Goal: Task Accomplishment & Management: Manage account settings

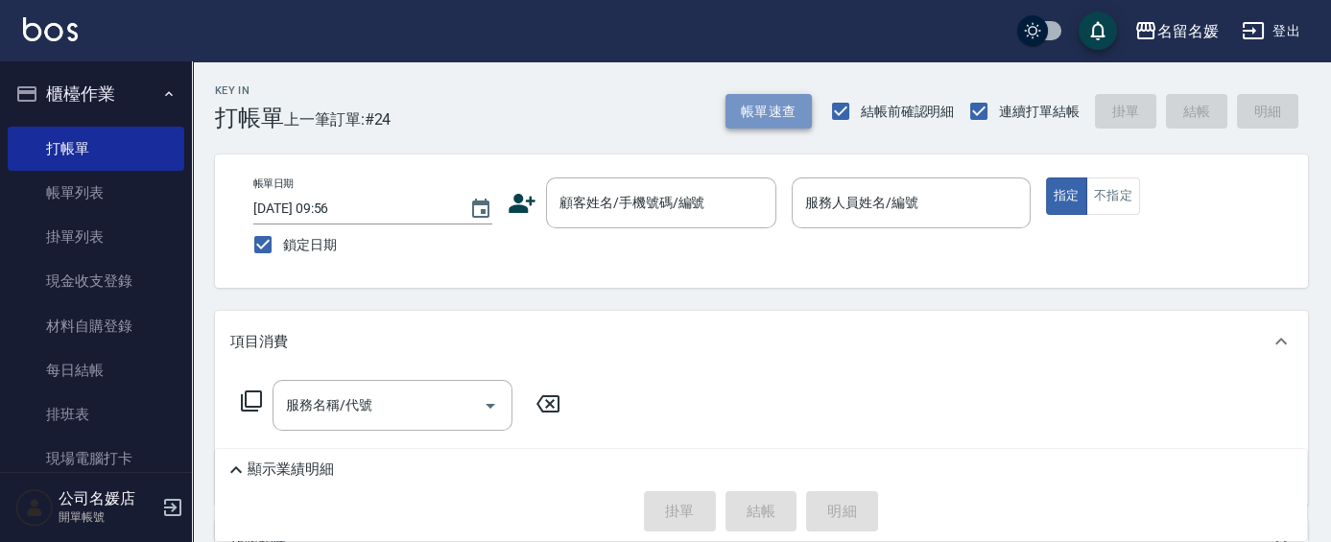
click at [791, 112] on button "帳單速查" at bounding box center [769, 112] width 86 height 36
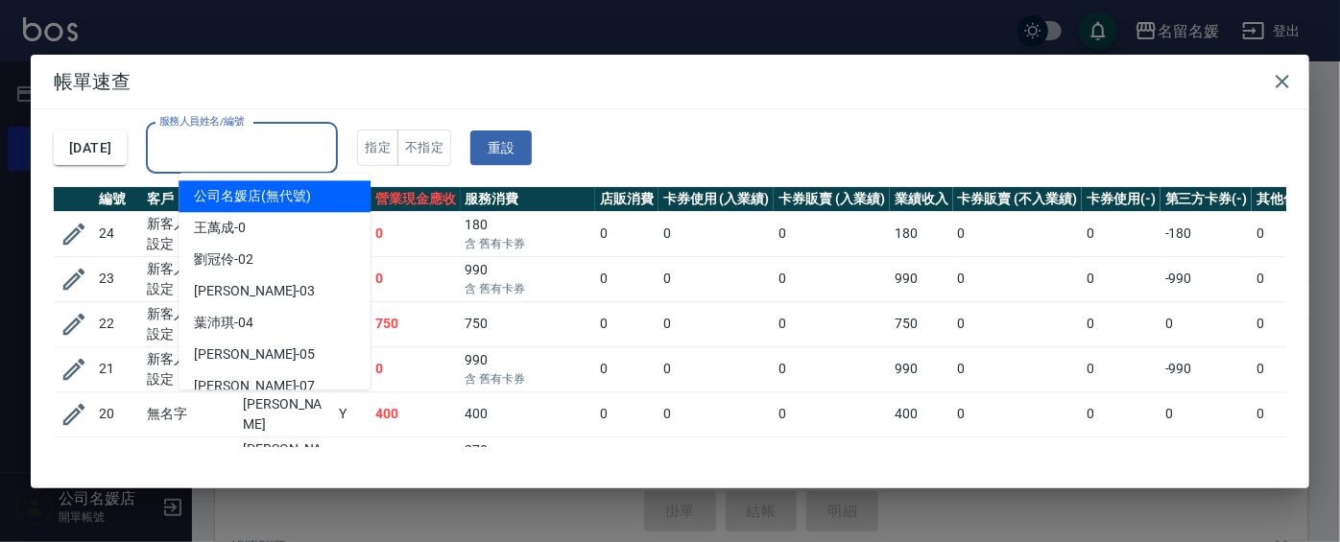
click at [276, 134] on input "服務人員姓名/編號" at bounding box center [242, 149] width 175 height 34
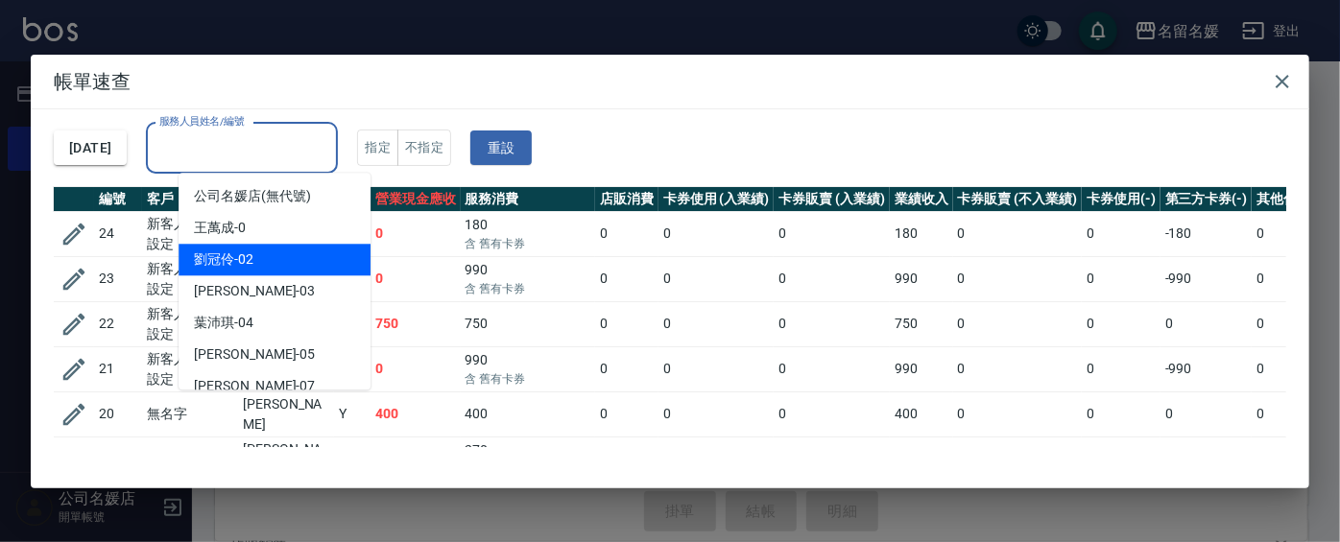
click at [282, 269] on div "[PERSON_NAME]-02" at bounding box center [275, 260] width 192 height 32
type input "[PERSON_NAME]-02"
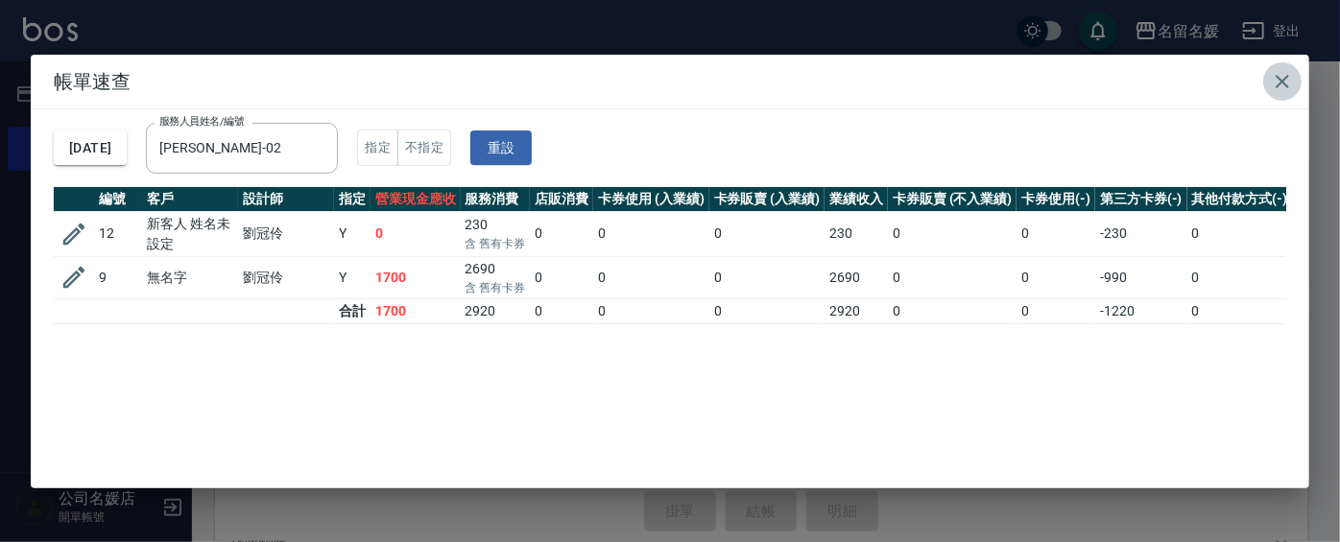
drag, startPoint x: 1283, startPoint y: 77, endPoint x: 1267, endPoint y: 95, distance: 24.5
click at [1282, 79] on icon "button" at bounding box center [1282, 81] width 23 height 23
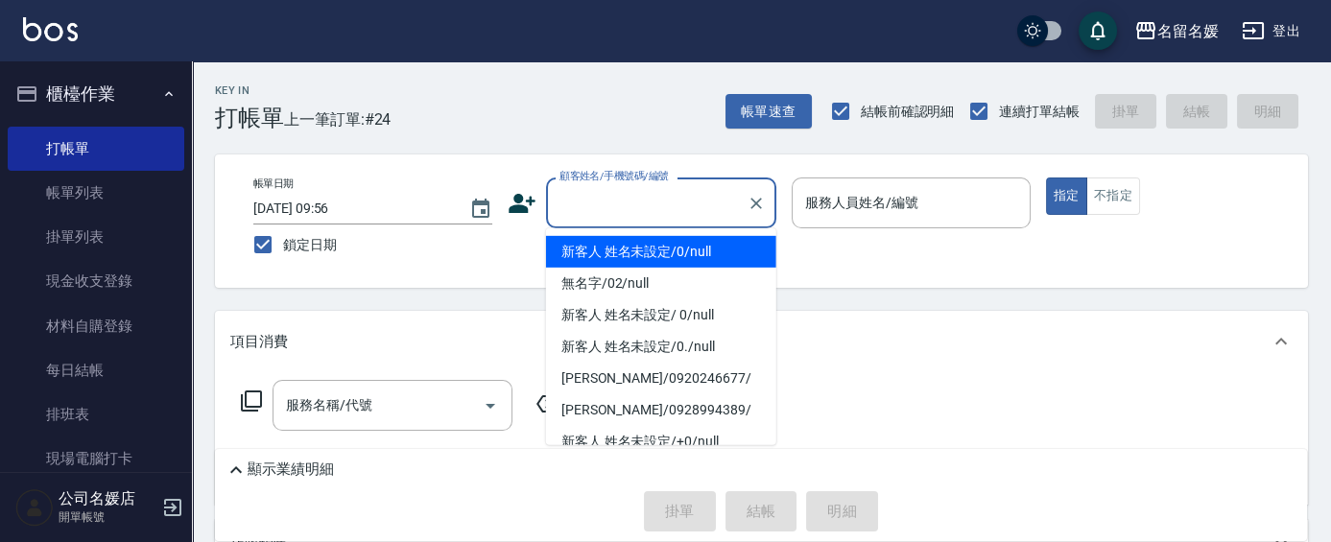
click at [581, 207] on input "顧客姓名/手機號碼/編號" at bounding box center [647, 203] width 184 height 34
type input "新客人 姓名未設定/0/null"
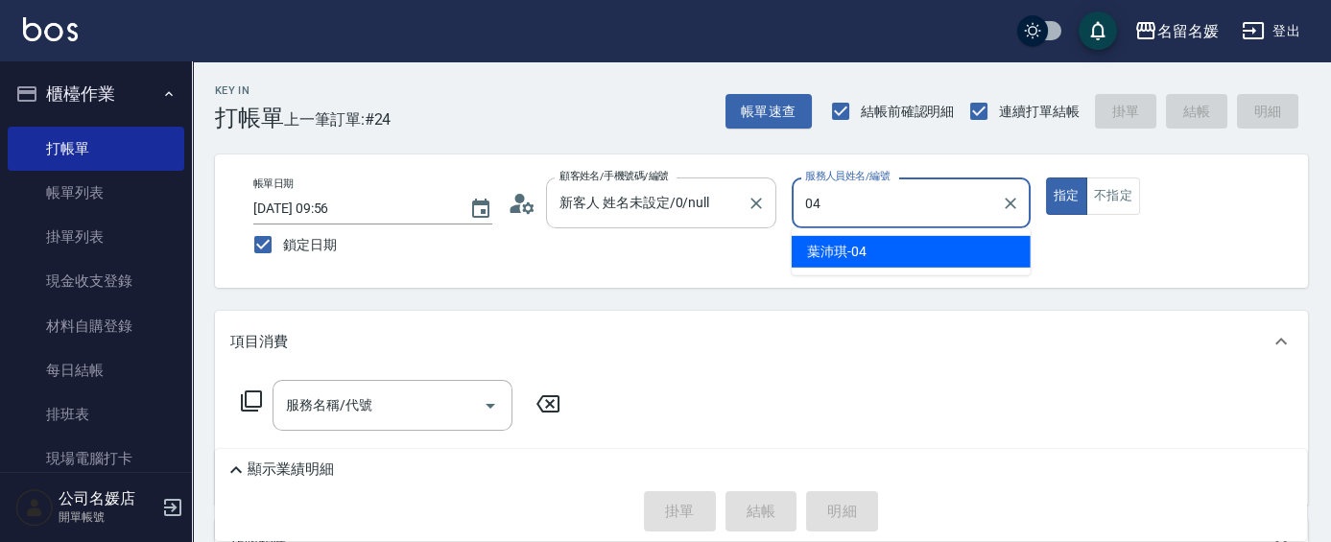
type input "04"
type button "true"
type input "[PERSON_NAME]-04"
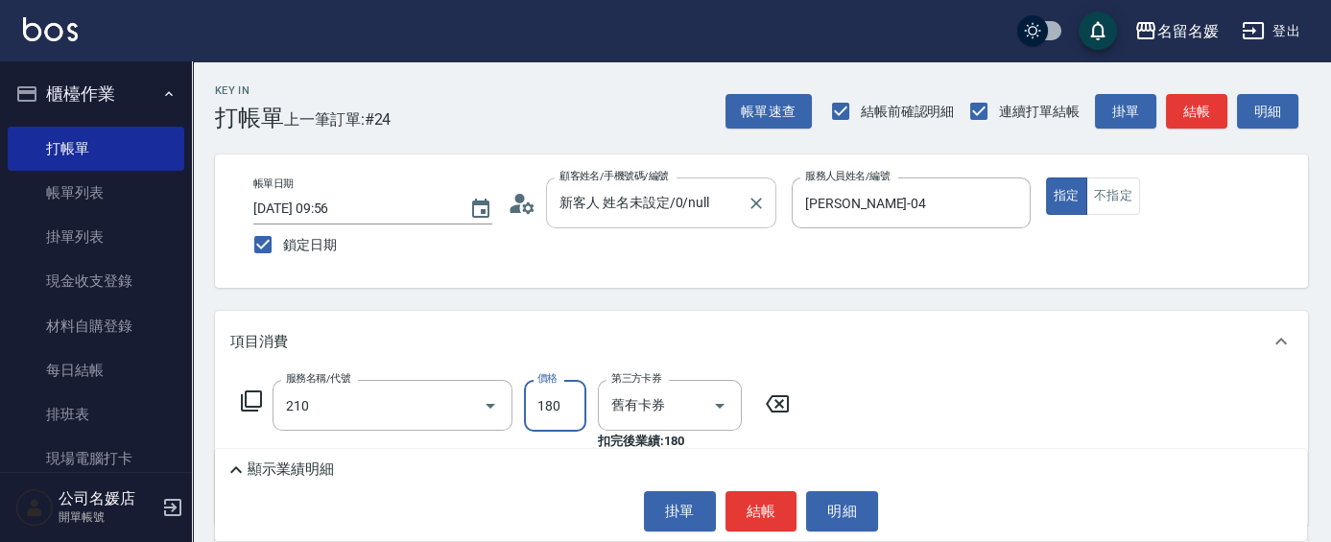
type input "洗券-(卡)180(210)"
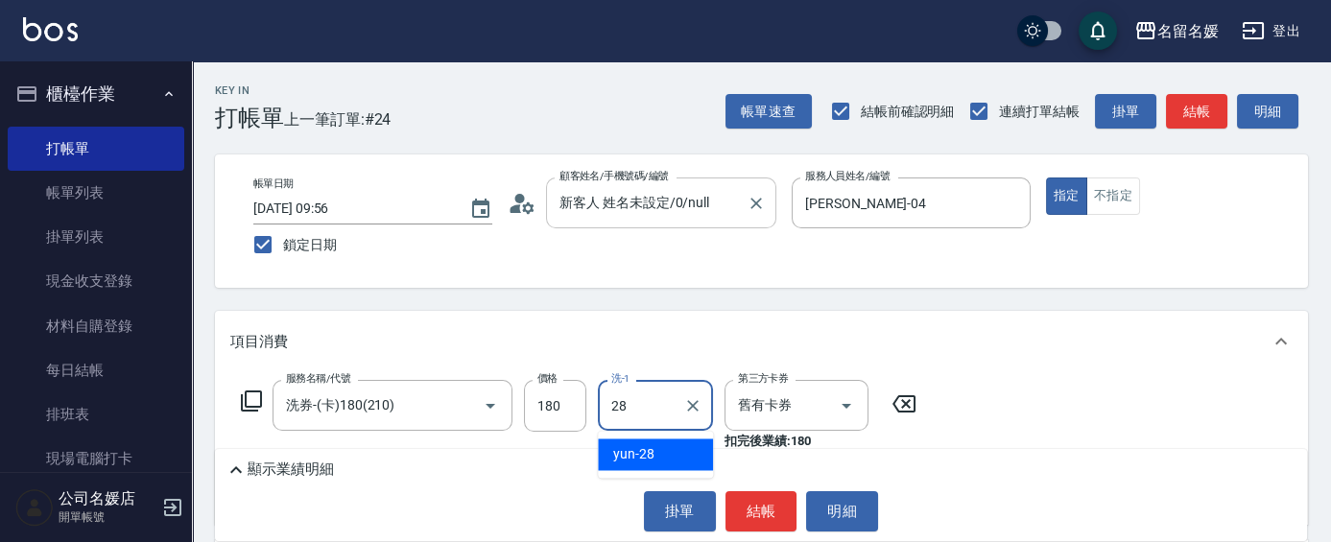
type input "yun-28"
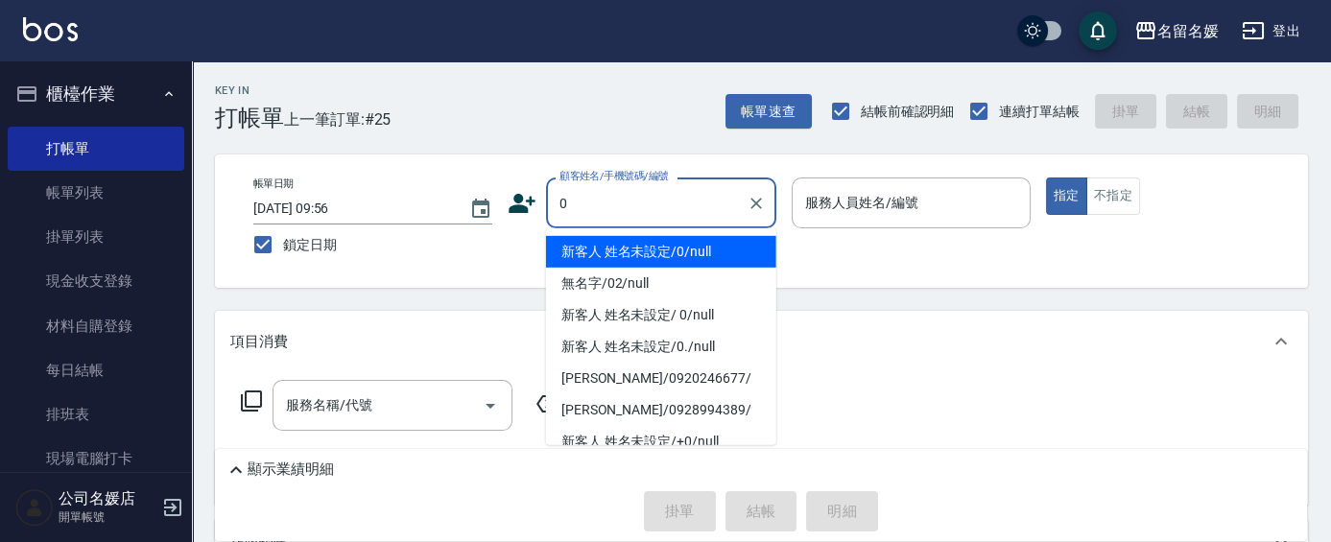
type input "0"
type input "04"
type input "新客人 姓名未設定/0/null"
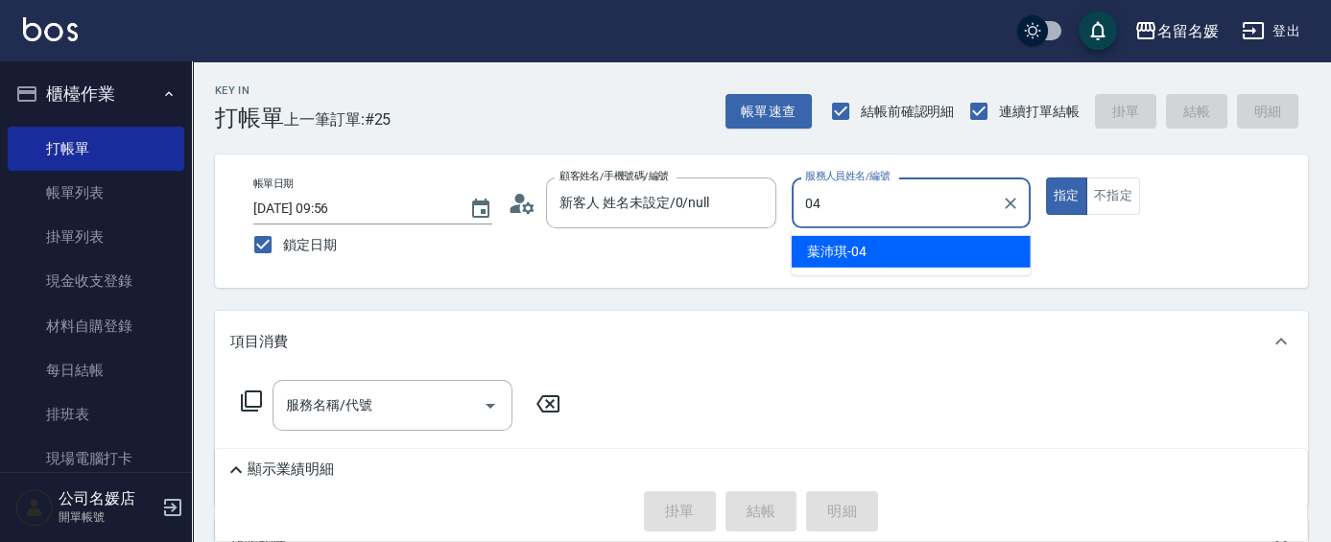
type input "[PERSON_NAME]-04"
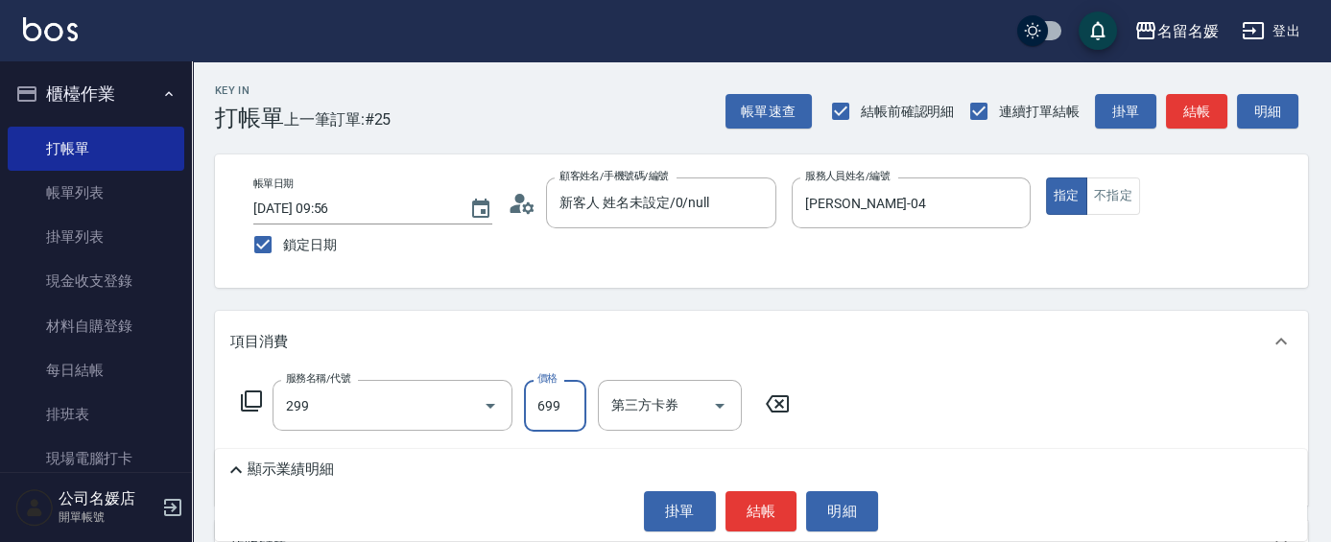
type input "滾珠洗髮699(299)"
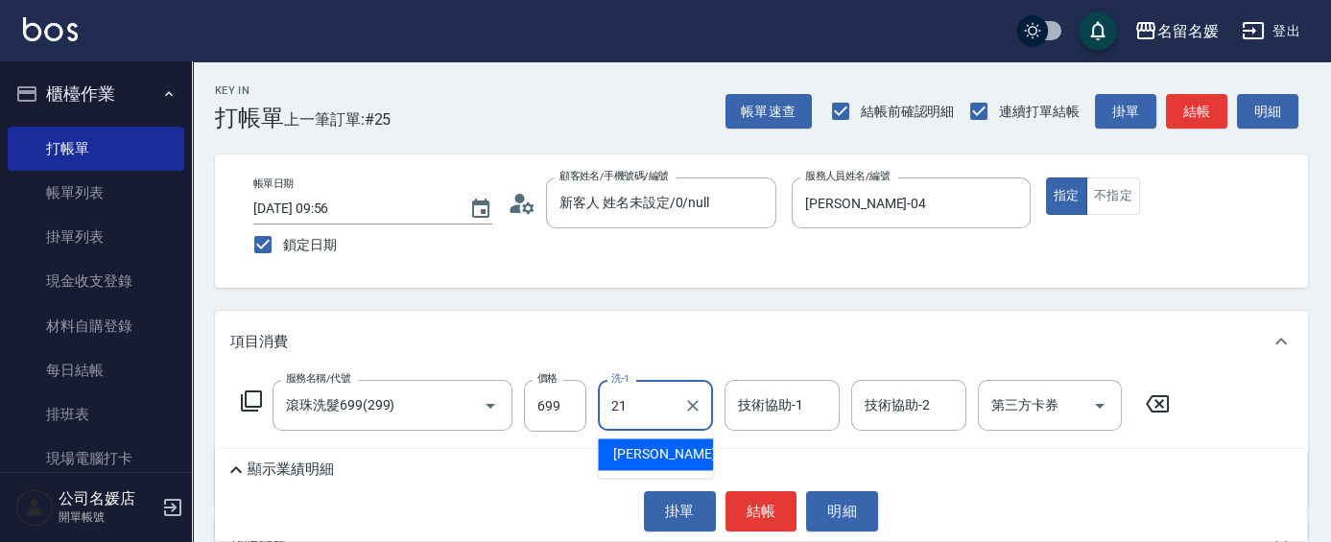
type input "[PERSON_NAME]-21"
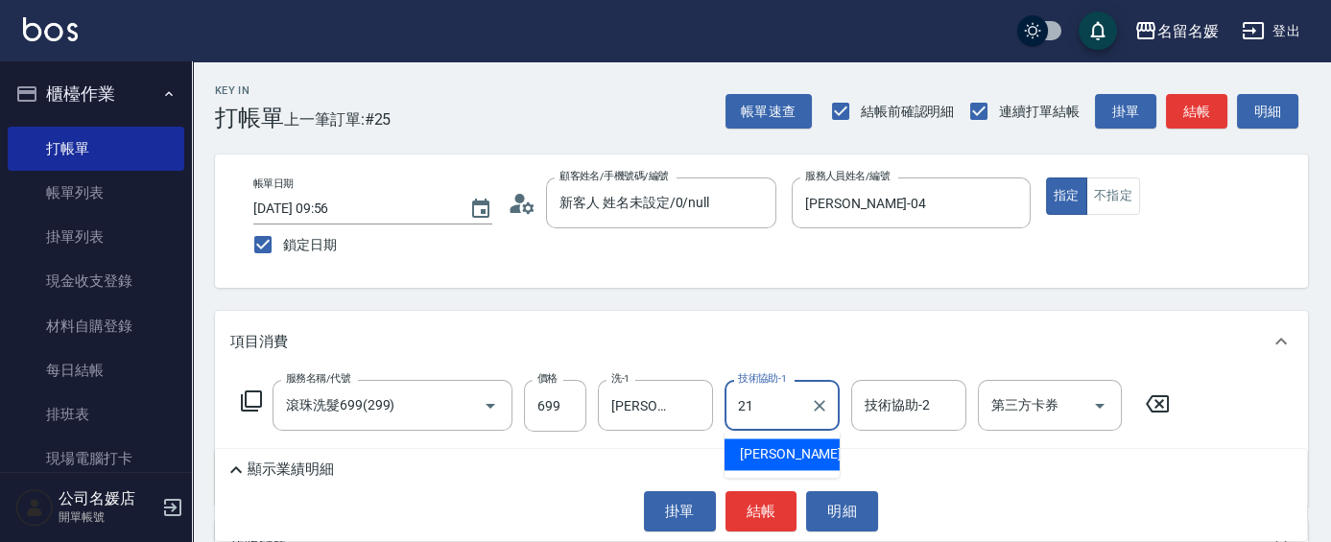
type input "[PERSON_NAME]-21"
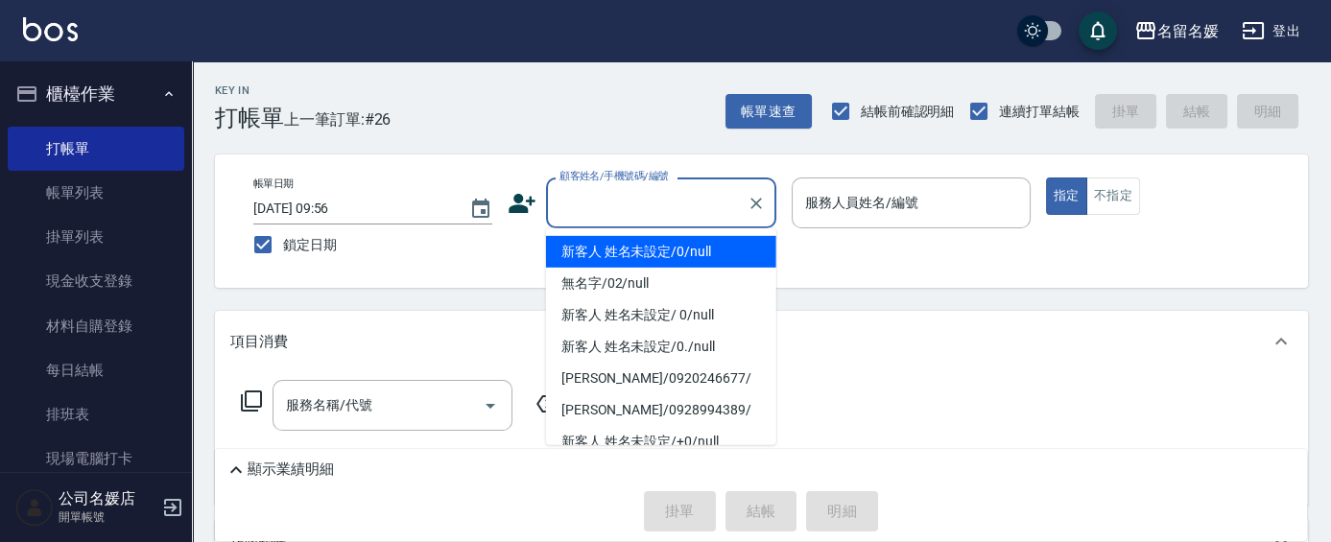
click at [650, 190] on input "顧客姓名/手機號碼/編號" at bounding box center [647, 203] width 184 height 34
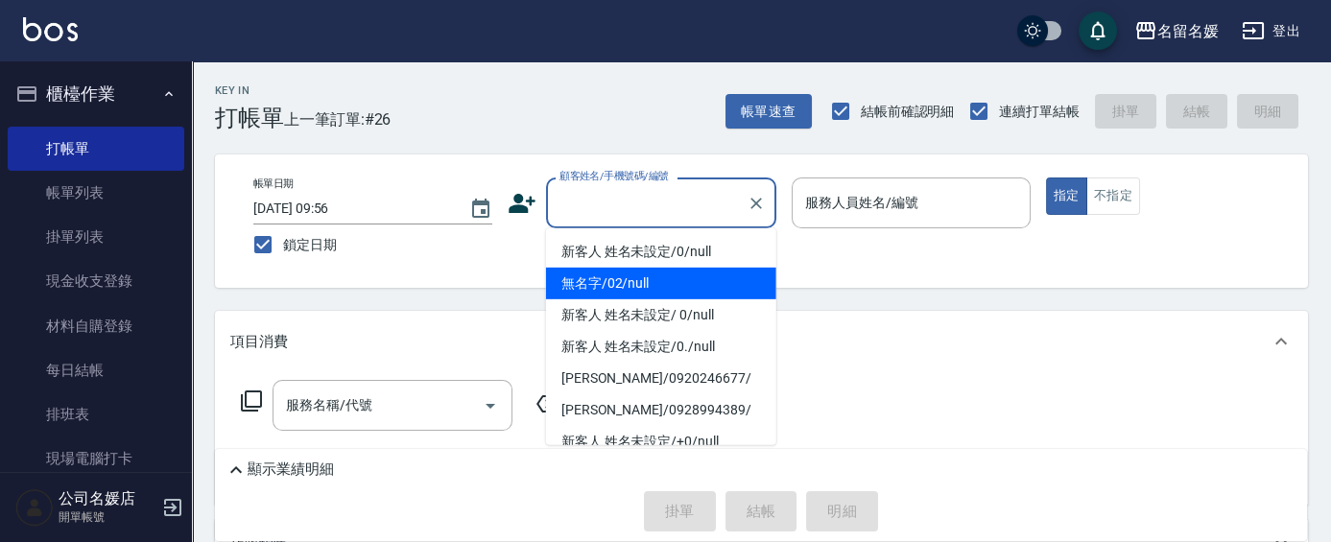
click at [626, 280] on li "無名字/02/null" at bounding box center [661, 284] width 230 height 32
type input "無名字/02/null"
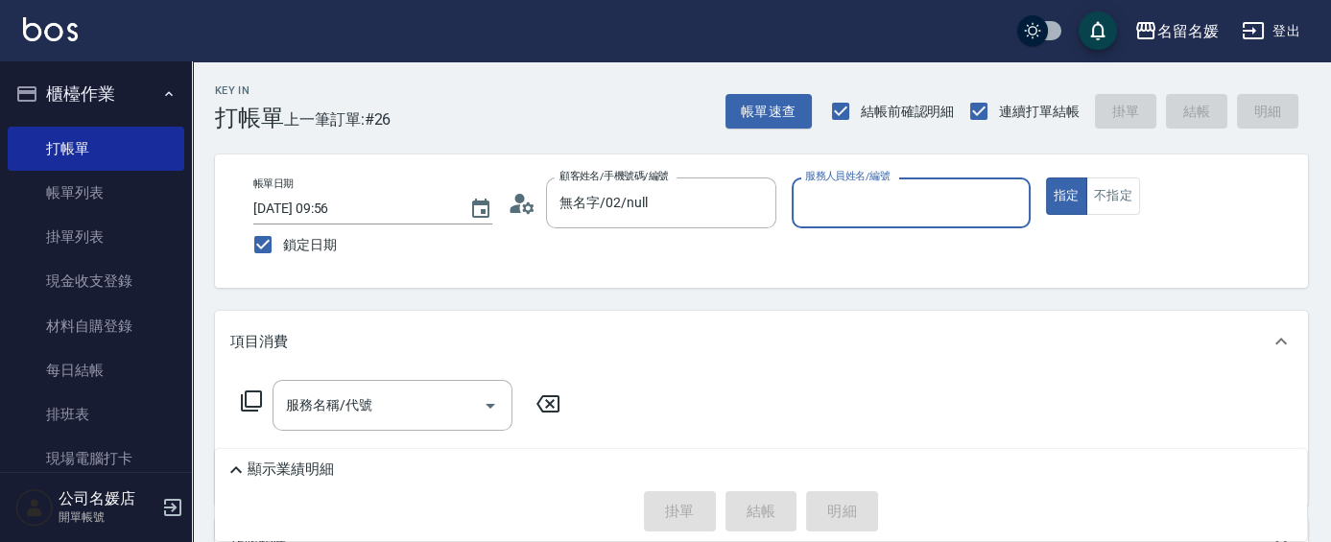
drag, startPoint x: 865, startPoint y: 221, endPoint x: 883, endPoint y: 195, distance: 31.7
click at [870, 214] on div "服務人員姓名/編號" at bounding box center [911, 203] width 239 height 51
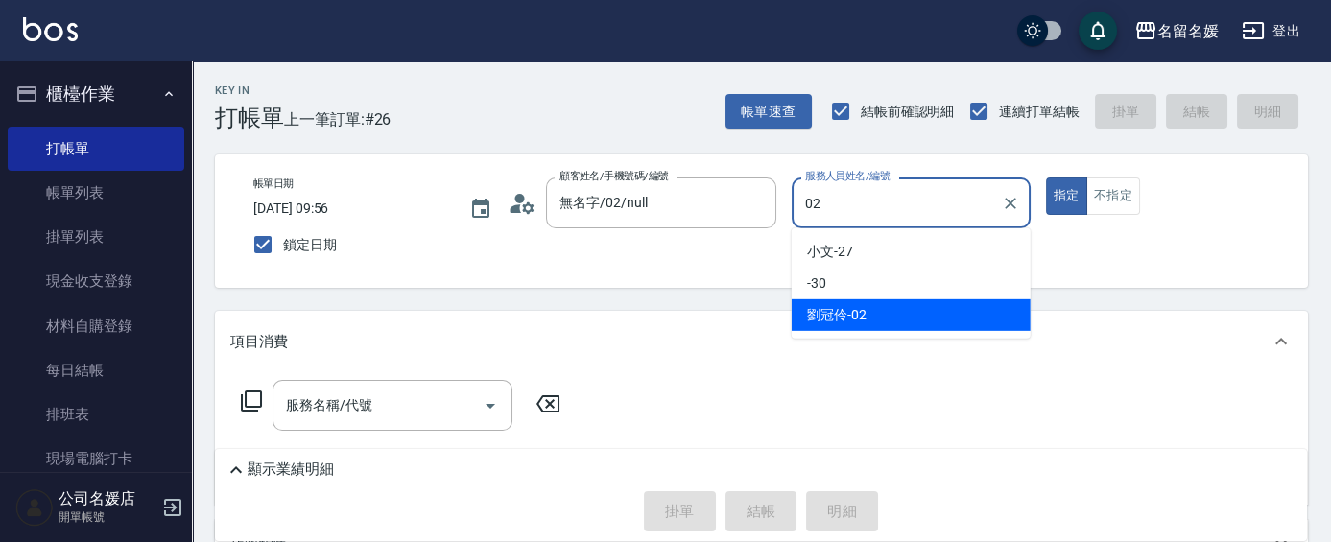
type input "[PERSON_NAME]-02"
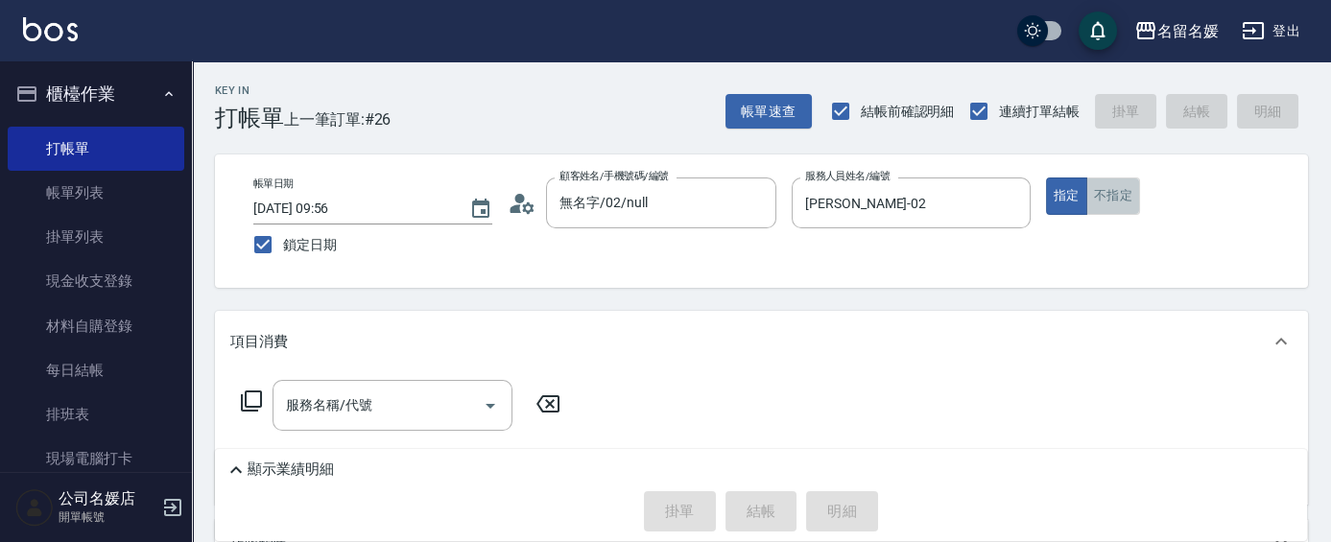
click at [1111, 191] on button "不指定" at bounding box center [1114, 196] width 54 height 37
click at [457, 407] on input "服務名稱/代號" at bounding box center [378, 406] width 194 height 34
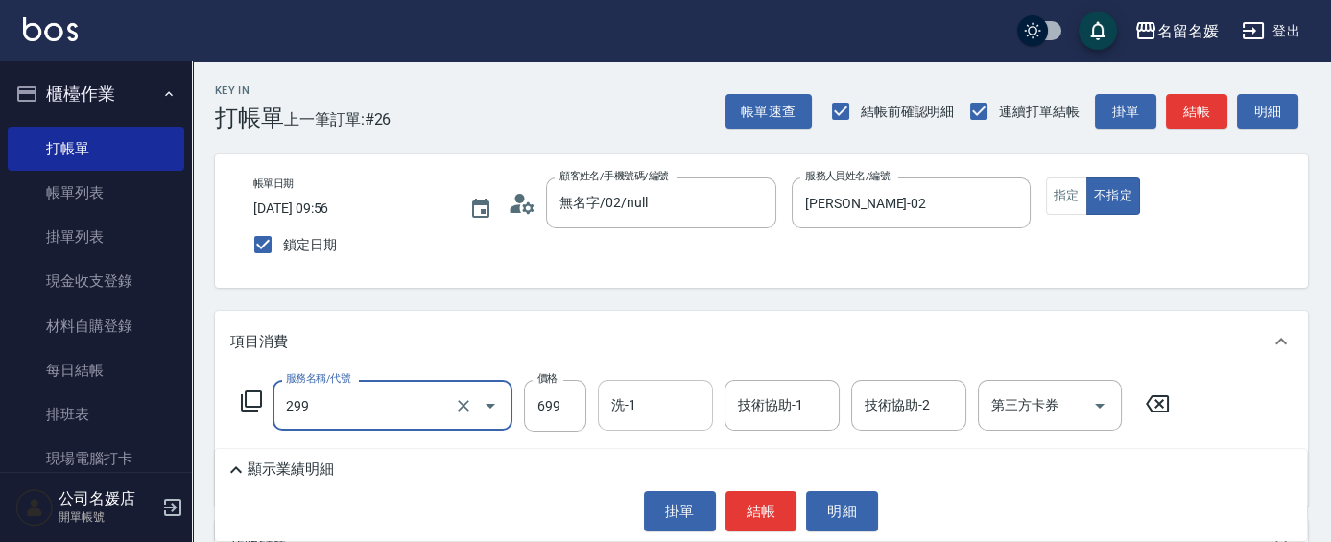
click at [683, 414] on input "洗-1" at bounding box center [656, 406] width 98 height 34
type input "滾珠洗髮699(299)"
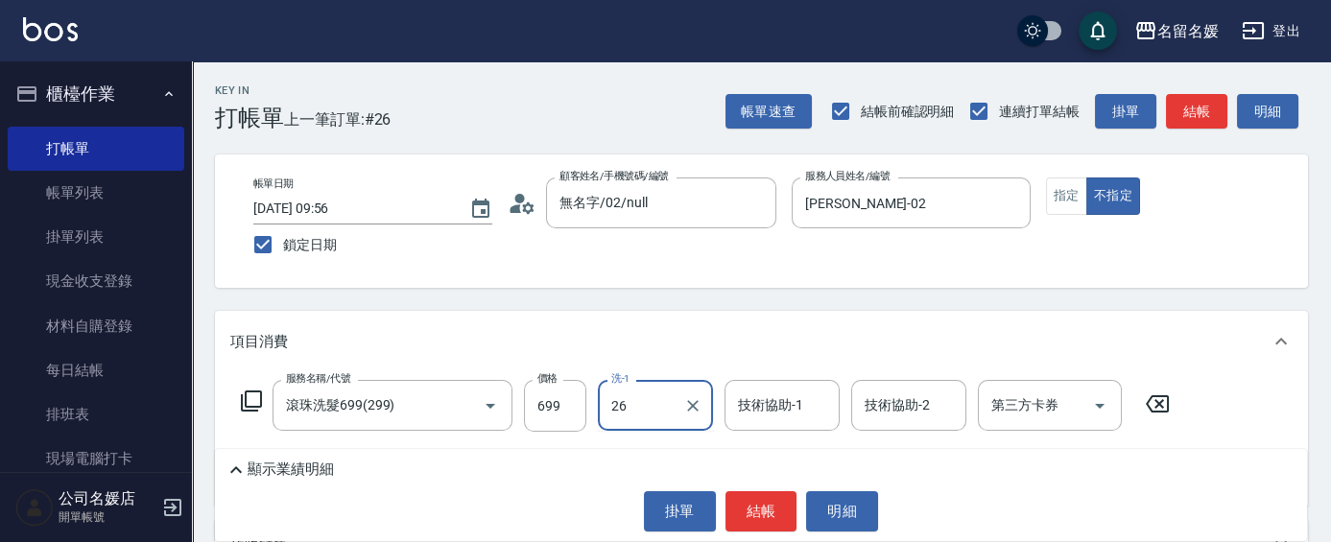
type input "[PERSON_NAME]-26"
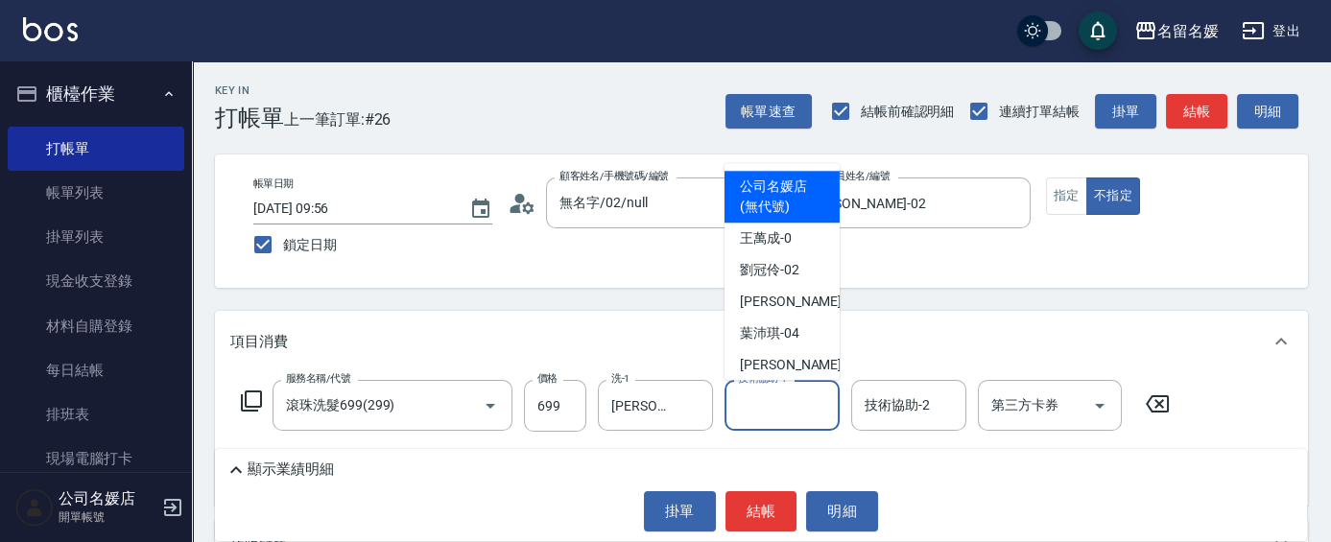
click at [735, 417] on input "技術協助-1" at bounding box center [782, 406] width 98 height 34
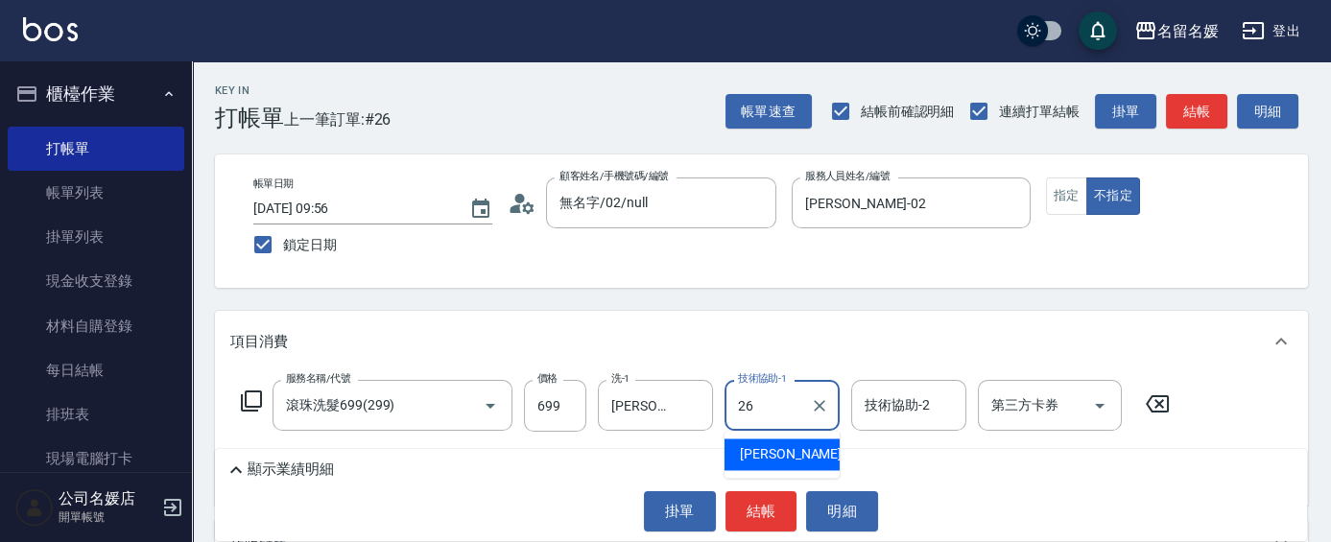
type input "[PERSON_NAME]-26"
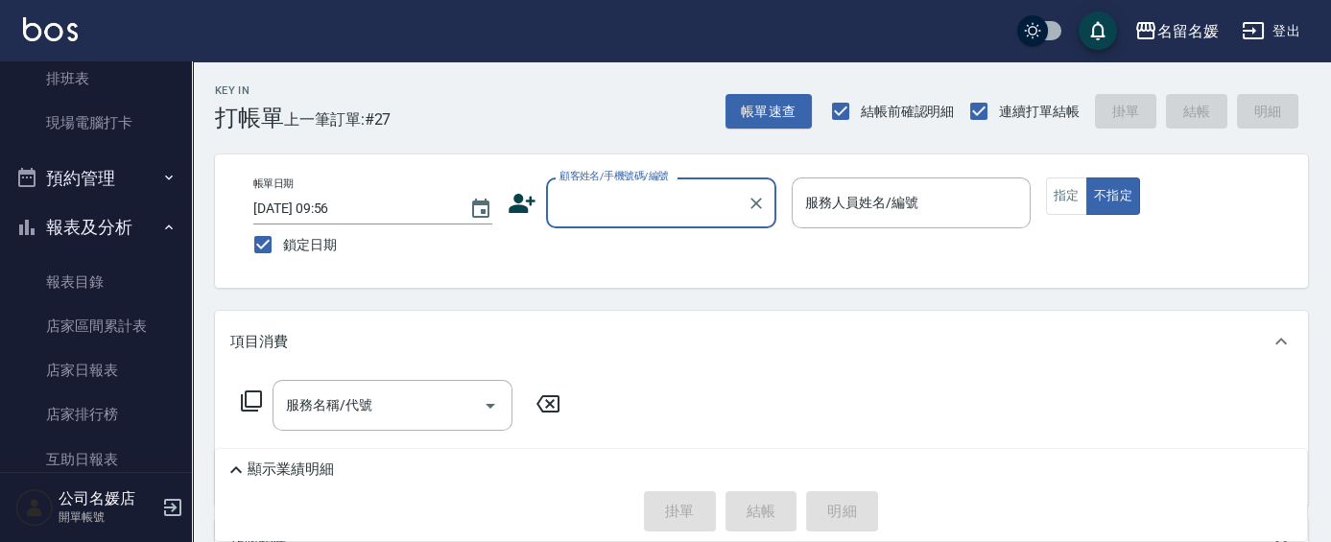
scroll to position [348, 0]
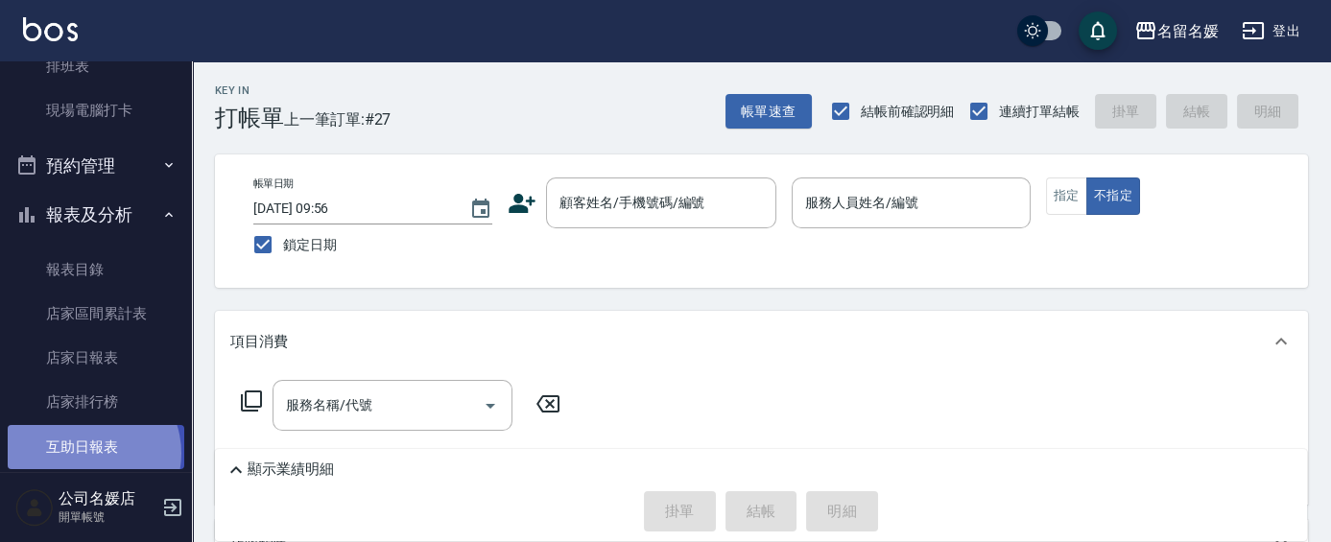
click at [86, 453] on link "互助日報表" at bounding box center [96, 447] width 177 height 44
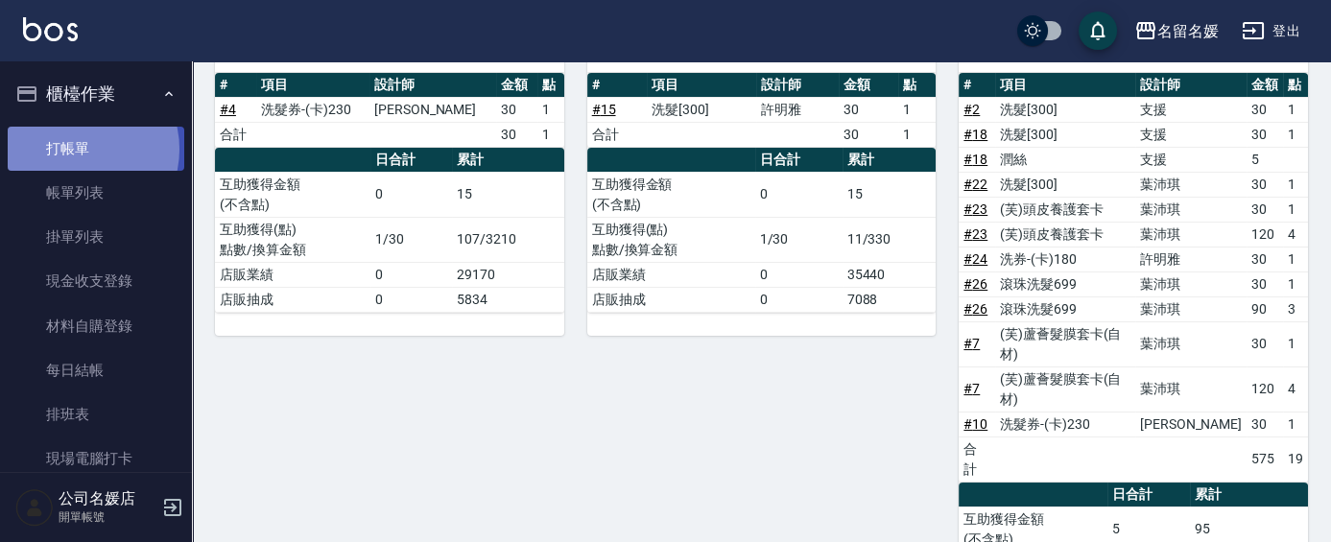
click at [79, 149] on link "打帳單" at bounding box center [96, 149] width 177 height 44
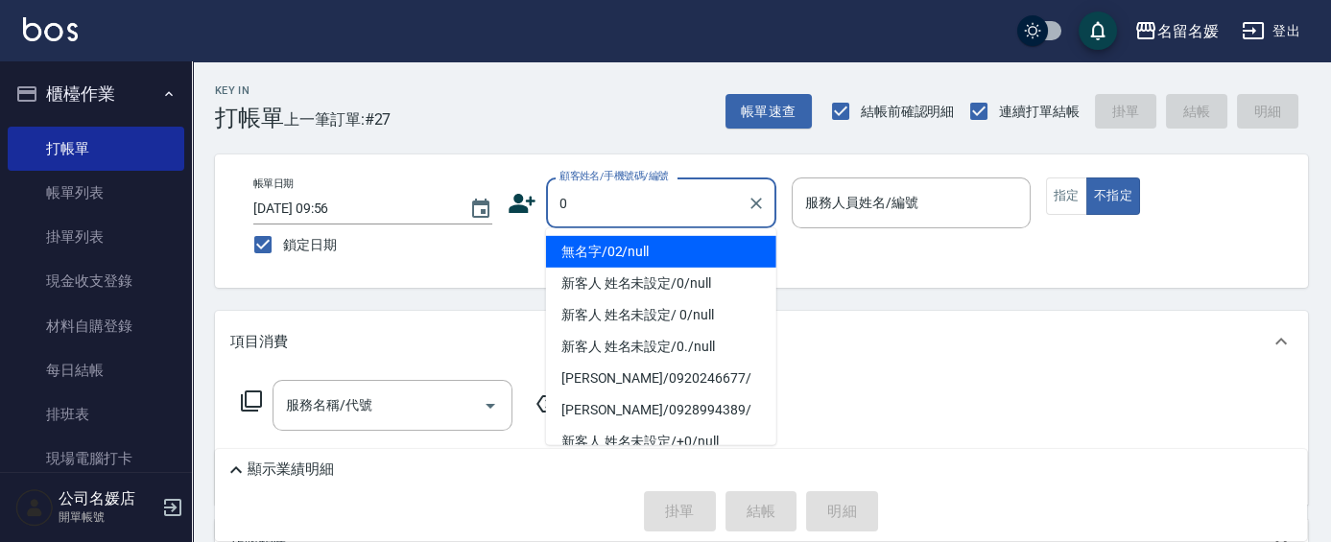
type input "0"
type input "03"
type button "false"
type input "無名字/02/null"
type input "[PERSON_NAME]-03"
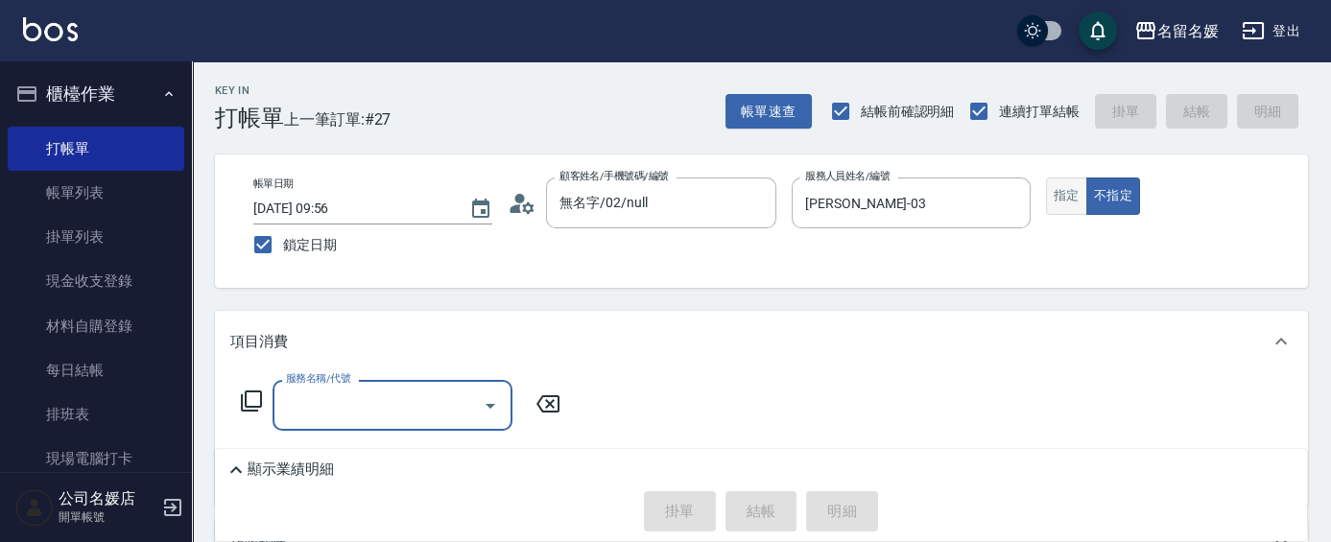
type input "新客人 姓名未設定/0/null"
click at [1076, 192] on button "指定" at bounding box center [1066, 196] width 41 height 37
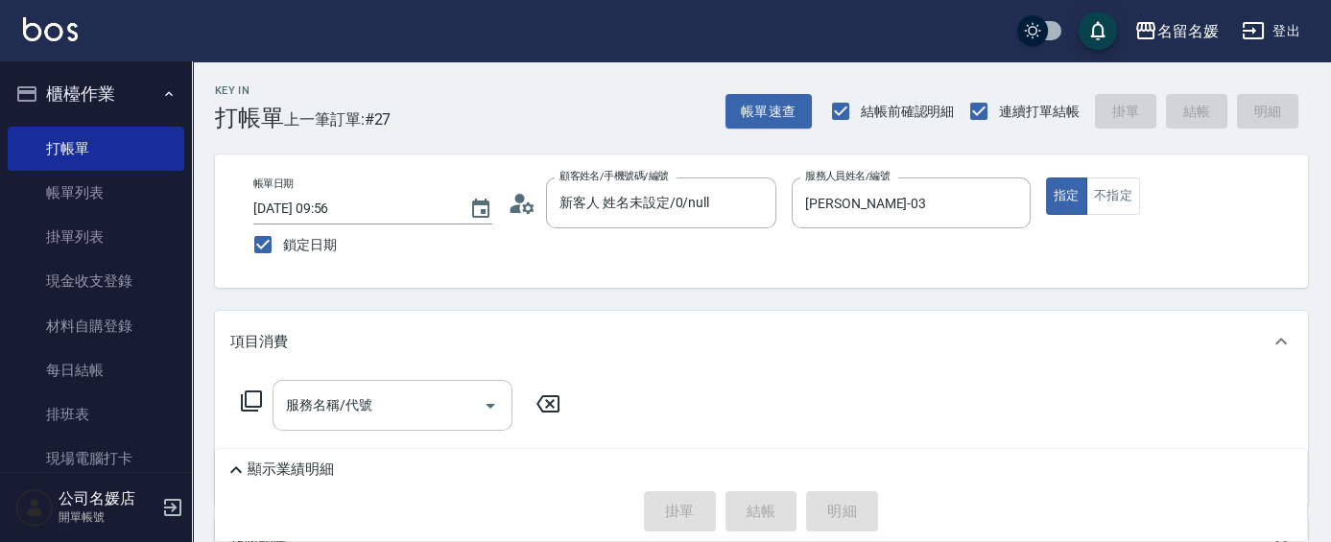
click at [390, 397] on input "服務名稱/代號" at bounding box center [378, 406] width 194 height 34
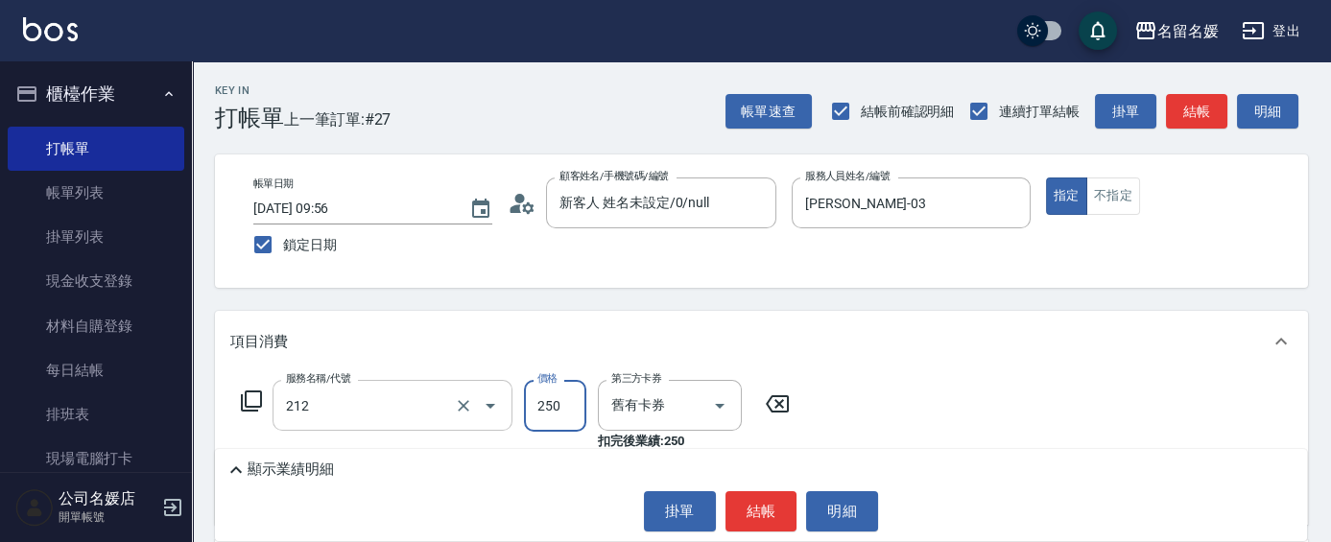
type input "洗髮券-(卡)250(212)"
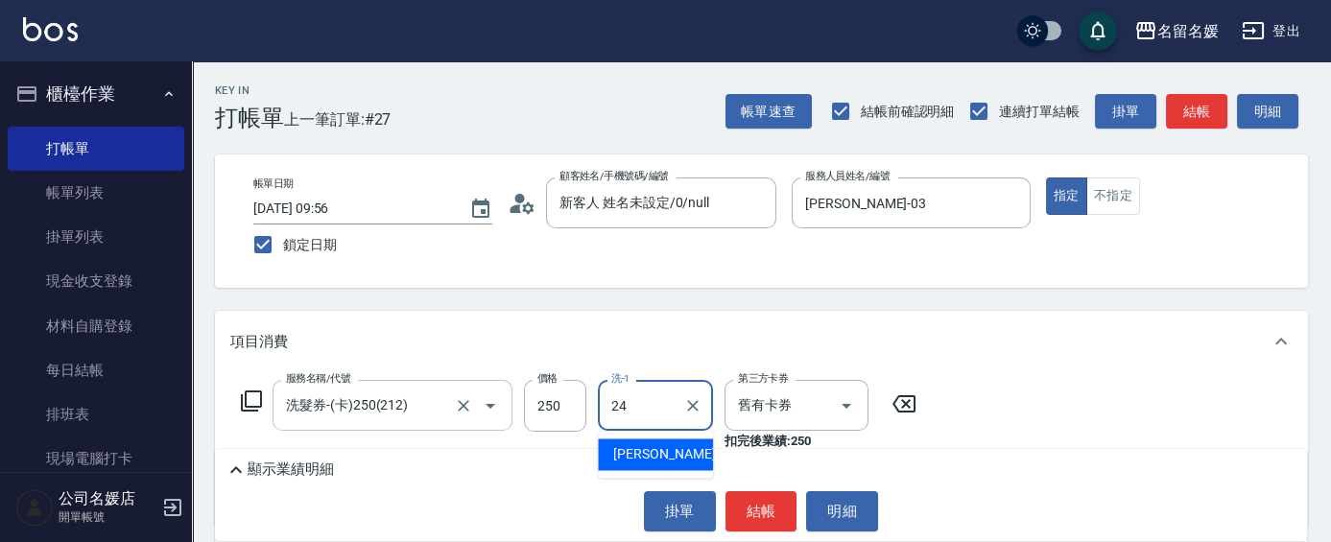
type input "[PERSON_NAME]-24"
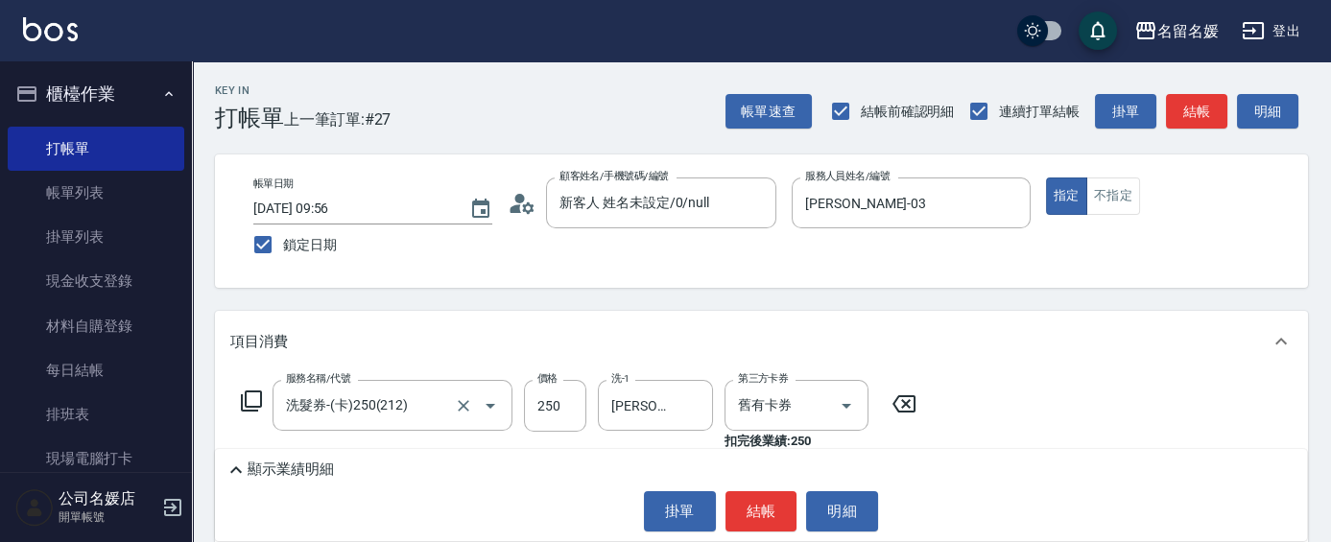
scroll to position [86, 0]
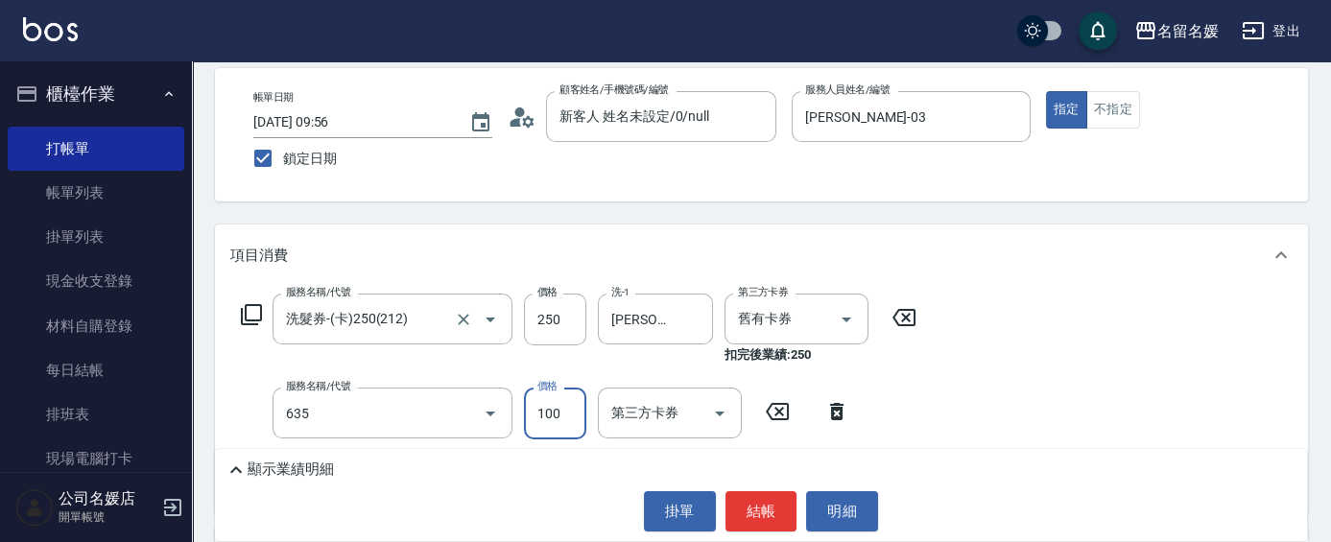
type input "[PERSON_NAME].玻酸.晶膜.水療(635)"
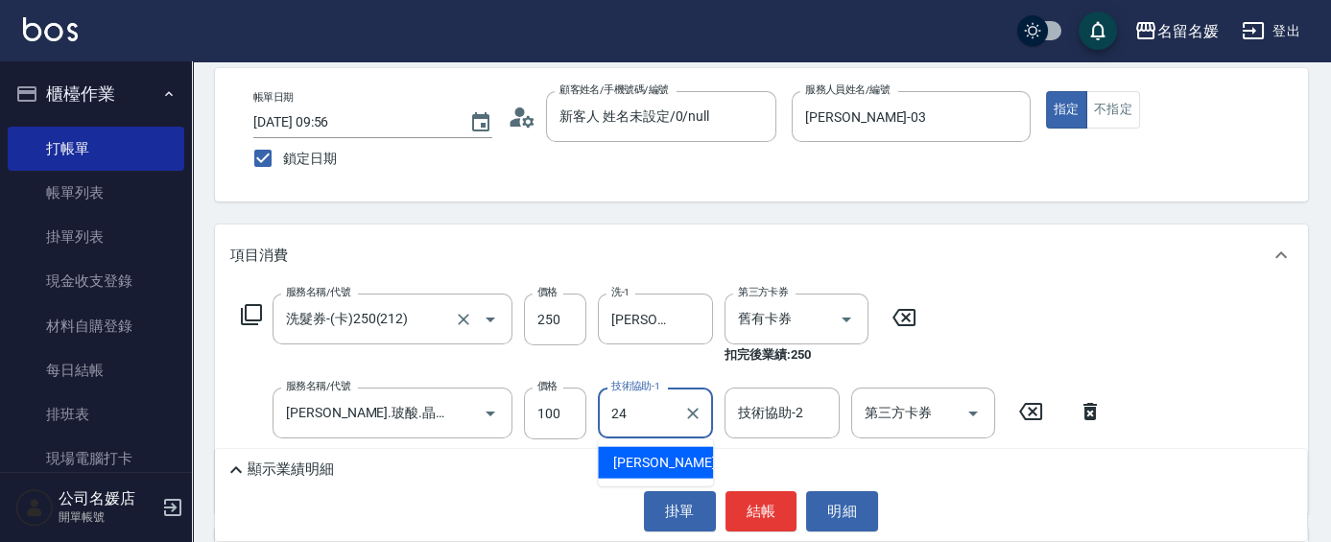
type input "[PERSON_NAME]-24"
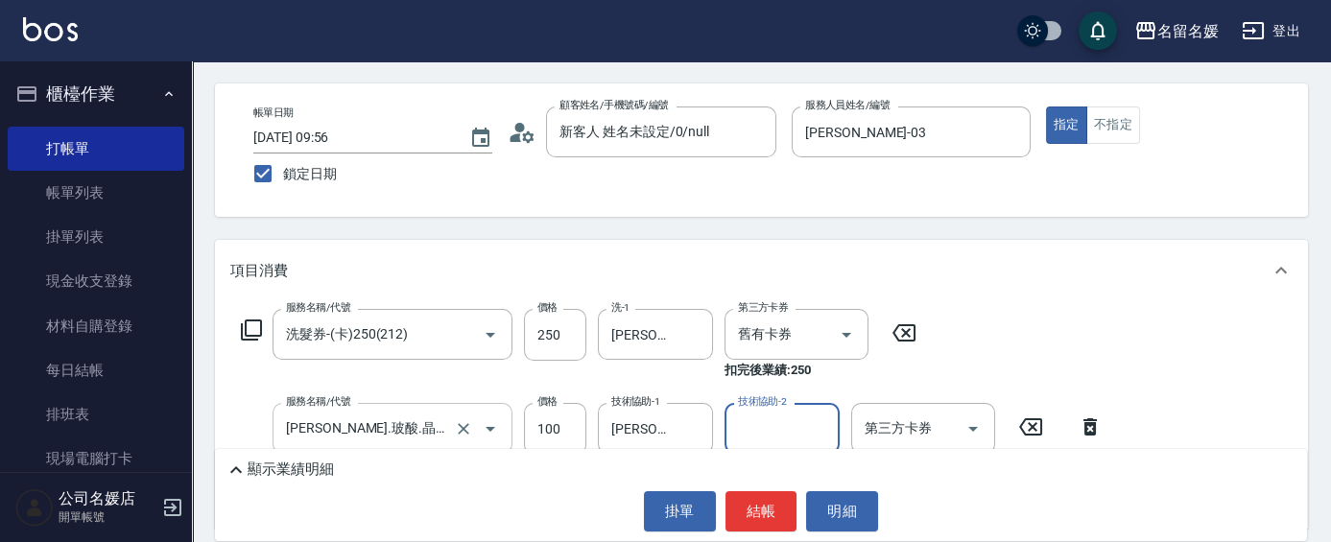
scroll to position [0, 0]
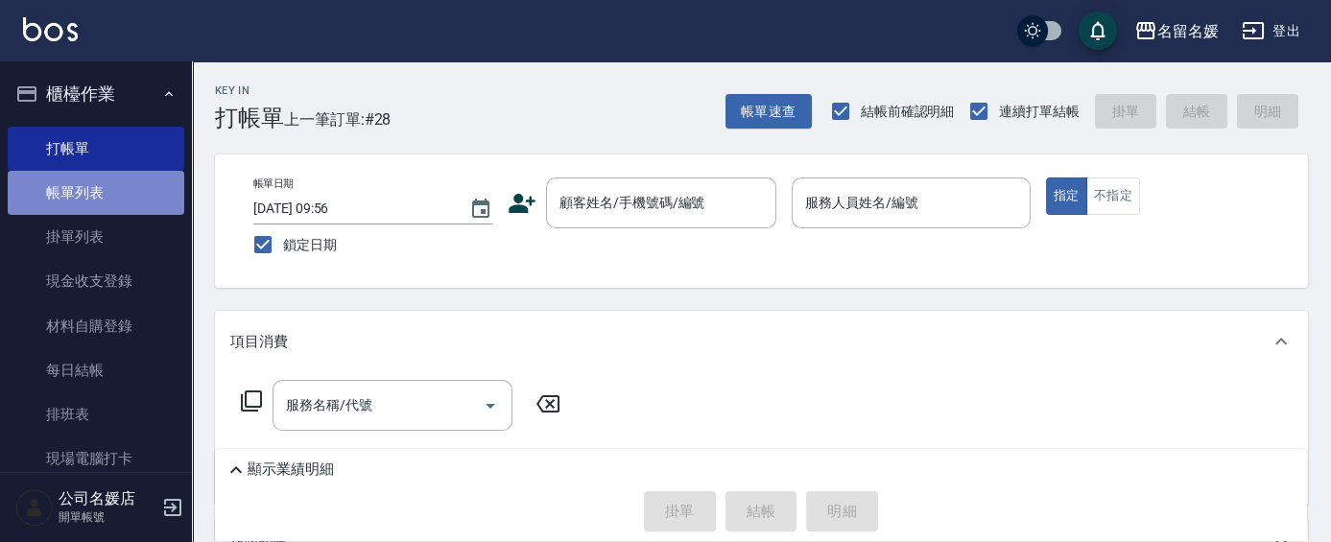
click at [117, 199] on link "帳單列表" at bounding box center [96, 193] width 177 height 44
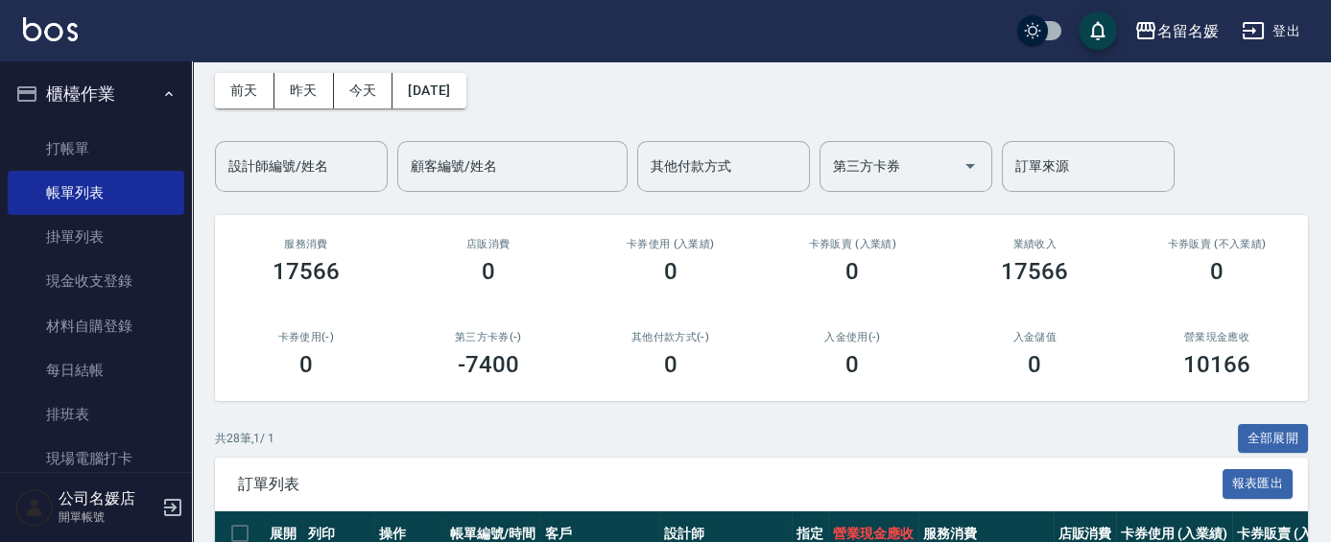
scroll to position [174, 0]
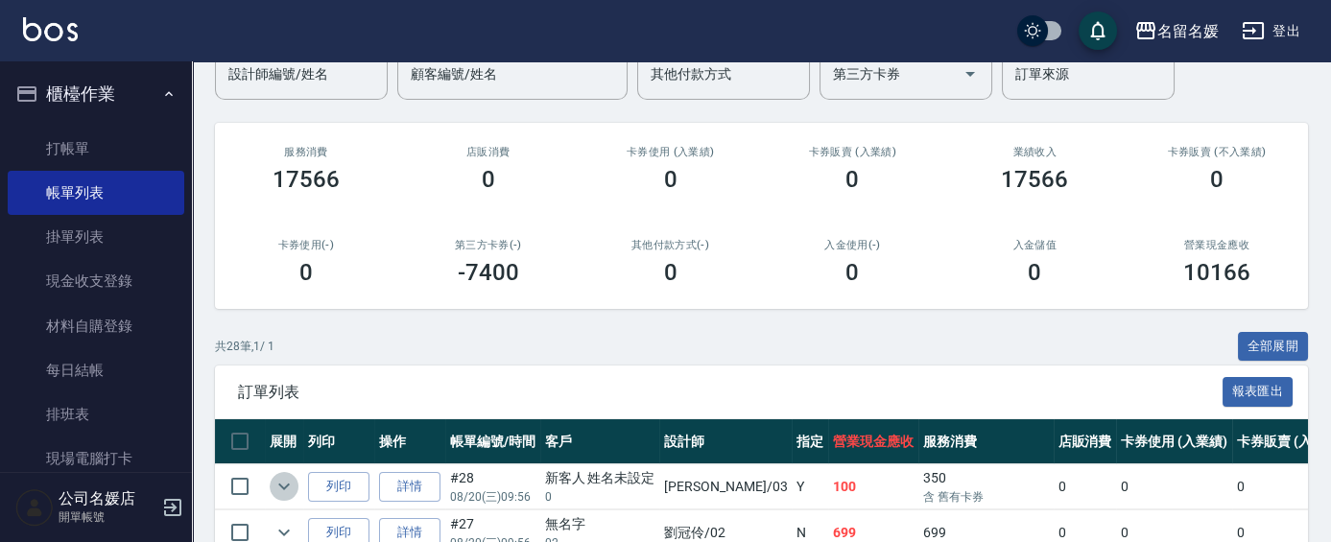
click at [276, 482] on icon "expand row" at bounding box center [284, 486] width 23 height 23
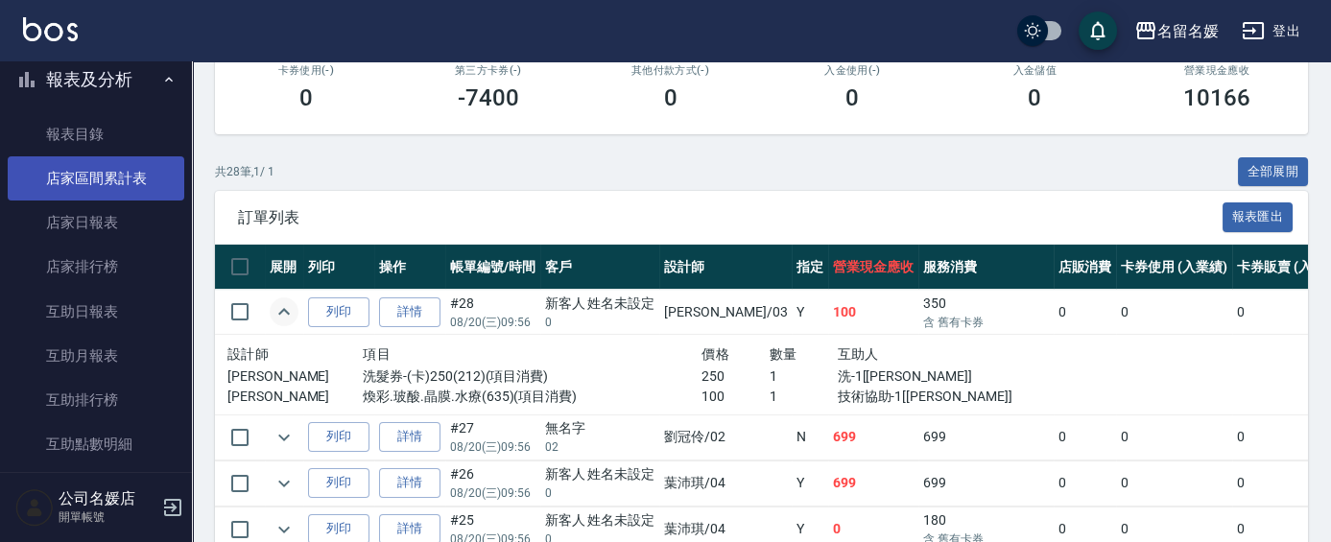
scroll to position [523, 0]
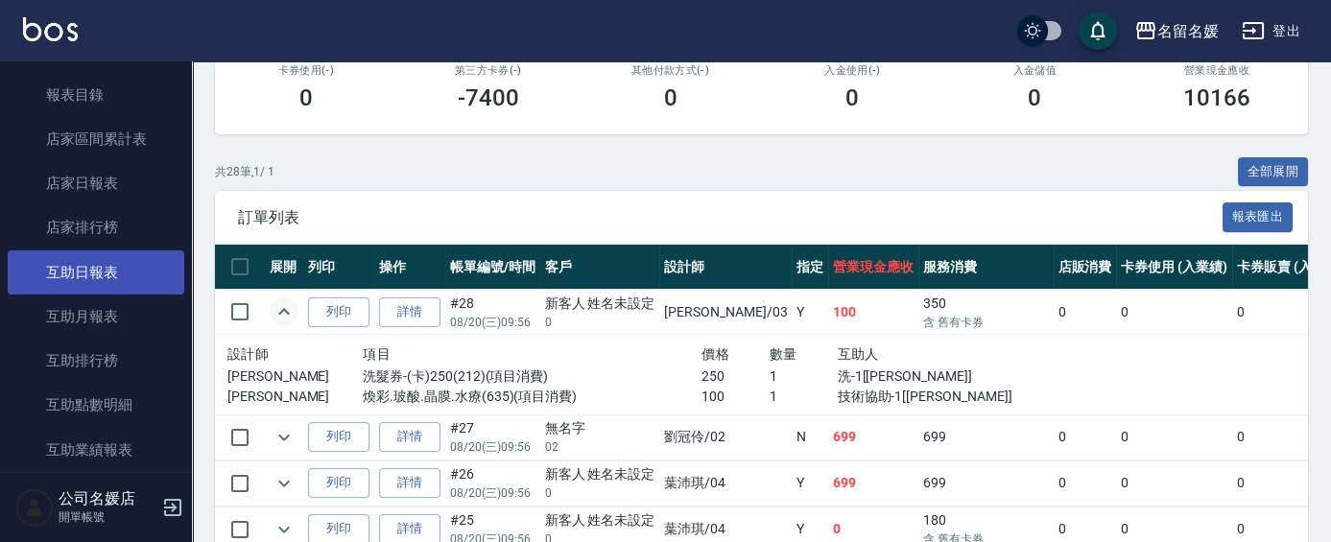
click at [108, 252] on link "互助日報表" at bounding box center [96, 273] width 177 height 44
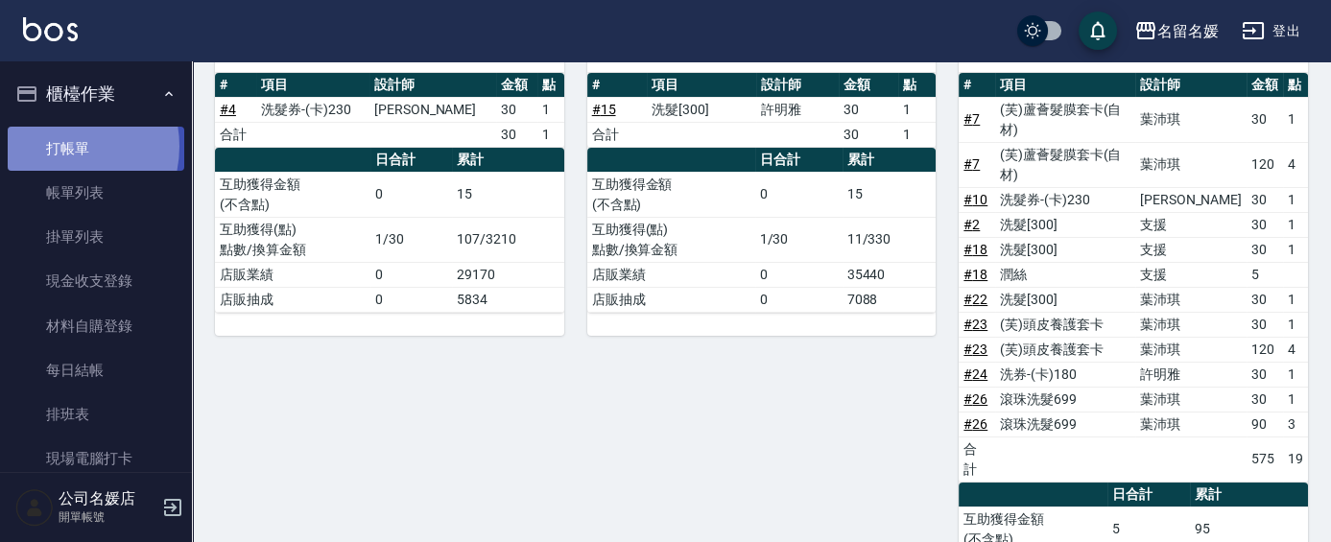
click at [57, 146] on link "打帳單" at bounding box center [96, 149] width 177 height 44
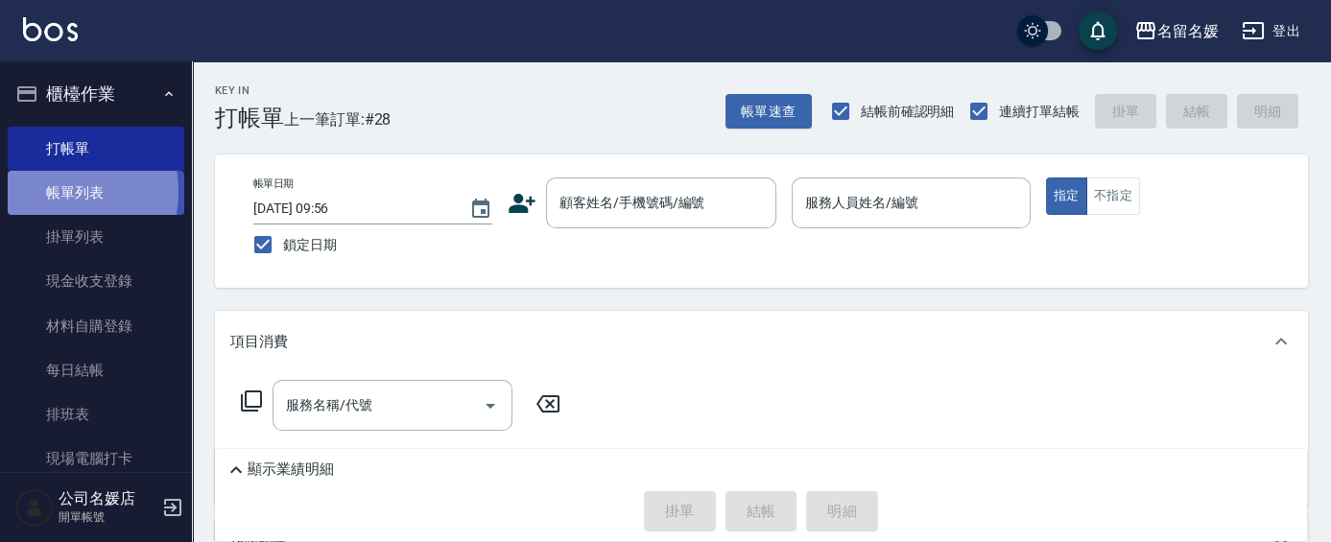
click at [40, 192] on link "帳單列表" at bounding box center [96, 193] width 177 height 44
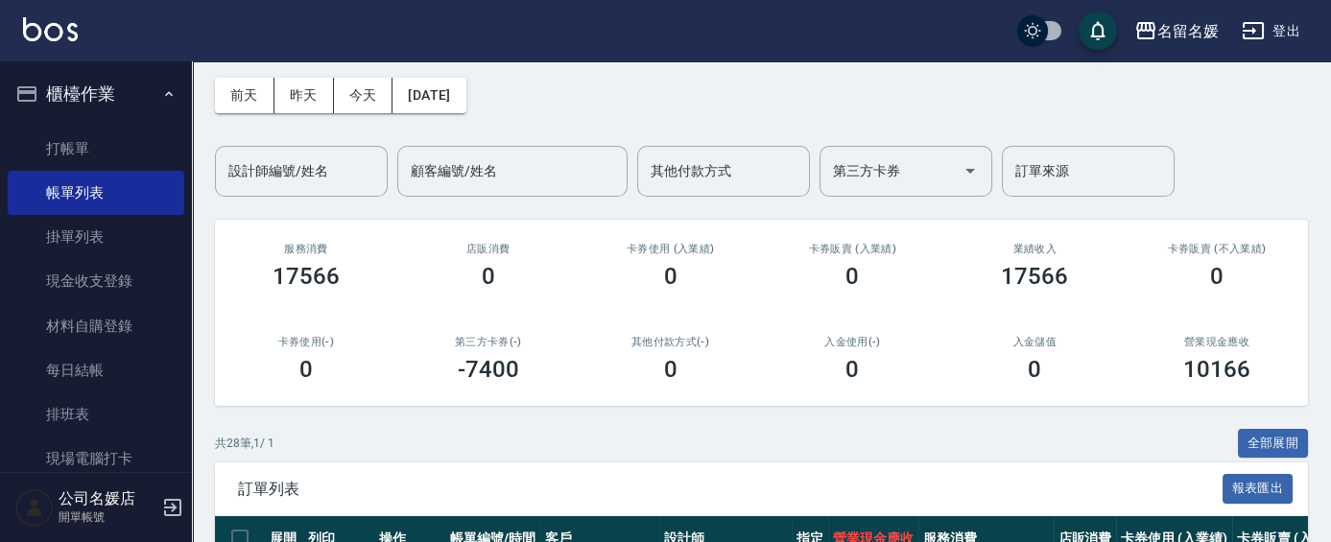
scroll to position [436, 0]
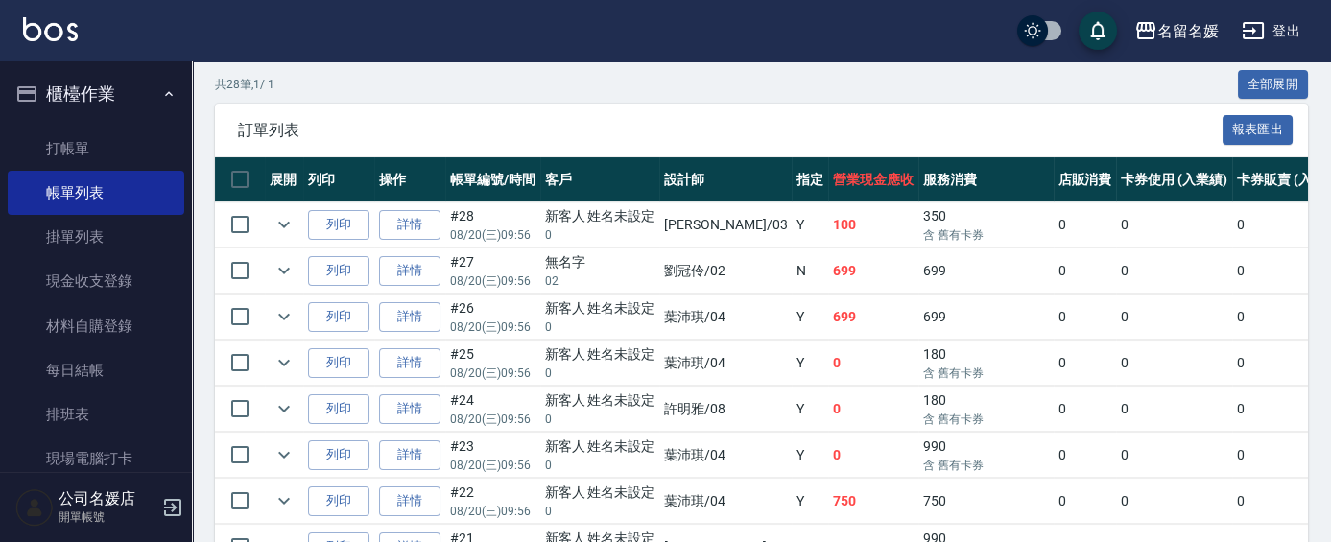
drag, startPoint x: 289, startPoint y: 220, endPoint x: 207, endPoint y: 180, distance: 91.0
click at [289, 220] on icon "expand row" at bounding box center [284, 224] width 23 height 23
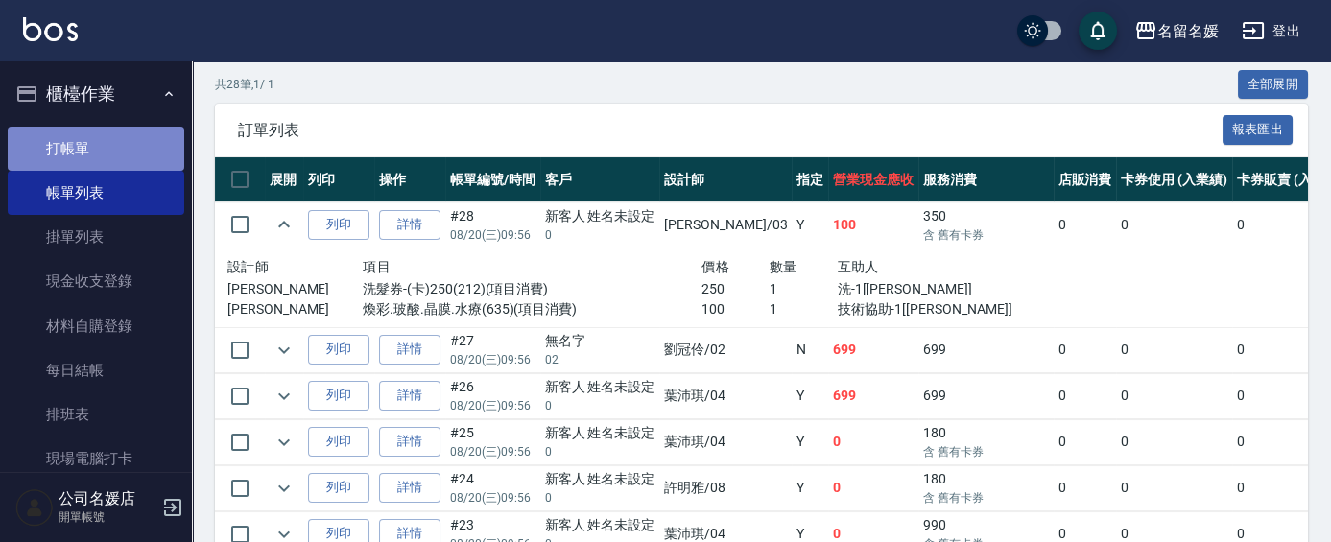
click at [144, 140] on link "打帳單" at bounding box center [96, 149] width 177 height 44
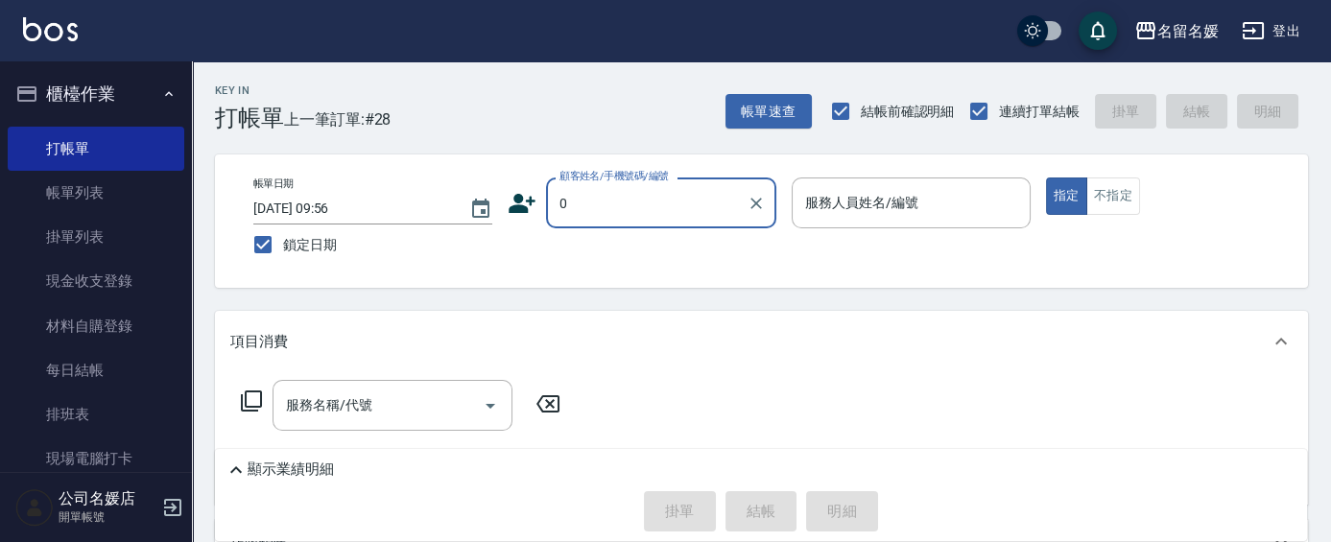
type input "新客人 姓名未設定/0/null"
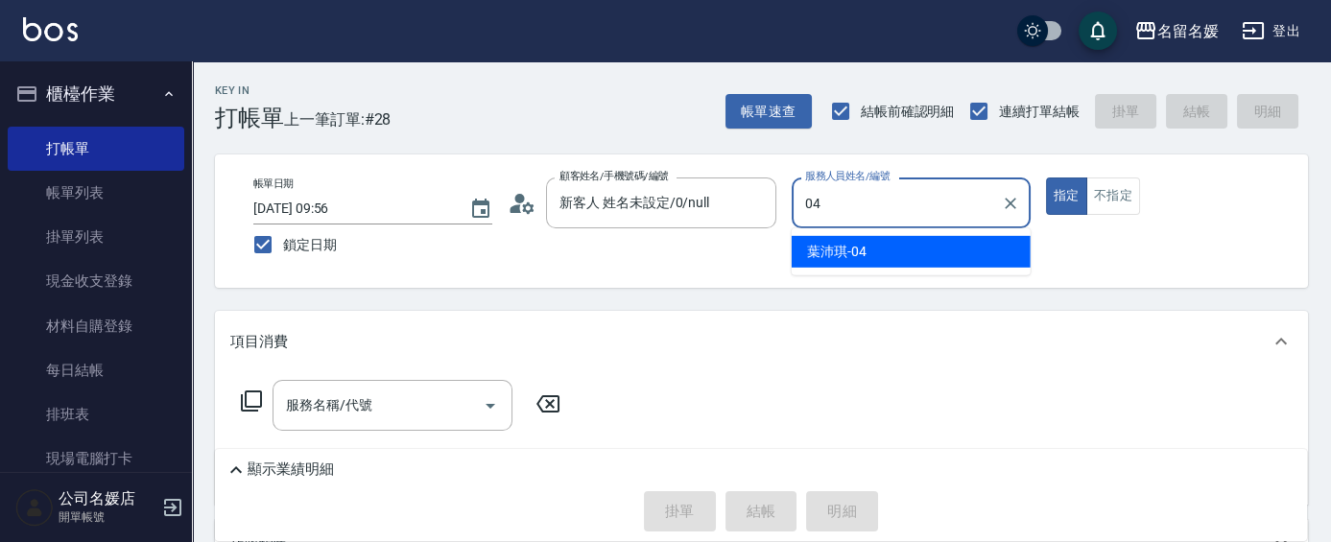
type input "[PERSON_NAME]-04"
type button "true"
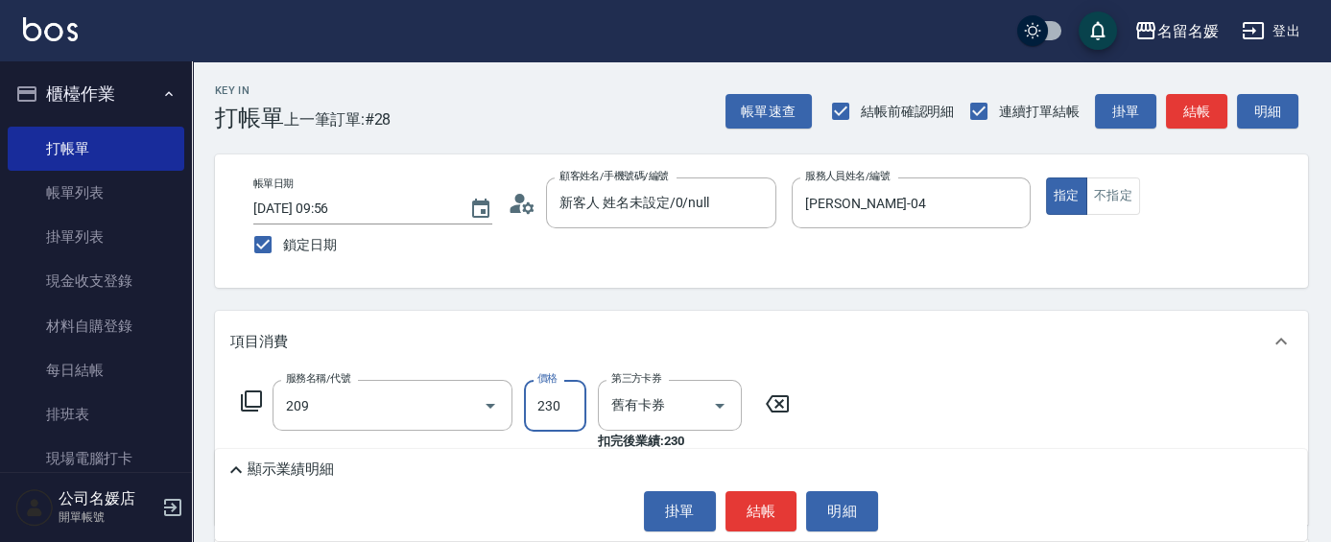
type input "洗髮券-(卡)230(209)"
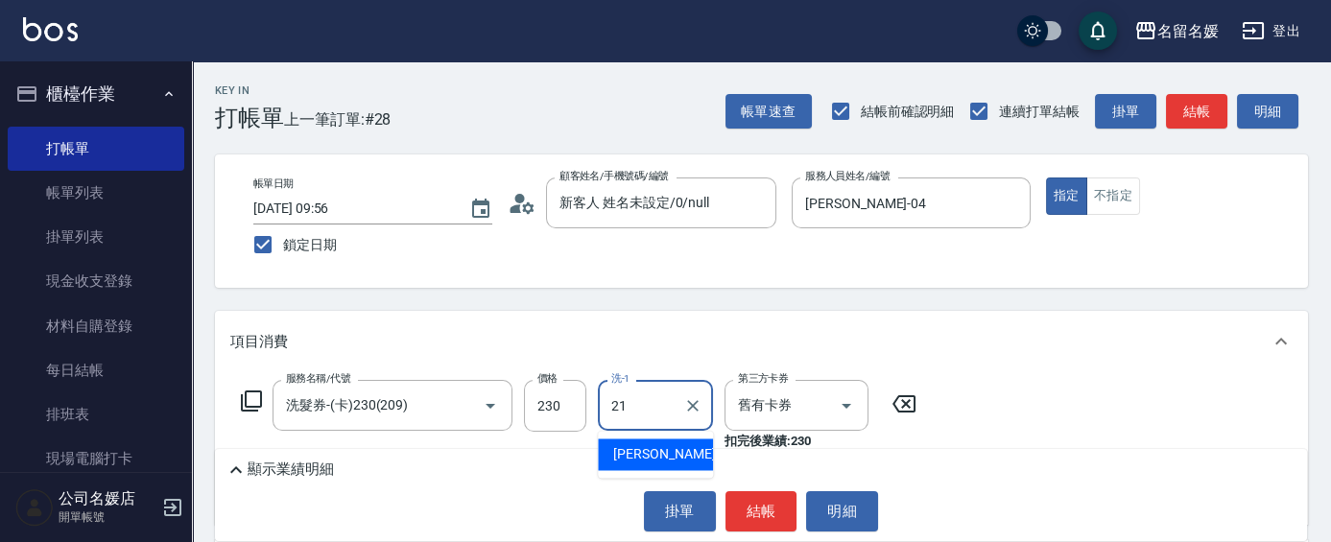
type input "[PERSON_NAME]-21"
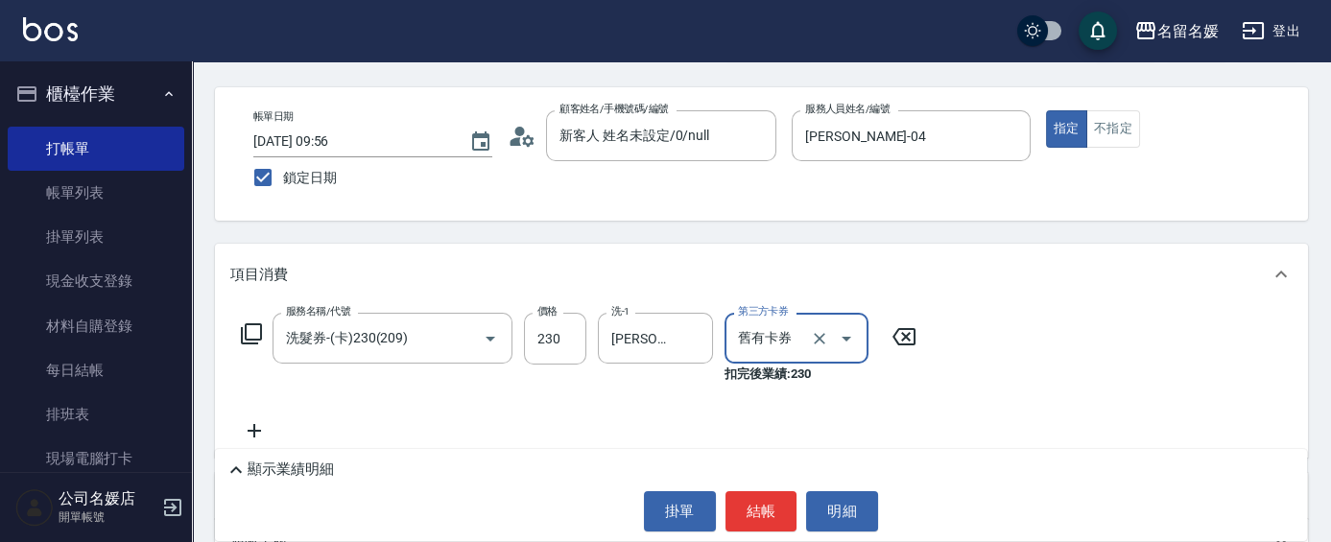
scroll to position [86, 0]
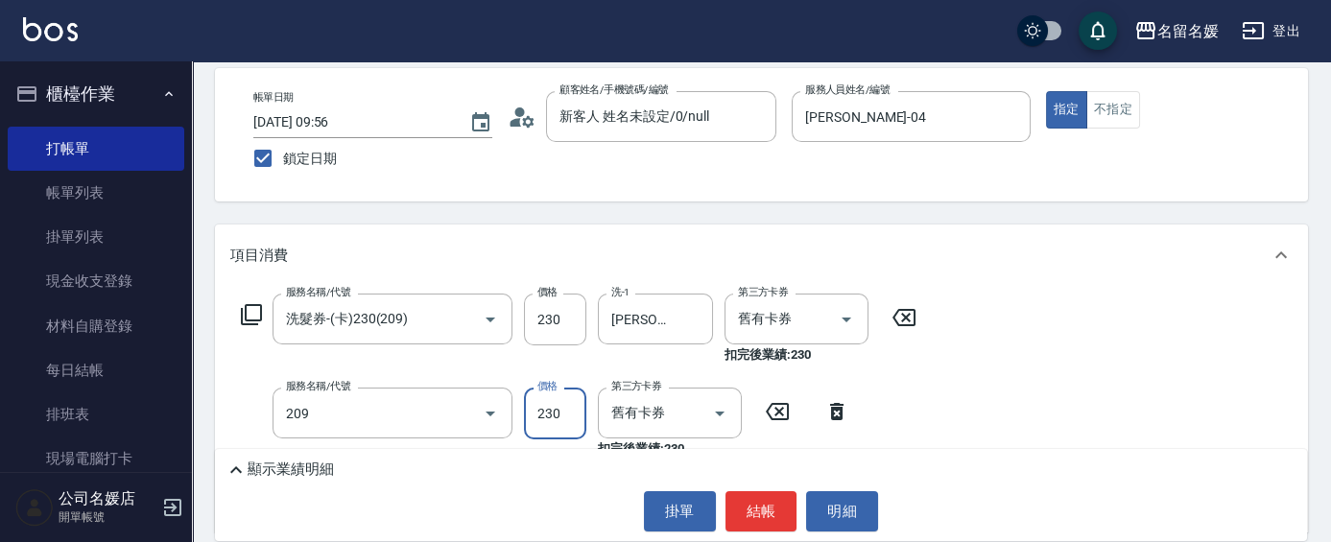
type input "洗髮券-(卡)230(209)"
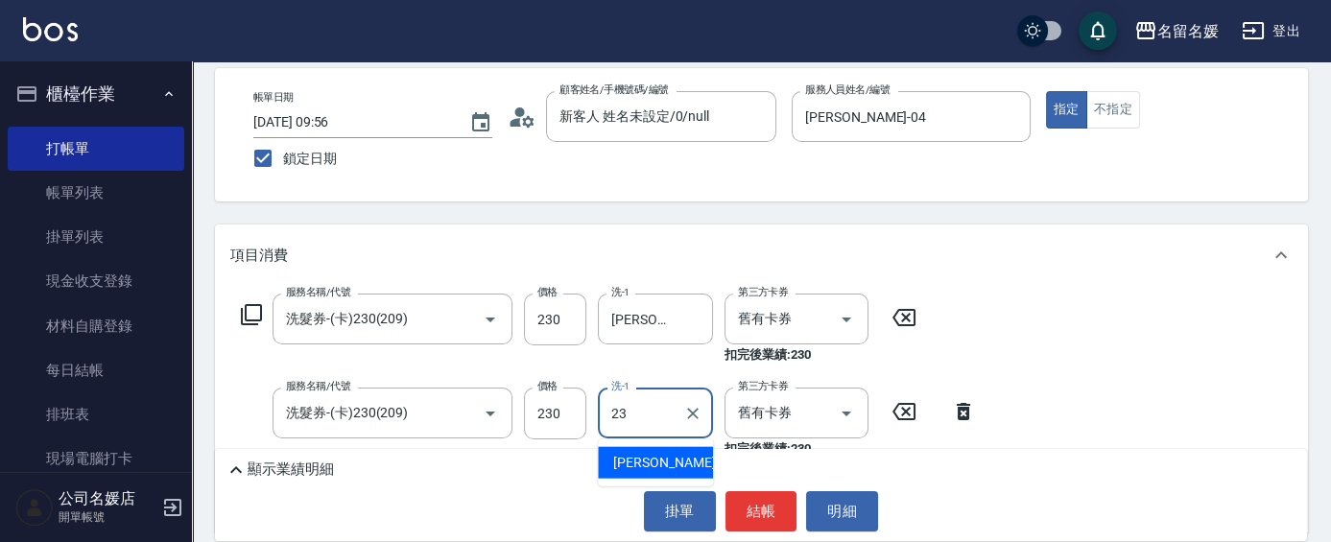
type input "[PERSON_NAME]-23"
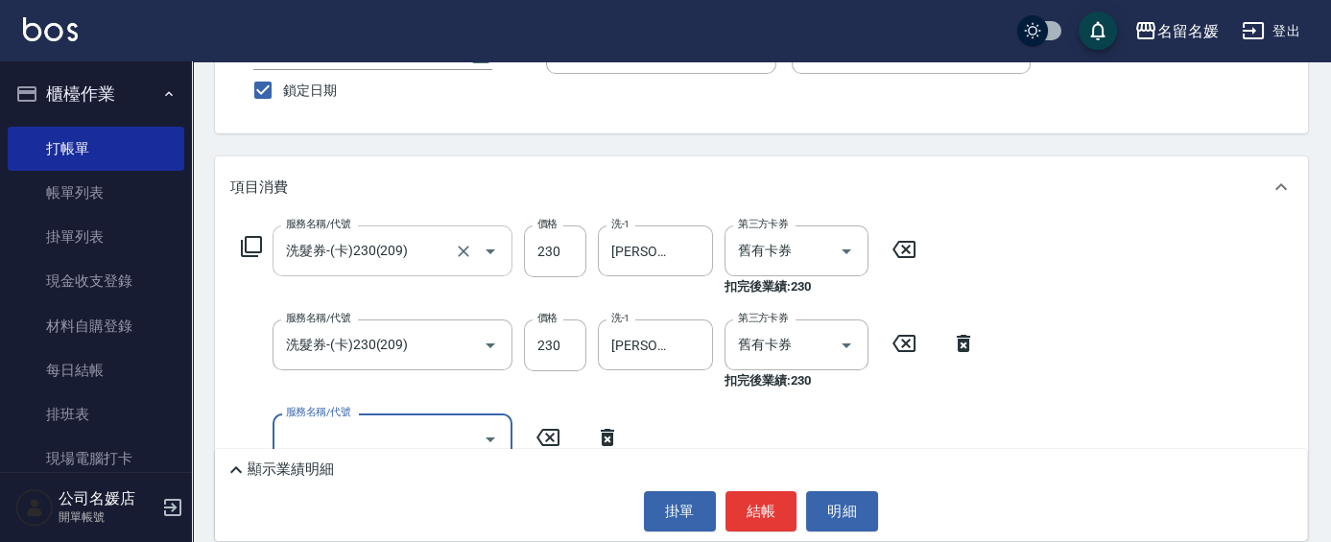
scroll to position [174, 0]
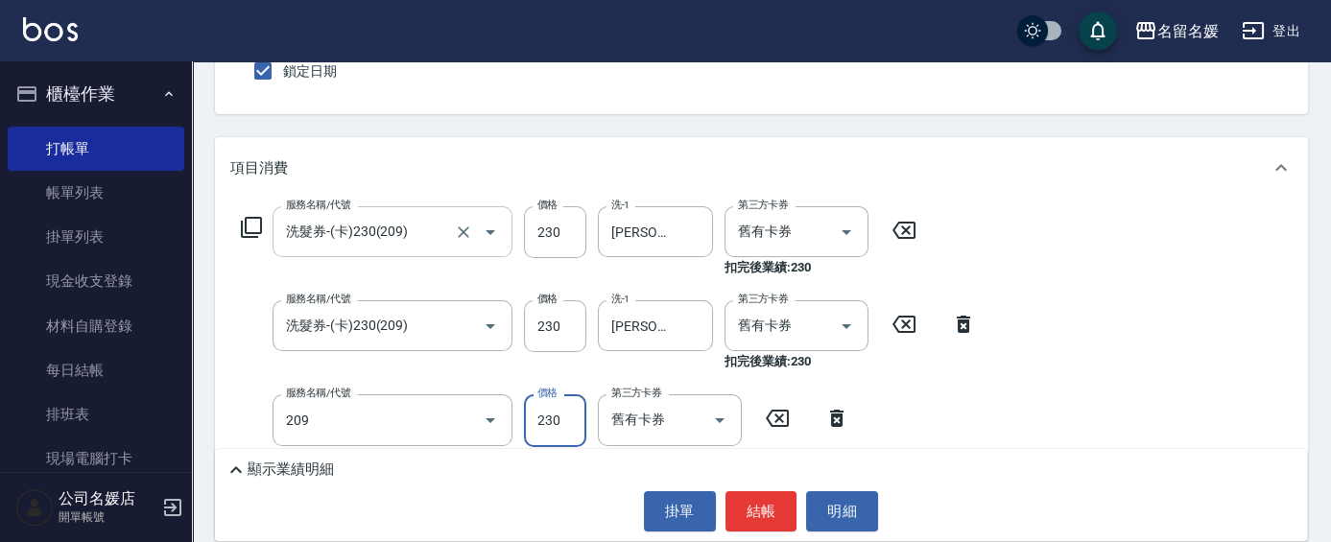
type input "洗髮券-(卡)230(209)"
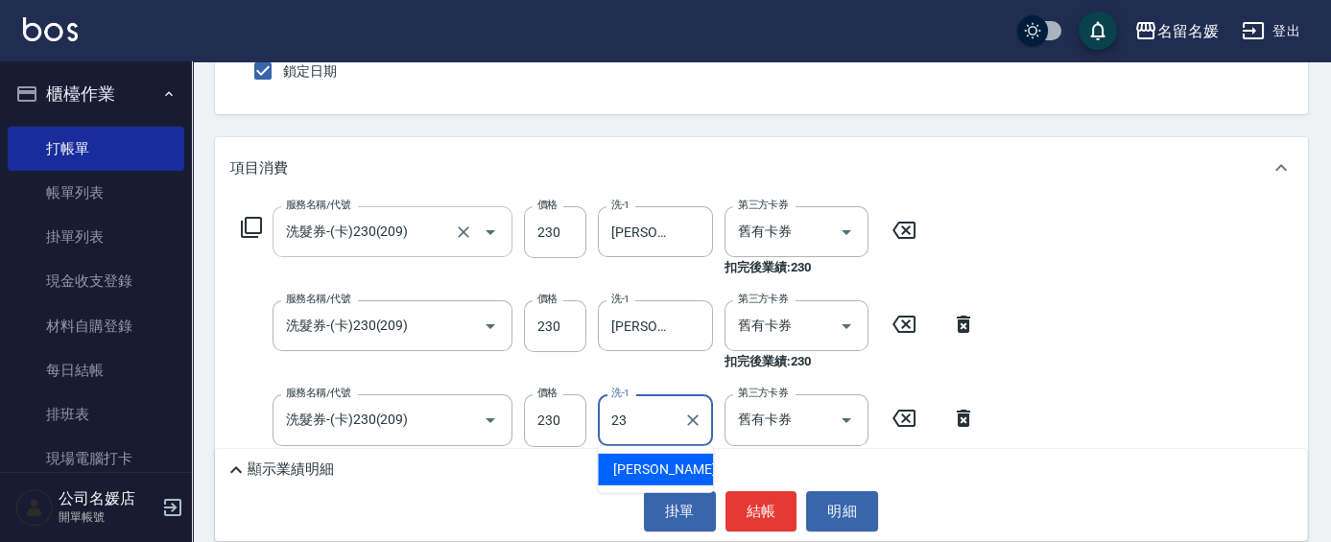
type input "[PERSON_NAME]-23"
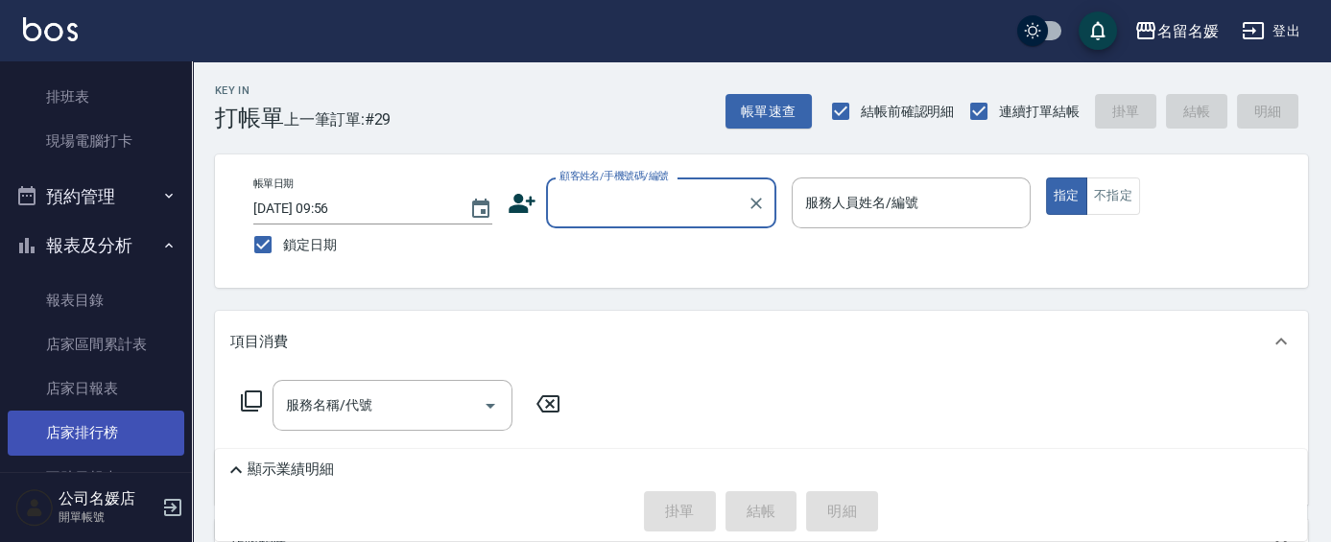
scroll to position [348, 0]
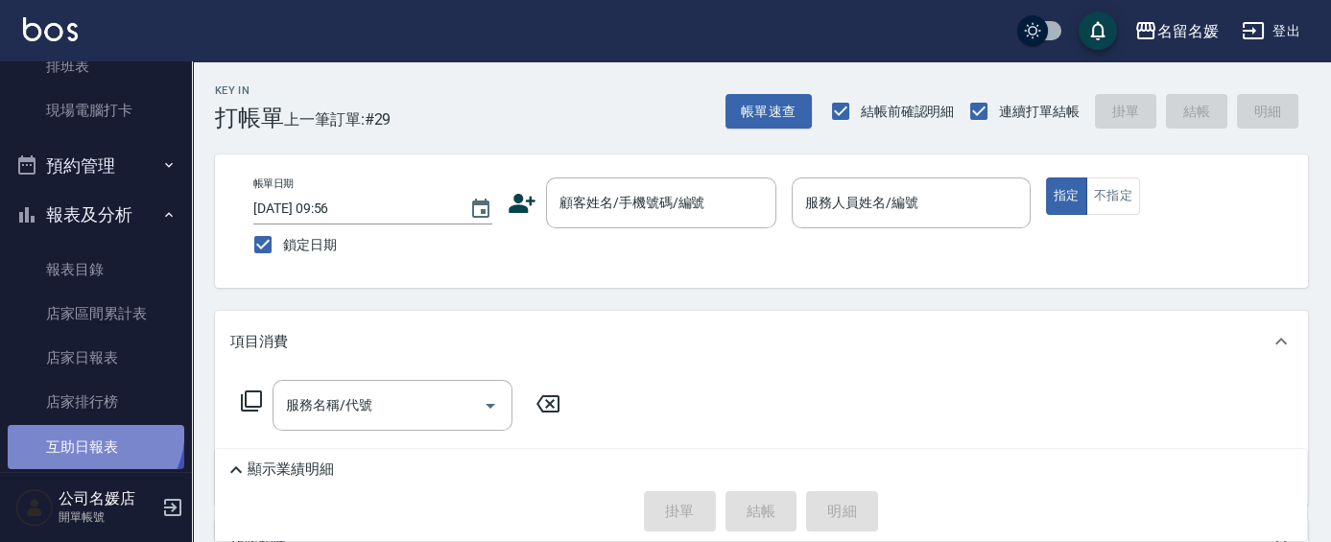
click at [78, 428] on link "互助日報表" at bounding box center [96, 447] width 177 height 44
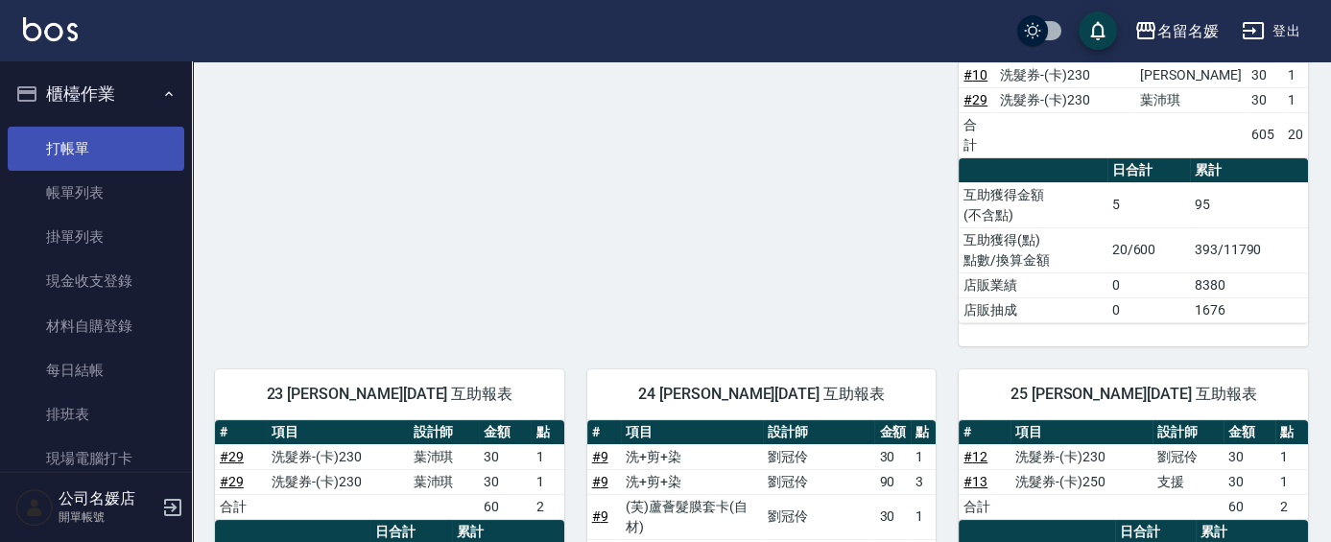
click at [89, 152] on link "打帳單" at bounding box center [96, 149] width 177 height 44
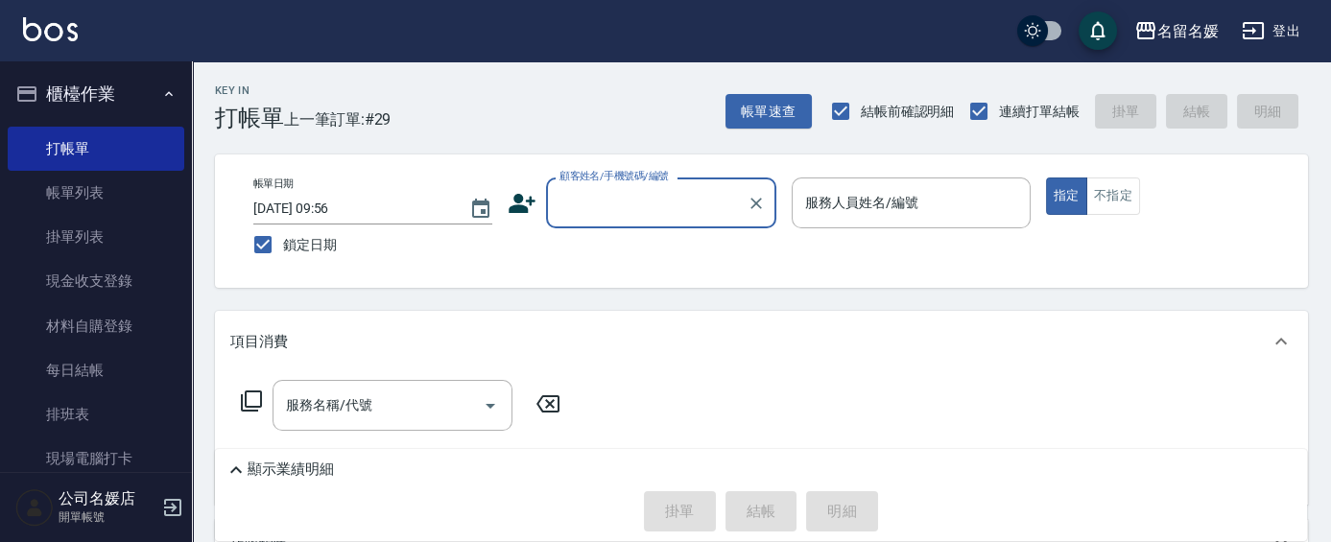
click at [605, 190] on input "顧客姓名/手機號碼/編號" at bounding box center [647, 203] width 184 height 34
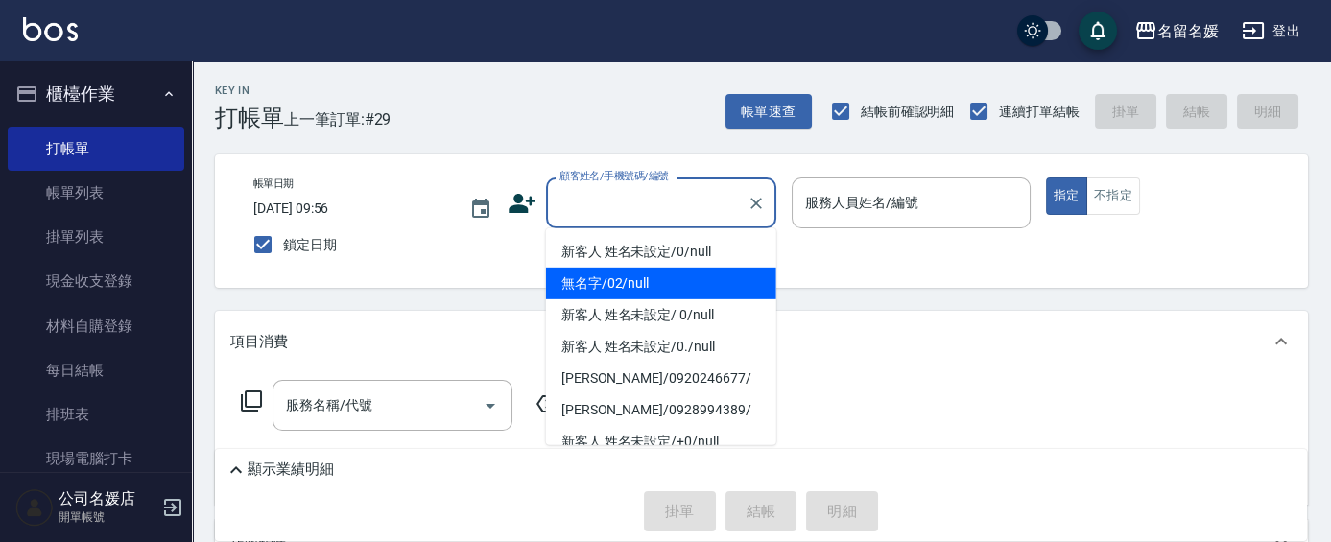
click at [598, 278] on li "無名字/02/null" at bounding box center [661, 284] width 230 height 32
click at [902, 189] on input "服務人員姓名/編號" at bounding box center [912, 203] width 222 height 34
type input "無名字/02/null"
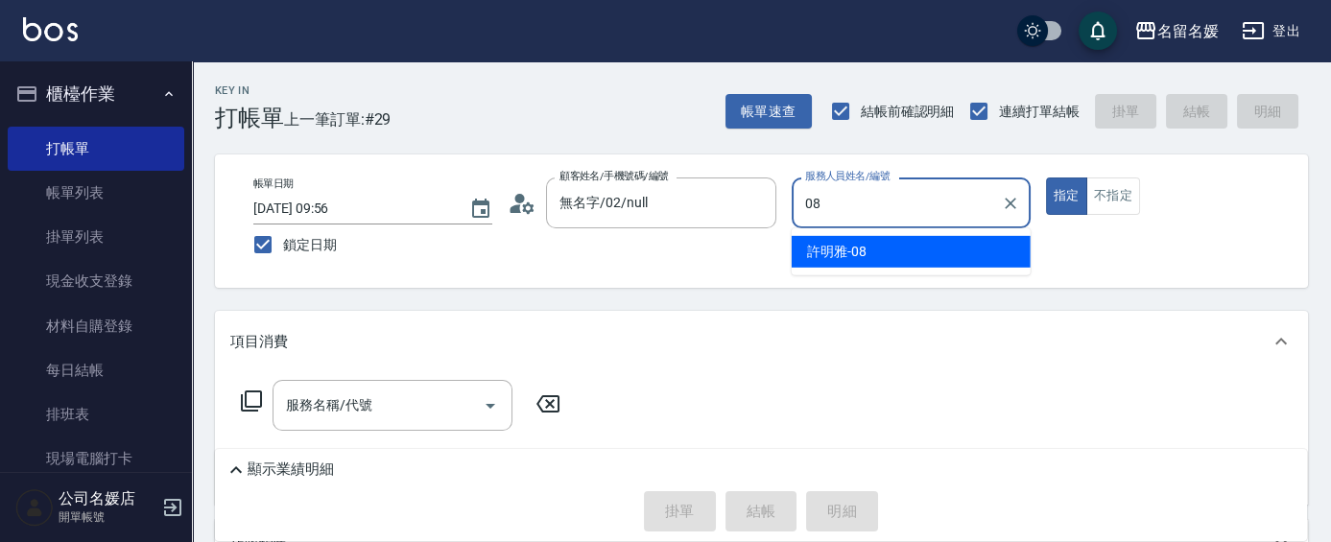
click at [880, 249] on div "[PERSON_NAME]-08" at bounding box center [911, 252] width 239 height 32
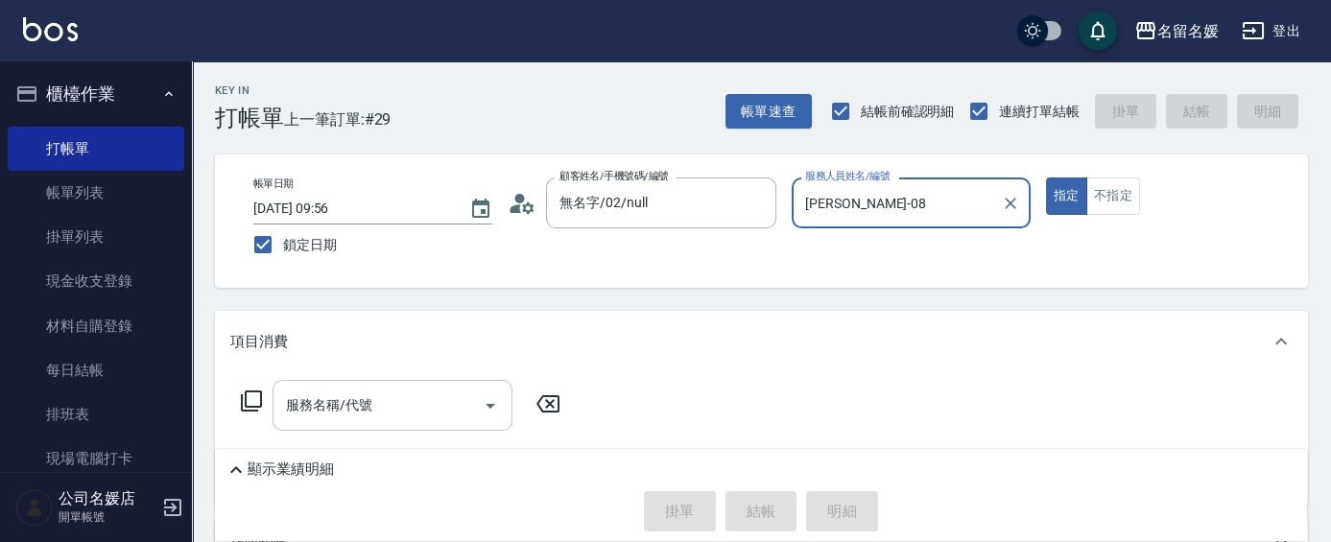
type input "[PERSON_NAME]-08"
click at [384, 410] on input "服務名稱/代號" at bounding box center [378, 406] width 194 height 34
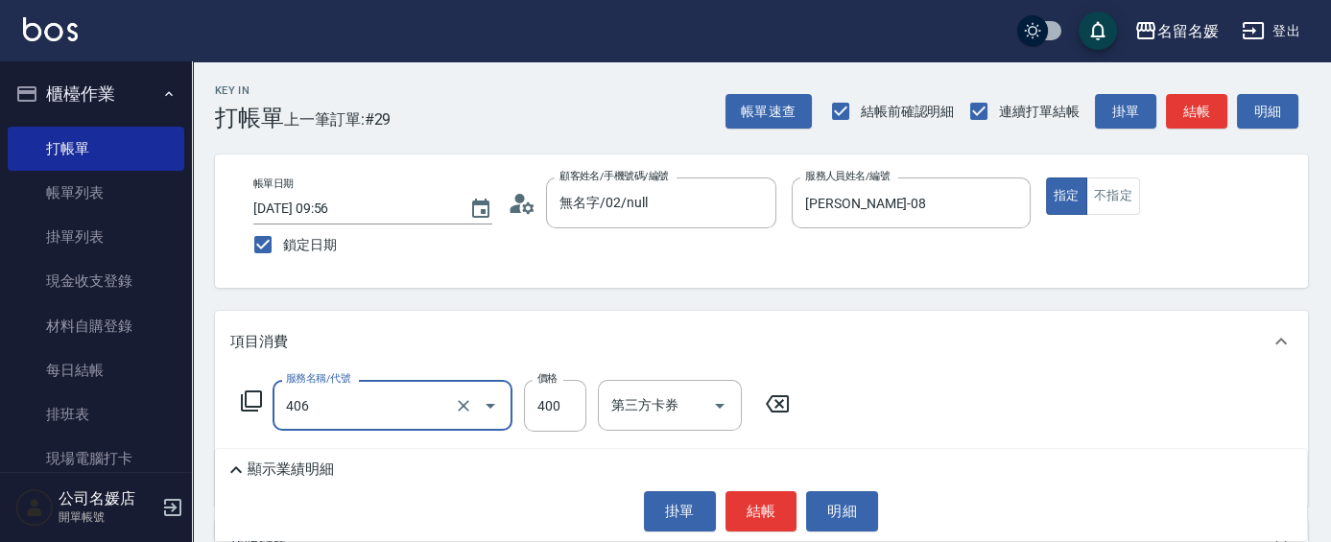
click at [391, 410] on input "406" at bounding box center [365, 406] width 169 height 34
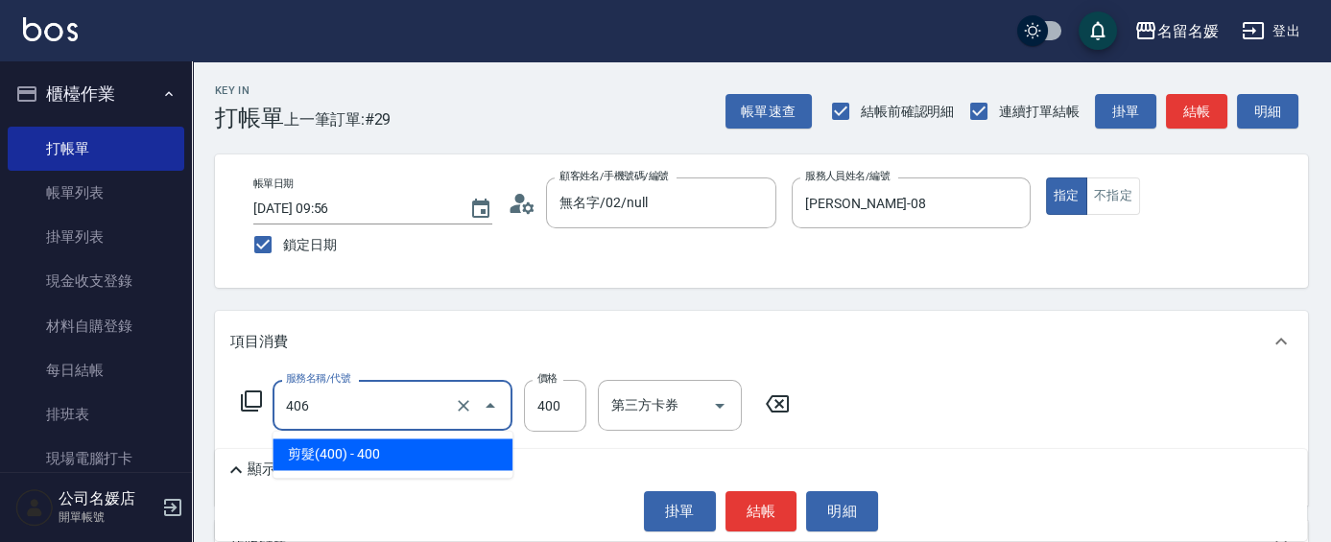
click at [376, 464] on span "剪髮(400) - 400" at bounding box center [393, 455] width 240 height 32
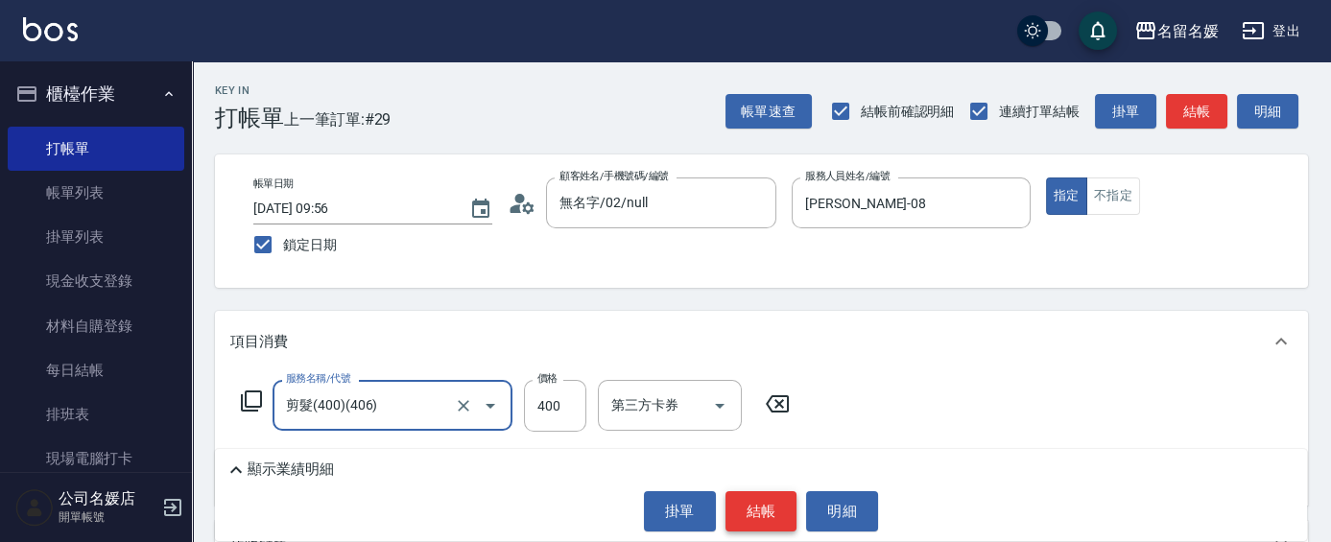
type input "剪髮(400)(406)"
click at [758, 502] on button "結帳" at bounding box center [762, 511] width 72 height 40
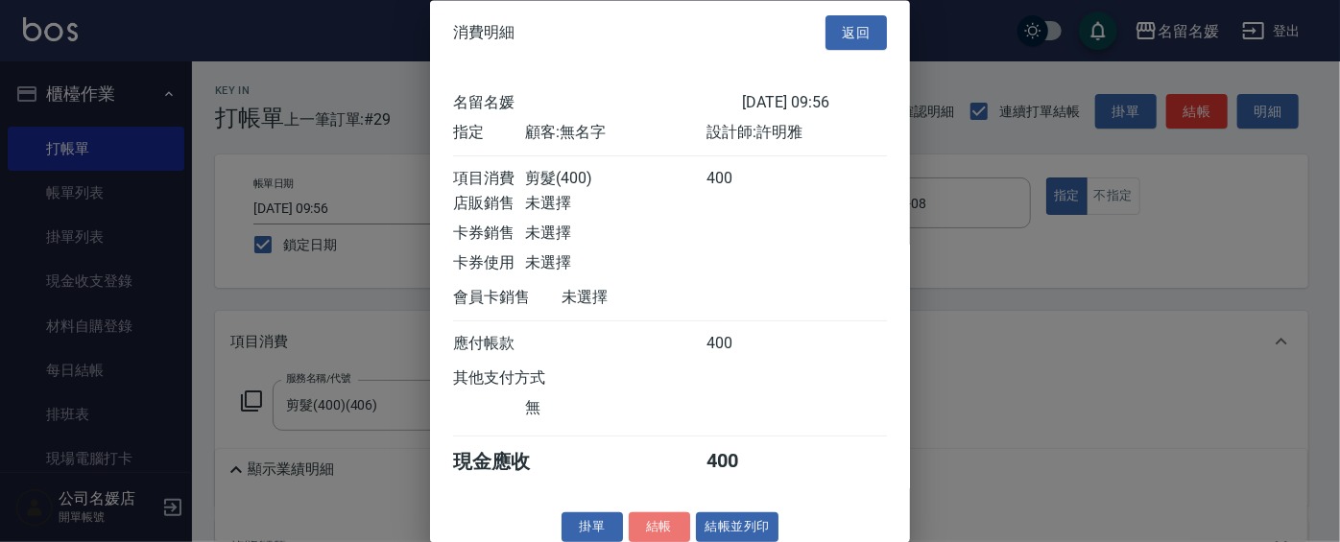
drag, startPoint x: 658, startPoint y: 539, endPoint x: 671, endPoint y: 528, distance: 17.1
click at [659, 538] on button "結帳" at bounding box center [659, 529] width 61 height 30
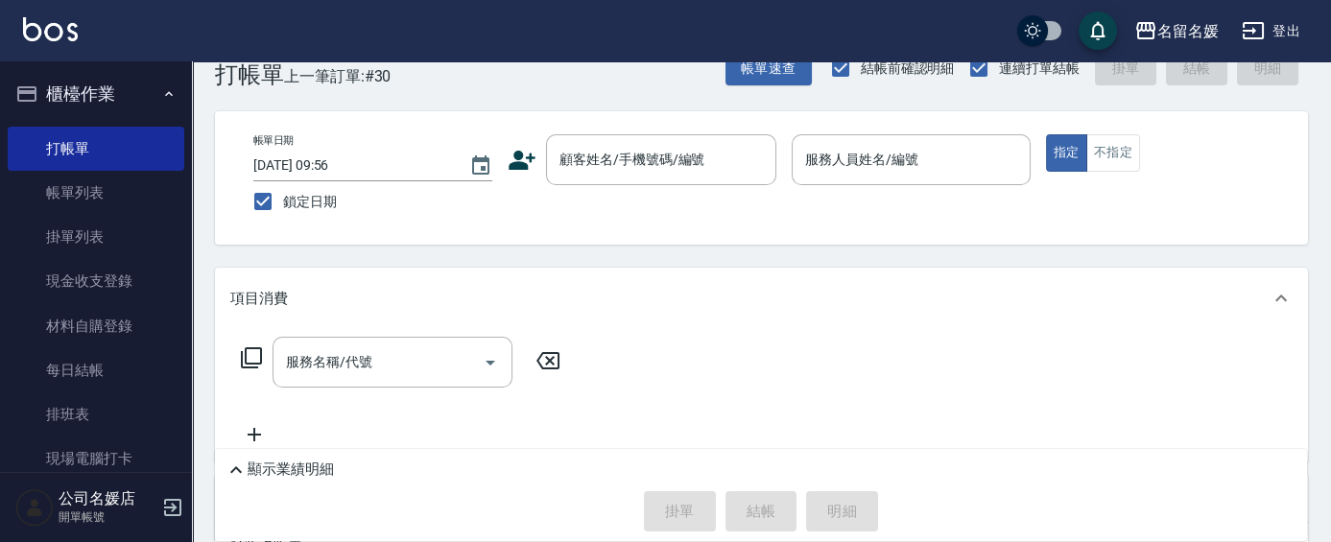
scroll to position [69, 0]
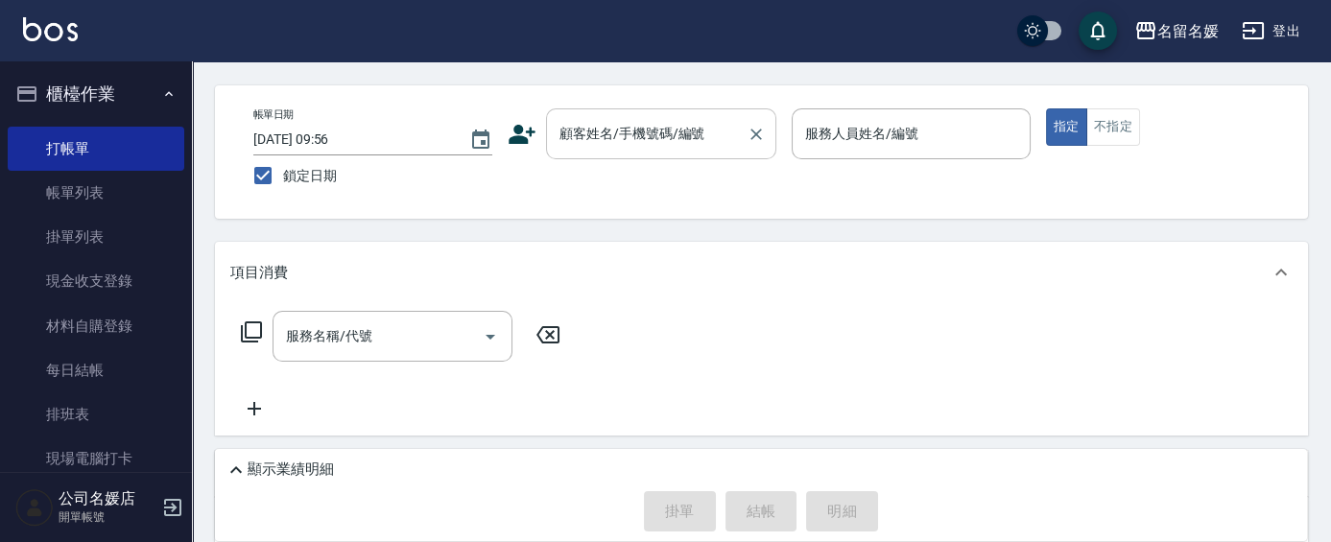
click at [598, 141] on input "顧客姓名/手機號碼/編號" at bounding box center [647, 134] width 184 height 34
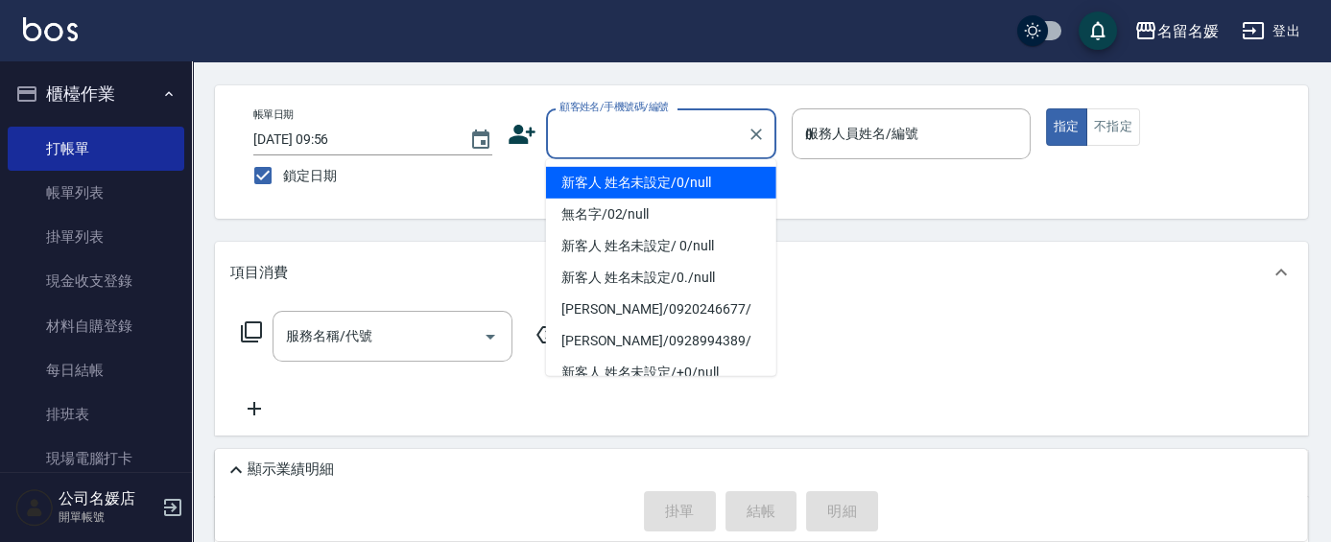
type input "03"
type input "新客人 姓名未設定/0/null"
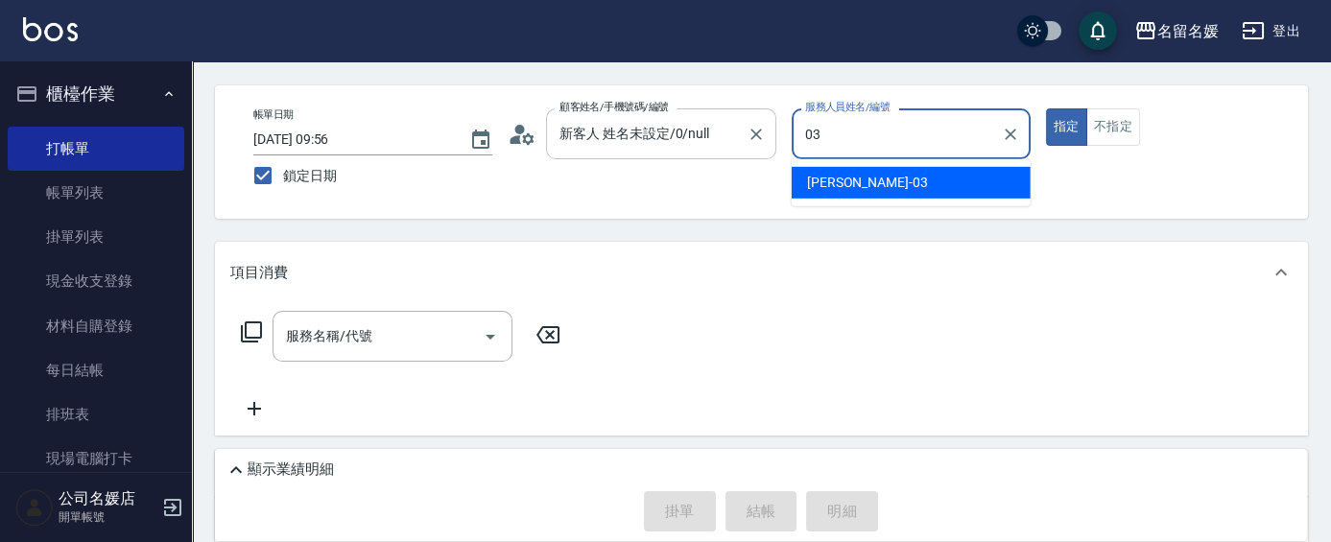
type input "[PERSON_NAME]-03"
type button "true"
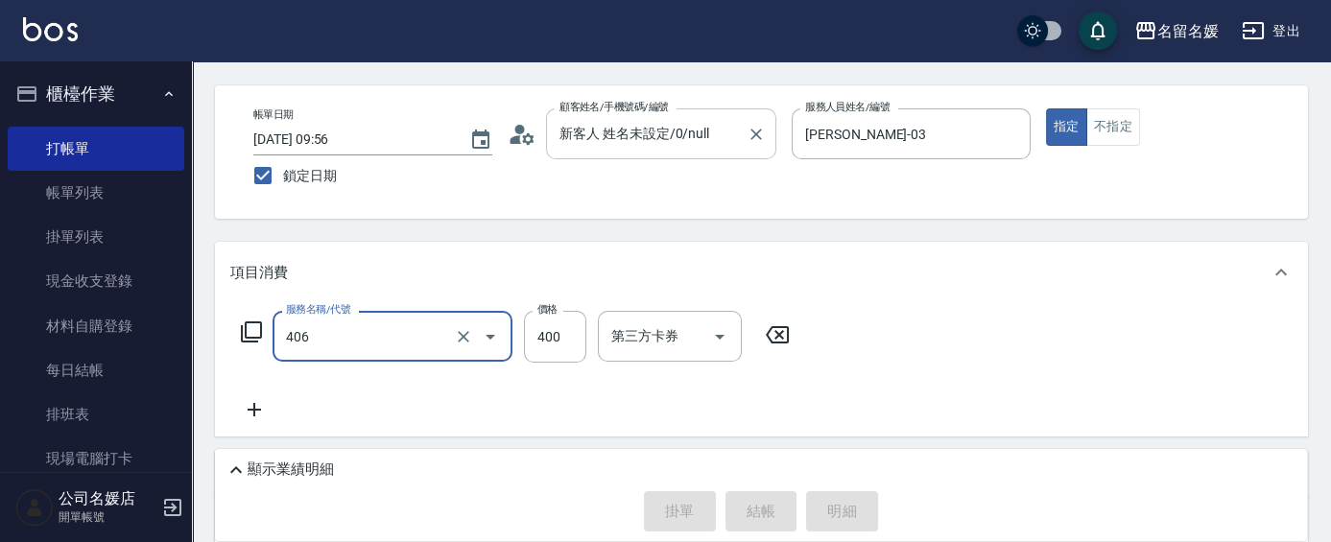
type input "406"
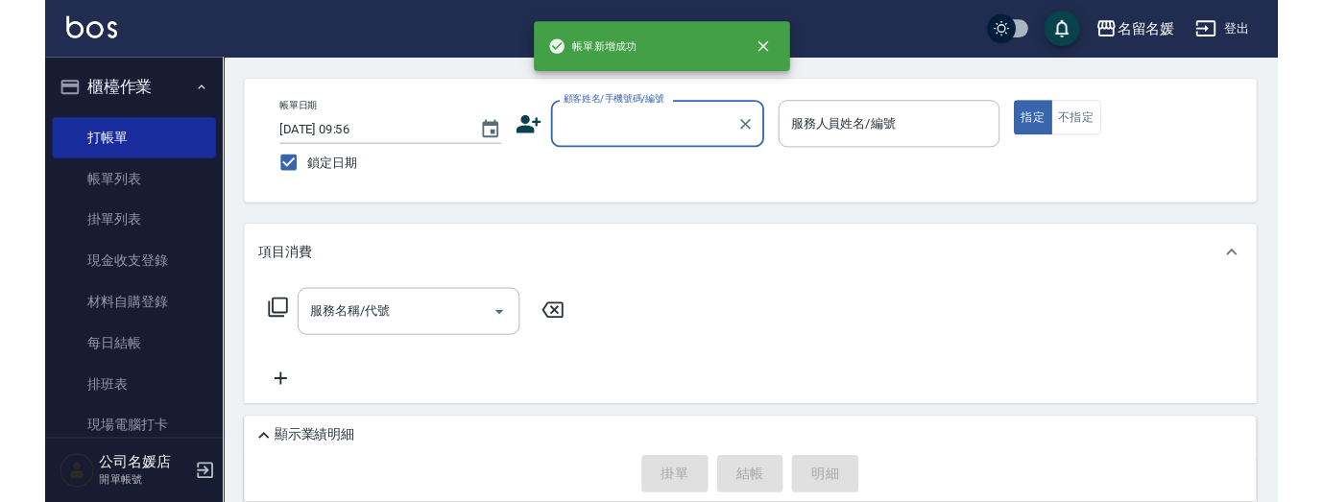
scroll to position [0, 0]
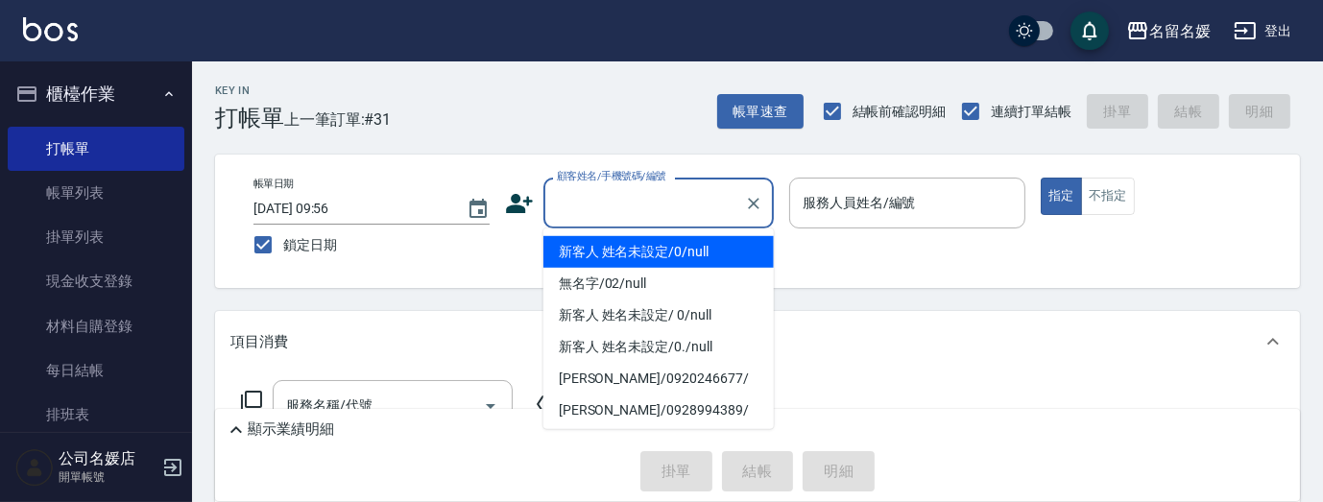
type input "0"
type input "新客人 姓名未設定/0/null"
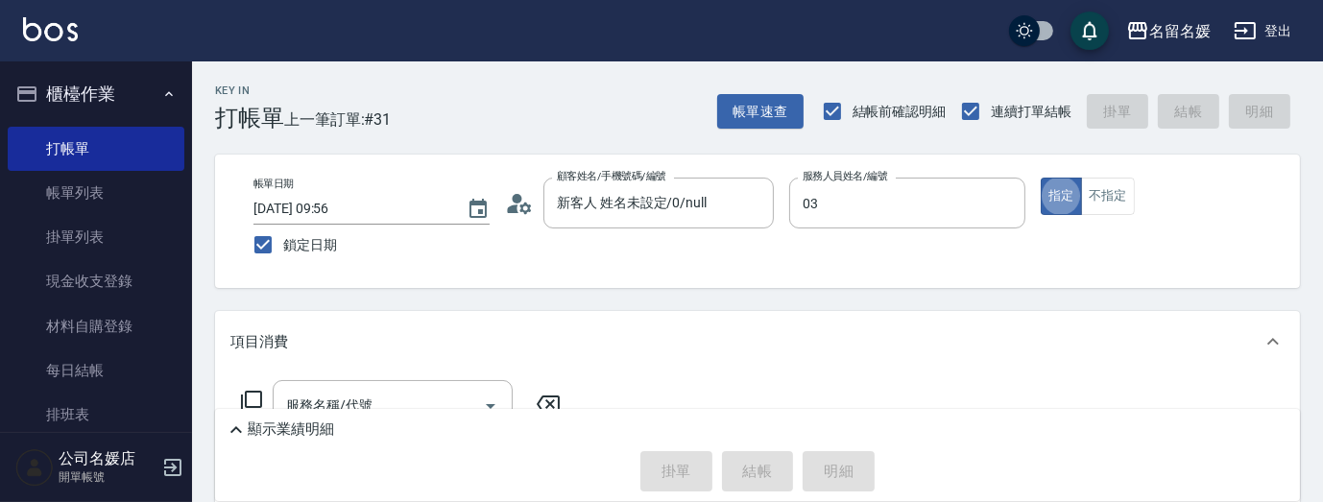
type input "[PERSON_NAME]-03"
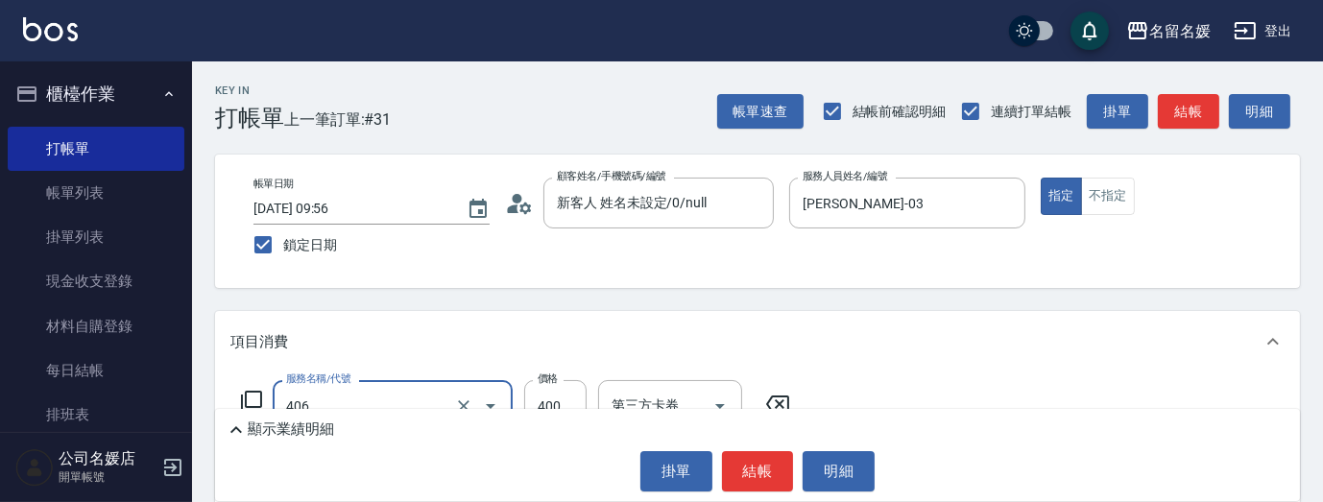
type input "剪髮(400)(406)"
type input "剪髮(300)(404)"
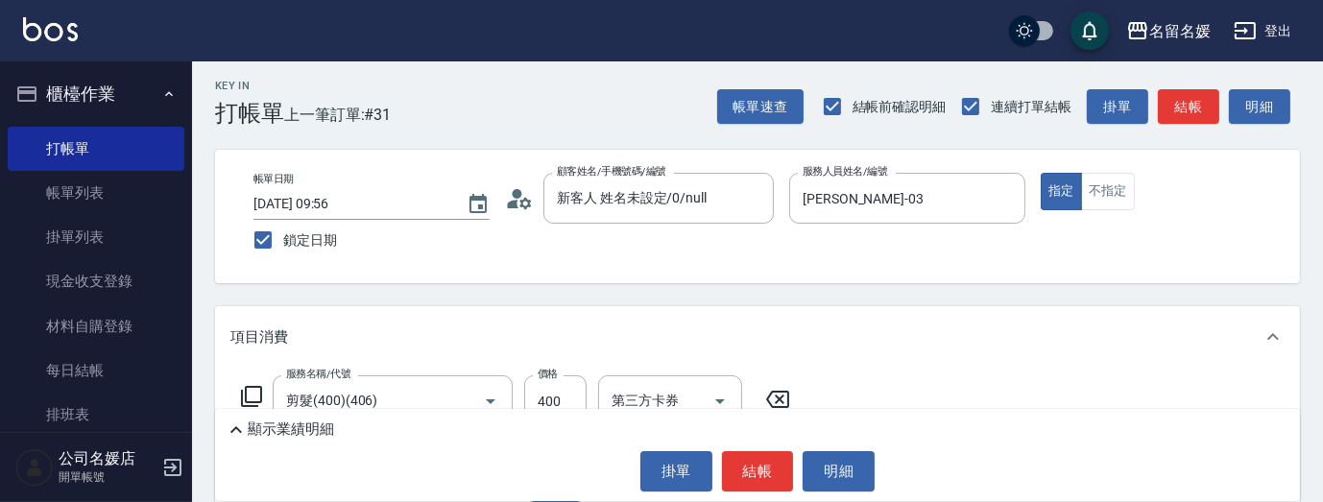
scroll to position [92, 0]
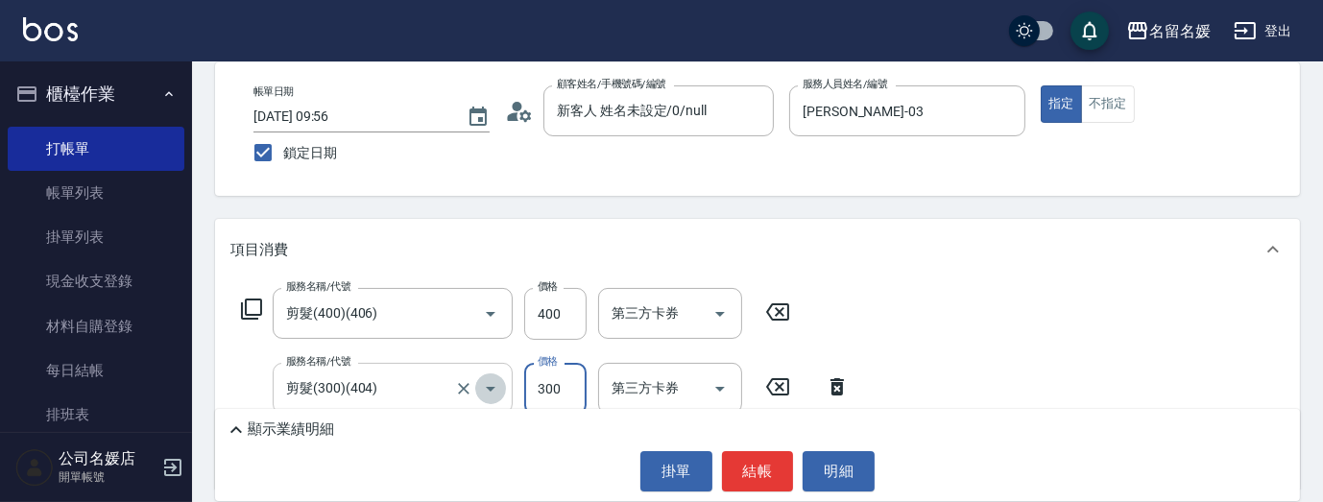
click at [488, 389] on icon "Open" at bounding box center [490, 388] width 23 height 23
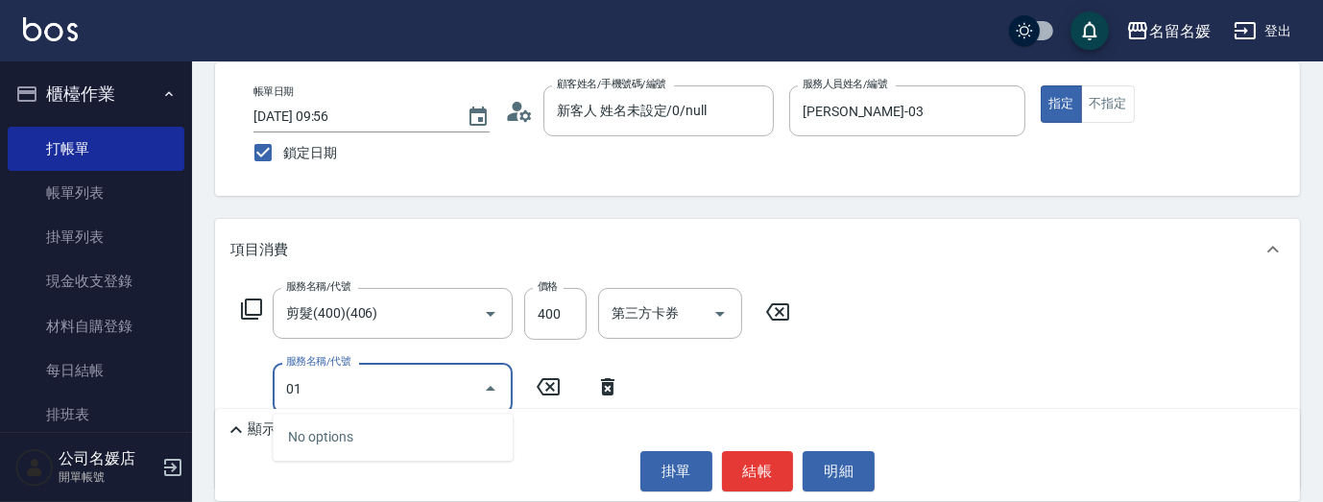
type input "0"
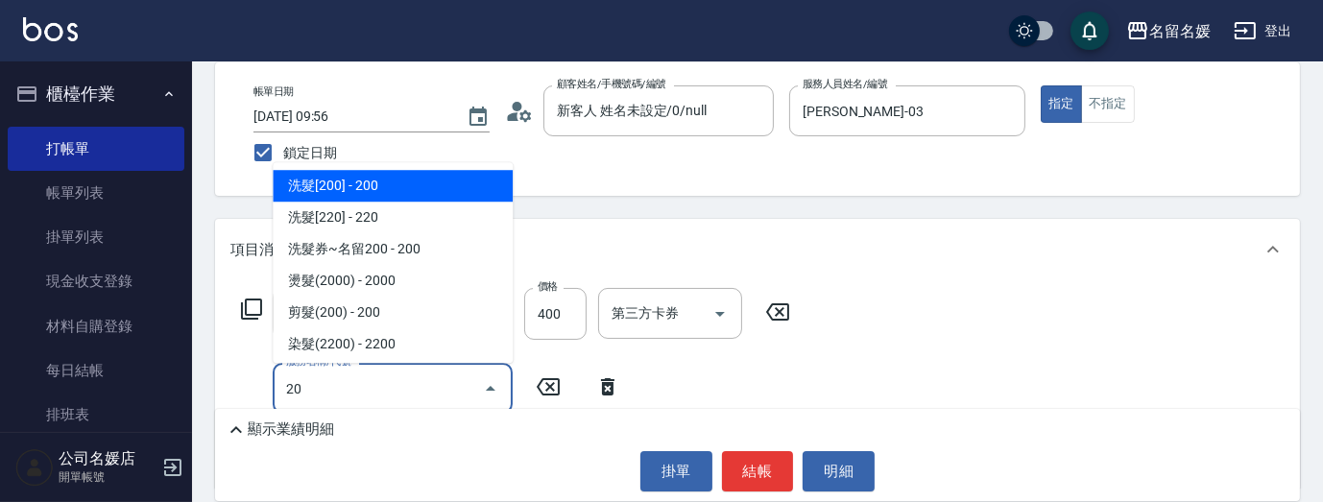
type input "2"
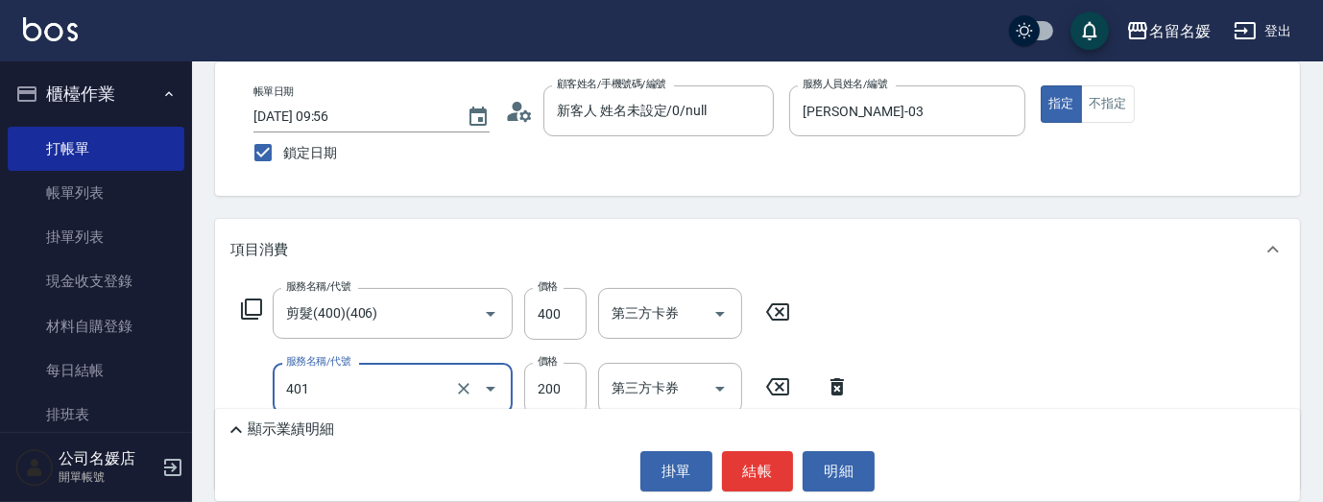
type input "剪髮(200)(401)"
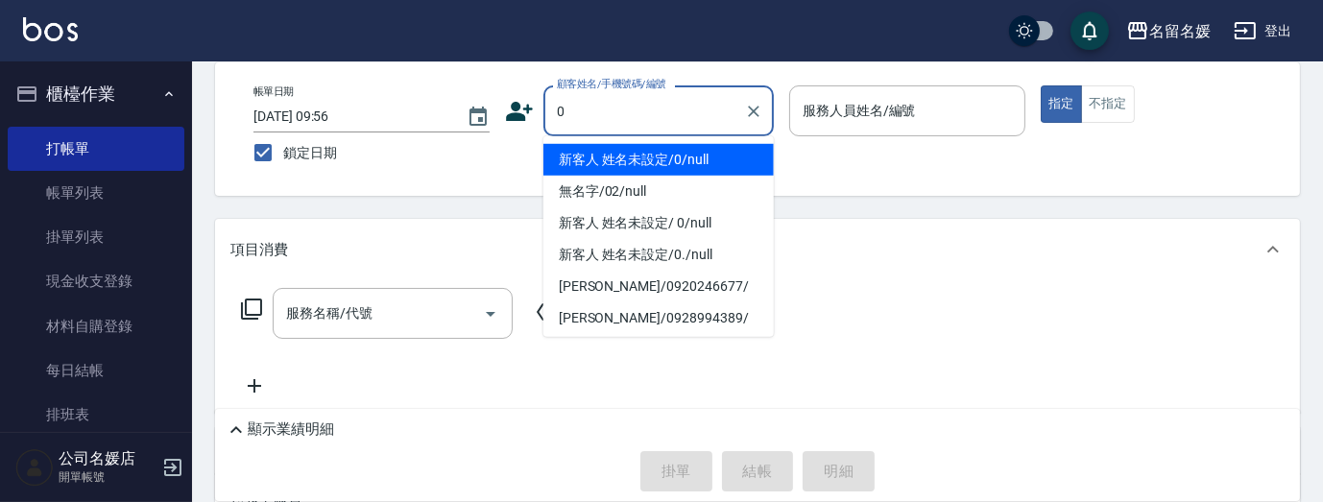
type input "0"
type input "04"
type input "新客人 姓名未設定/0/null"
type input "[PERSON_NAME]-04"
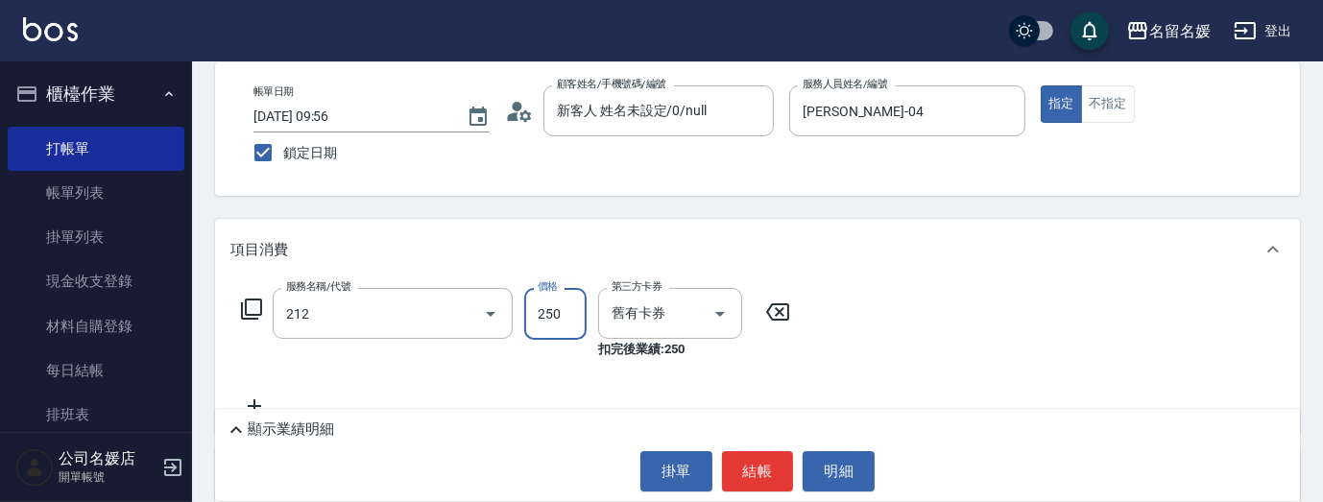
type input "洗髮券-(卡)250(212)"
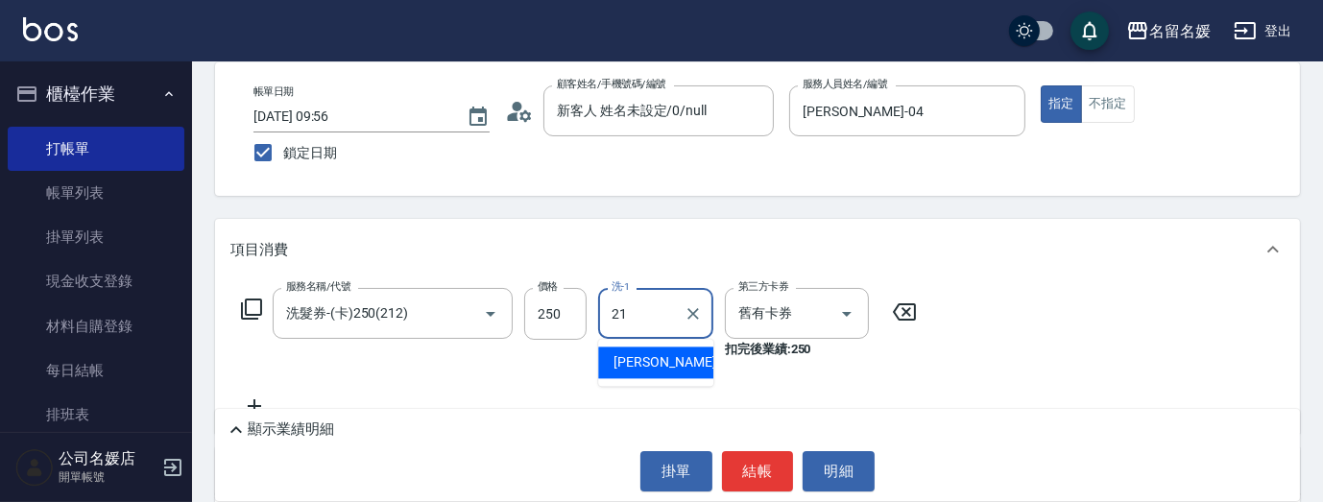
type input "[PERSON_NAME]-21"
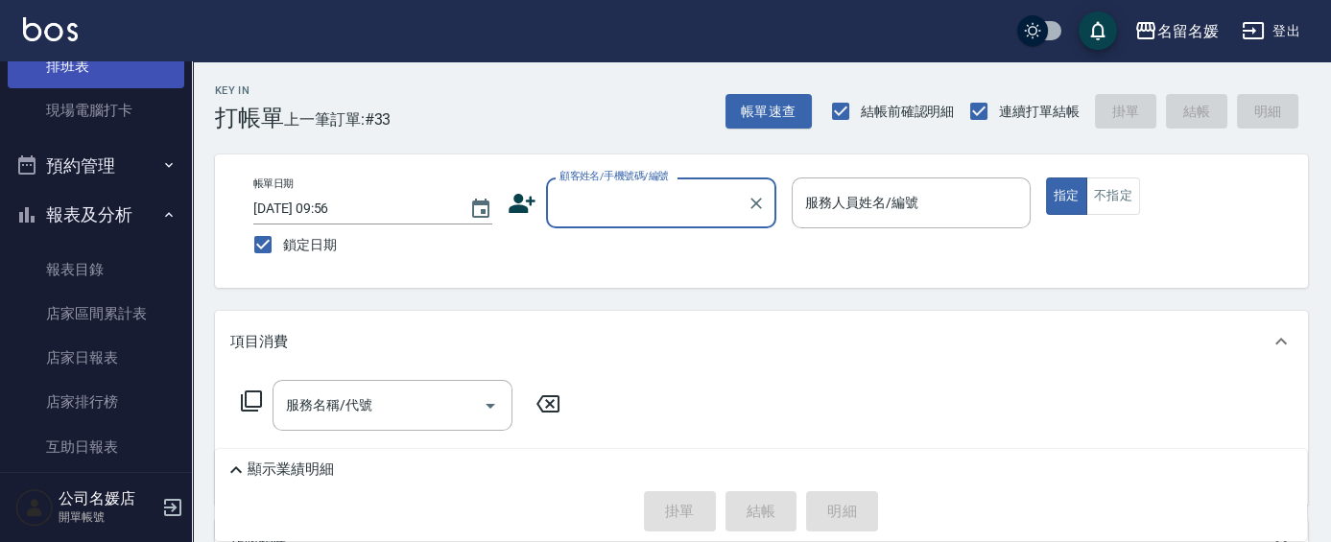
scroll to position [436, 0]
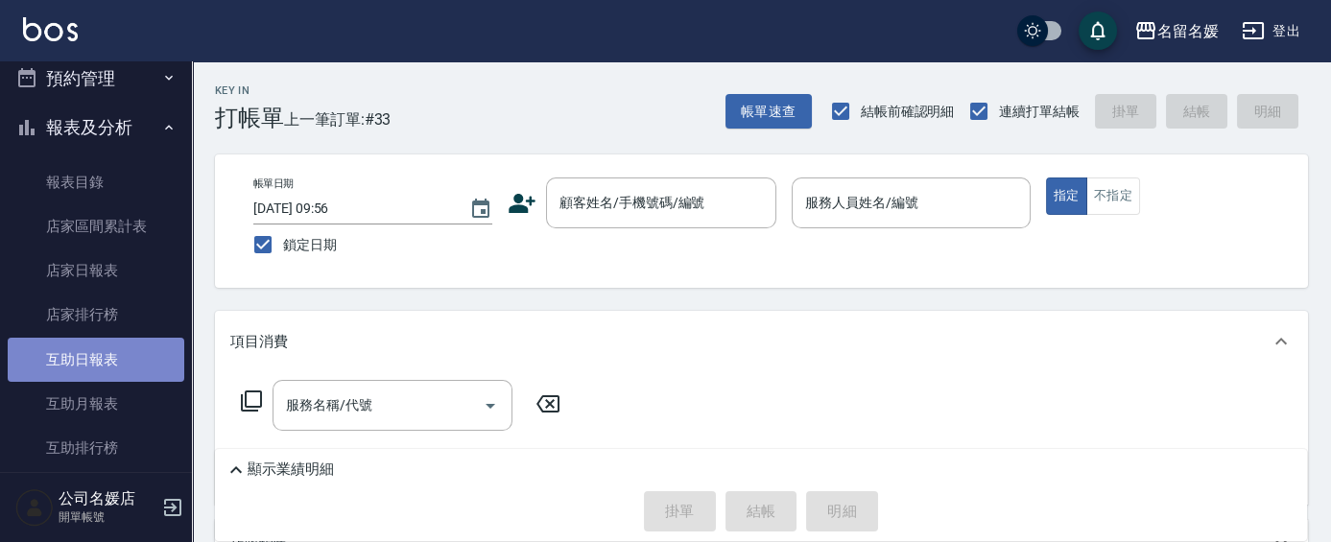
click at [104, 354] on link "互助日報表" at bounding box center [96, 360] width 177 height 44
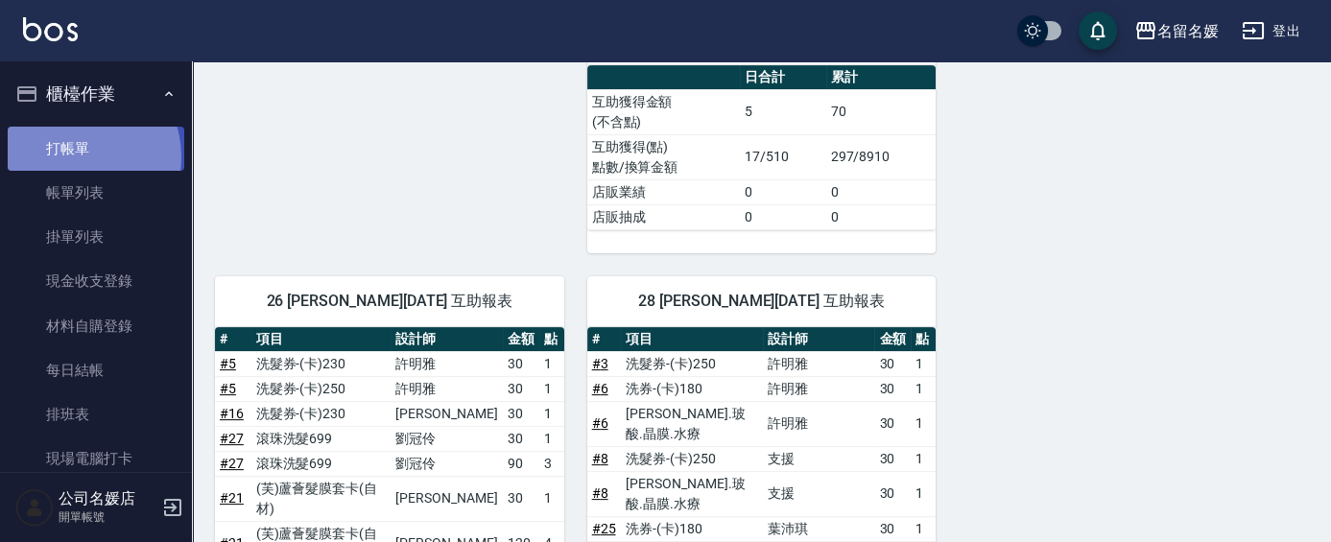
click at [77, 156] on link "打帳單" at bounding box center [96, 149] width 177 height 44
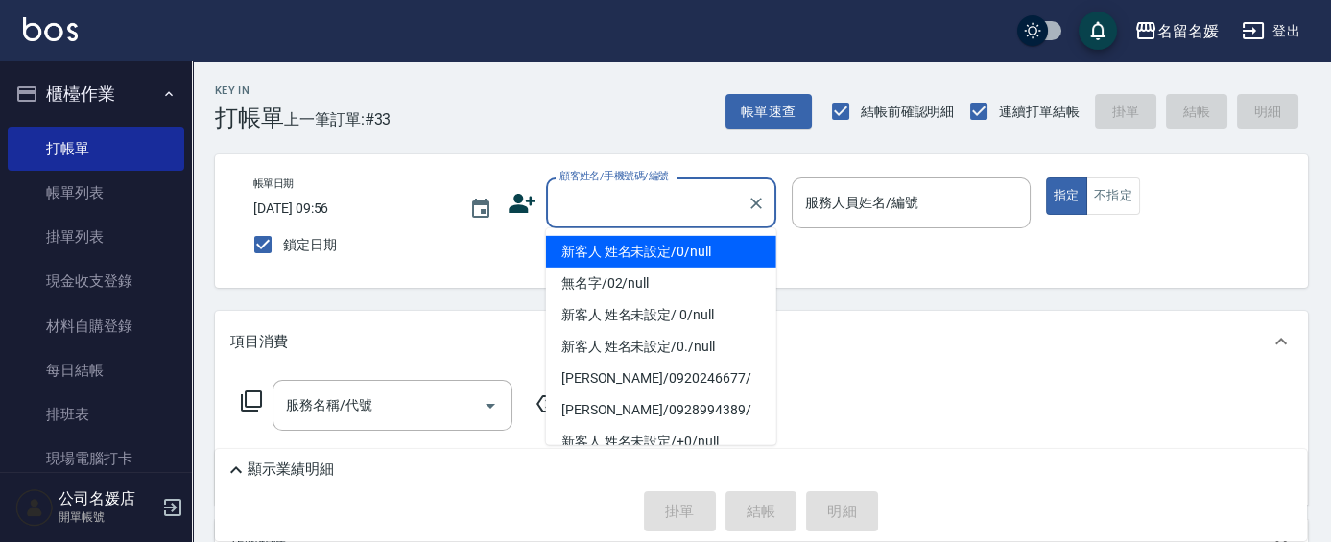
click at [680, 210] on input "顧客姓名/手機號碼/編號" at bounding box center [647, 203] width 184 height 34
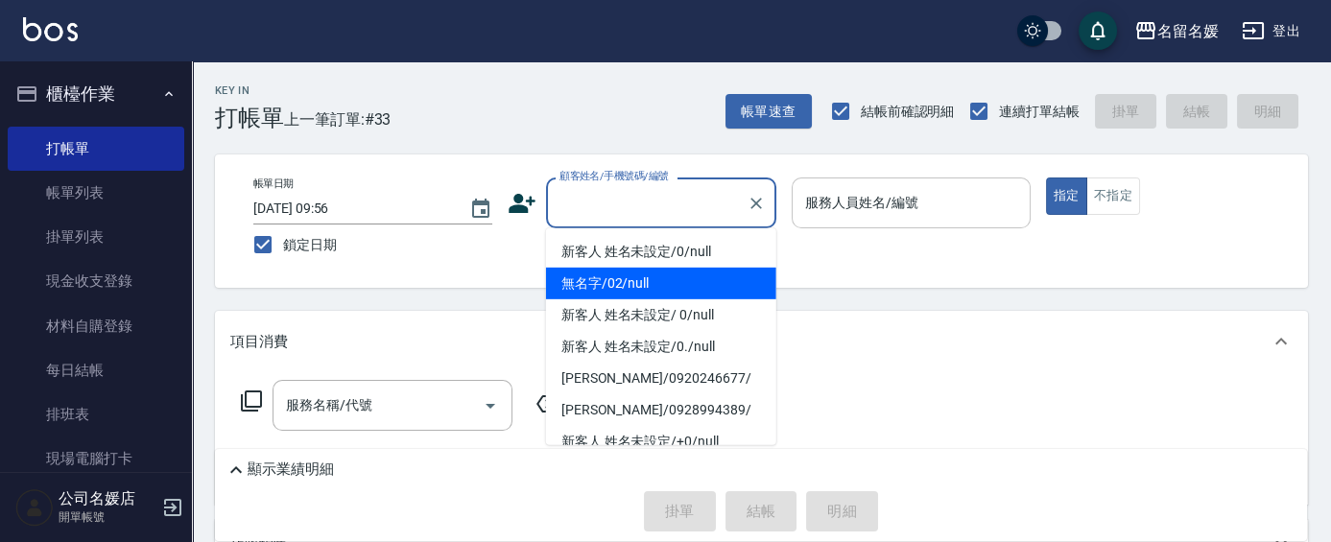
drag, startPoint x: 670, startPoint y: 290, endPoint x: 891, endPoint y: 220, distance: 231.6
click at [678, 288] on li "無名字/02/null" at bounding box center [661, 284] width 230 height 32
type input "無名字/02/null"
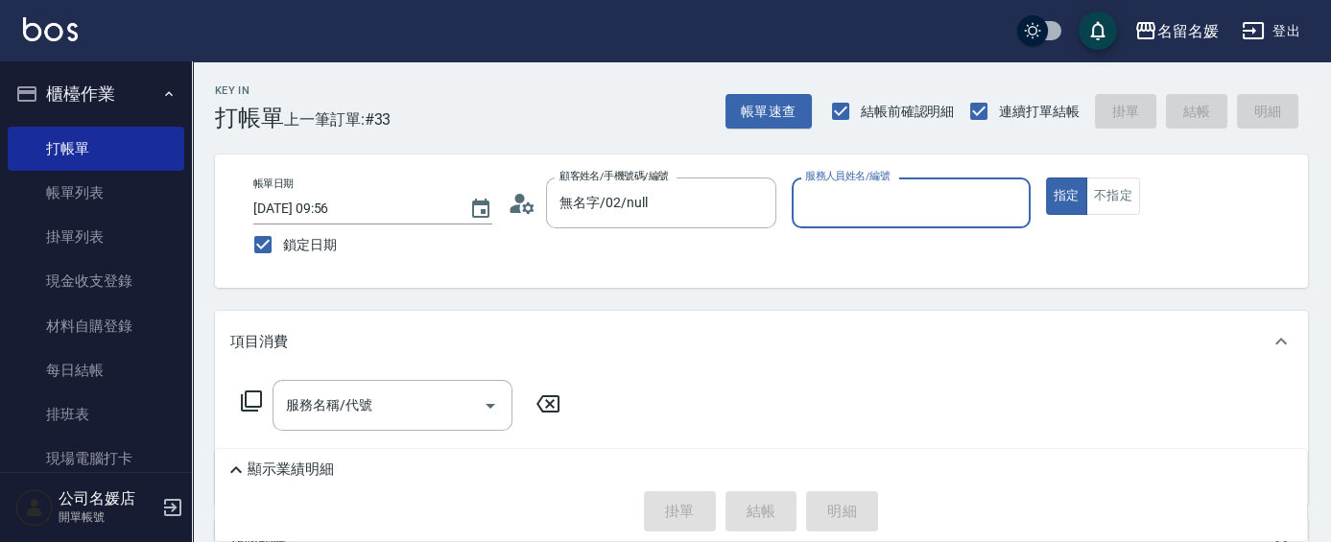
click at [894, 199] on input "服務人員姓名/編號" at bounding box center [912, 203] width 222 height 34
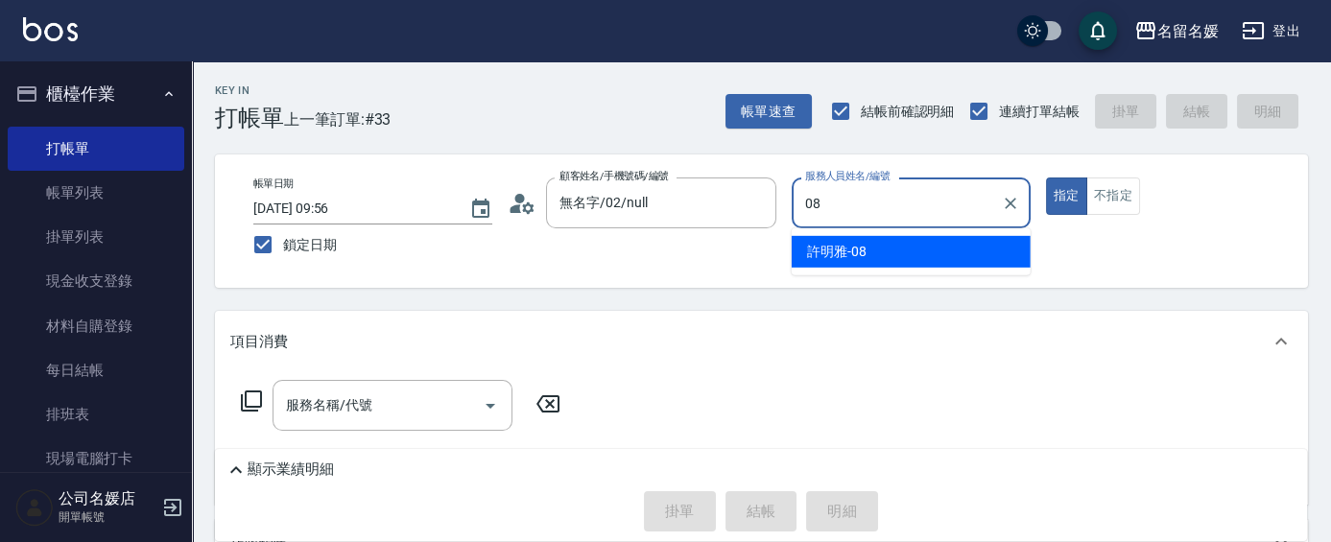
type input "08"
type button "true"
type input "[PERSON_NAME]-08"
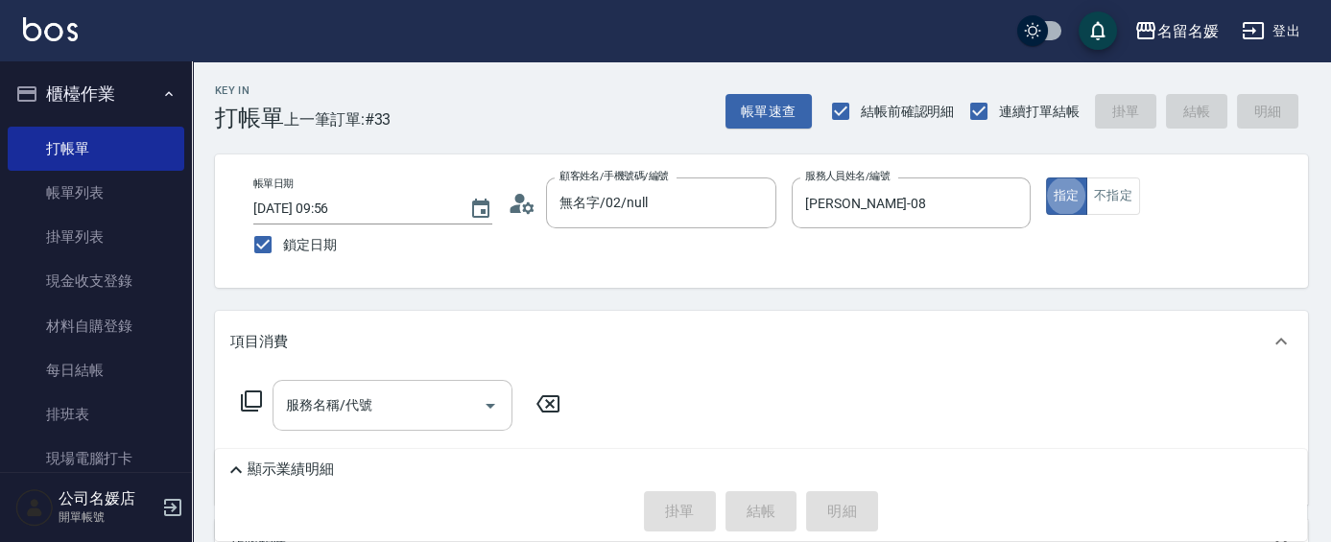
click at [406, 407] on input "服務名稱/代號" at bounding box center [378, 406] width 194 height 34
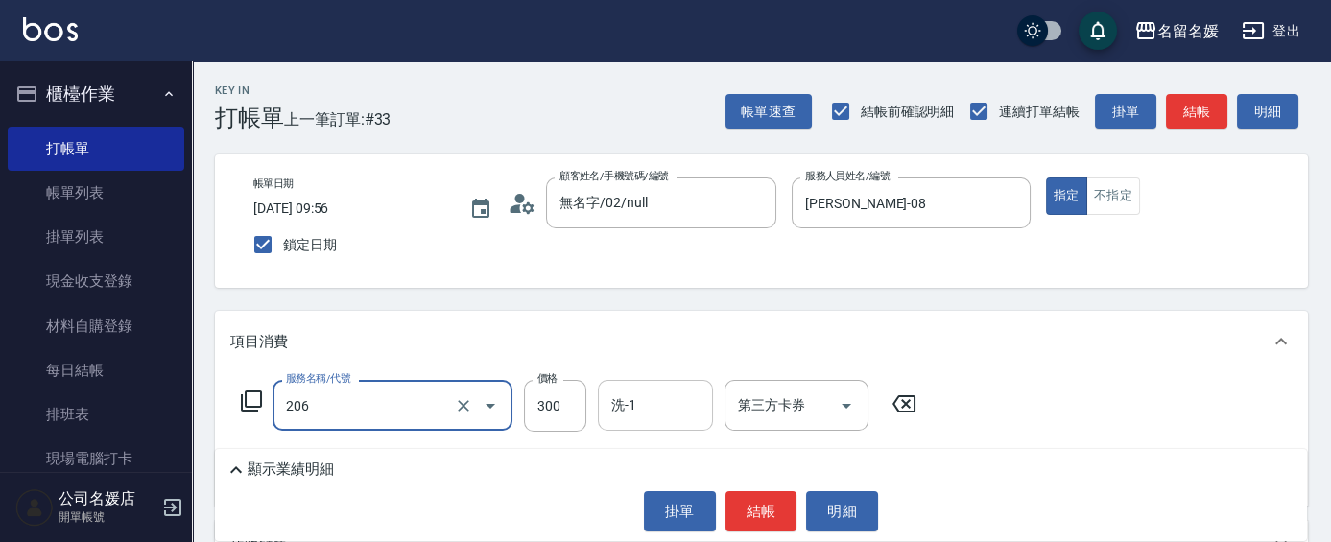
click at [694, 399] on input "洗-1" at bounding box center [656, 406] width 98 height 34
type input "洗髮[300](206)"
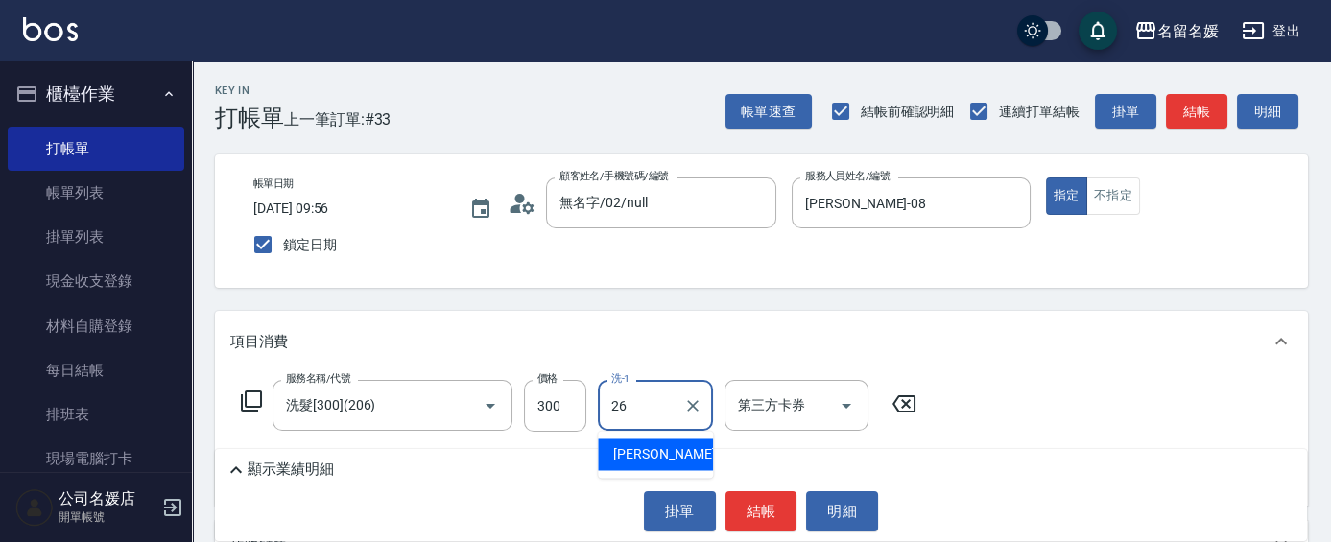
type input "[PERSON_NAME]-26"
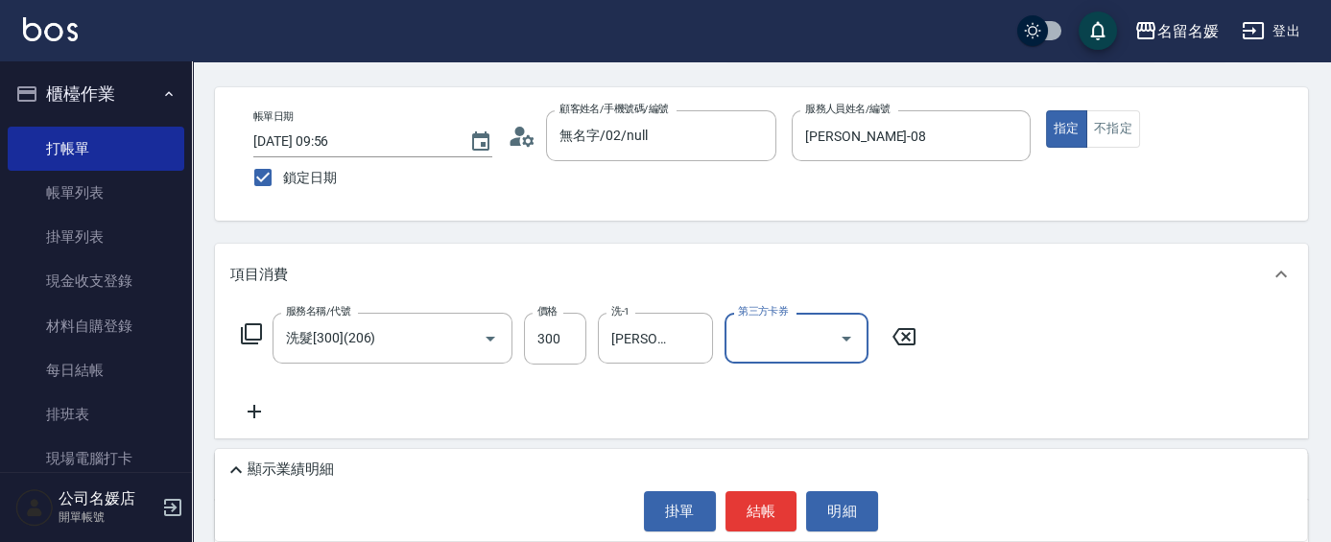
scroll to position [174, 0]
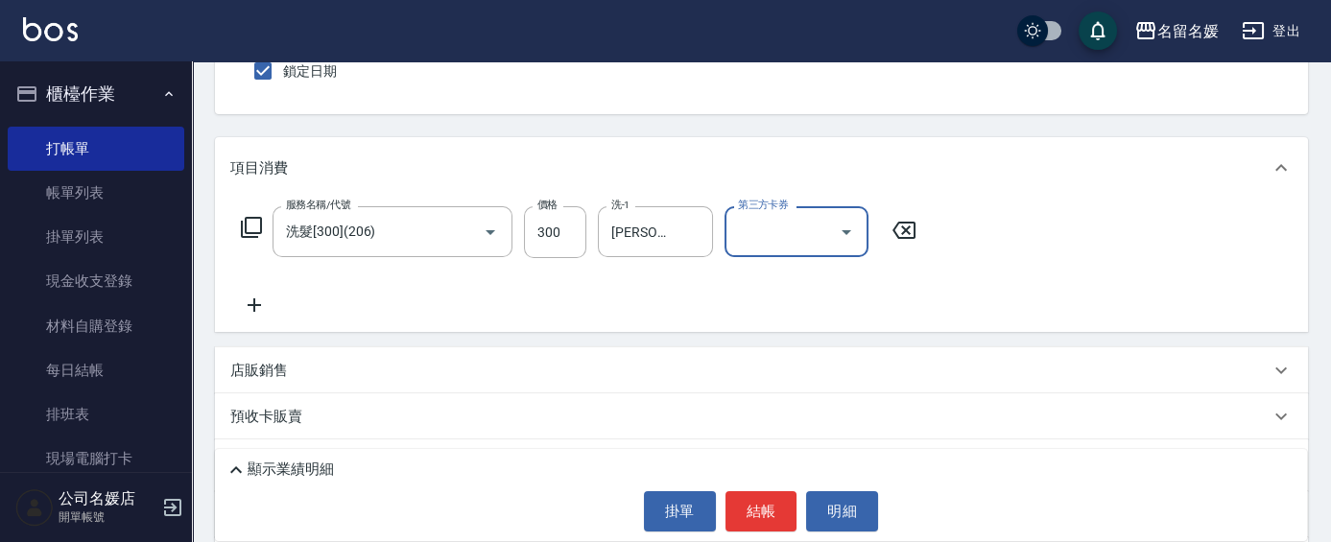
click at [254, 221] on icon at bounding box center [251, 227] width 23 height 23
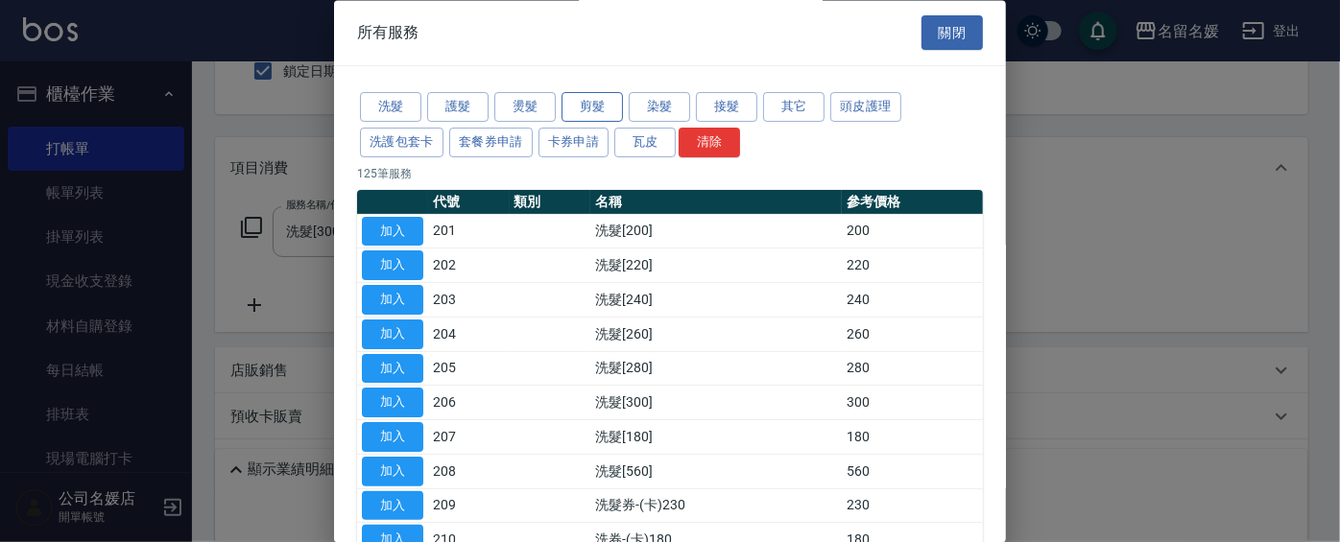
click at [601, 108] on button "剪髮" at bounding box center [592, 108] width 61 height 30
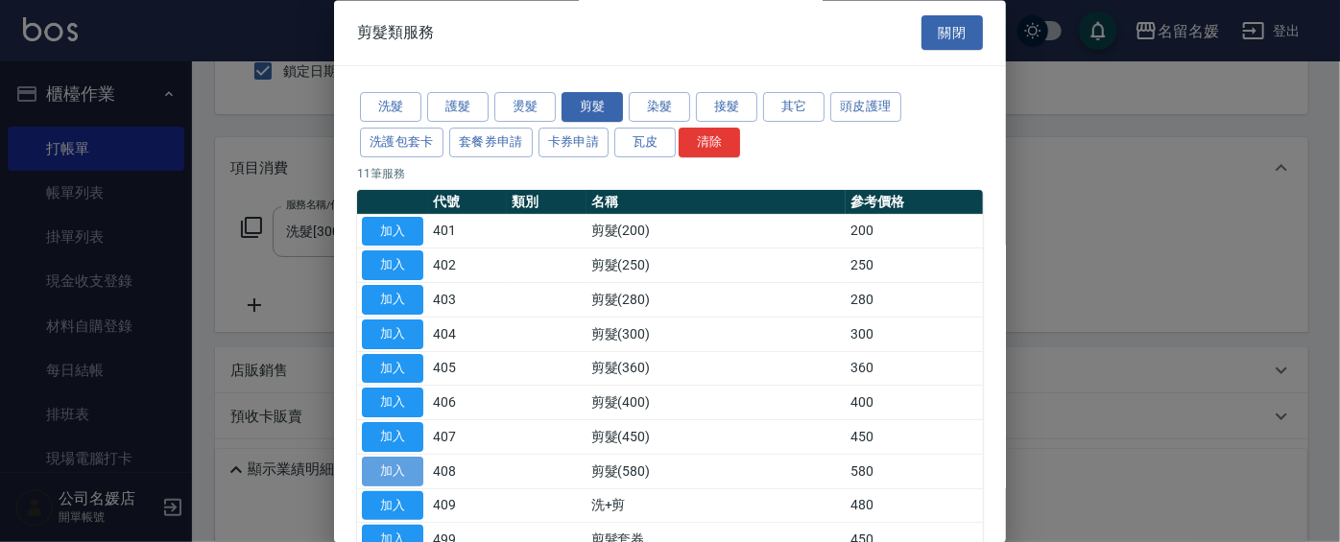
click at [392, 464] on button "加入" at bounding box center [392, 472] width 61 height 30
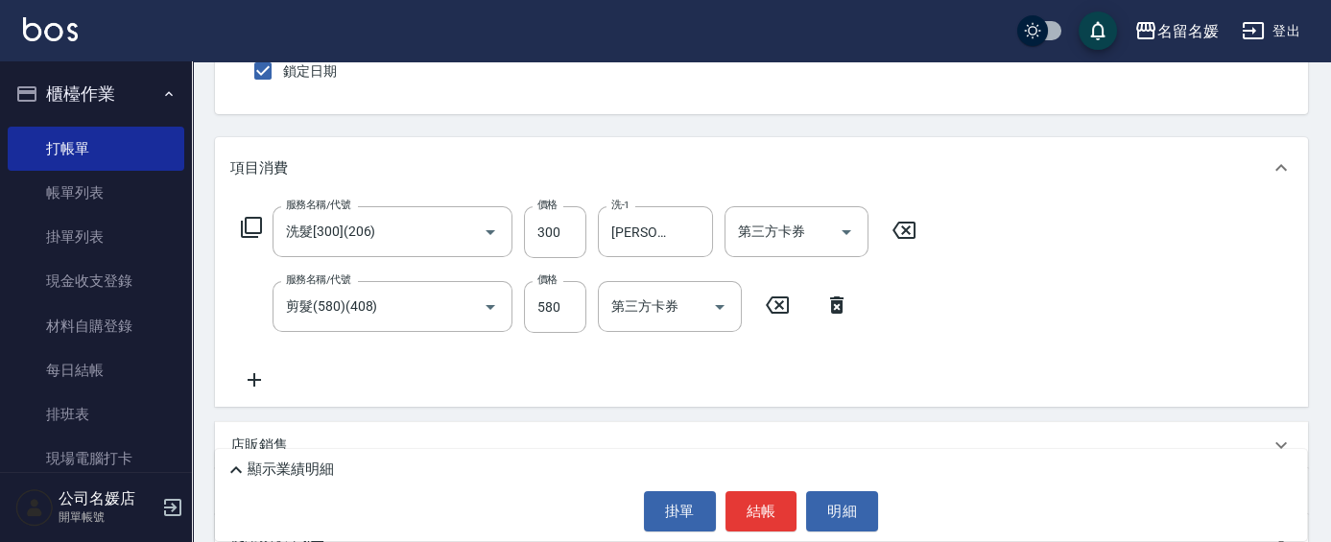
click at [567, 271] on div "服務名稱/代號 洗髮[300](206) 服務名稱/代號 價格 300 價格 洗-1 [PERSON_NAME]-26 洗-1 第三方卡券 第三方卡券 服務名…" at bounding box center [579, 298] width 698 height 185
click at [574, 304] on input "580" at bounding box center [555, 307] width 62 height 52
type input "480"
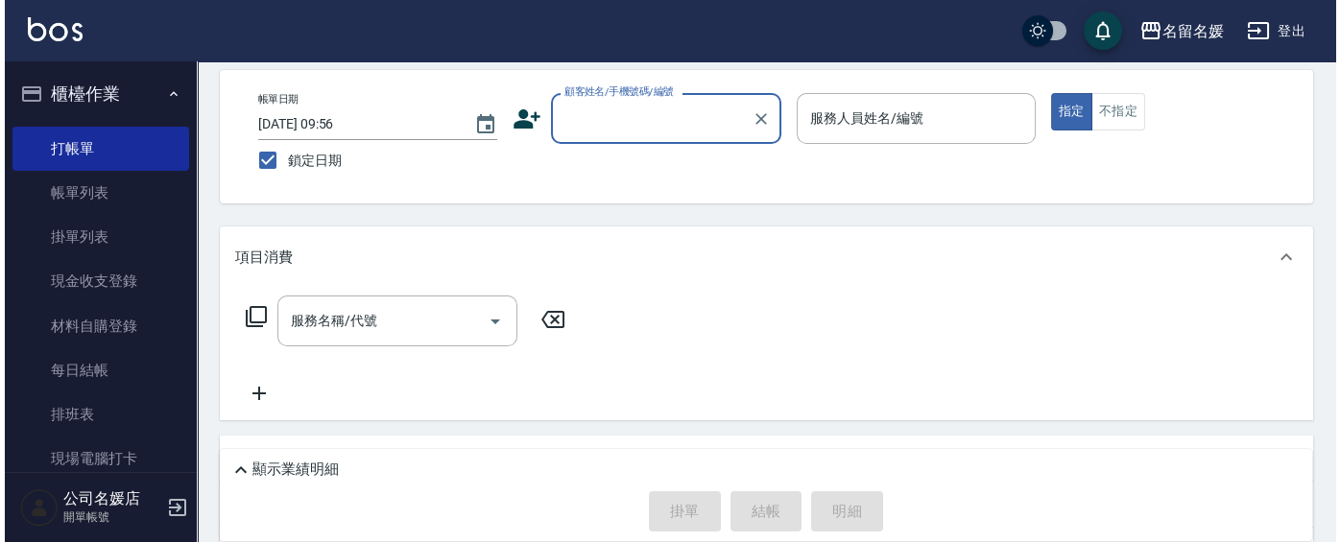
scroll to position [0, 0]
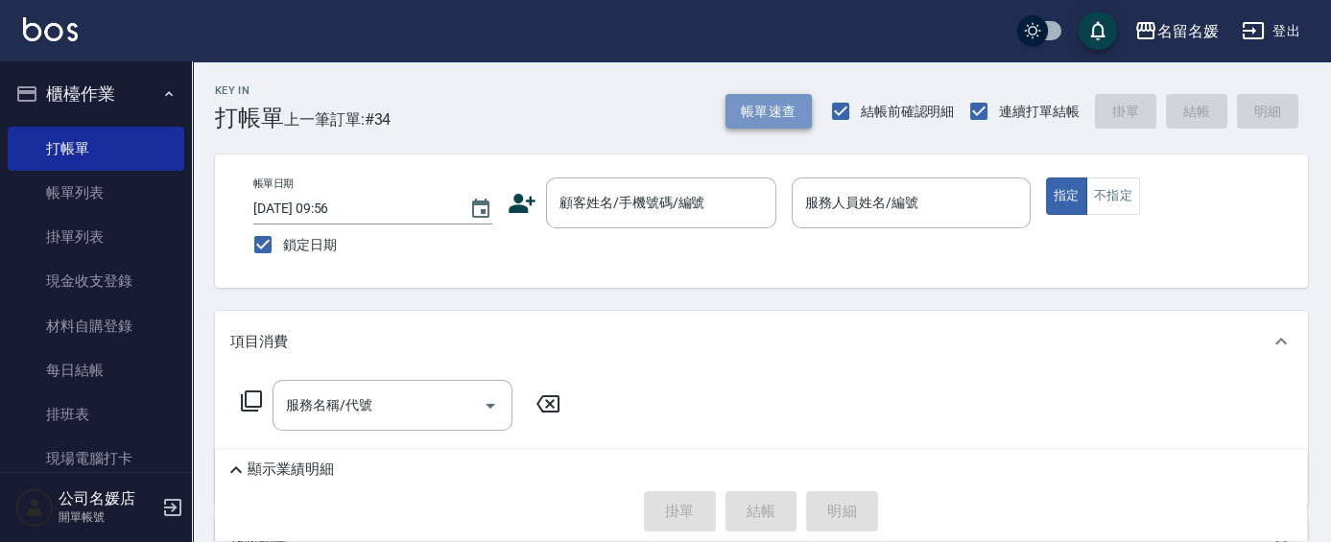
click at [793, 115] on button "帳單速查" at bounding box center [769, 112] width 86 height 36
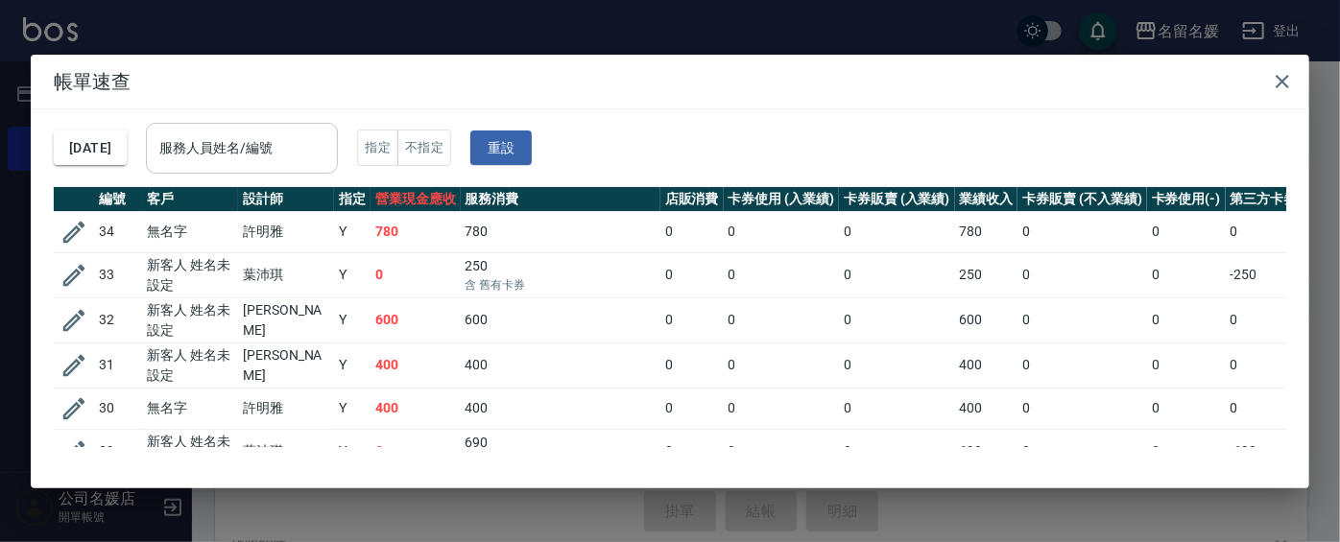
click at [274, 146] on div "服務人員姓名/編號 服務人員姓名/編號" at bounding box center [242, 148] width 192 height 51
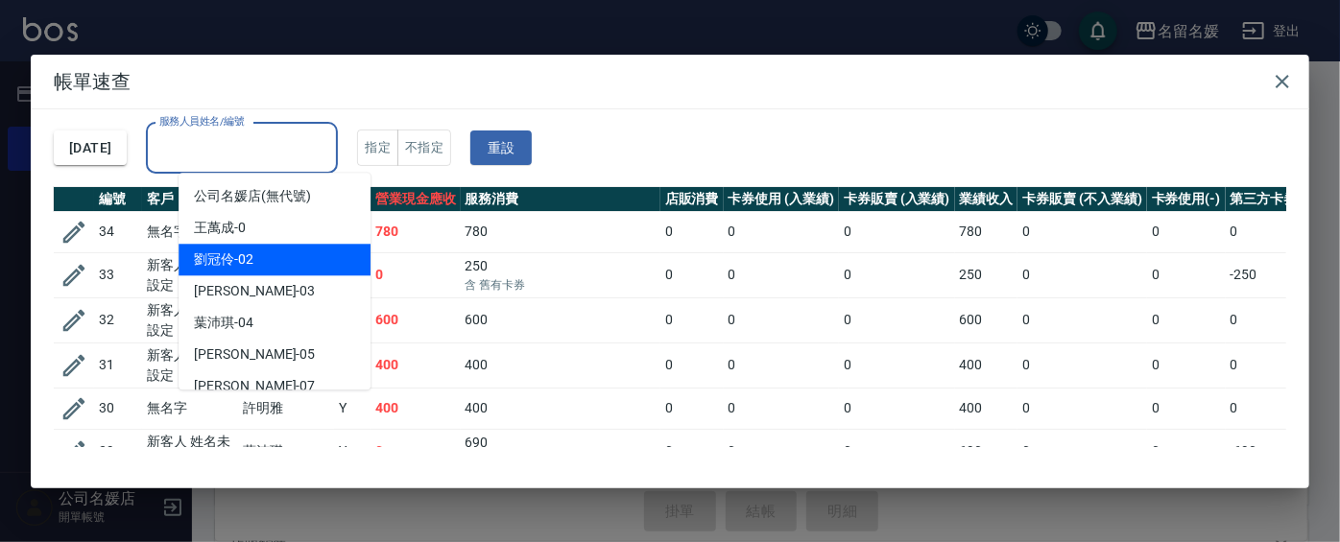
drag, startPoint x: 258, startPoint y: 253, endPoint x: 304, endPoint y: 271, distance: 49.2
click at [258, 254] on div "[PERSON_NAME]-02" at bounding box center [275, 260] width 192 height 32
type input "[PERSON_NAME]-02"
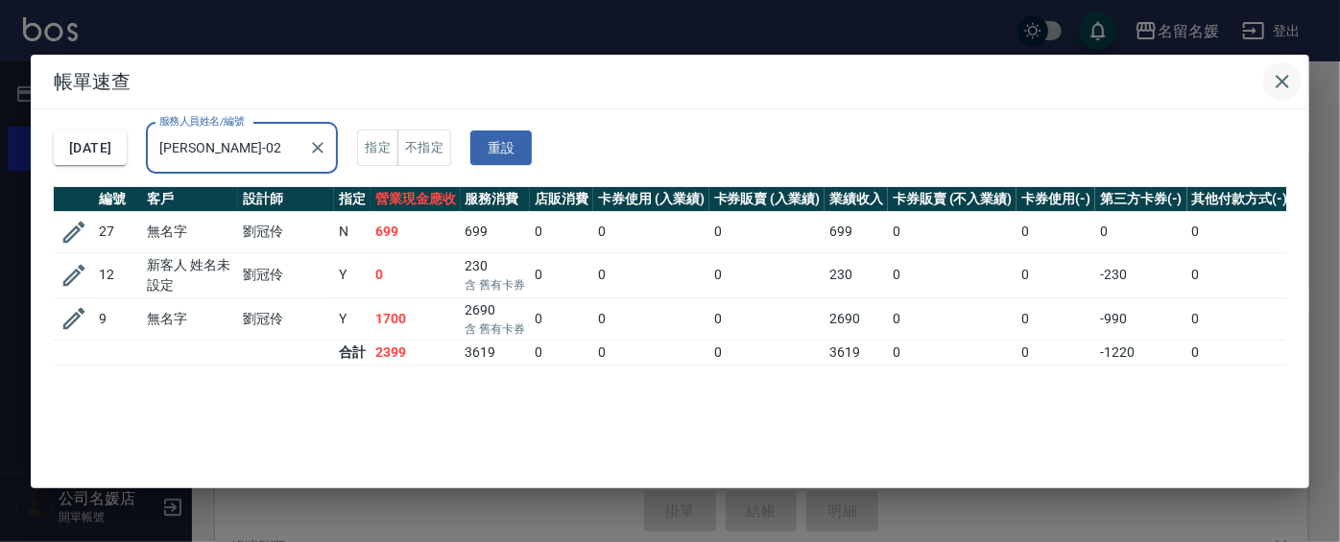
click at [1283, 82] on icon "button" at bounding box center [1282, 81] width 13 height 13
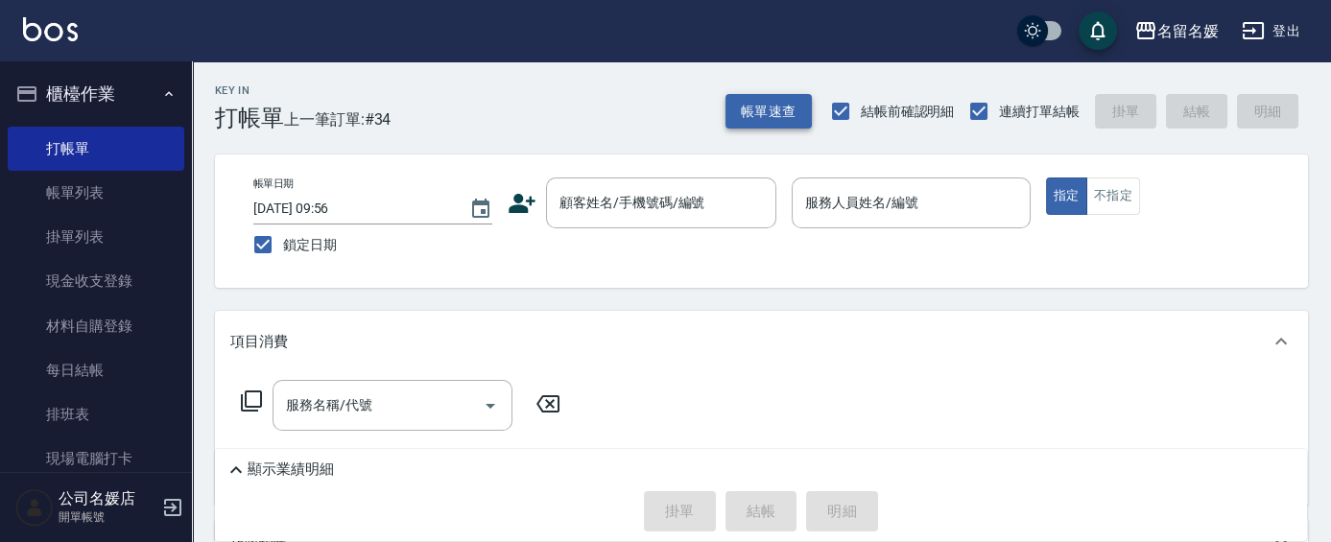
click at [771, 105] on button "帳單速查" at bounding box center [769, 112] width 86 height 36
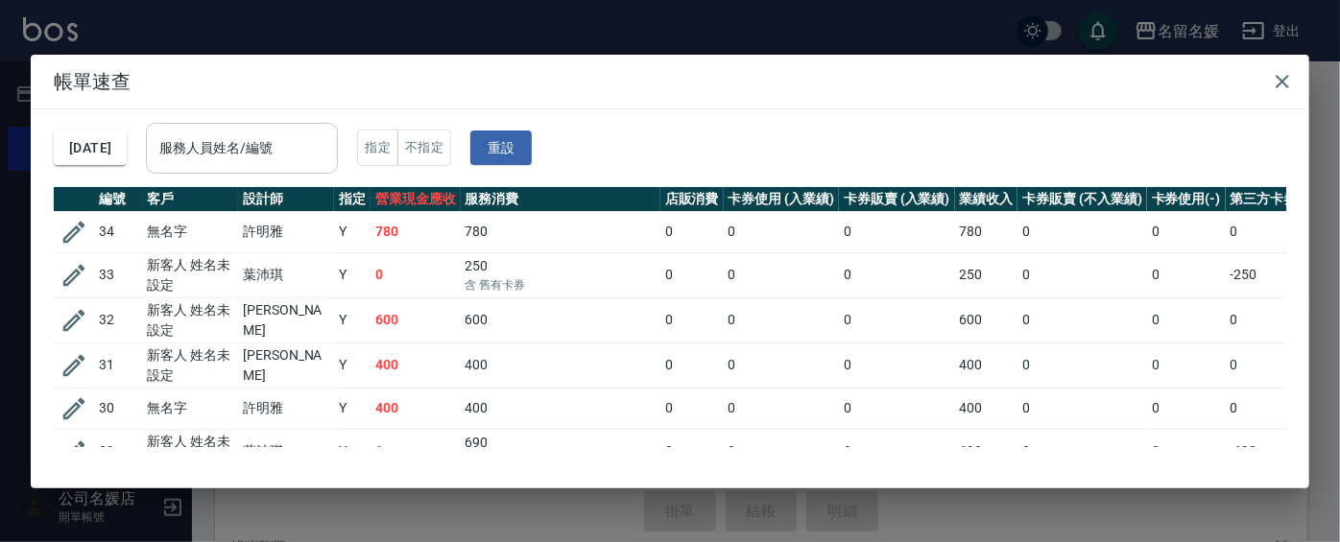
click at [240, 149] on div "服務人員姓名/編號 服務人員姓名/編號" at bounding box center [242, 148] width 192 height 51
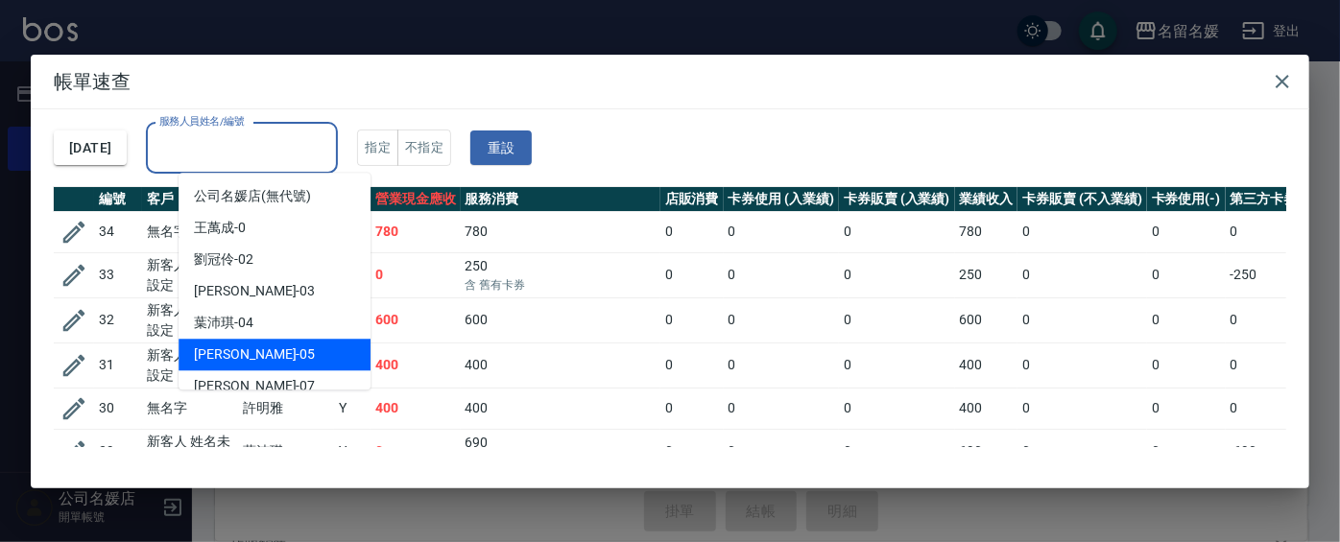
scroll to position [86, 0]
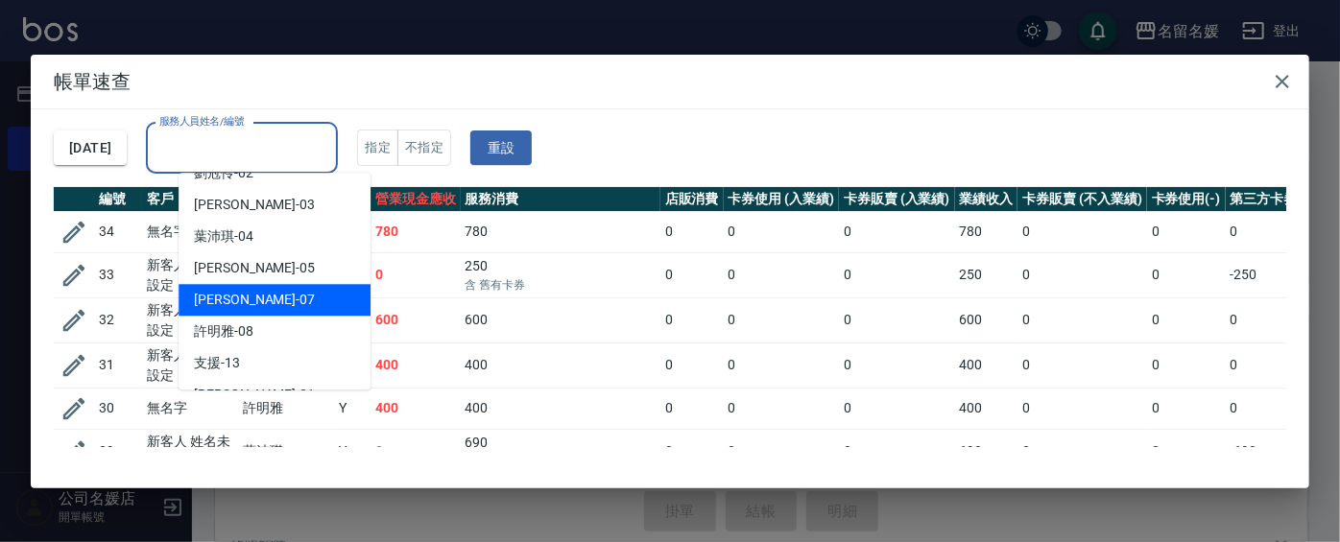
click at [269, 301] on div "[PERSON_NAME] -07" at bounding box center [275, 300] width 192 height 32
type input "[PERSON_NAME]-07"
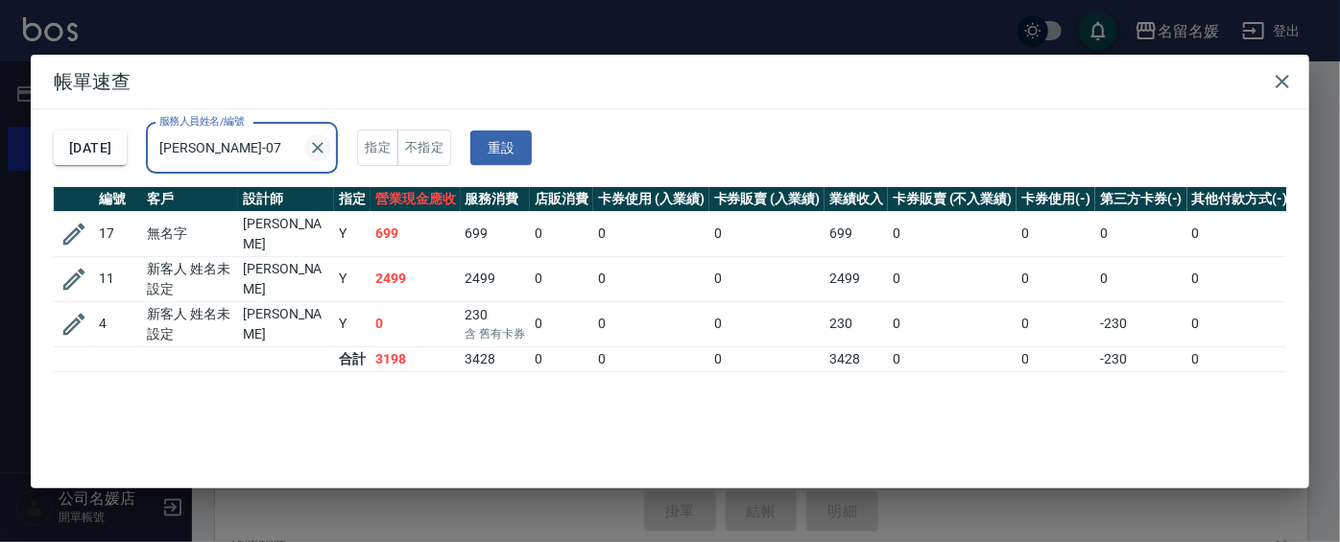
click at [327, 153] on icon "Clear" at bounding box center [317, 147] width 19 height 19
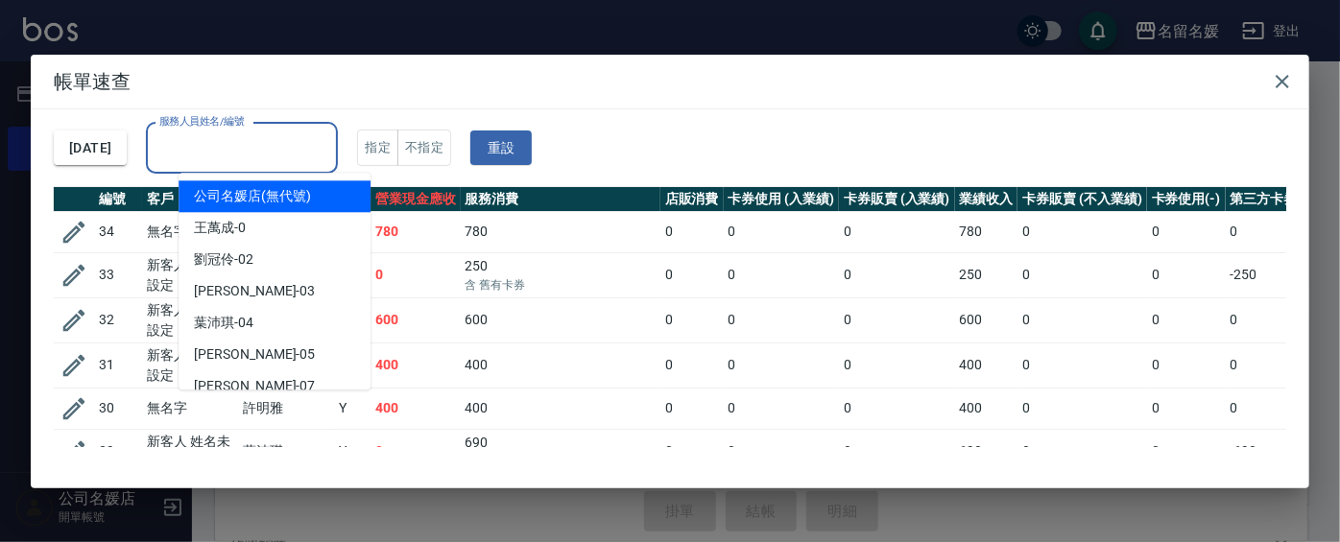
click at [304, 147] on input "服務人員姓名/編號" at bounding box center [242, 149] width 175 height 34
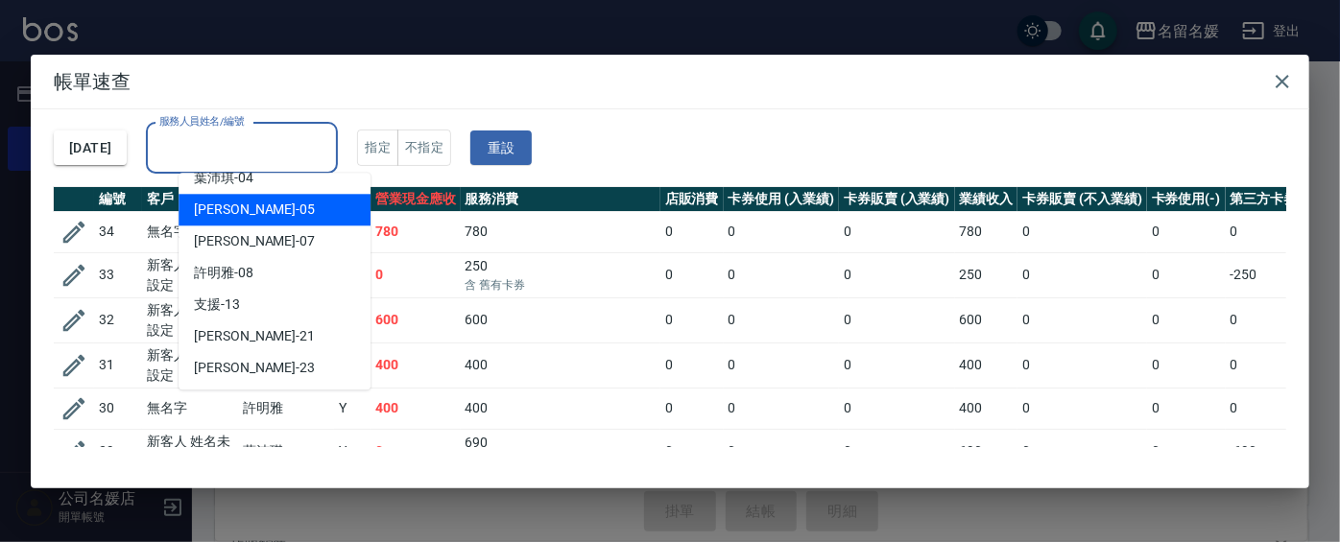
scroll to position [174, 0]
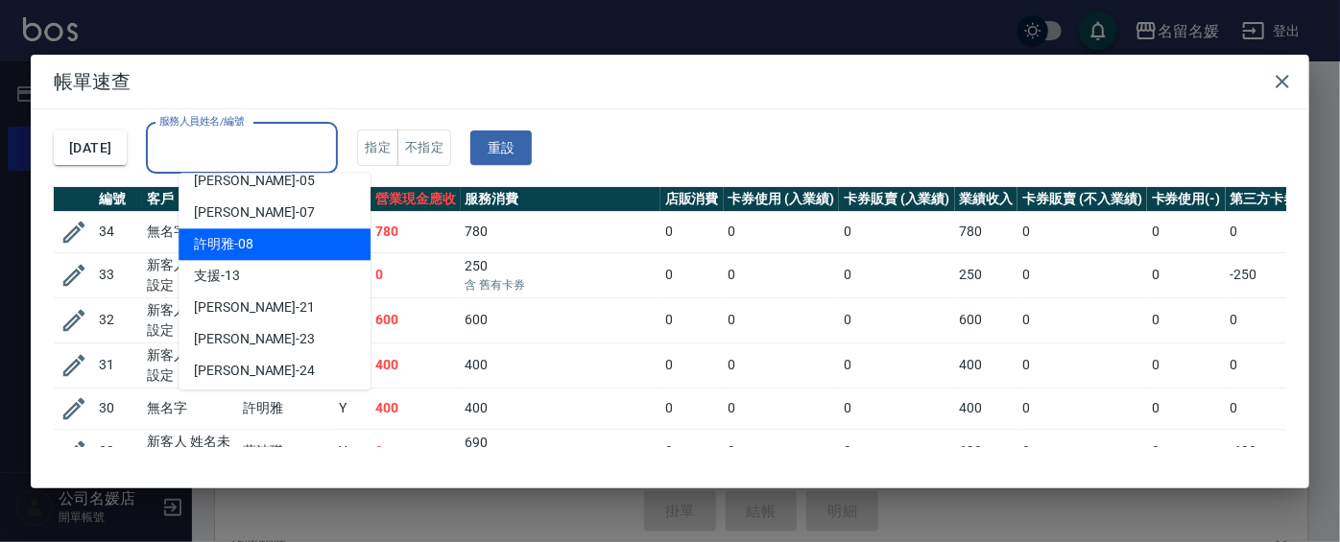
click at [251, 249] on span "[PERSON_NAME]-08" at bounding box center [224, 244] width 60 height 20
type input "[PERSON_NAME]-08"
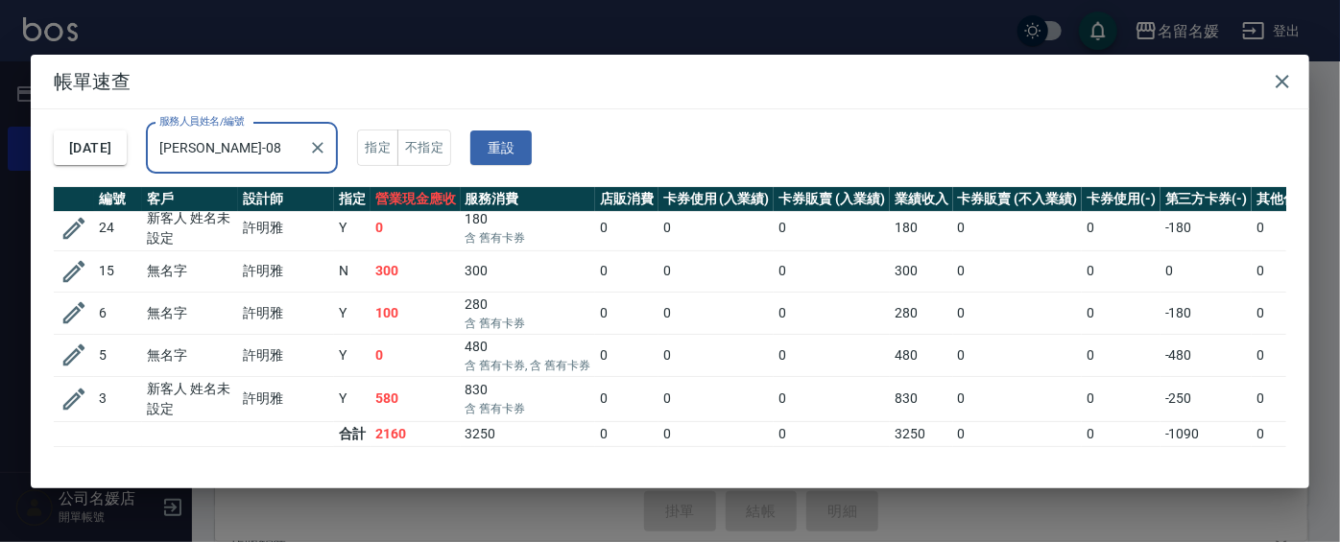
scroll to position [12, 0]
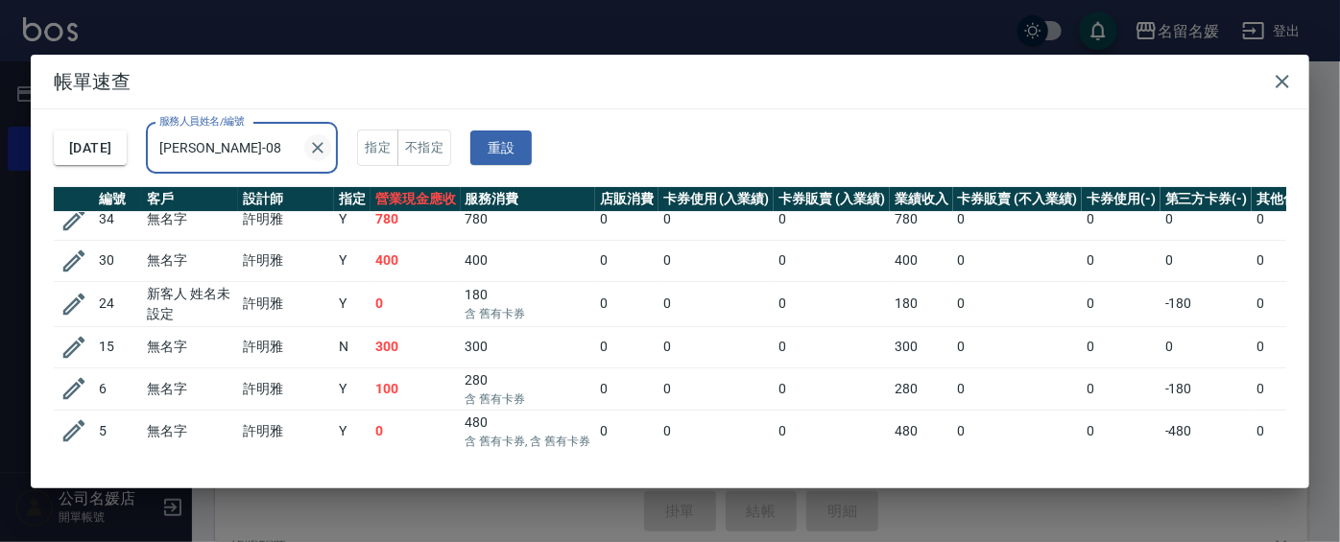
click at [327, 149] on icon "Clear" at bounding box center [317, 147] width 19 height 19
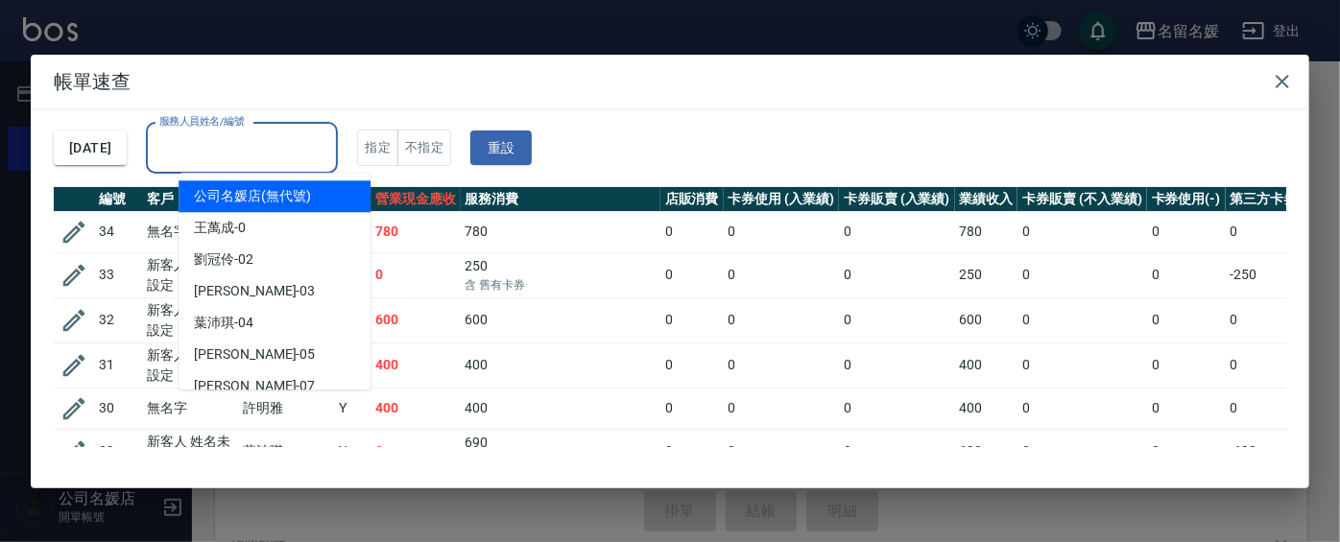
click at [289, 152] on input "服務人員姓名/編號" at bounding box center [242, 149] width 175 height 34
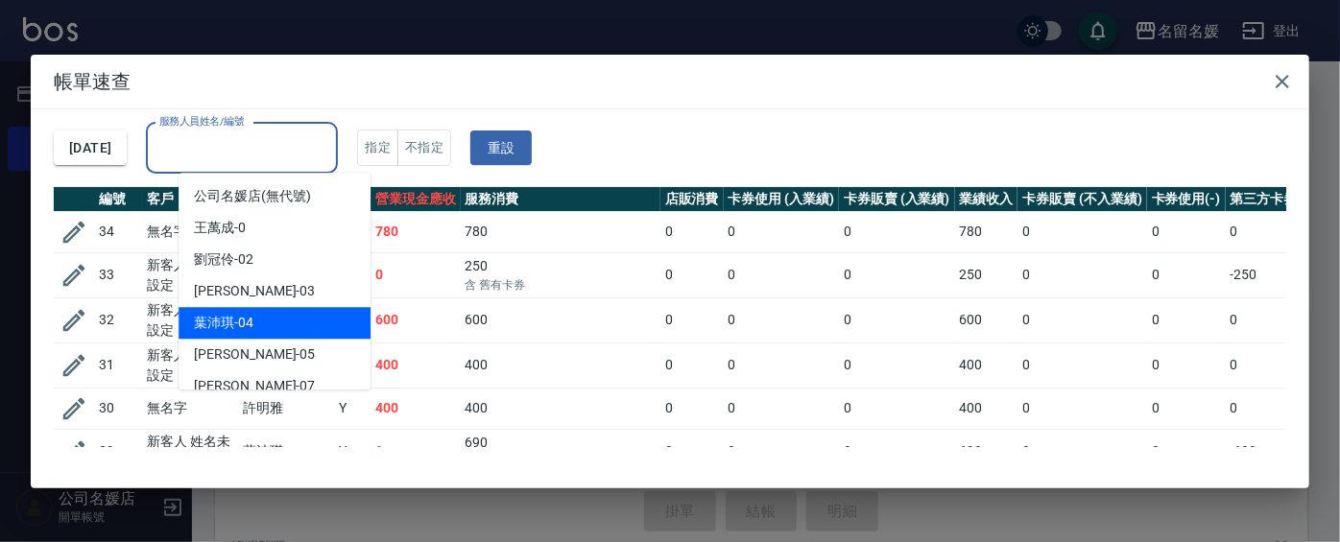
click at [286, 320] on div "[PERSON_NAME]-04" at bounding box center [275, 323] width 192 height 32
type input "[PERSON_NAME]-04"
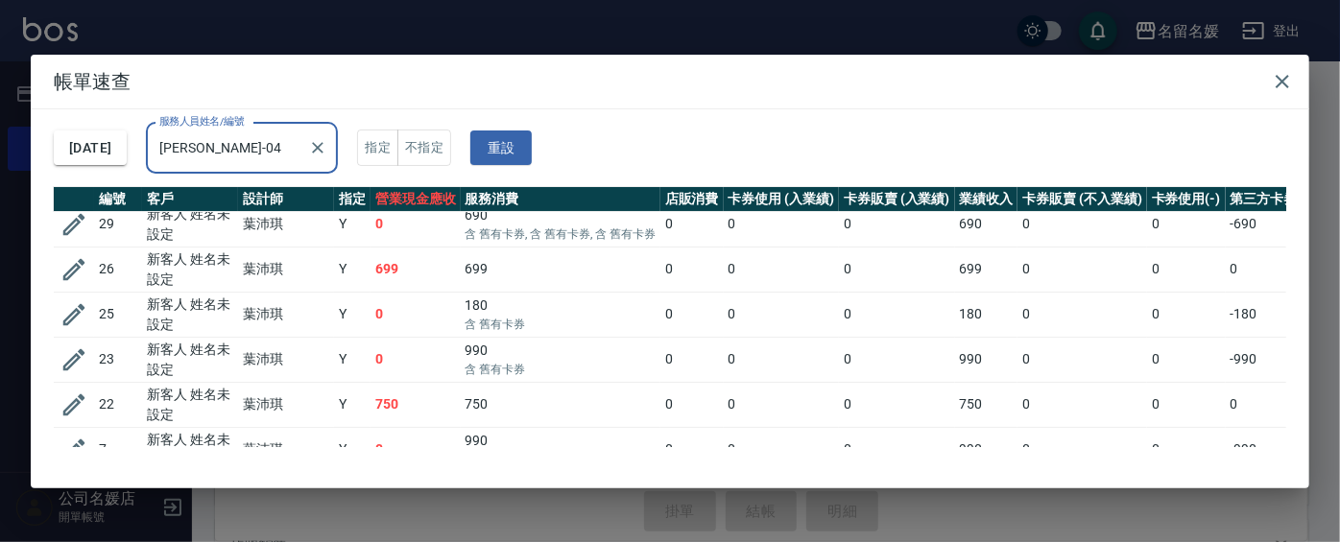
scroll to position [117, 0]
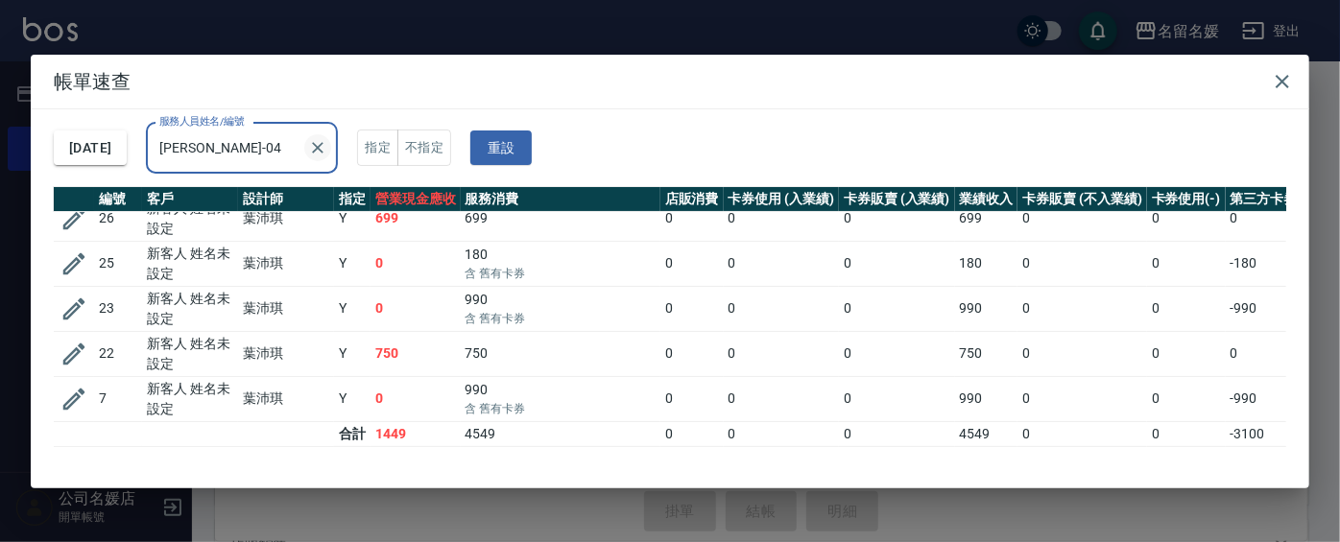
click at [327, 147] on icon "Clear" at bounding box center [317, 147] width 19 height 19
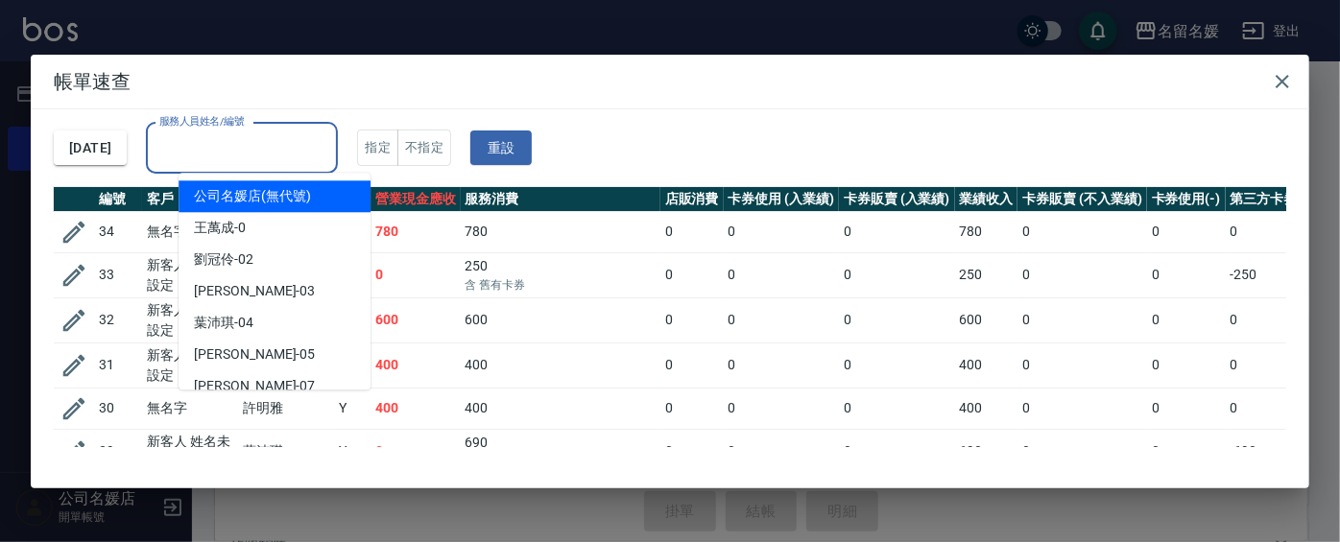
click at [291, 150] on input "服務人員姓名/編號" at bounding box center [242, 149] width 175 height 34
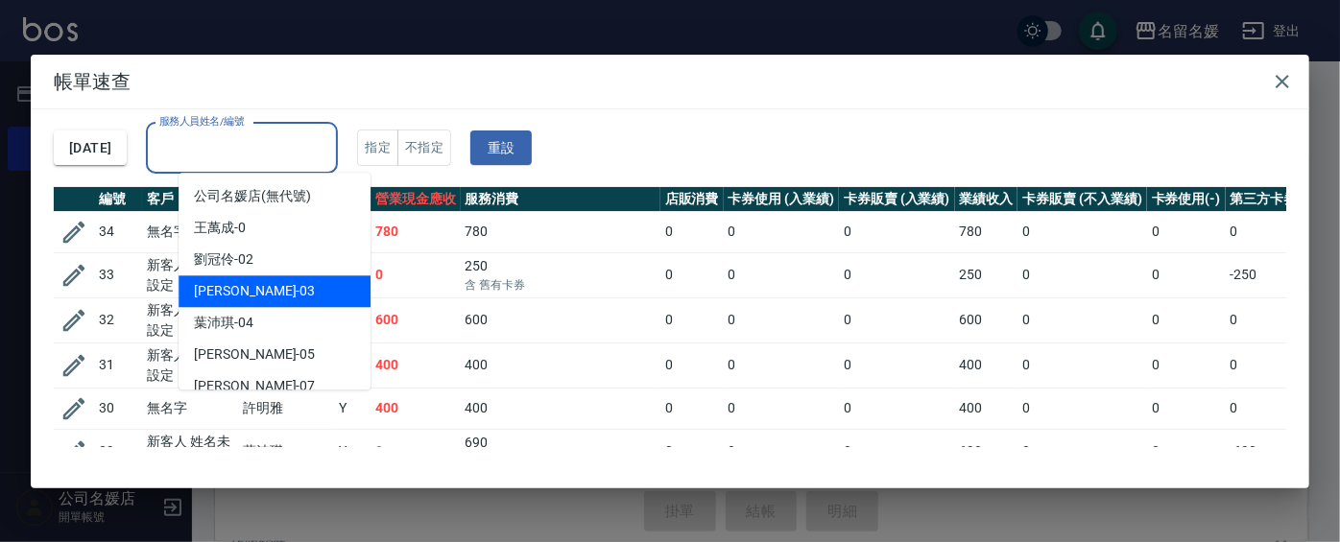
click at [262, 287] on div "[PERSON_NAME]-03" at bounding box center [275, 291] width 192 height 32
type input "[PERSON_NAME]-03"
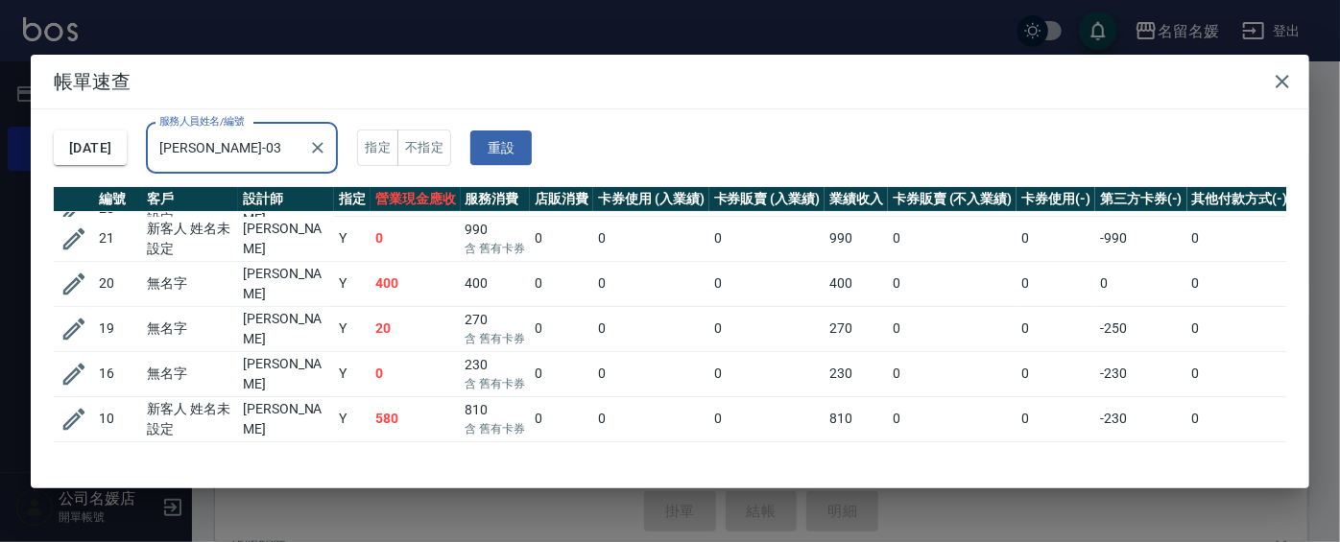
scroll to position [110, 0]
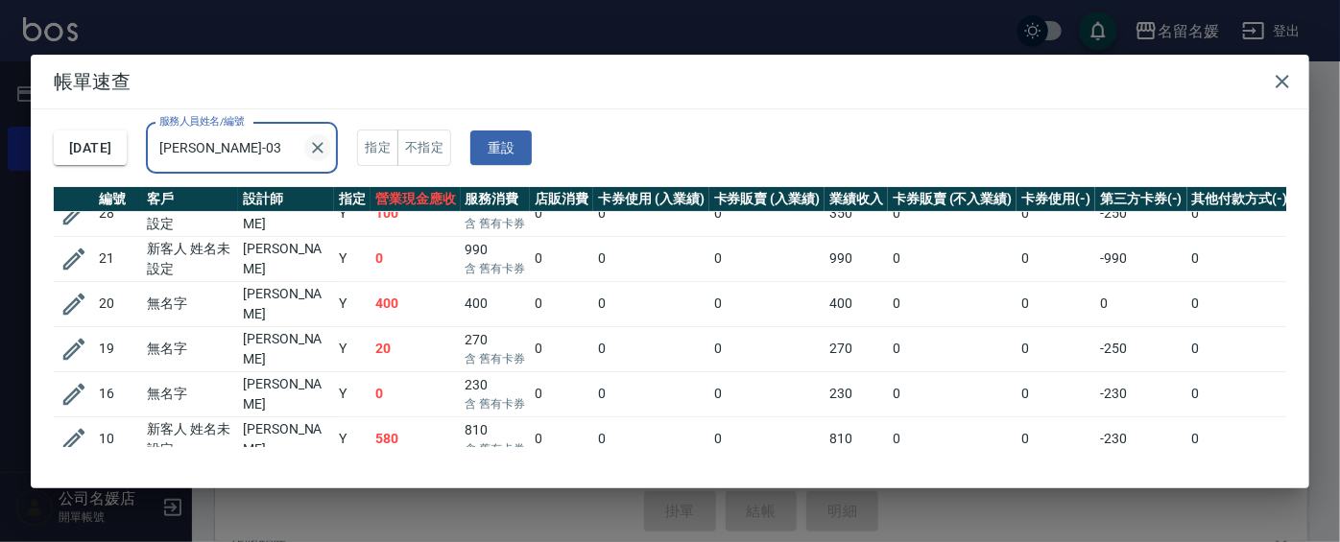
click at [324, 150] on icon "Clear" at bounding box center [319, 148] width 12 height 12
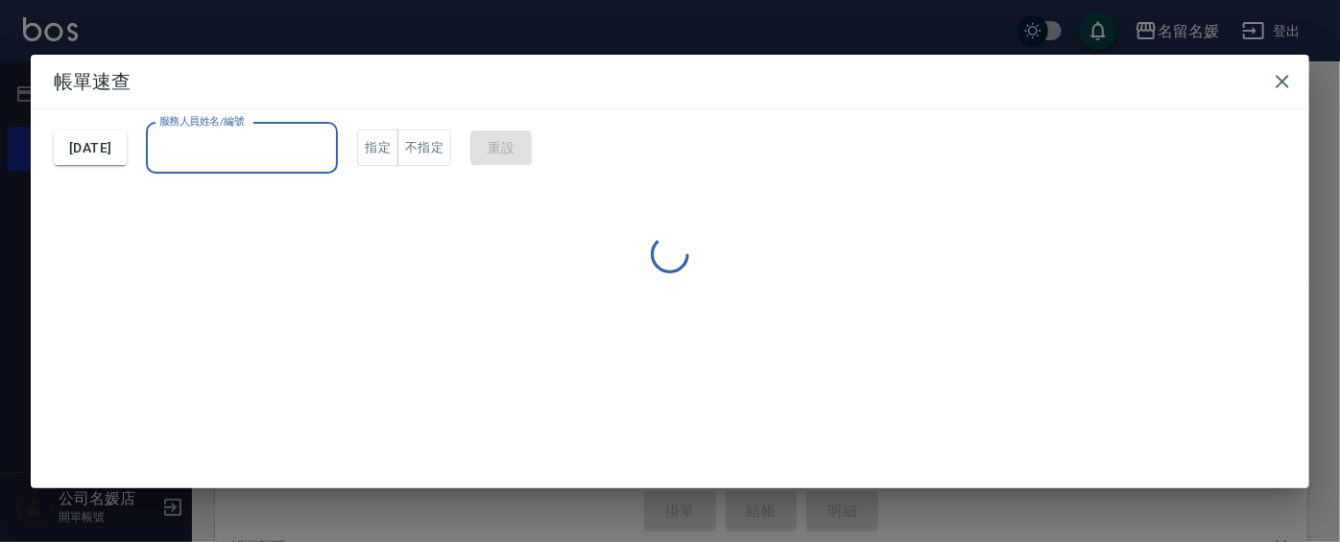
click at [296, 154] on input "服務人員姓名/編號" at bounding box center [242, 149] width 175 height 34
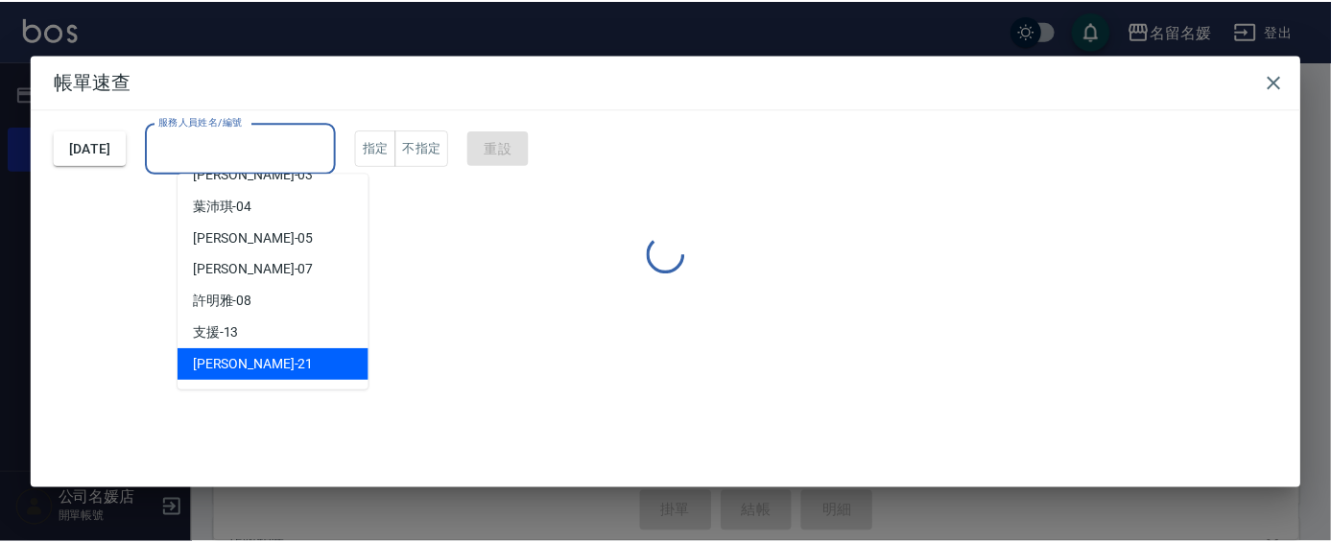
scroll to position [86, 0]
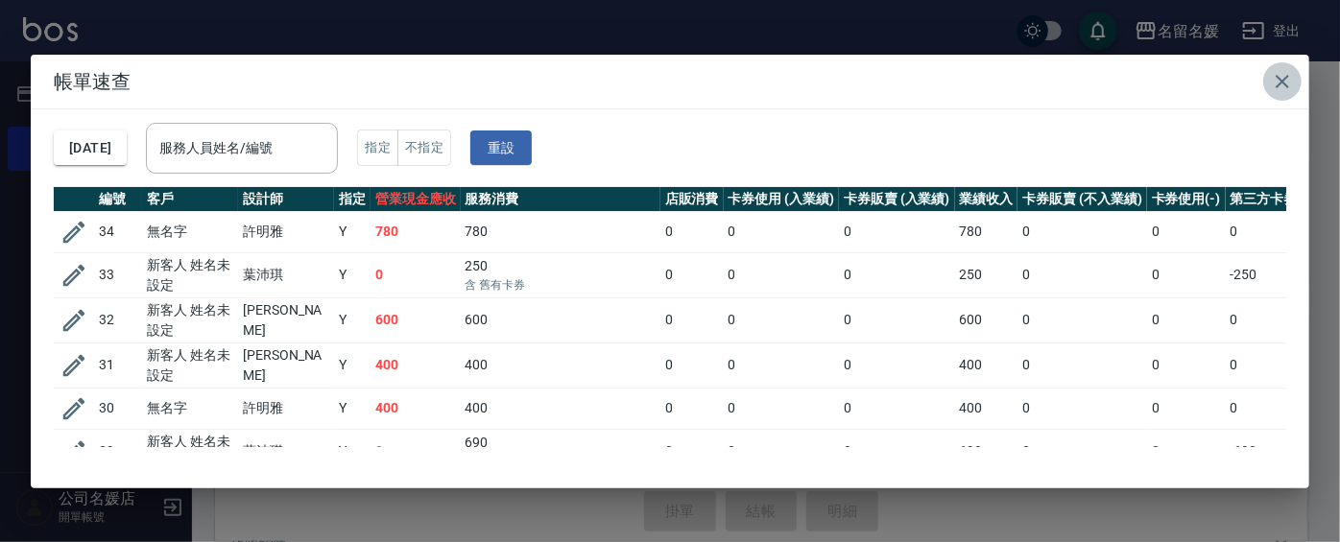
click at [1280, 81] on icon "button" at bounding box center [1282, 81] width 23 height 23
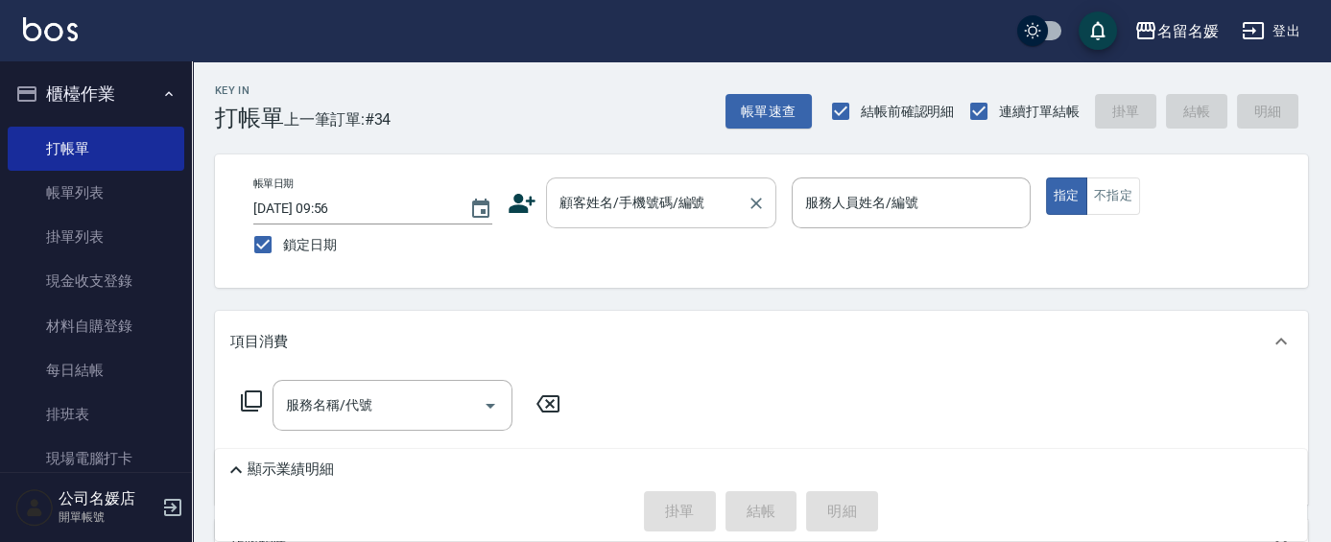
click at [609, 195] on div "顧客姓名/手機號碼/編號 顧客姓名/手機號碼/編號" at bounding box center [661, 203] width 230 height 51
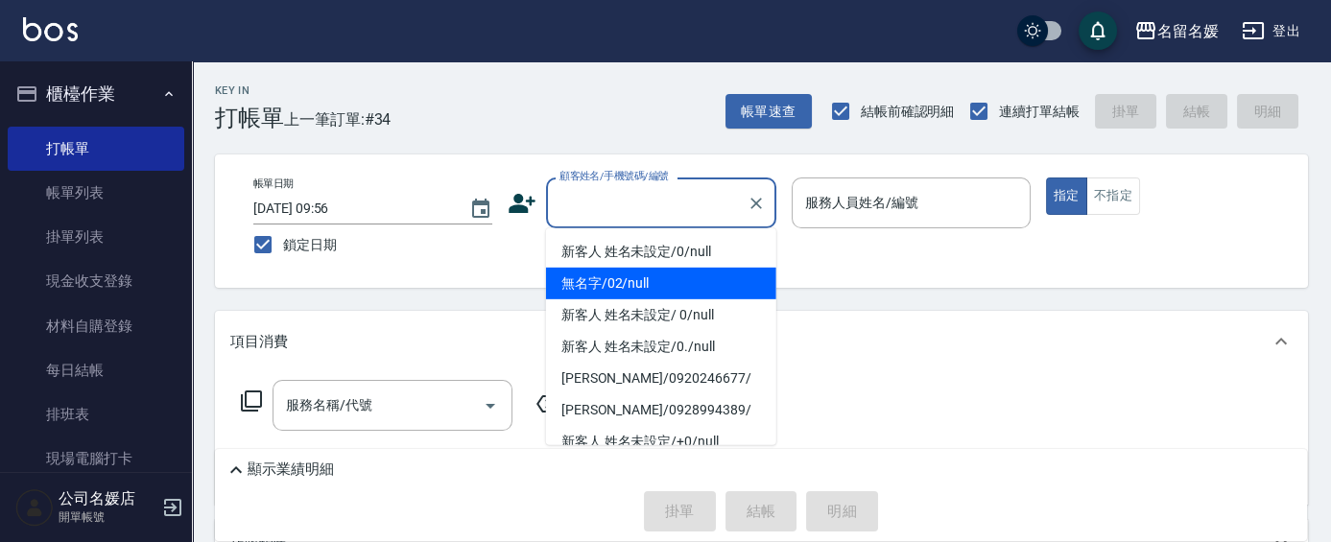
click at [614, 281] on li "無名字/02/null" at bounding box center [661, 284] width 230 height 32
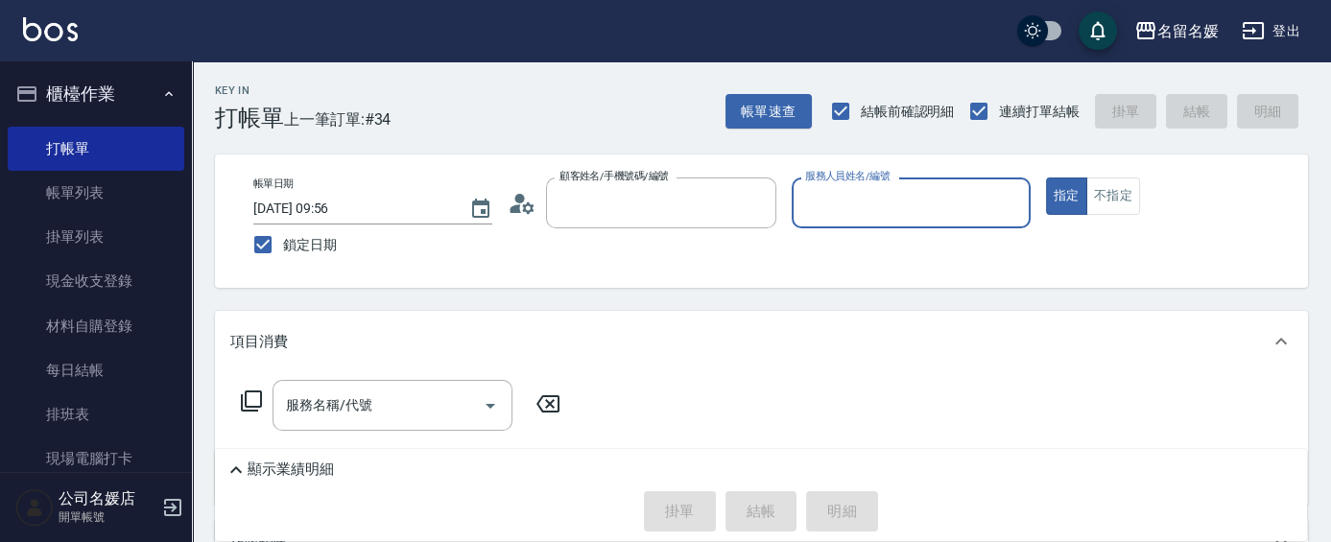
type input "無名字/02/null"
click at [850, 193] on input "服務人員姓名/編號" at bounding box center [912, 203] width 222 height 34
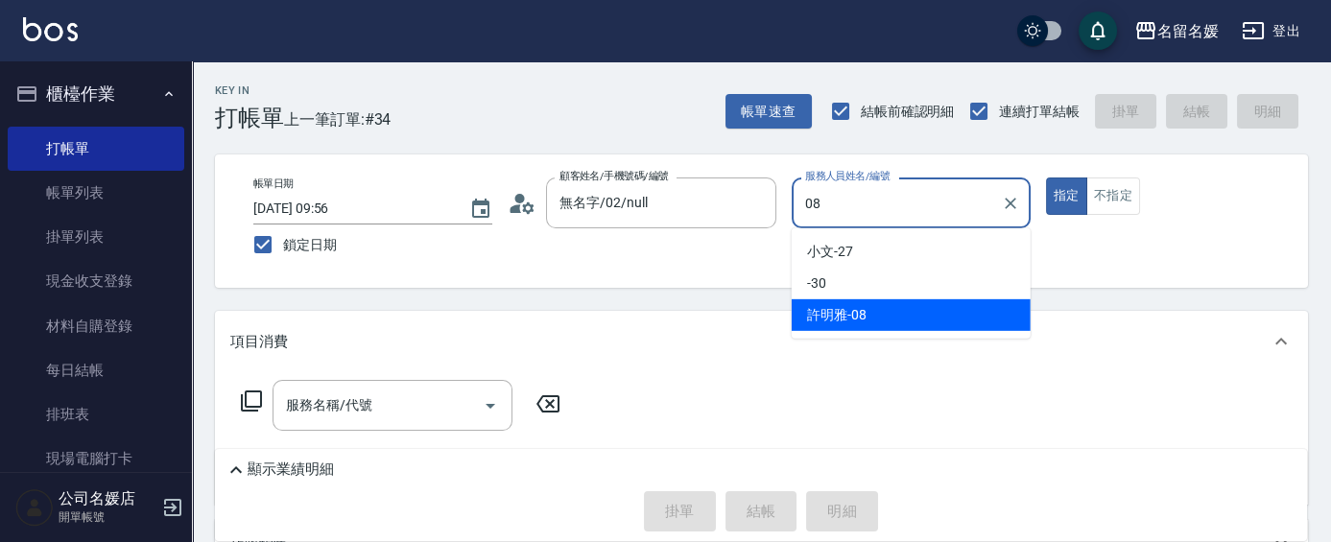
click at [842, 315] on span "[PERSON_NAME]-08" at bounding box center [837, 315] width 60 height 20
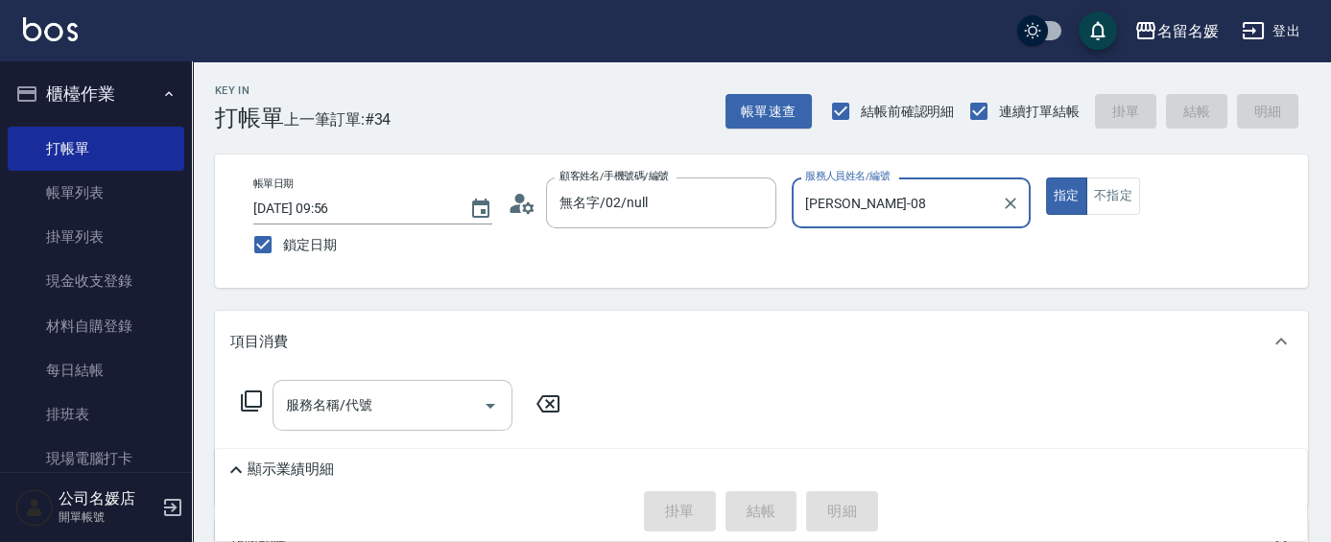
type input "[PERSON_NAME]-08"
click at [355, 396] on div "服務名稱/代號 服務名稱/代號" at bounding box center [393, 405] width 240 height 51
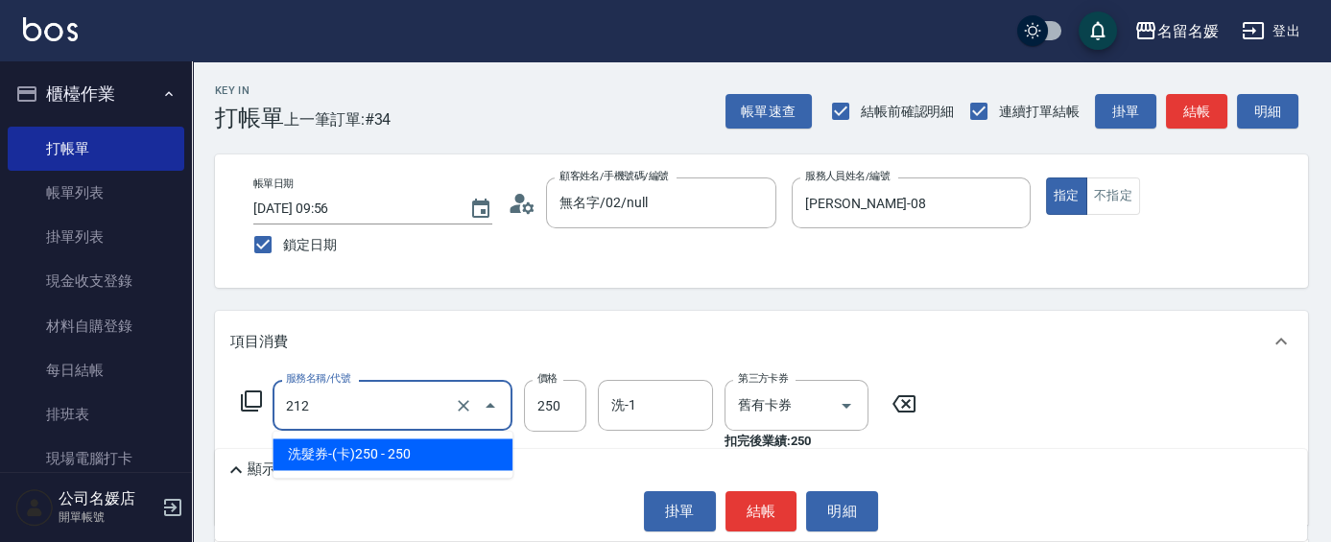
drag, startPoint x: 360, startPoint y: 414, endPoint x: 366, endPoint y: 443, distance: 30.3
click at [363, 423] on div "212 服務名稱/代號" at bounding box center [393, 405] width 240 height 51
drag, startPoint x: 371, startPoint y: 460, endPoint x: 398, endPoint y: 453, distance: 28.6
click at [379, 459] on span "洗髮券-(卡)250 - 250" at bounding box center [393, 455] width 240 height 32
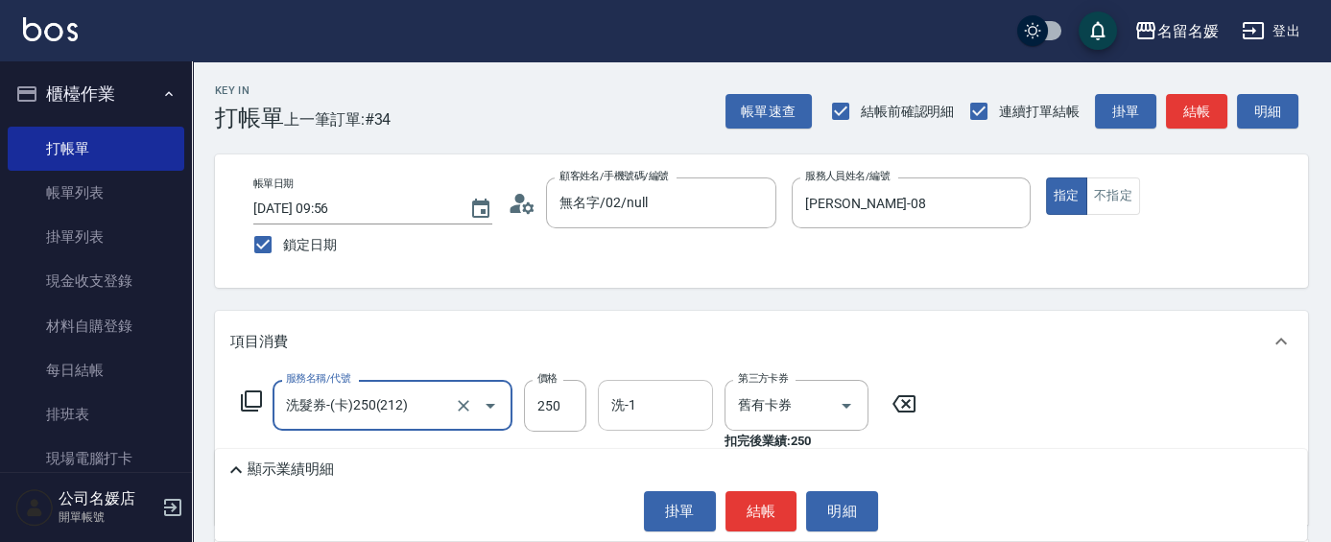
type input "洗髮券-(卡)250(212)"
click at [661, 399] on input "洗-1" at bounding box center [656, 406] width 98 height 34
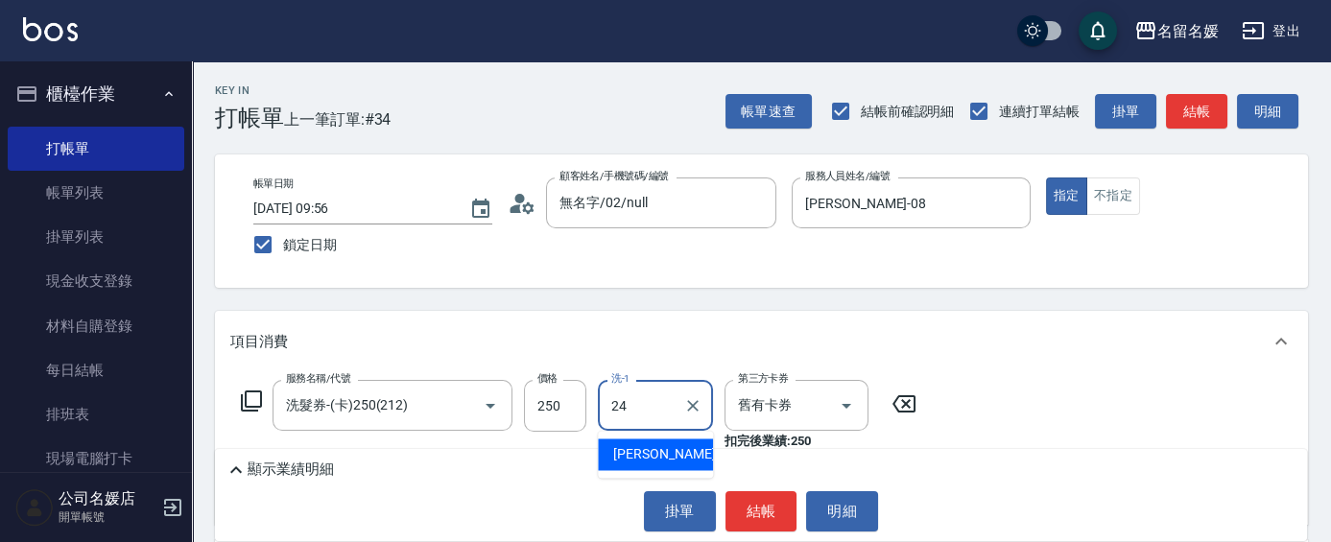
click at [683, 451] on div "[PERSON_NAME]-24" at bounding box center [655, 455] width 115 height 32
type input "[PERSON_NAME]-24"
click at [763, 513] on button "結帳" at bounding box center [762, 511] width 72 height 40
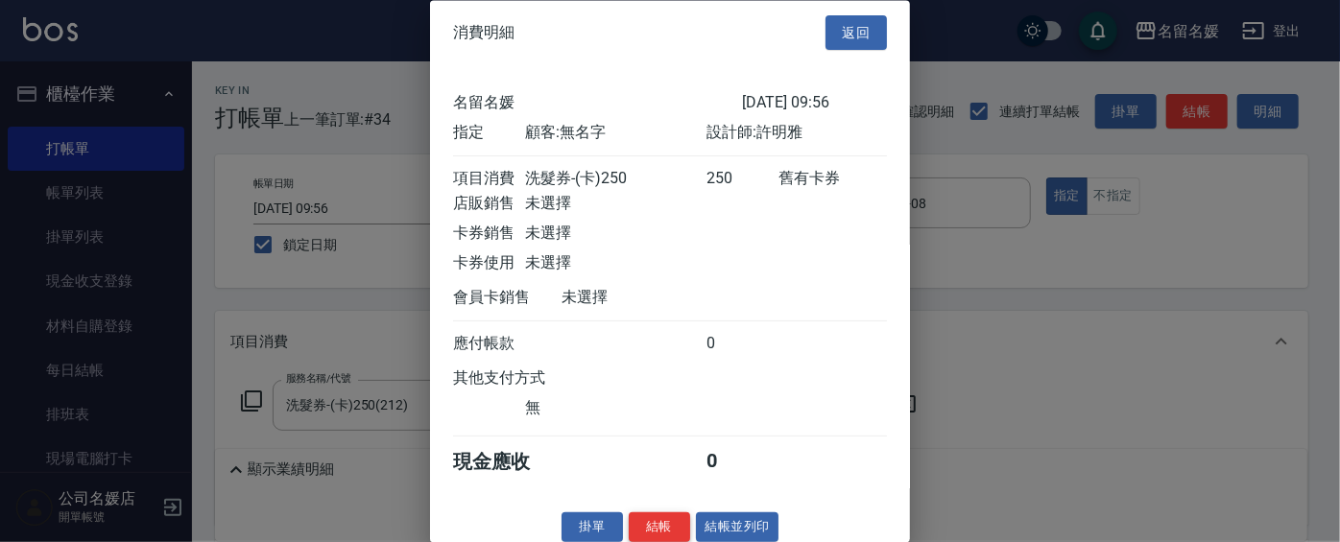
click at [664, 537] on button "結帳" at bounding box center [659, 529] width 61 height 30
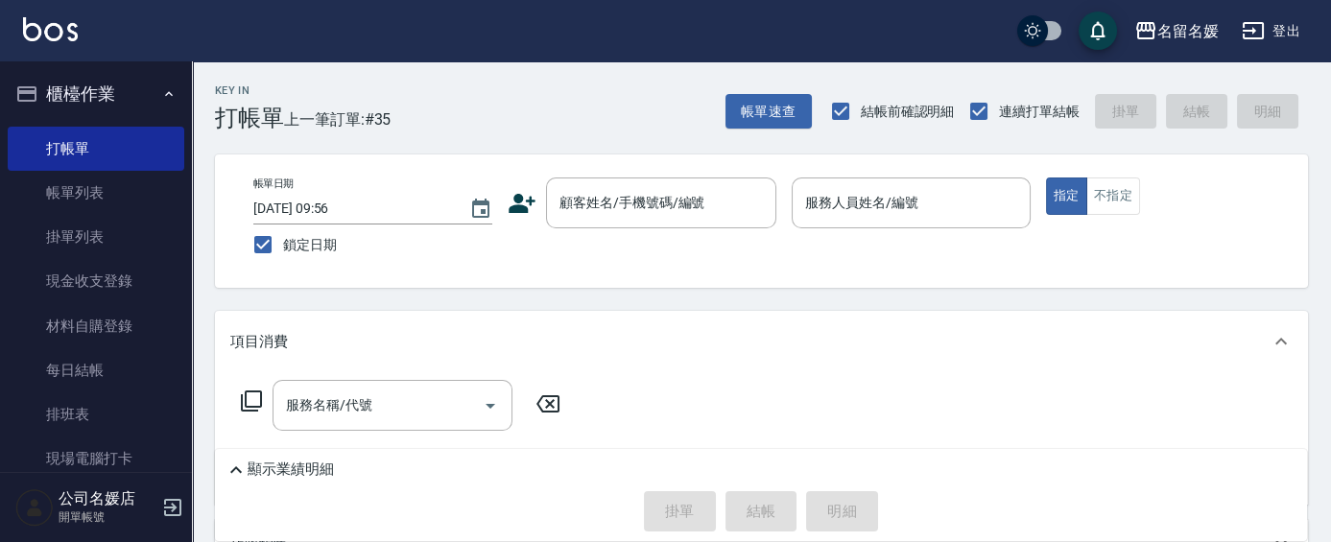
click at [0, 230] on nav "櫃檯作業 打帳單 帳單列表 掛單列表 現金收支登錄 材料自購登錄 每日結帳 排班表 現場電腦打卡 預約管理 預約管理 單日預約紀錄 單週預約紀錄 報表及分析 …" at bounding box center [96, 266] width 192 height 411
click at [595, 182] on div "顧客姓名/手機號碼/編號" at bounding box center [661, 203] width 230 height 51
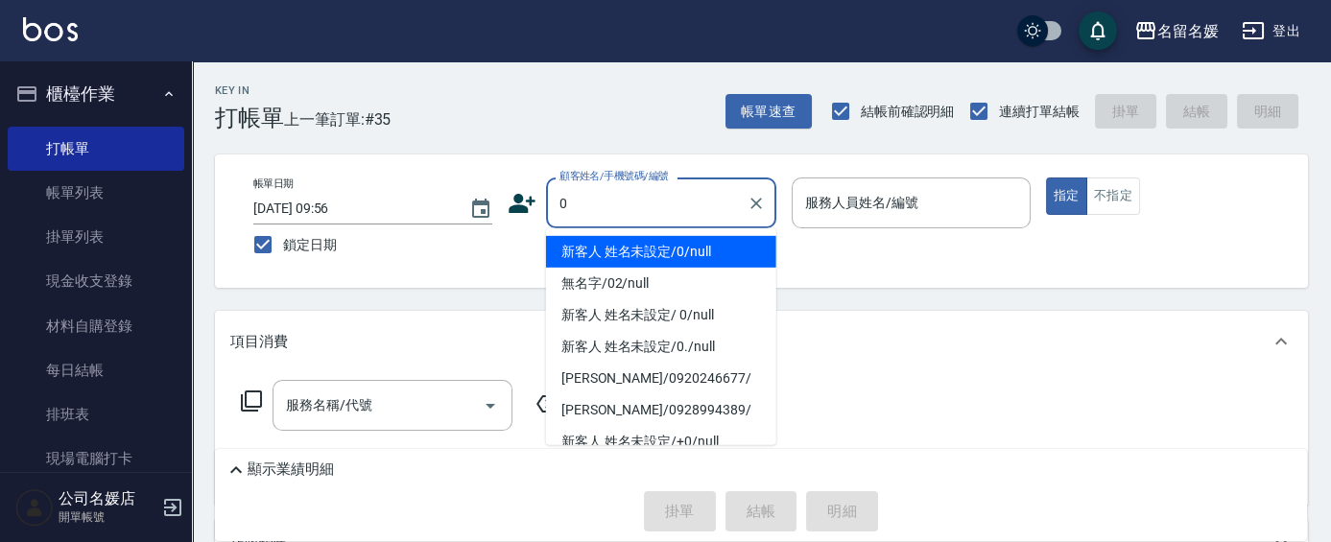
type input "0"
type input "1"
type input "新客人 姓名未設定/0/null"
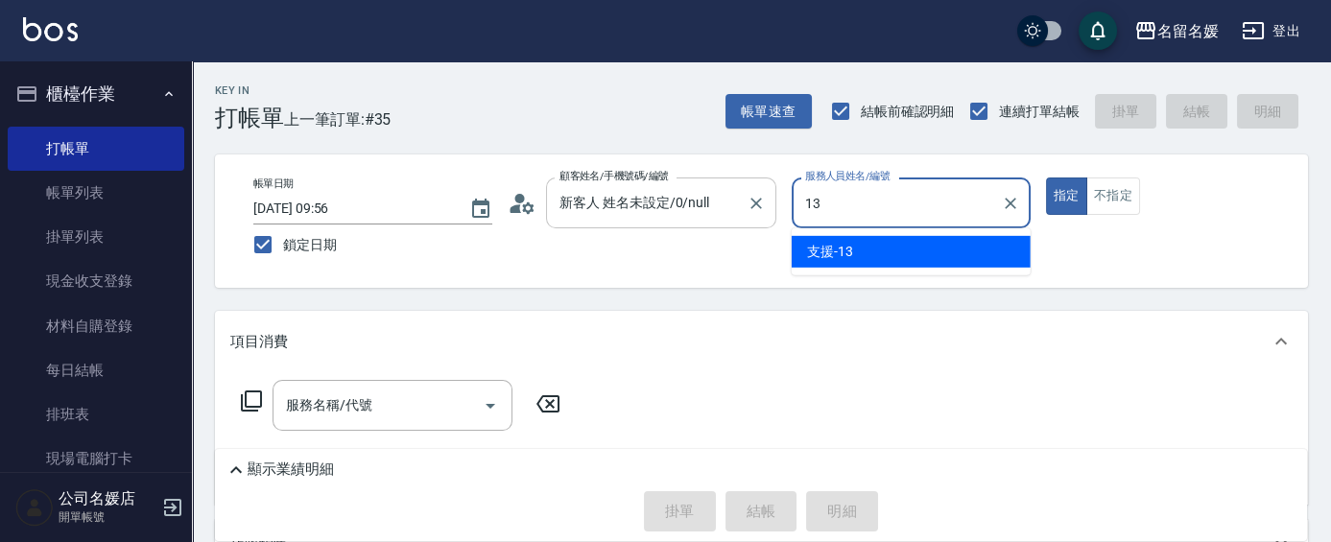
type input "支援-13"
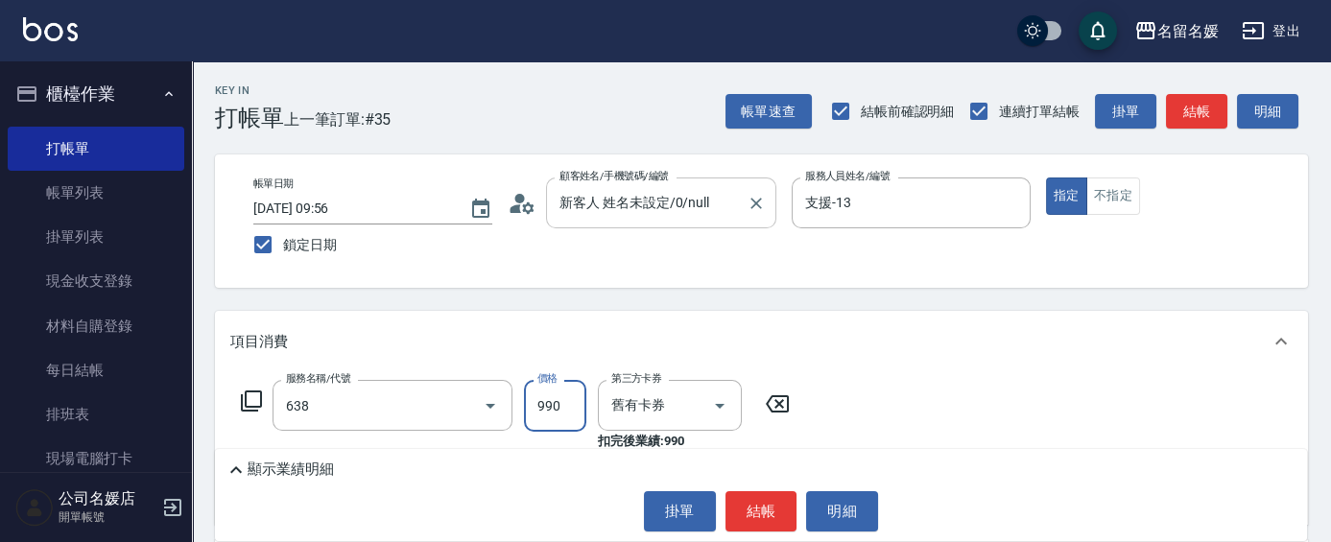
type input "(芙)頭皮養護套卡(638)"
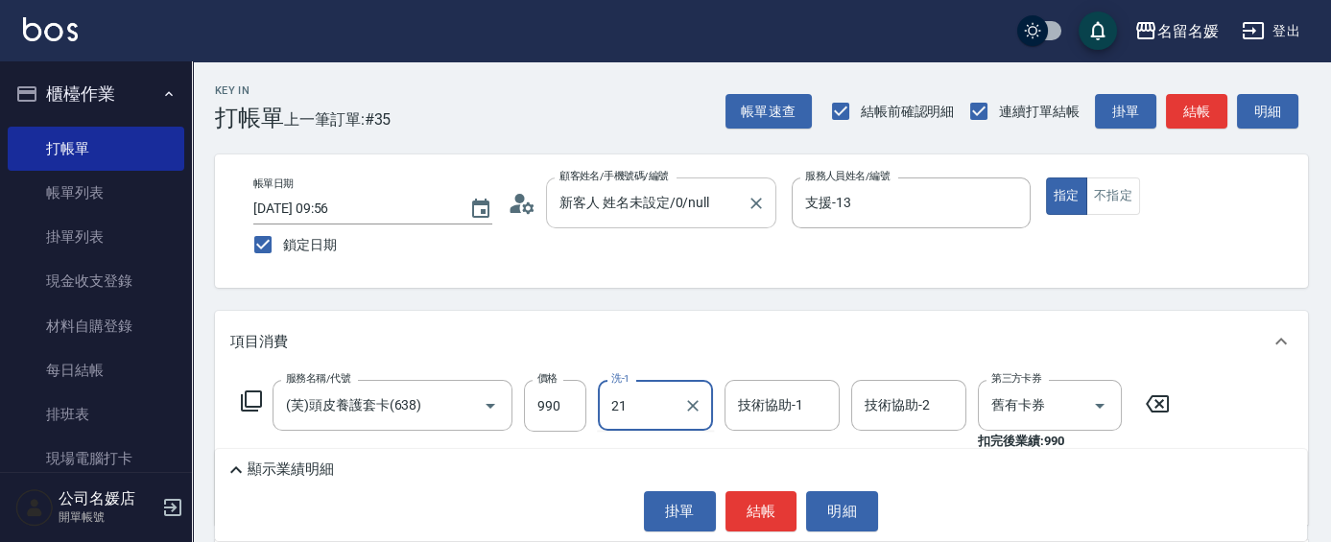
type input "[PERSON_NAME]-21"
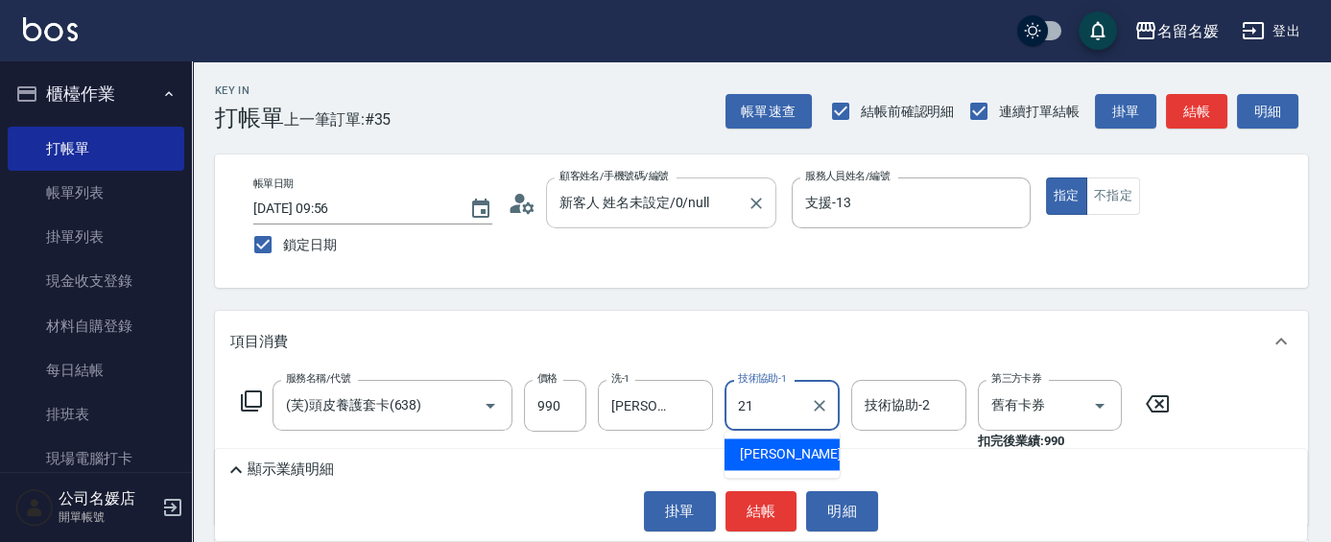
type input "[PERSON_NAME]-21"
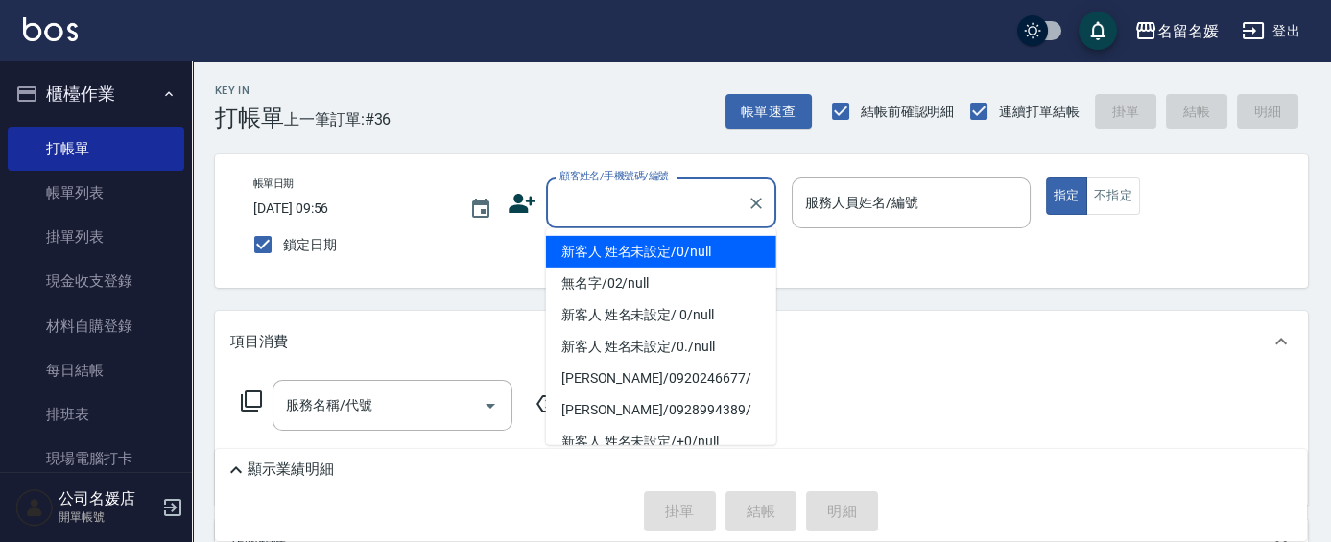
type input "0"
type input "新客人 姓名未設定/0/null"
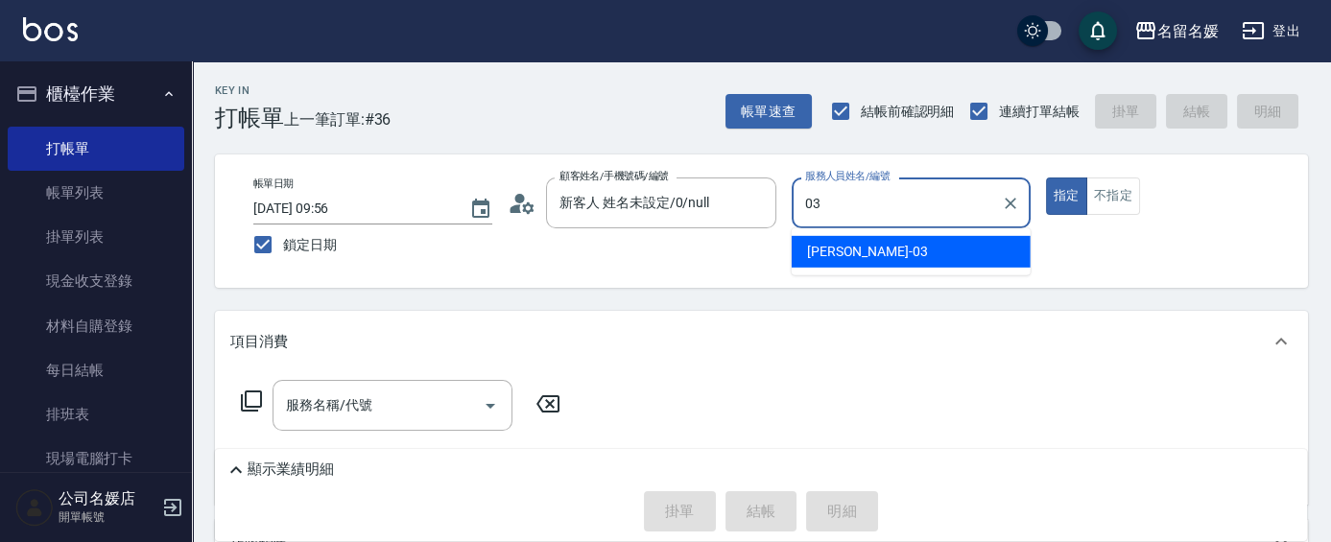
type input "[PERSON_NAME]-03"
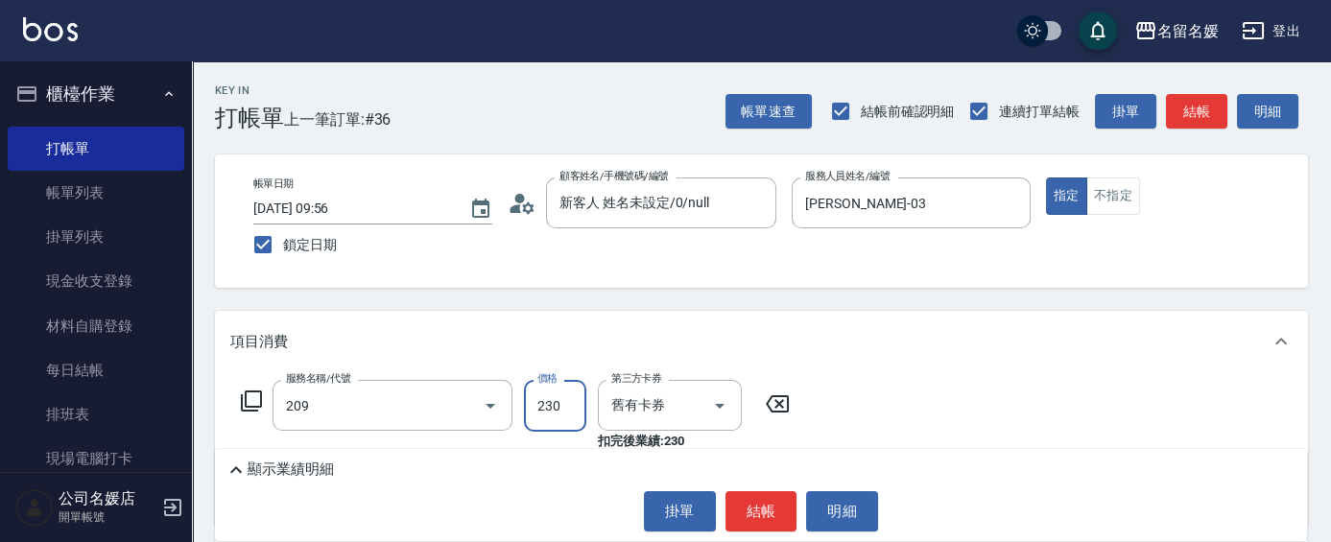
type input "洗髮券-(卡)230(209)"
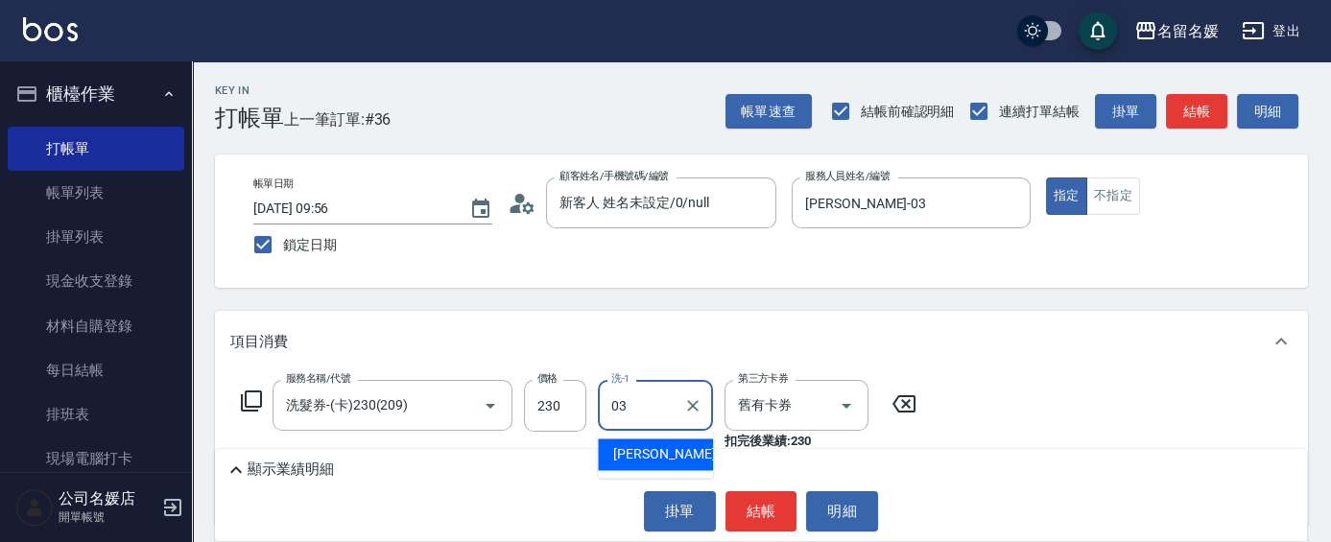
type input "[PERSON_NAME]-03"
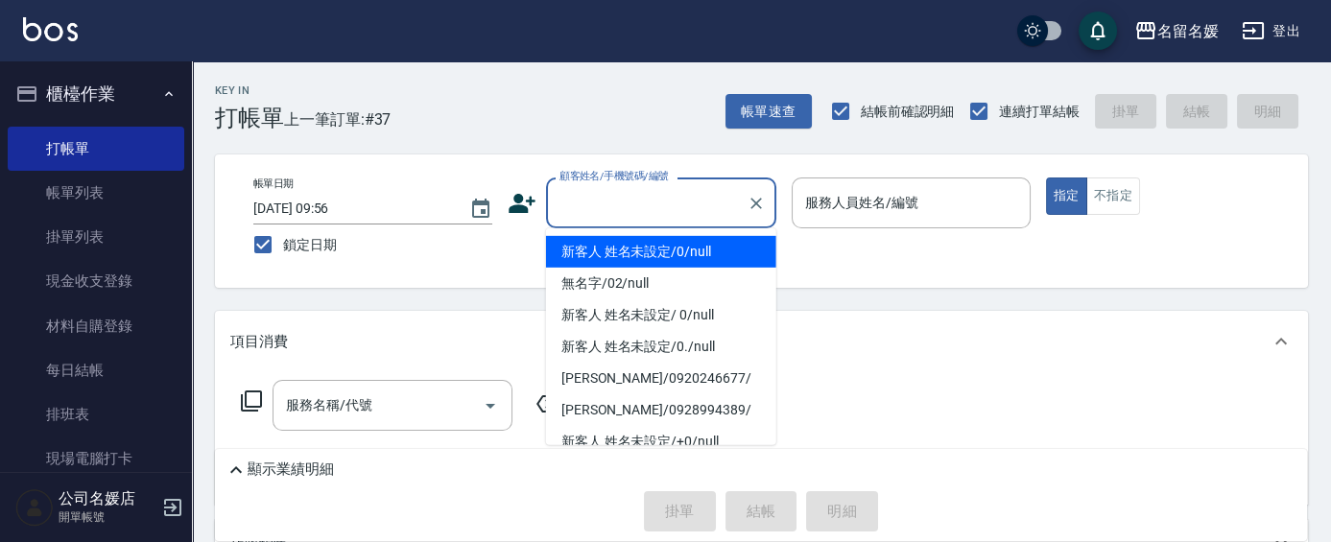
click at [611, 209] on input "顧客姓名/手機號碼/編號" at bounding box center [647, 203] width 184 height 34
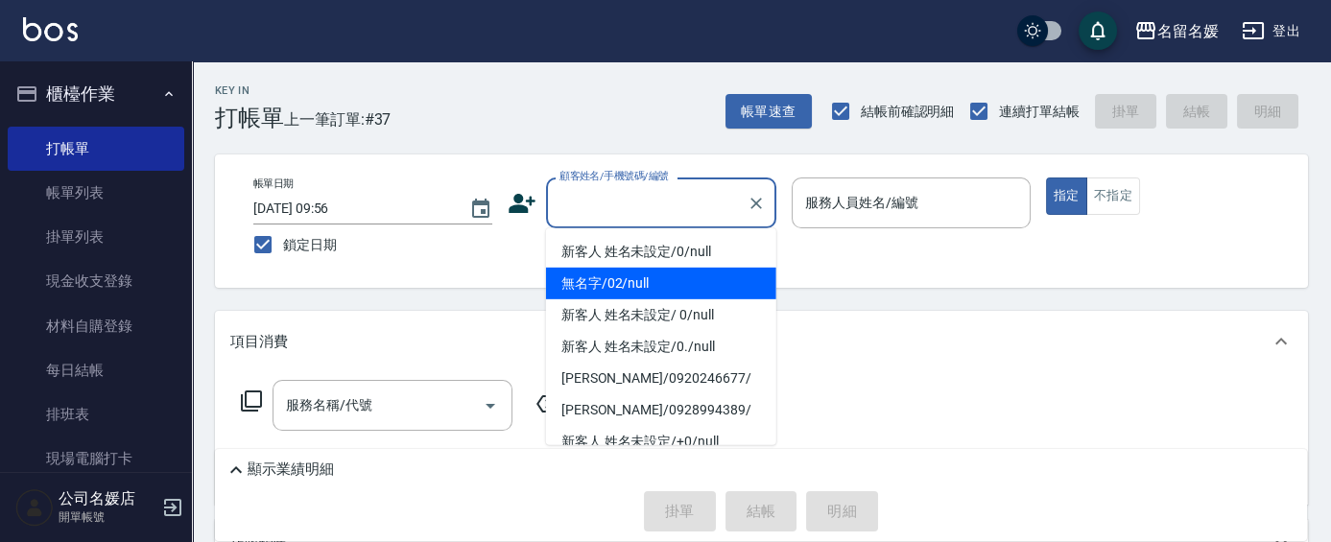
click at [678, 286] on li "無名字/02/null" at bounding box center [661, 284] width 230 height 32
type input "無名字/02/null"
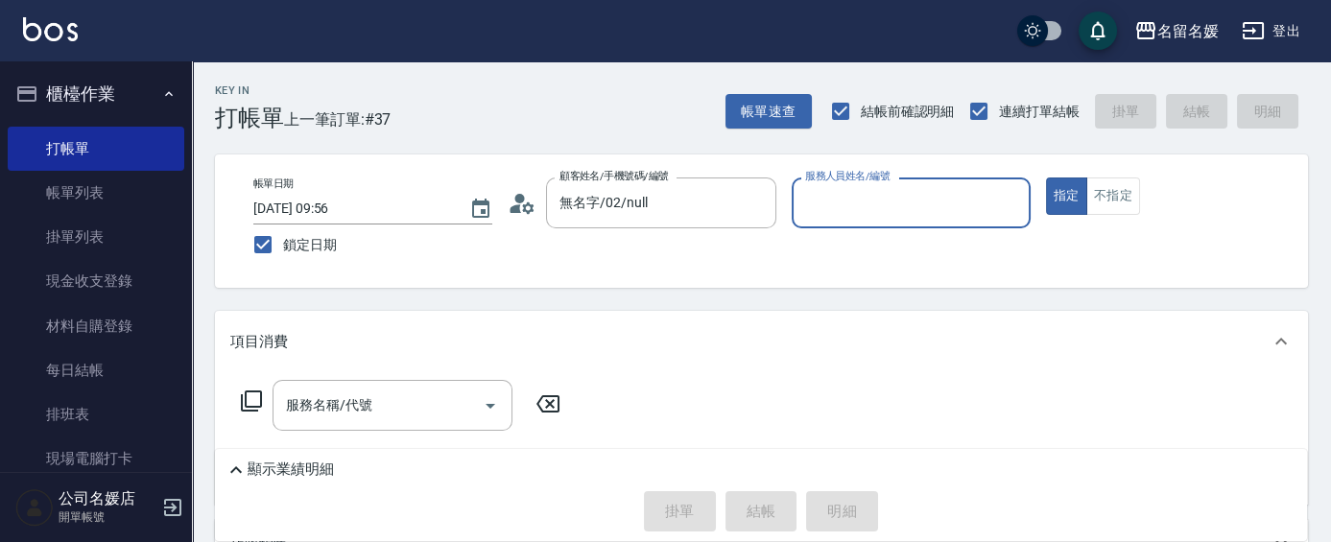
click at [826, 215] on input "服務人員姓名/編號" at bounding box center [912, 203] width 222 height 34
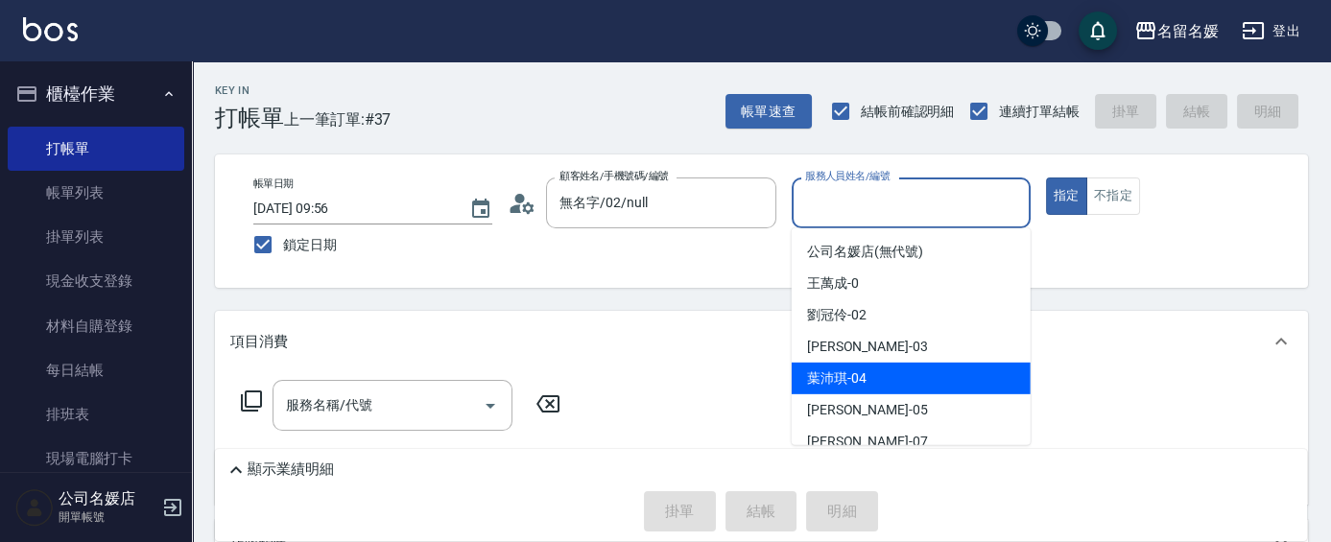
click at [842, 373] on span "[PERSON_NAME]-04" at bounding box center [837, 379] width 60 height 20
type input "[PERSON_NAME]-04"
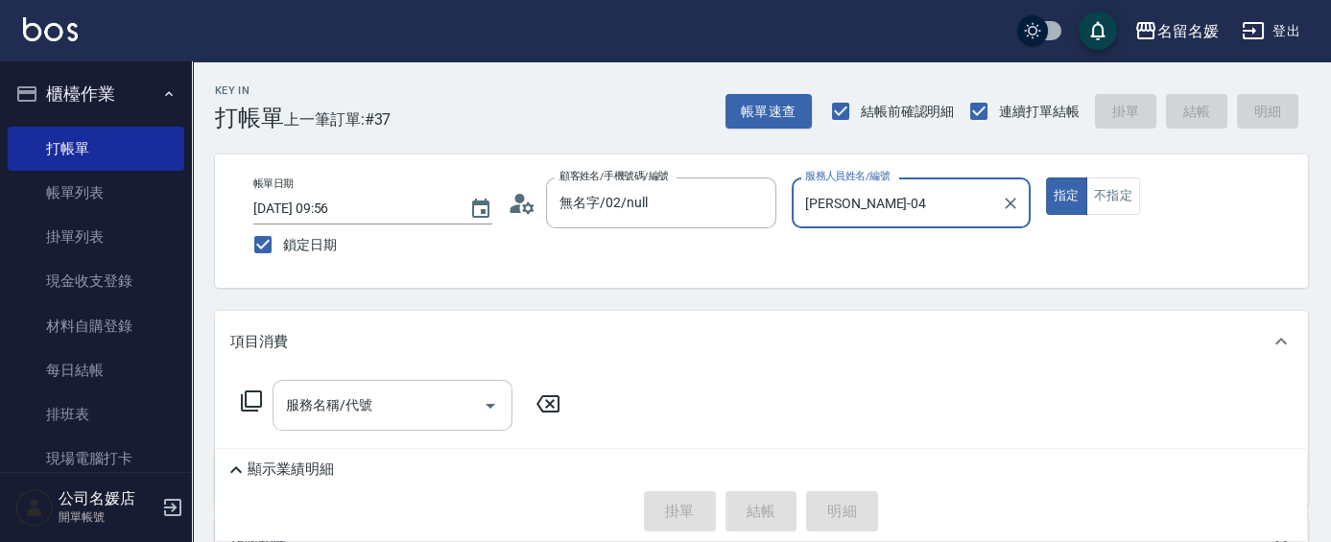
click at [361, 411] on div "服務名稱/代號 服務名稱/代號" at bounding box center [393, 405] width 240 height 51
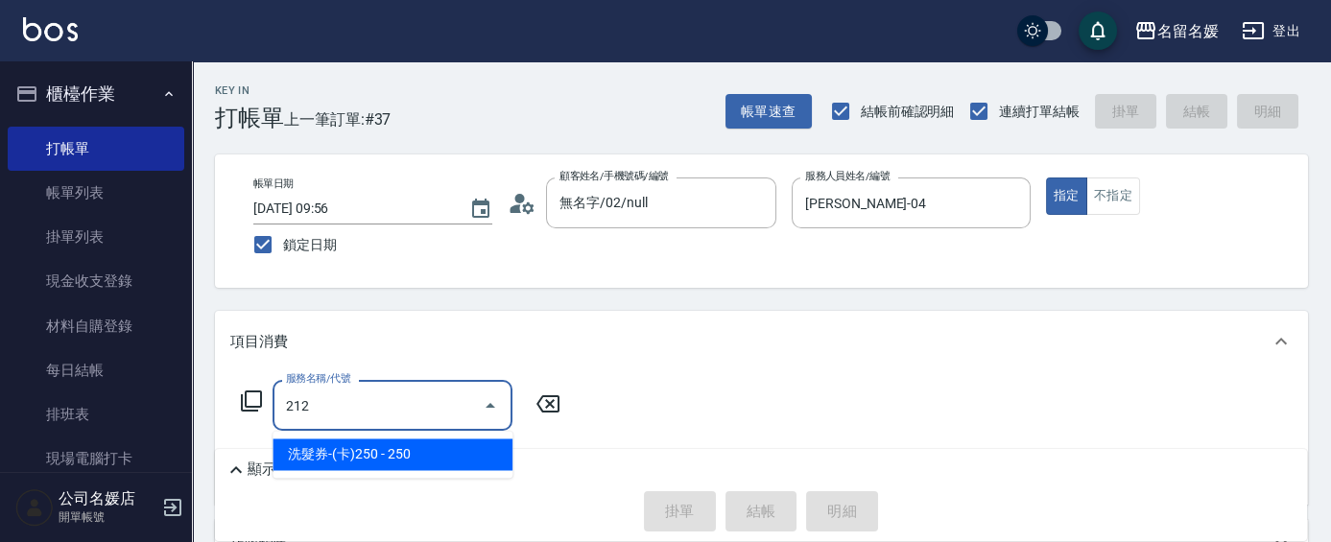
click at [396, 454] on span "洗髮券-(卡)250 - 250" at bounding box center [393, 455] width 240 height 32
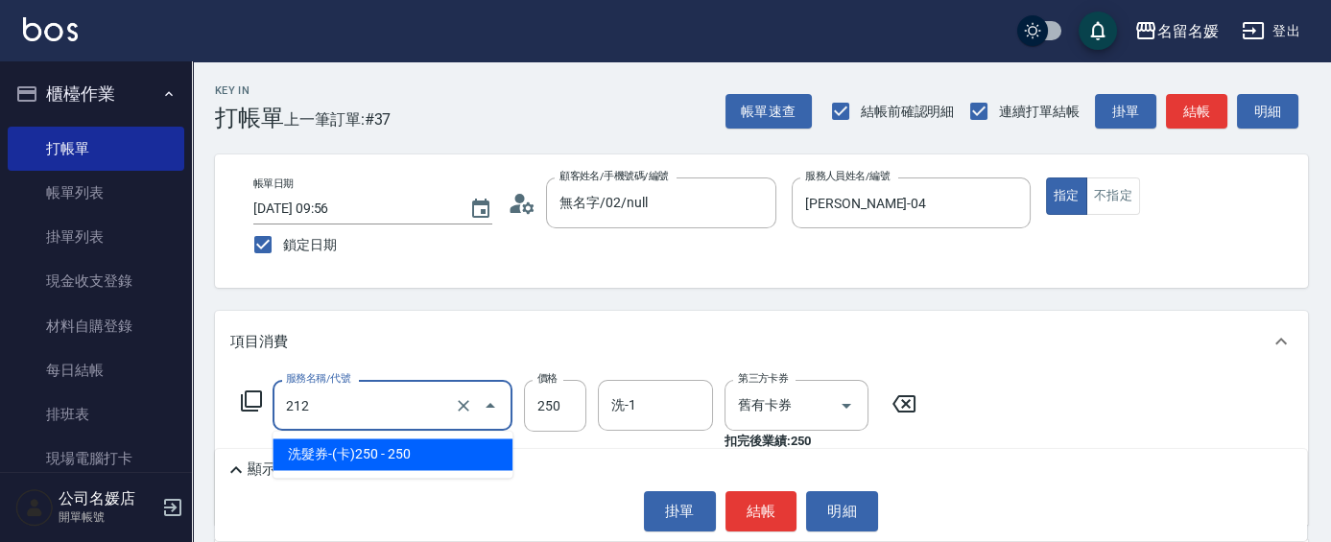
click at [405, 402] on input "212" at bounding box center [365, 406] width 169 height 34
drag, startPoint x: 430, startPoint y: 447, endPoint x: 596, endPoint y: 405, distance: 171.4
click at [435, 446] on span "洗髮券-(卡)250 - 250" at bounding box center [393, 455] width 240 height 32
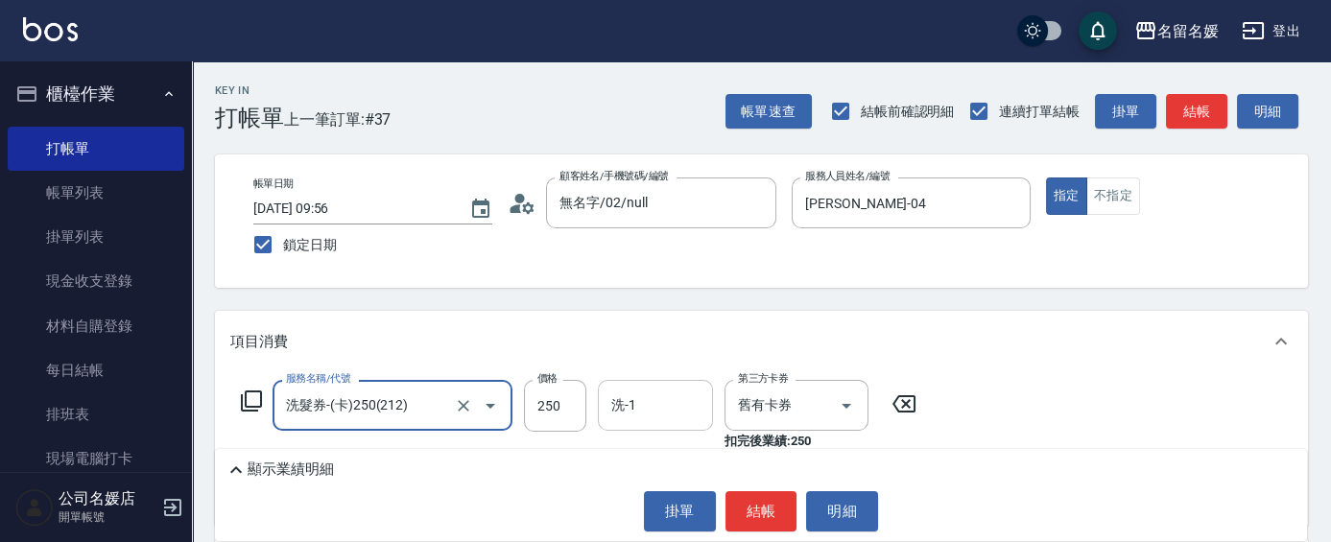
type input "洗髮券-(卡)250(212)"
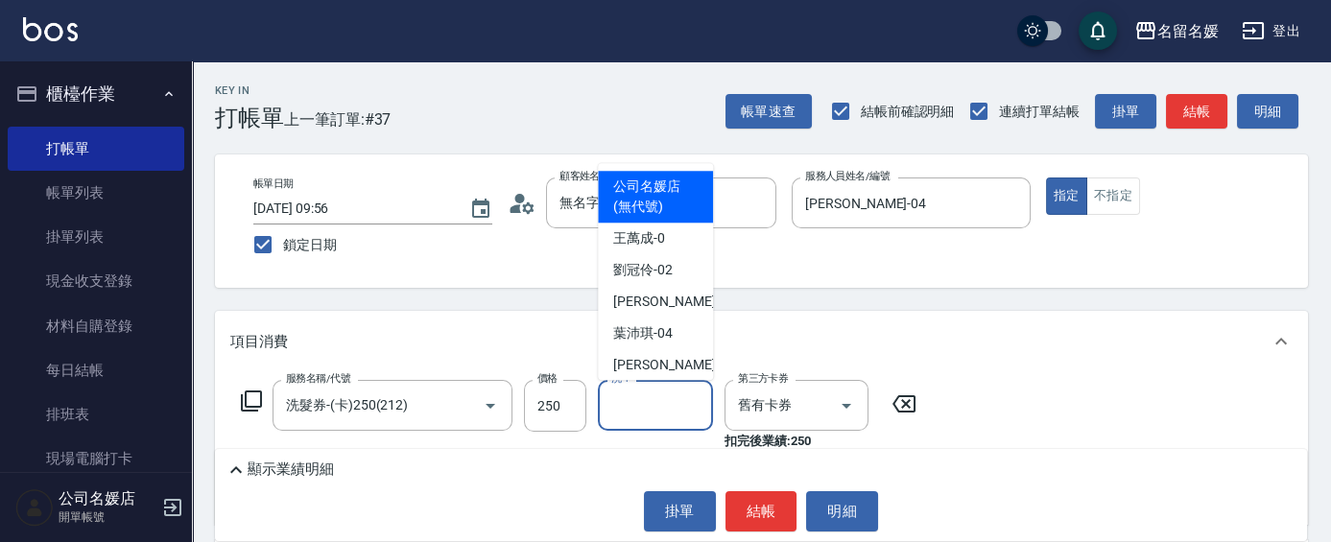
click at [653, 399] on input "洗-1" at bounding box center [656, 406] width 98 height 34
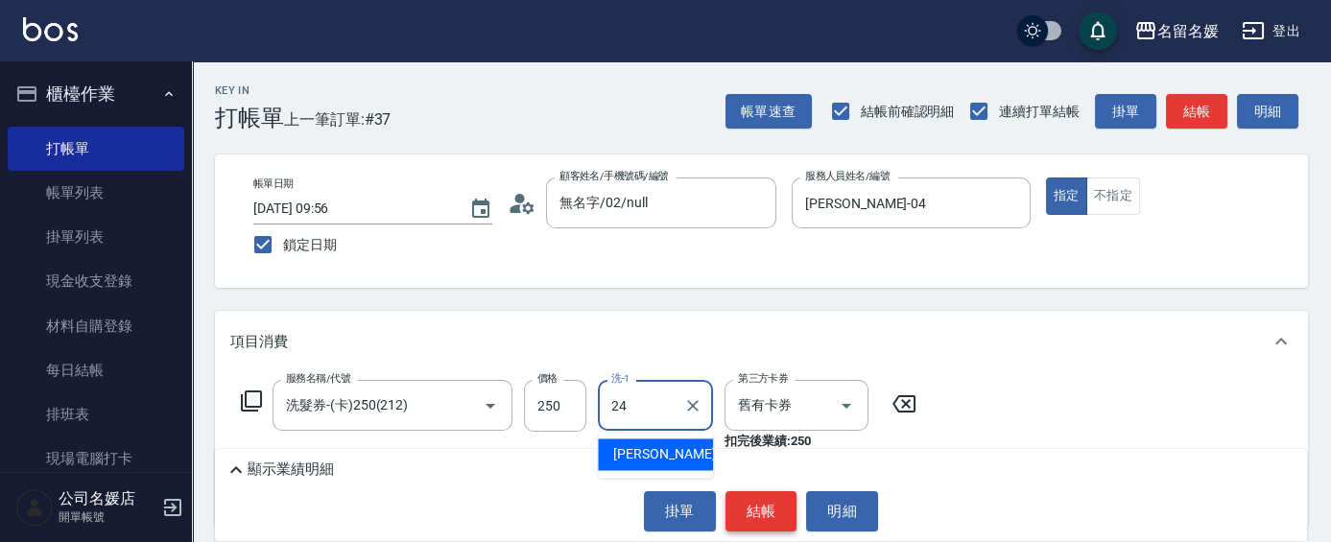
type input "24"
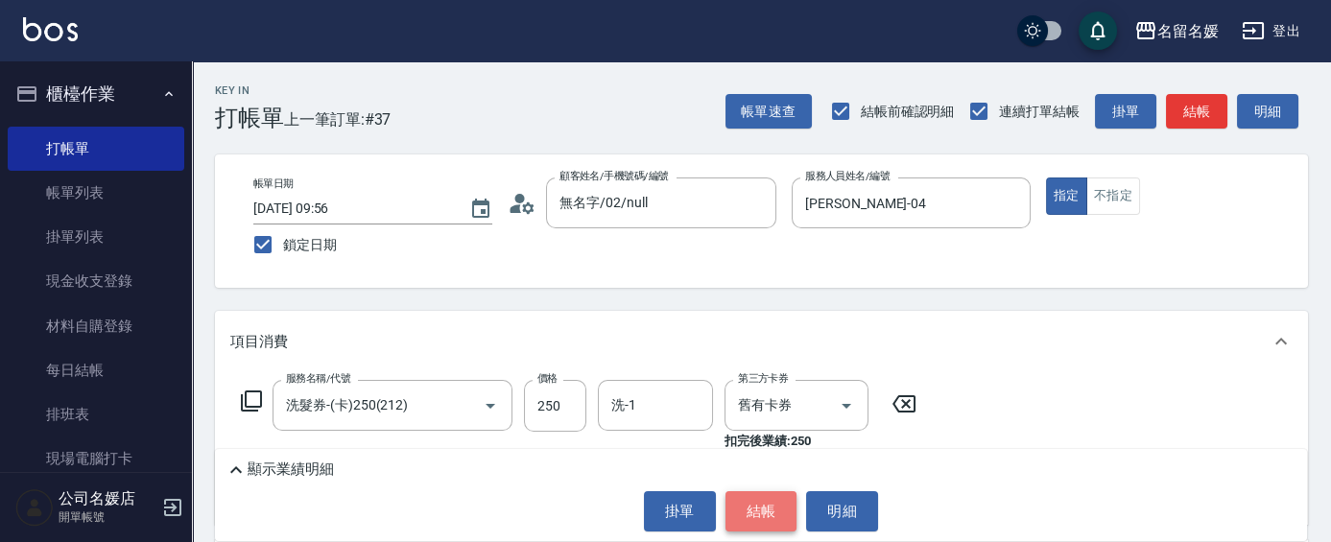
click at [767, 510] on button "結帳" at bounding box center [762, 511] width 72 height 40
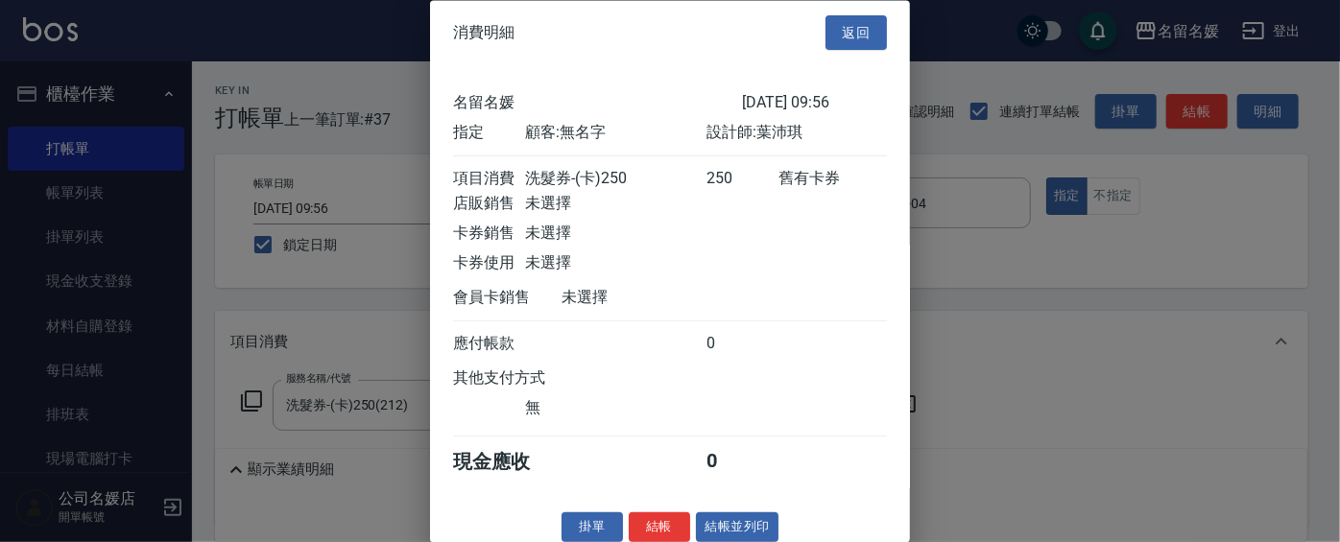
click at [649, 532] on div "消費明細 返回 名留名媛 [DATE] 09:56 指定 顧客: 無名字 設計師: [PERSON_NAME] 項目消費 洗髮券-(卡)250 250 舊有卡…" at bounding box center [670, 271] width 480 height 542
click at [649, 538] on button "結帳" at bounding box center [659, 529] width 61 height 30
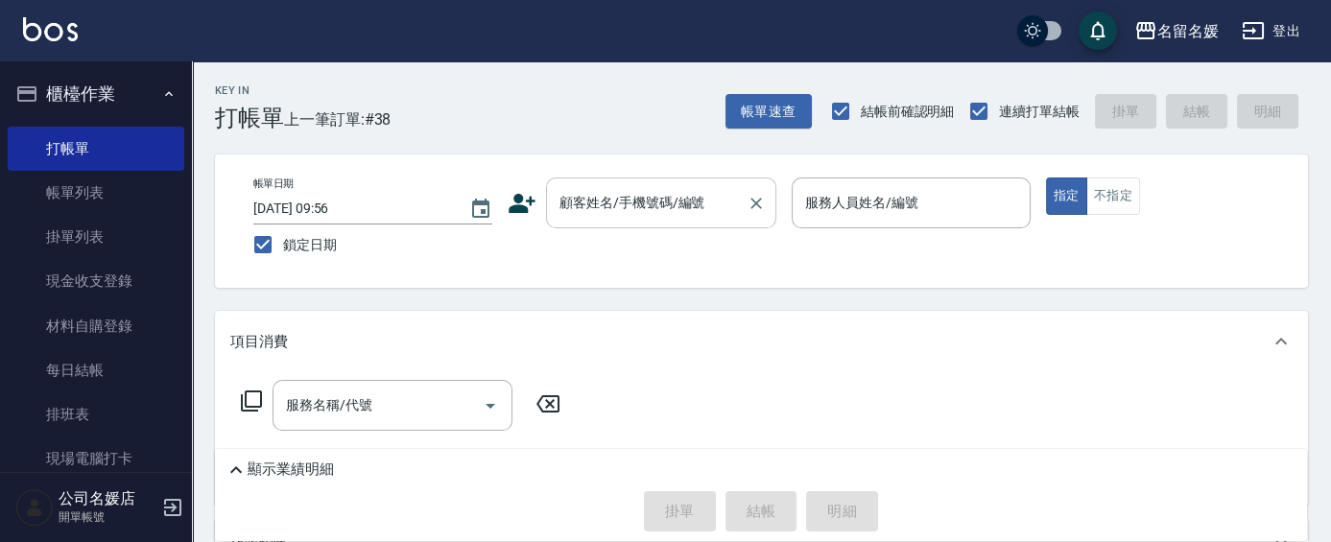
click at [639, 192] on div "顧客姓名/手機號碼/編號 顧客姓名/手機號碼/編號" at bounding box center [661, 203] width 230 height 51
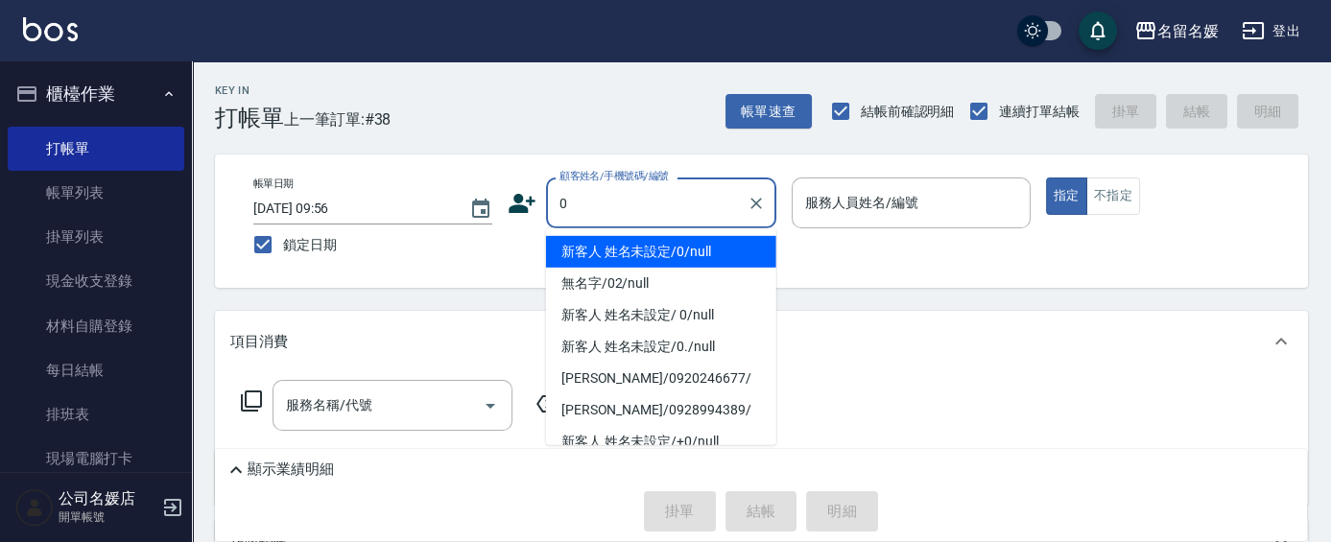
type input "新客人 姓名未設定/0/null"
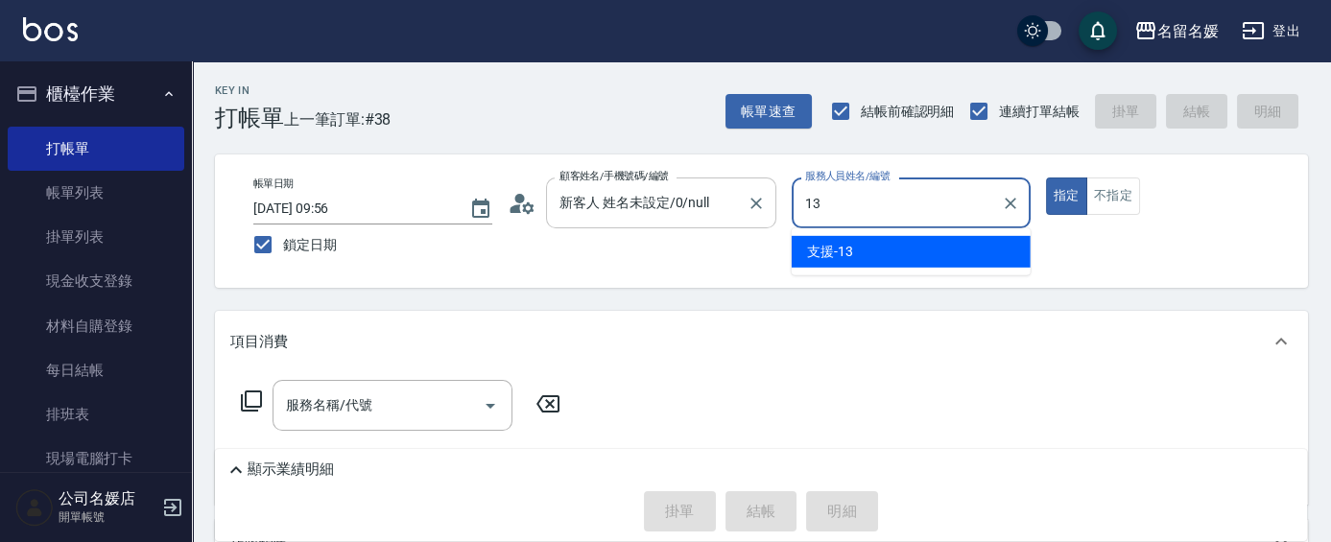
type input "支援-13"
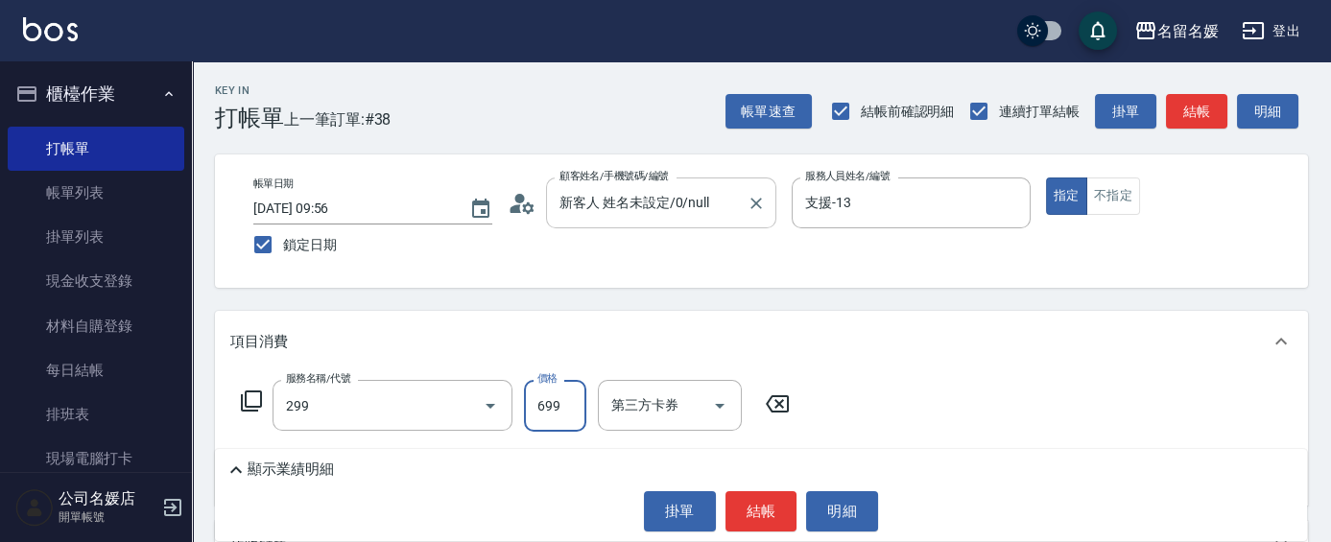
type input "滾珠洗髮699(299)"
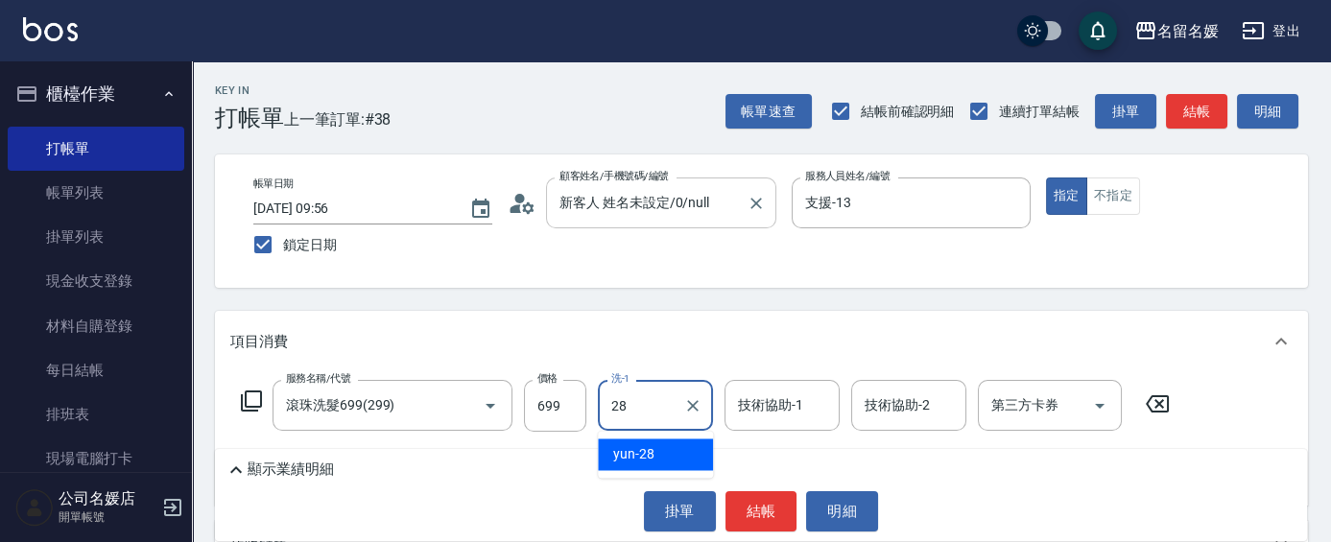
type input "yun-28"
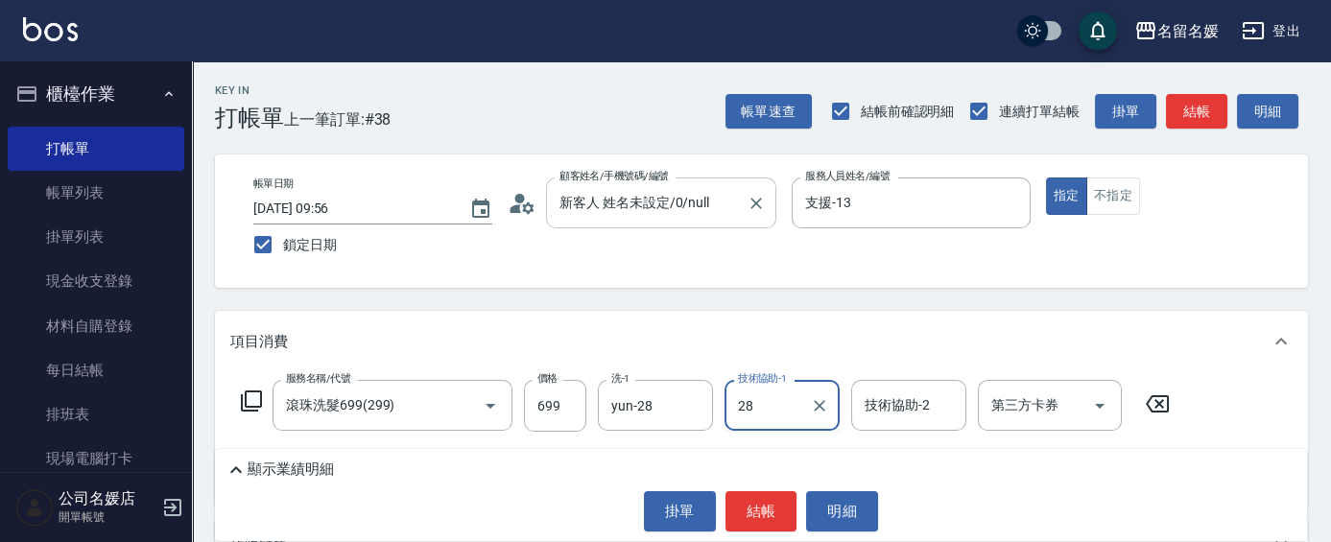
type input "yun-28"
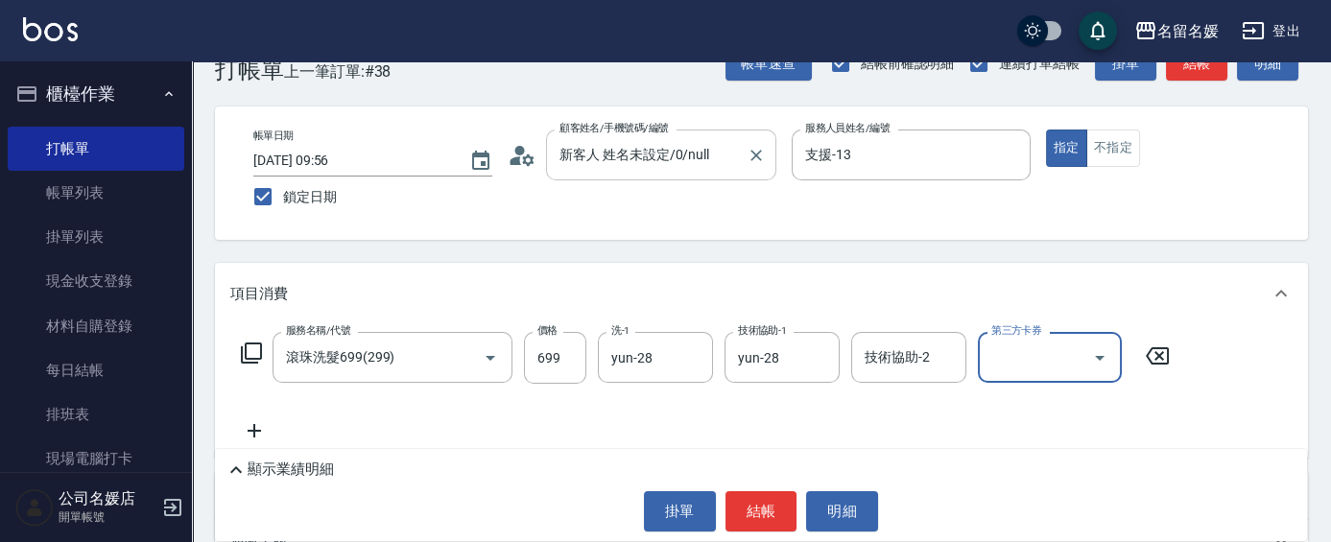
scroll to position [174, 0]
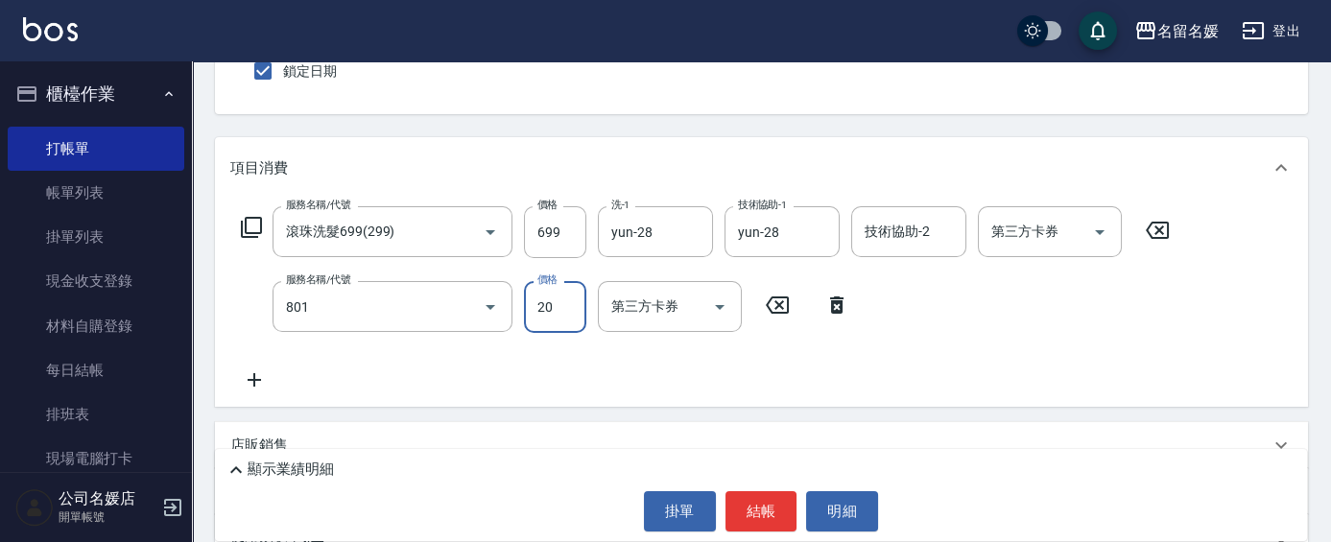
type input "潤絲(801)"
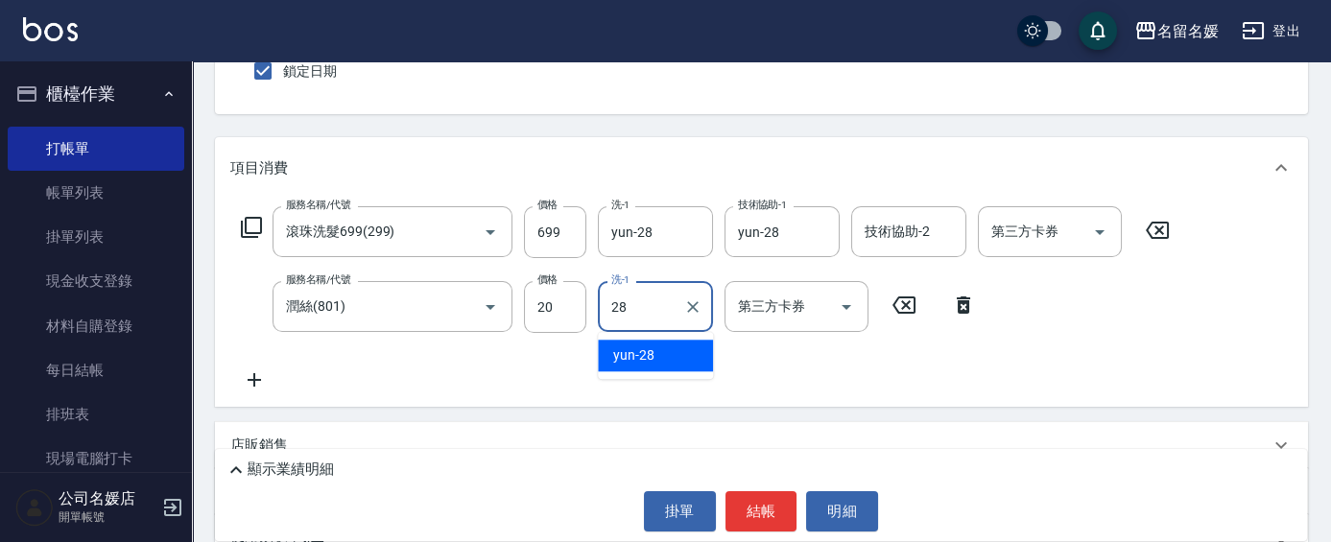
type input "yun-28"
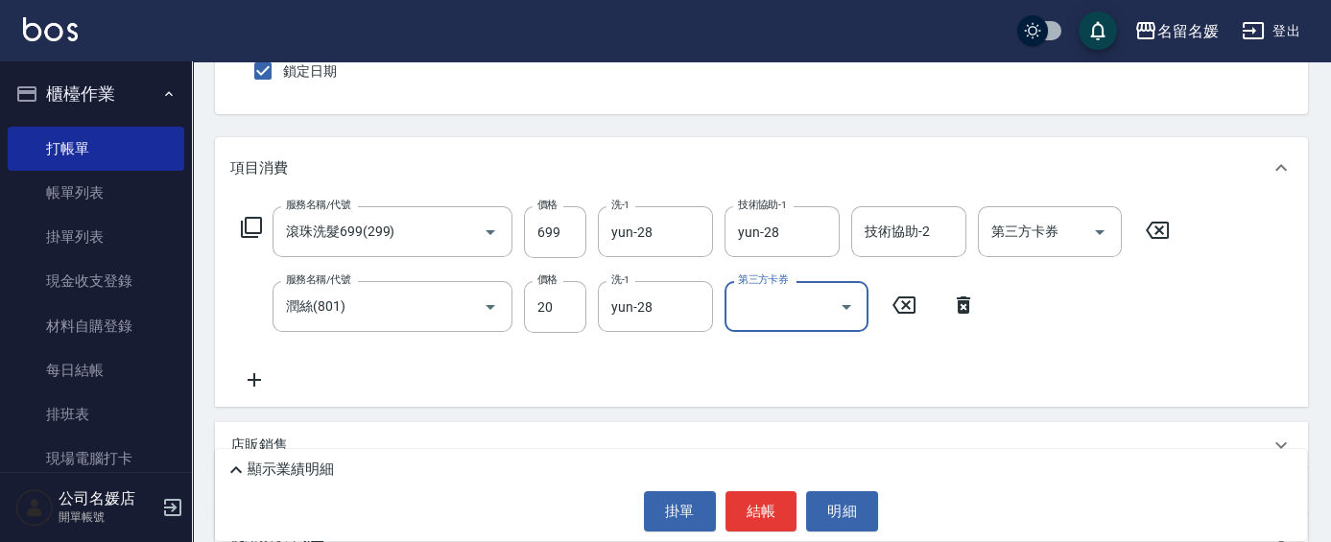
click at [683, 128] on div "Key In 打帳單 上一筆訂單:#38 帳單速查 結帳前確認明細 連續打單結帳 掛單 結帳 明細 帳單日期 [DATE] 09:56 鎖定日期 顧客姓名/手…" at bounding box center [761, 326] width 1139 height 876
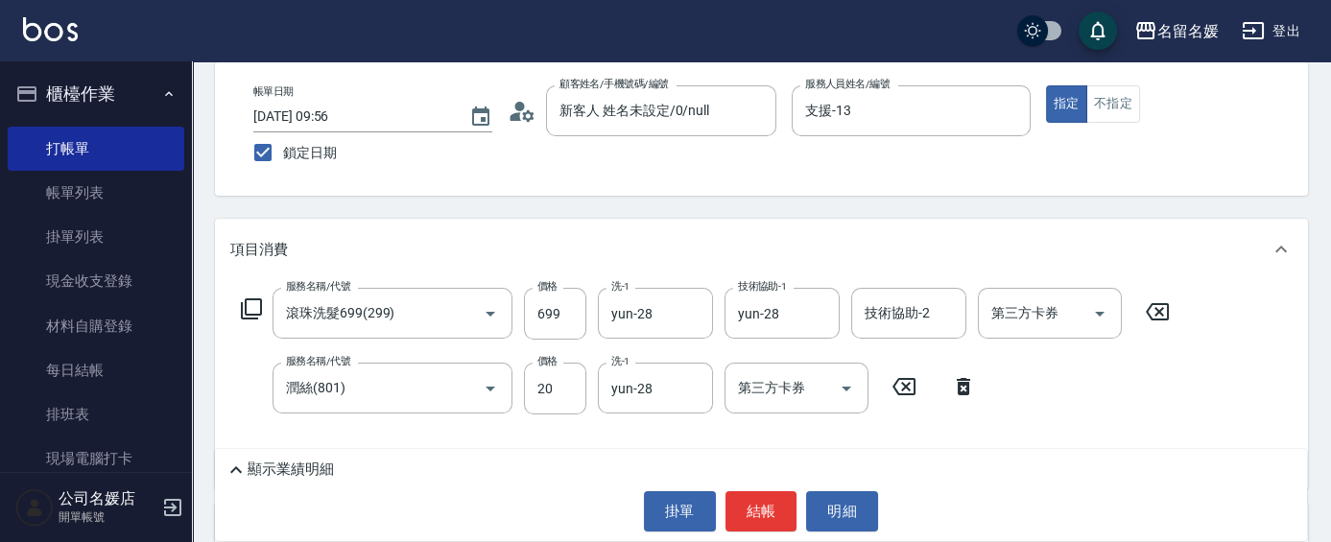
scroll to position [0, 0]
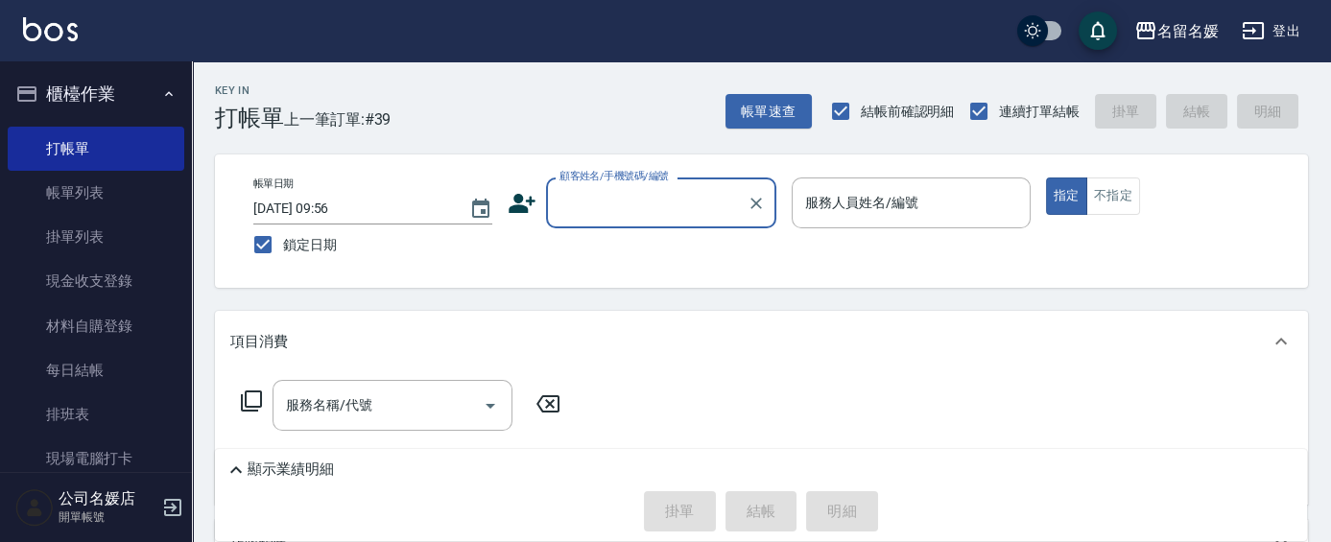
click at [631, 210] on input "顧客姓名/手機號碼/編號" at bounding box center [647, 203] width 184 height 34
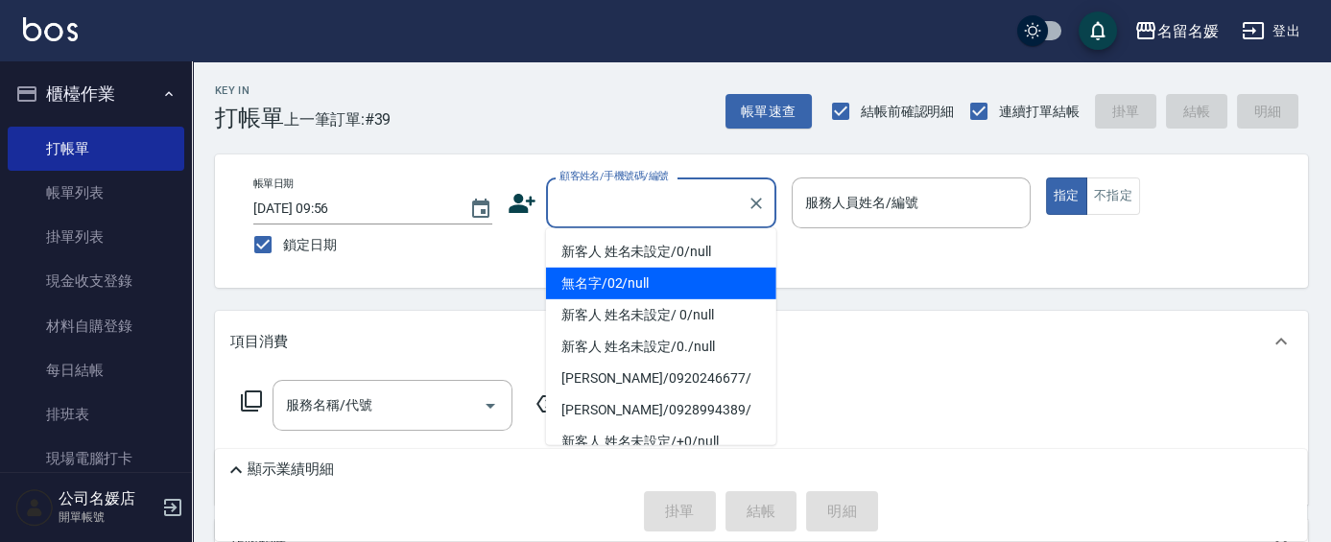
click at [636, 278] on li "無名字/02/null" at bounding box center [661, 284] width 230 height 32
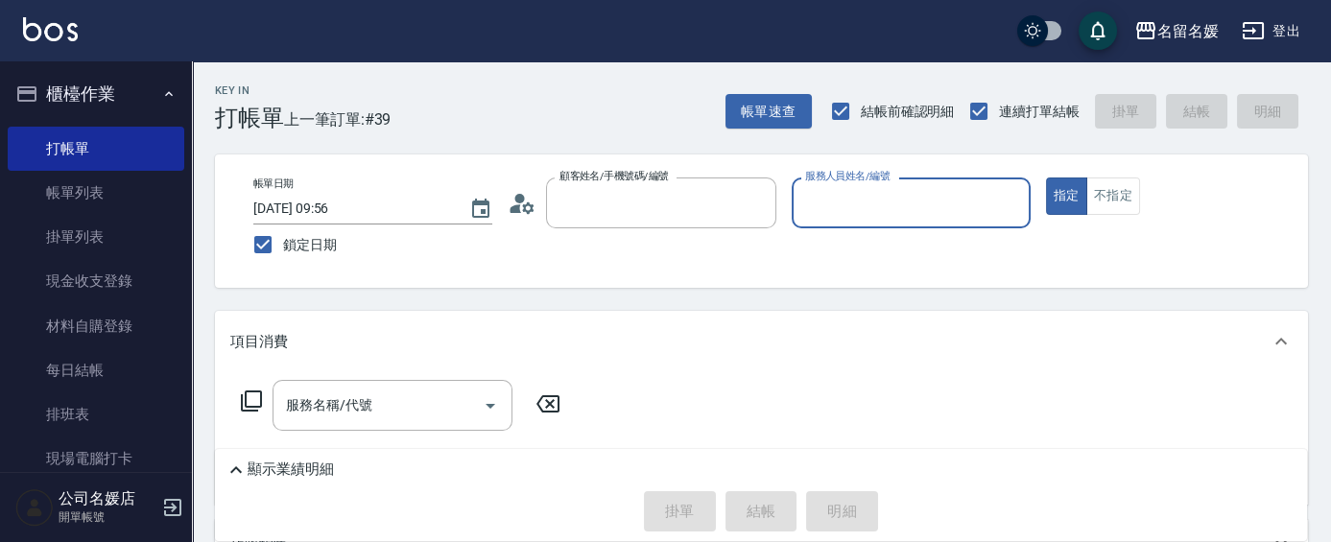
type input "無名字/02/null"
click at [854, 192] on input "服務人員姓名/編號" at bounding box center [912, 203] width 222 height 34
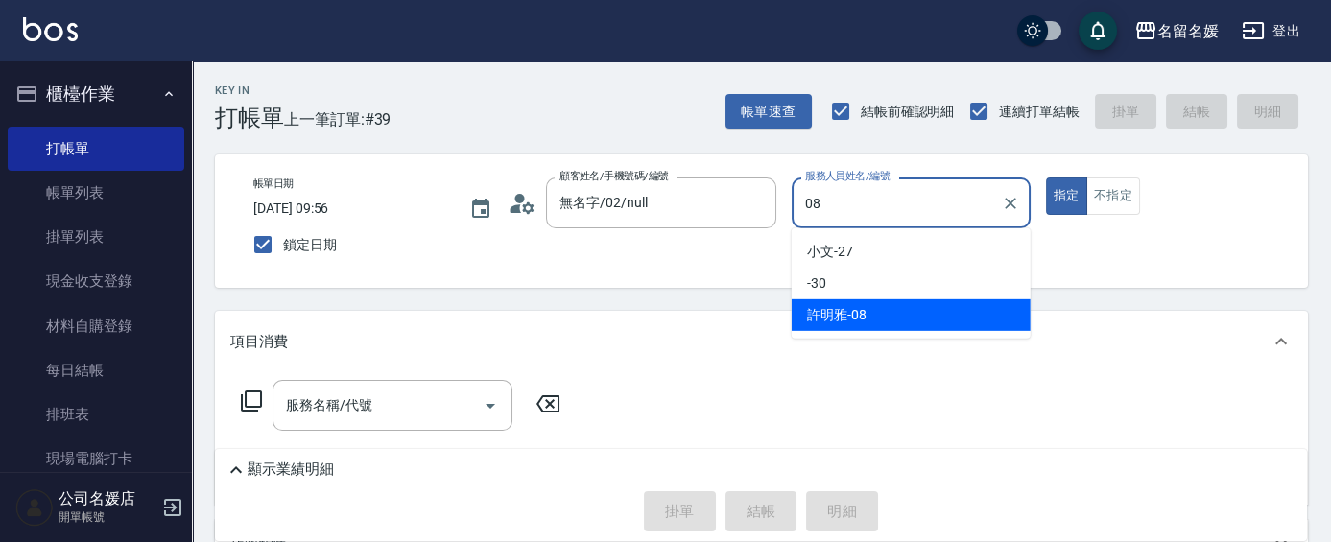
drag, startPoint x: 863, startPoint y: 302, endPoint x: 803, endPoint y: 364, distance: 85.5
click at [863, 304] on div "[PERSON_NAME]-08" at bounding box center [911, 315] width 239 height 32
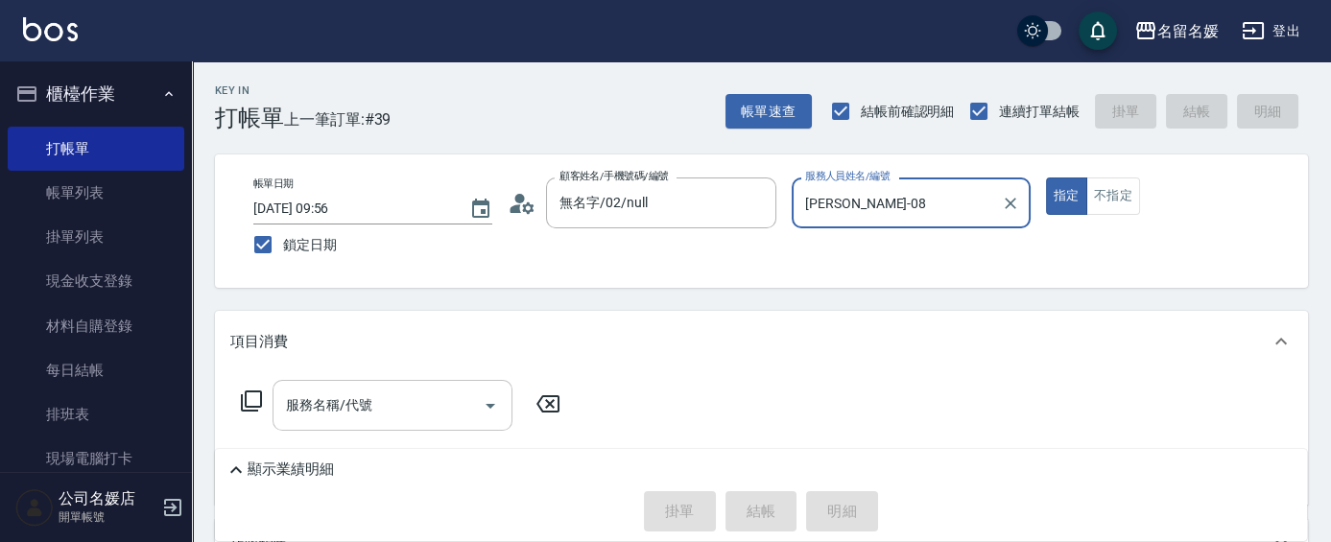
type input "[PERSON_NAME]-08"
click at [369, 415] on div "服務名稱/代號 服務名稱/代號" at bounding box center [393, 405] width 240 height 51
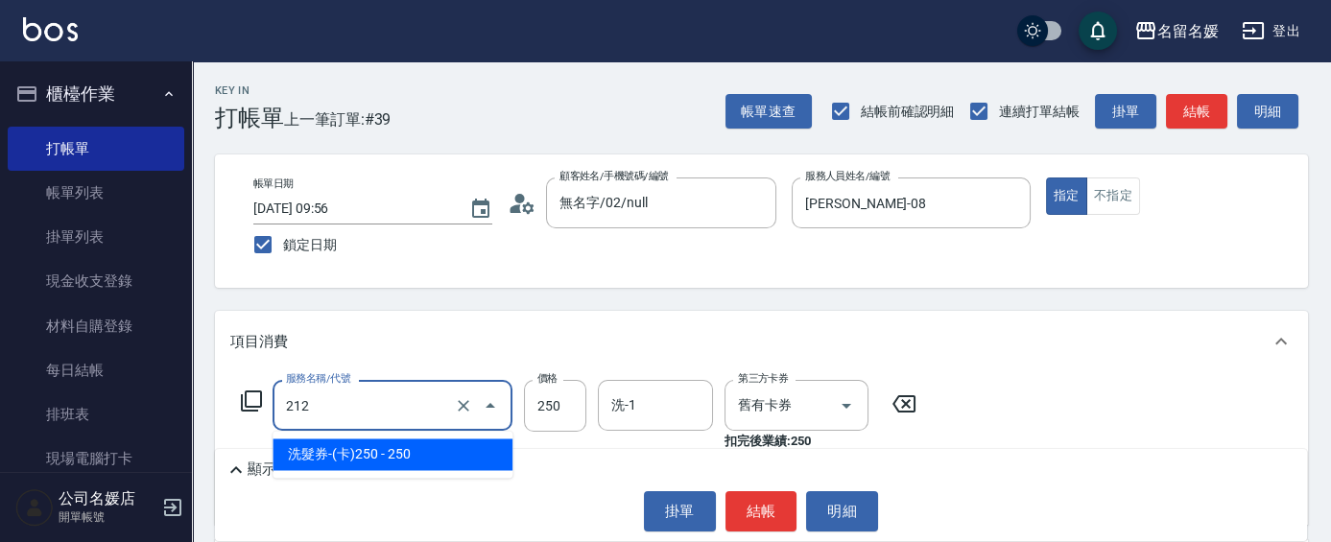
drag, startPoint x: 383, startPoint y: 399, endPoint x: 384, endPoint y: 424, distance: 25.0
click at [383, 400] on input "212" at bounding box center [365, 406] width 169 height 34
click at [378, 460] on span "洗髮券-(卡)250 - 250" at bounding box center [393, 455] width 240 height 32
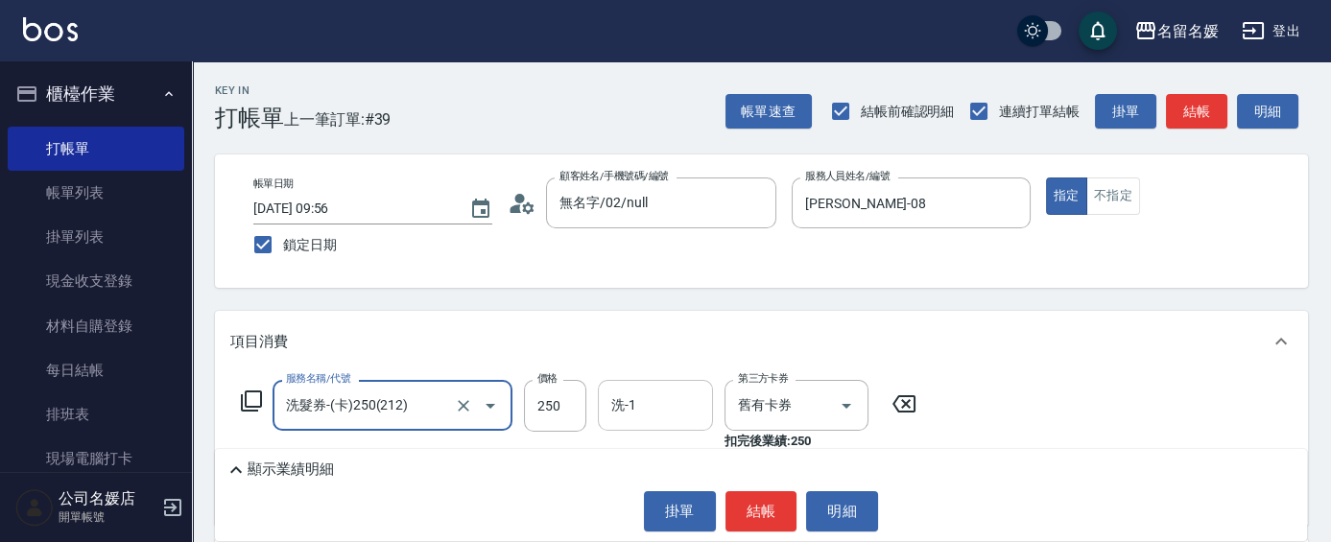
type input "洗髮券-(卡)250(212)"
click at [676, 397] on input "洗-1" at bounding box center [656, 406] width 98 height 34
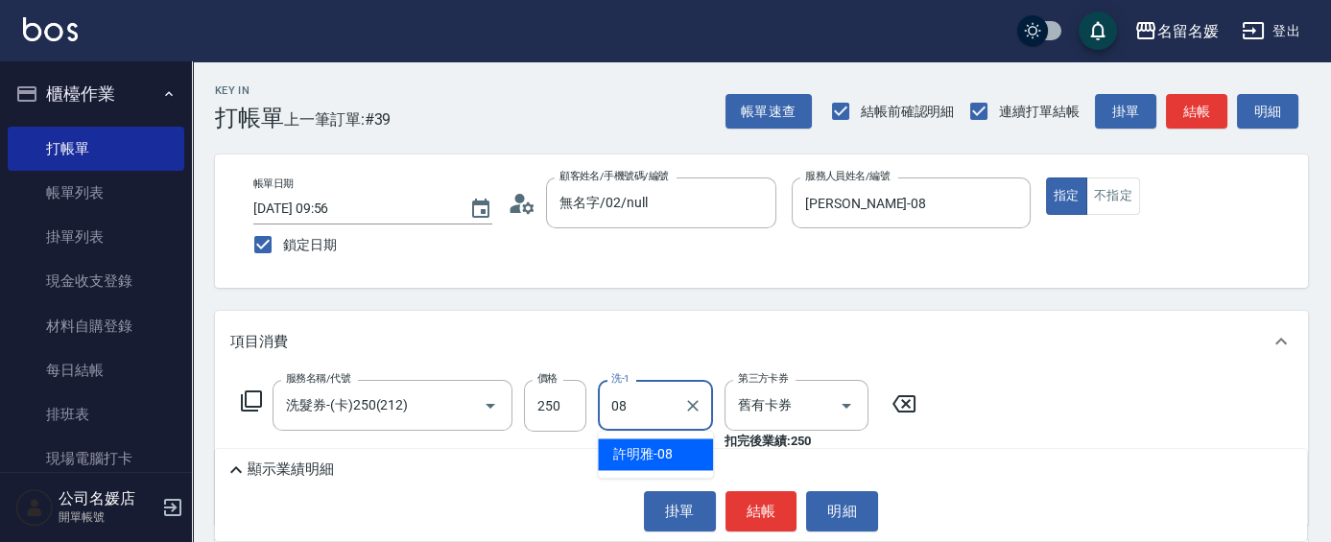
click at [658, 456] on span "[PERSON_NAME]-08" at bounding box center [643, 454] width 60 height 20
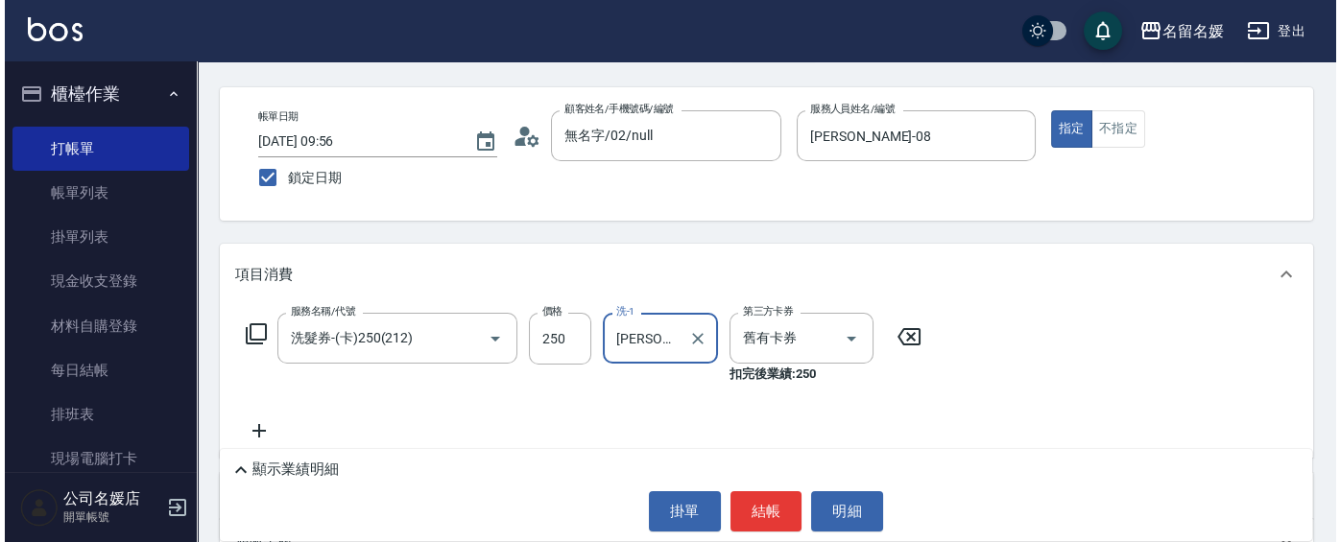
scroll to position [86, 0]
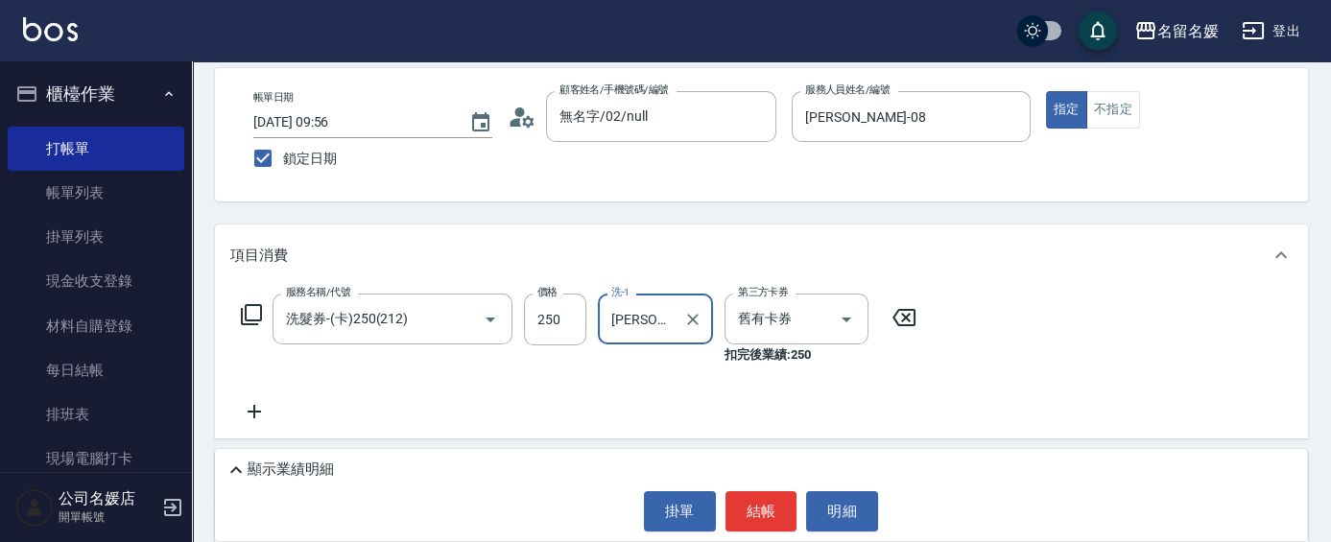
type input "[PERSON_NAME]-08"
click at [256, 407] on icon at bounding box center [254, 411] width 48 height 23
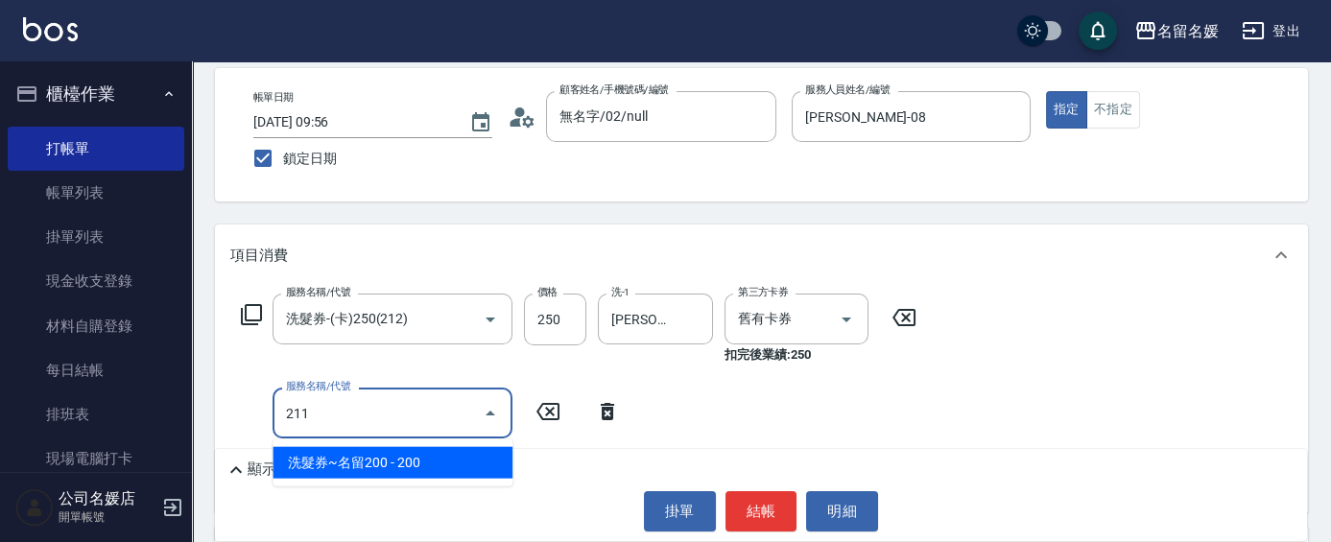
click at [359, 466] on span "洗髮券~名留200 - 200" at bounding box center [393, 463] width 240 height 32
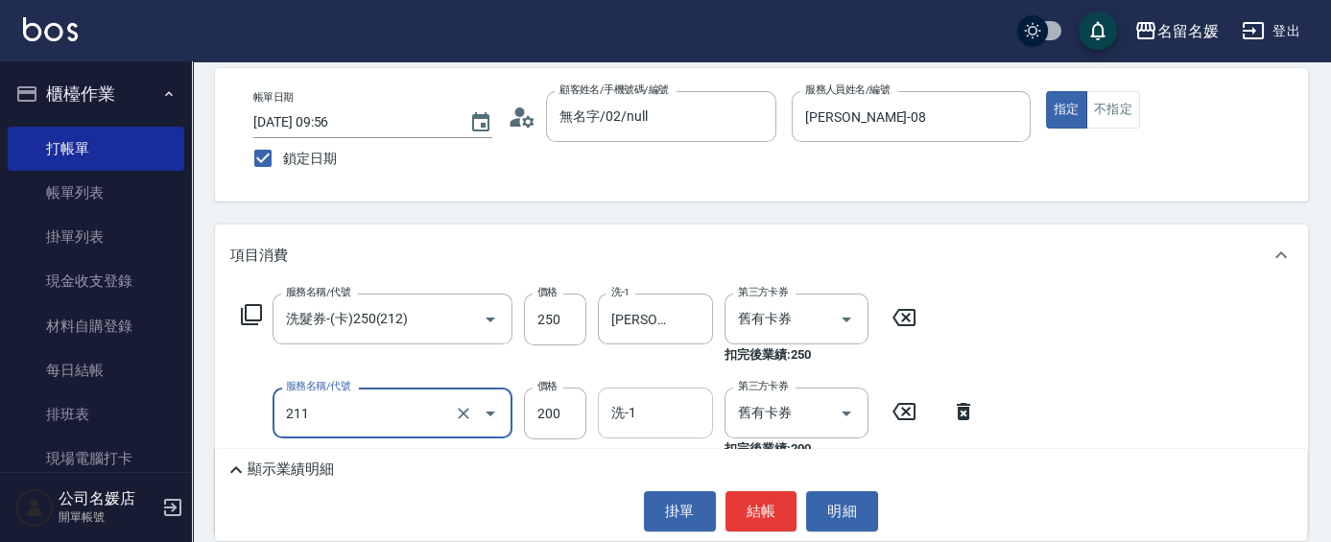
click at [669, 415] on input "洗-1" at bounding box center [656, 413] width 98 height 34
type input "洗髮券~名留200(211)"
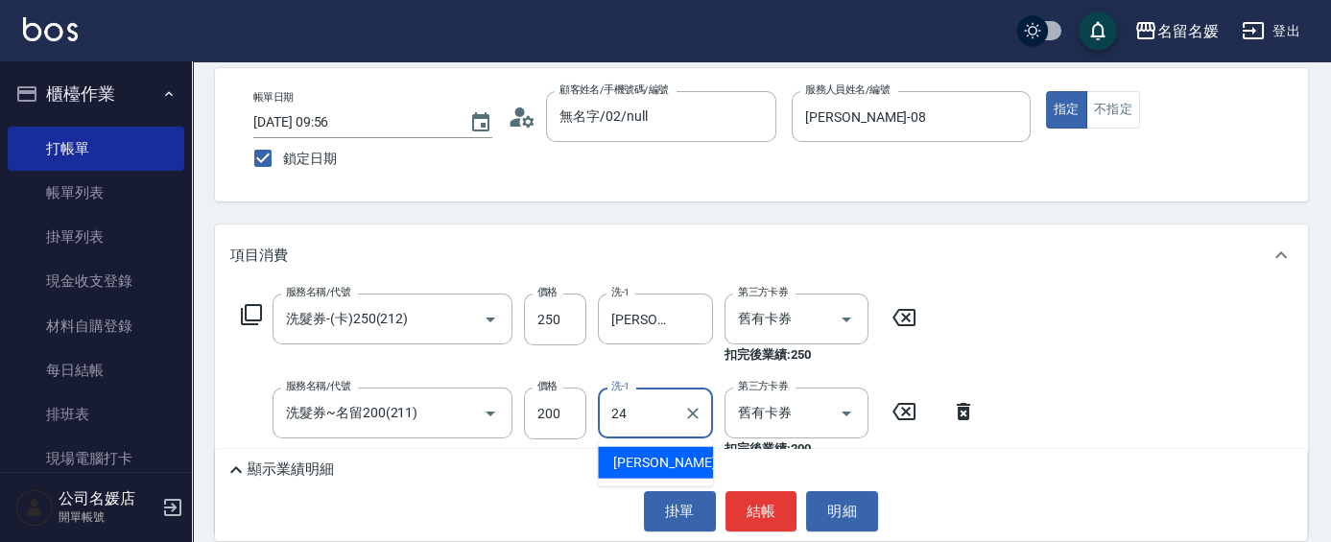
click at [681, 457] on div "[PERSON_NAME]-24" at bounding box center [655, 463] width 115 height 32
type input "[PERSON_NAME]-24"
click at [763, 507] on button "結帳" at bounding box center [762, 511] width 72 height 40
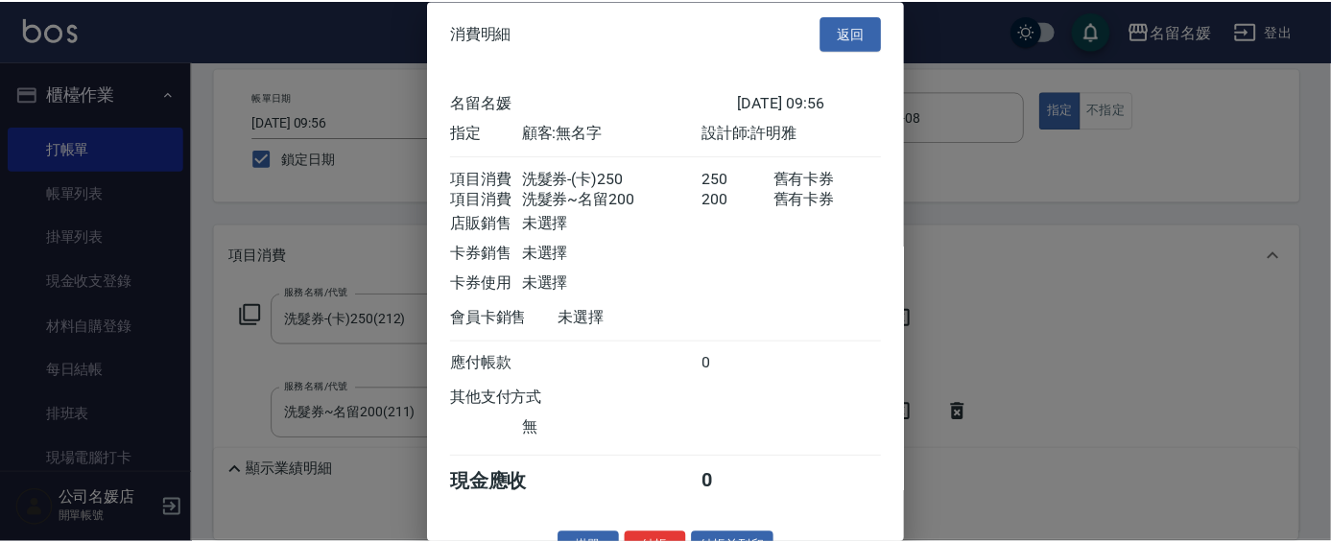
scroll to position [54, 0]
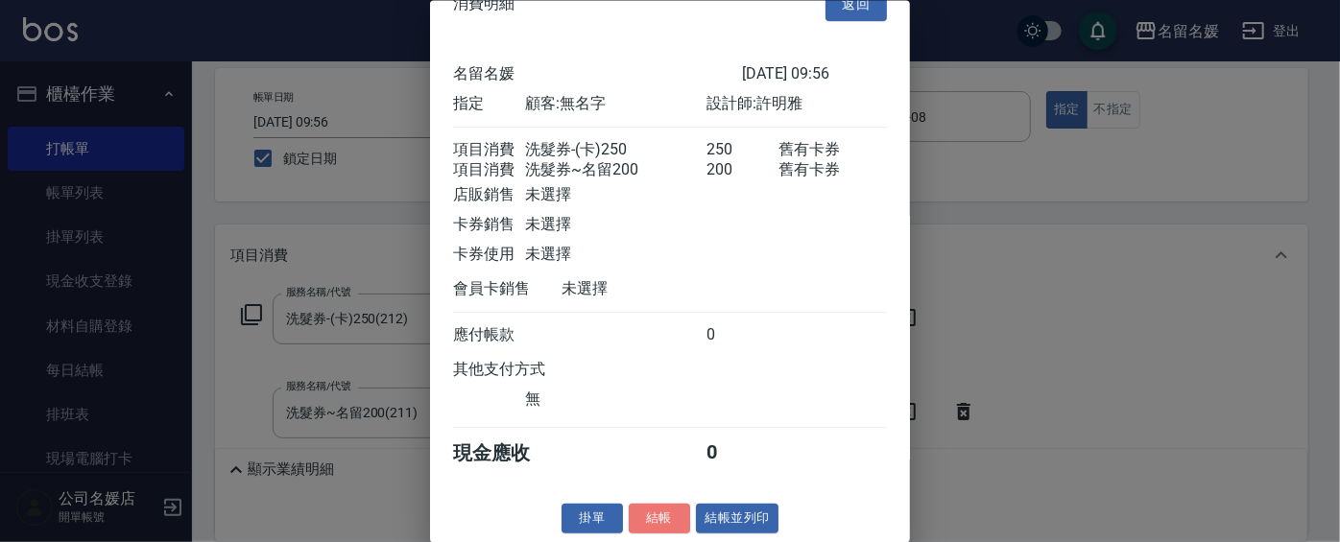
drag, startPoint x: 668, startPoint y: 521, endPoint x: 956, endPoint y: 419, distance: 305.4
click at [668, 517] on button "結帳" at bounding box center [659, 519] width 61 height 30
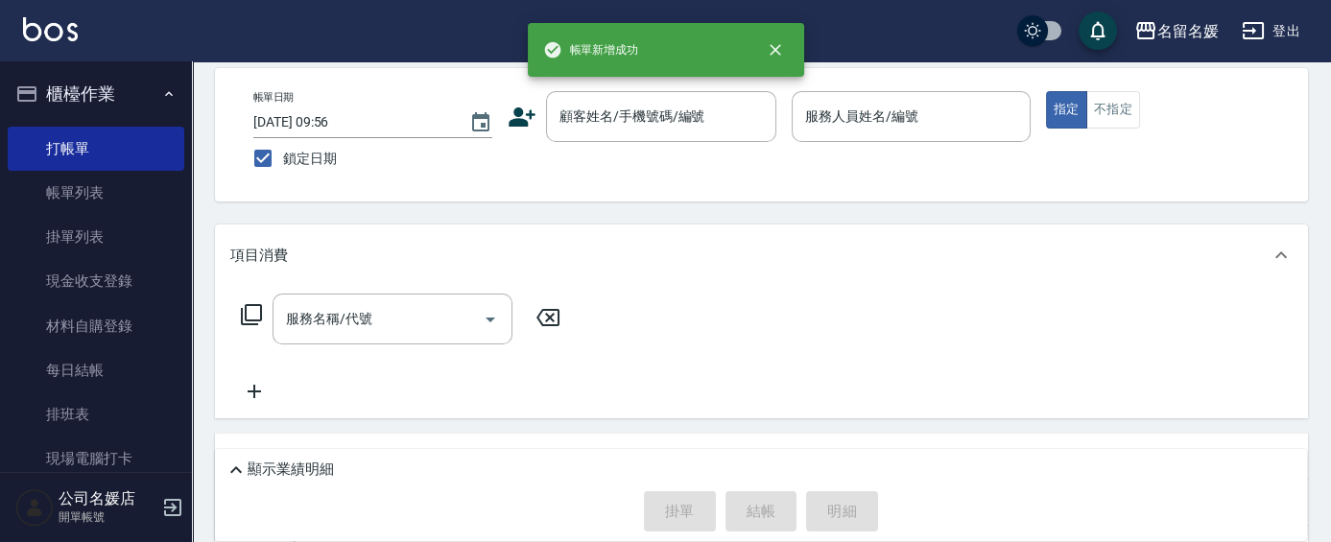
scroll to position [0, 0]
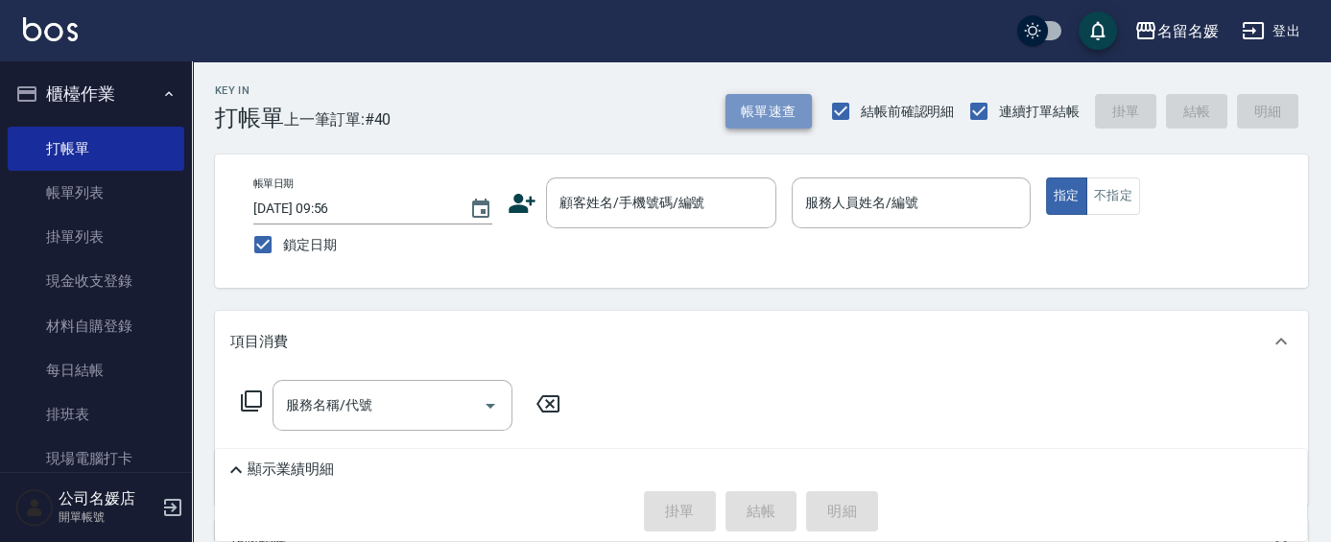
click at [792, 121] on button "帳單速查" at bounding box center [769, 112] width 86 height 36
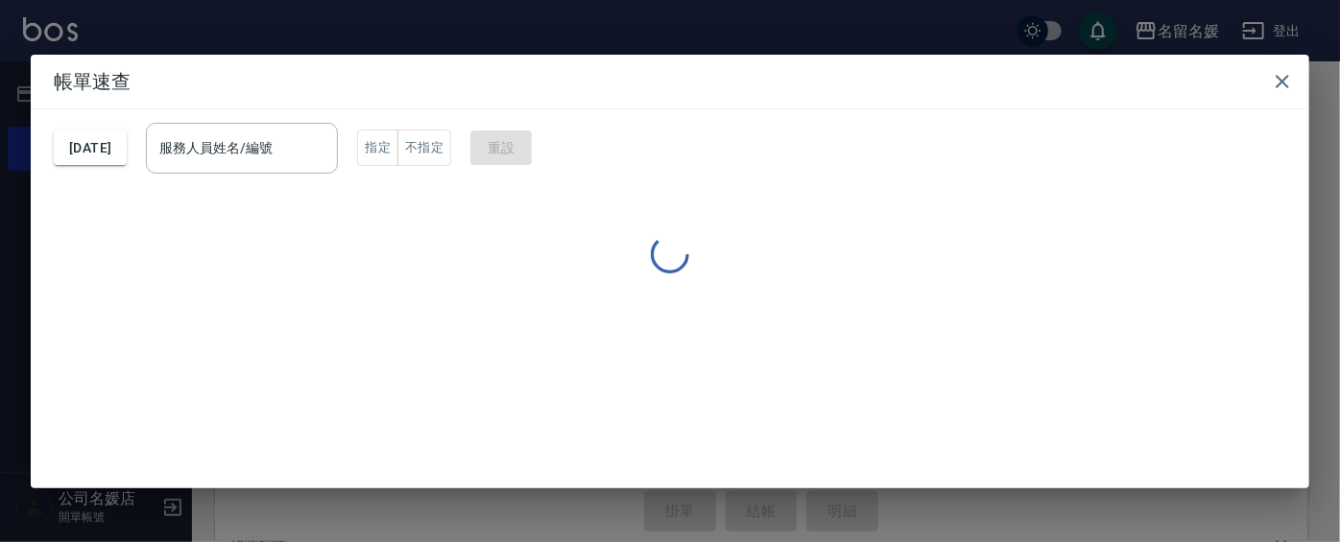
drag, startPoint x: 277, startPoint y: 137, endPoint x: 263, endPoint y: 147, distance: 17.3
click at [277, 144] on div "服務人員姓名/編號 服務人員姓名/編號" at bounding box center [242, 148] width 192 height 51
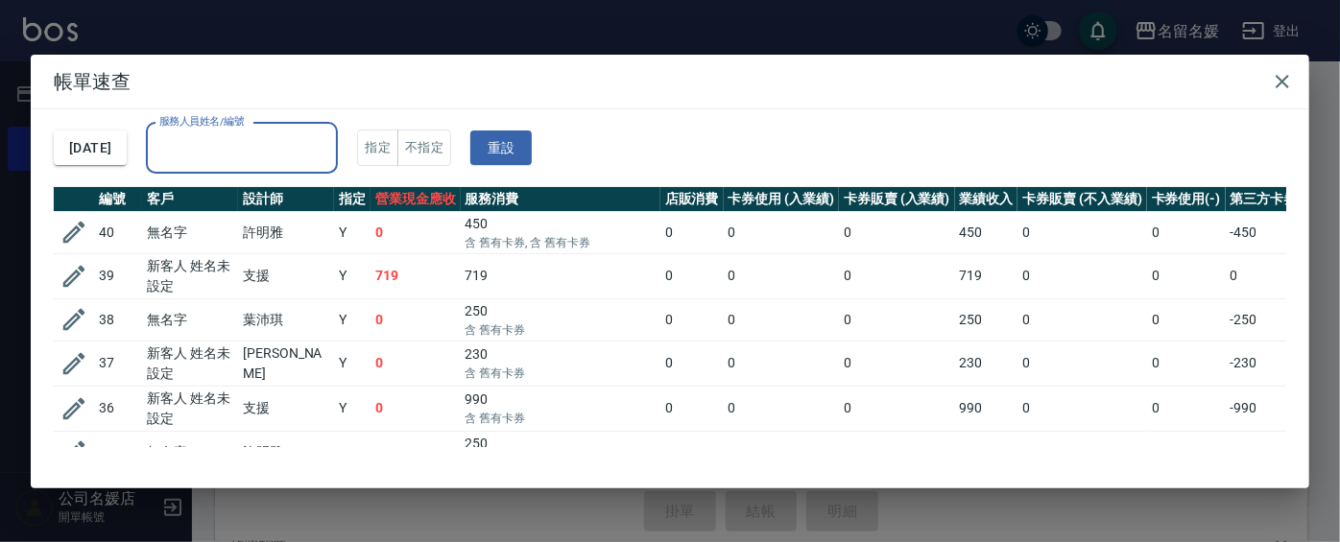
click at [262, 153] on input "服務人員姓名/編號" at bounding box center [242, 149] width 175 height 34
drag, startPoint x: 254, startPoint y: 135, endPoint x: 263, endPoint y: 158, distance: 24.6
click at [258, 144] on input "服務人員姓名/編號" at bounding box center [242, 149] width 175 height 34
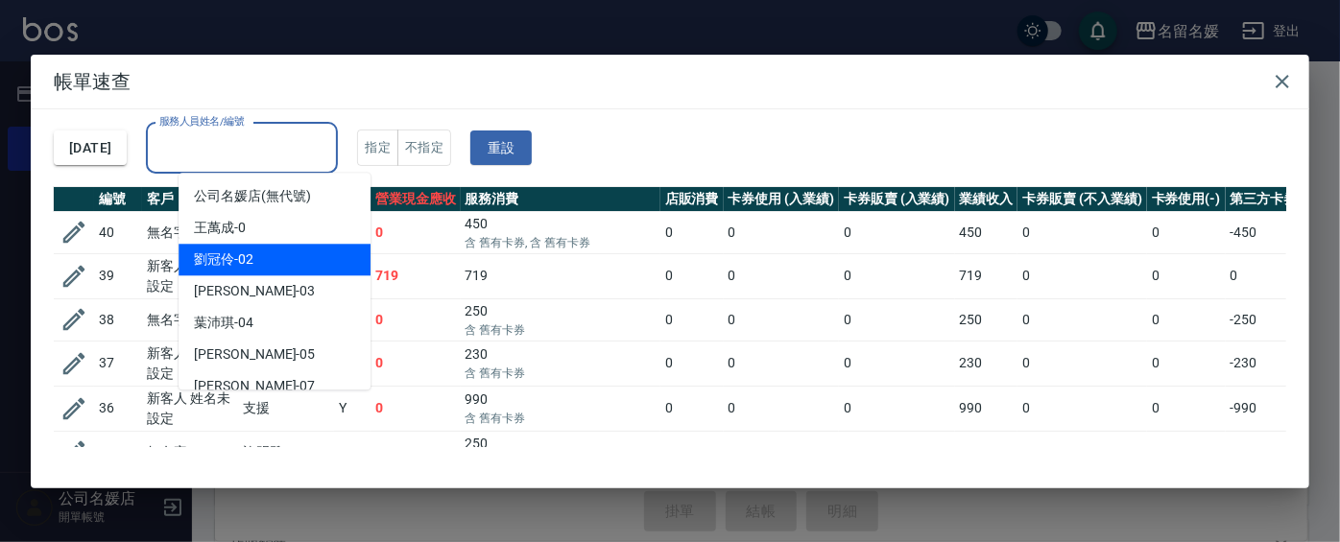
click at [266, 256] on div "[PERSON_NAME]-02" at bounding box center [275, 260] width 192 height 32
type input "[PERSON_NAME]-02"
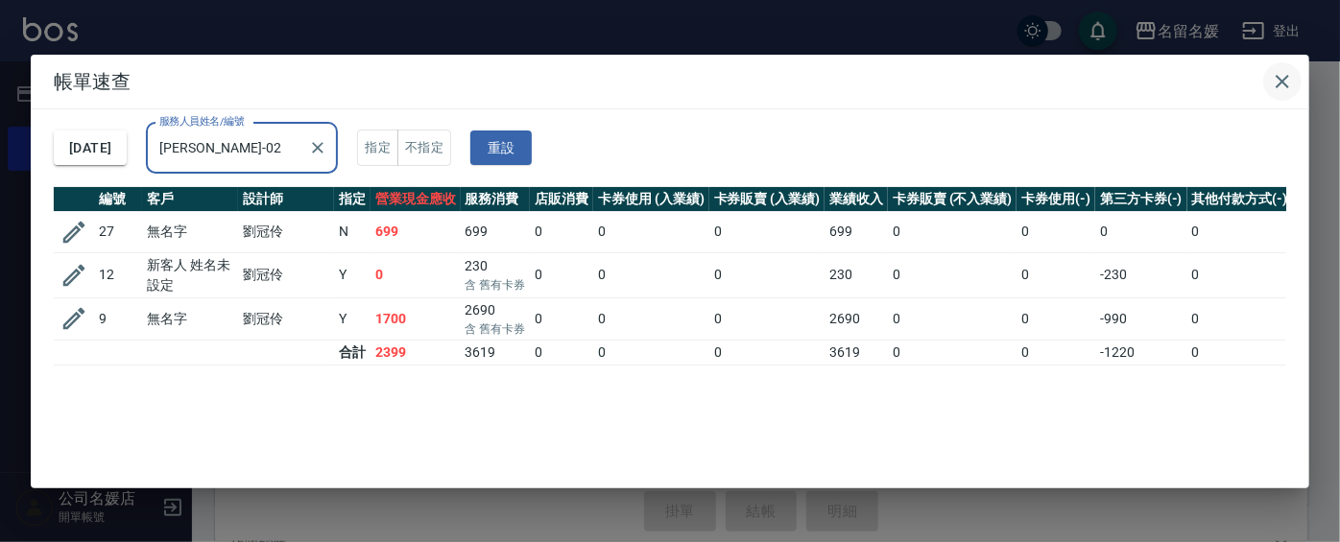
click at [1275, 73] on icon "button" at bounding box center [1282, 81] width 23 height 23
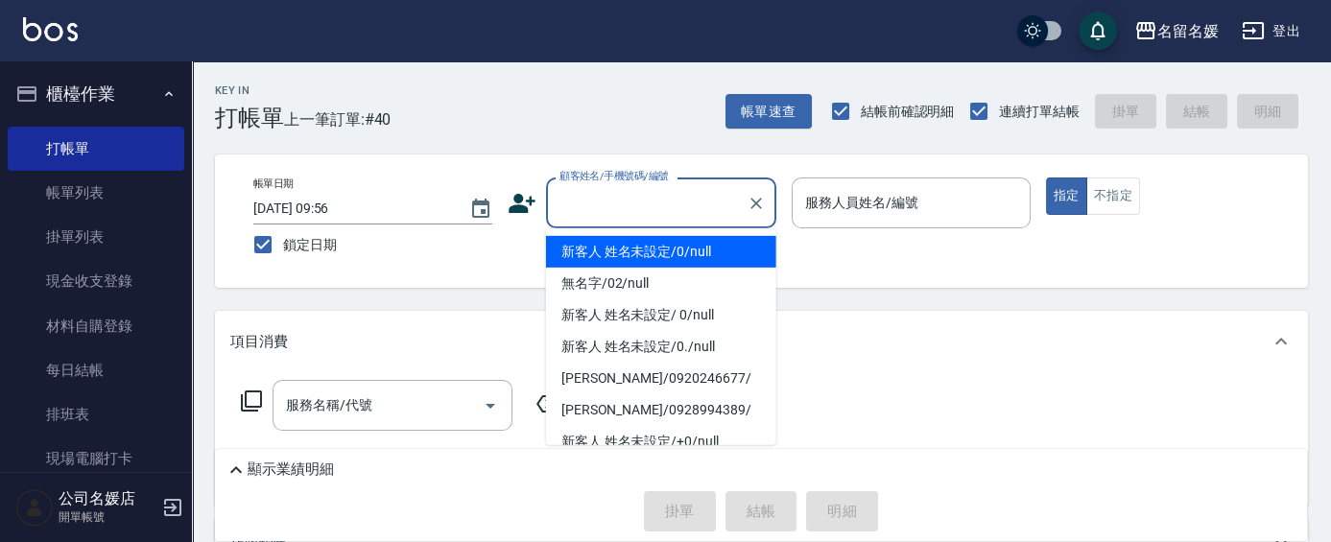
click at [613, 198] on input "顧客姓名/手機號碼/編號" at bounding box center [647, 203] width 184 height 34
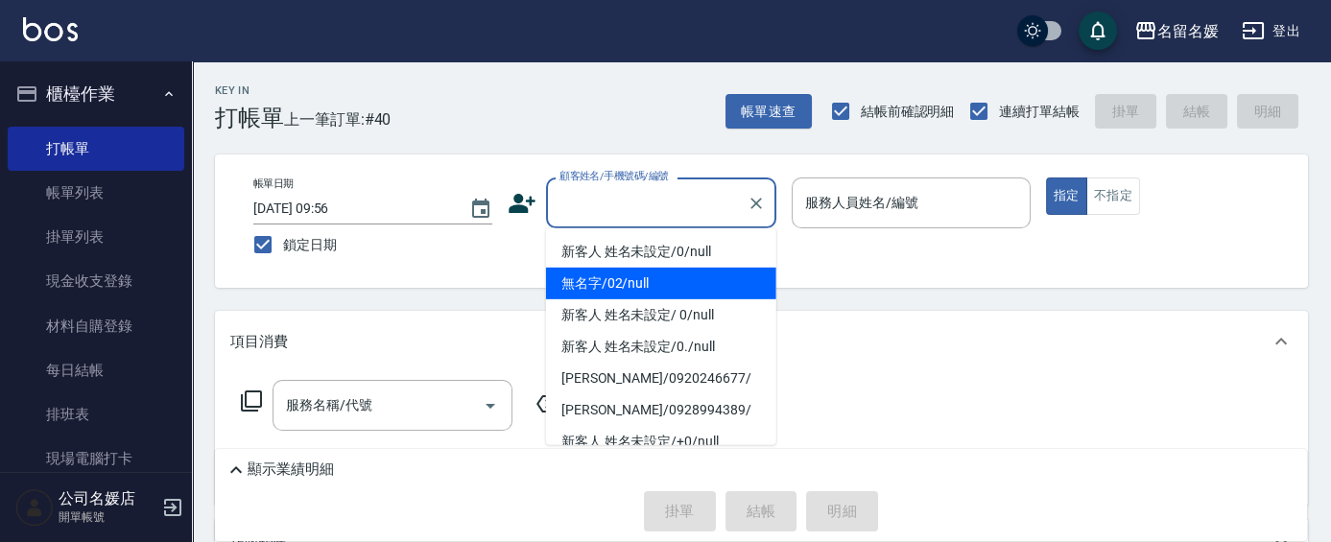
drag, startPoint x: 618, startPoint y: 275, endPoint x: 872, endPoint y: 193, distance: 266.2
click at [619, 275] on li "無名字/02/null" at bounding box center [661, 284] width 230 height 32
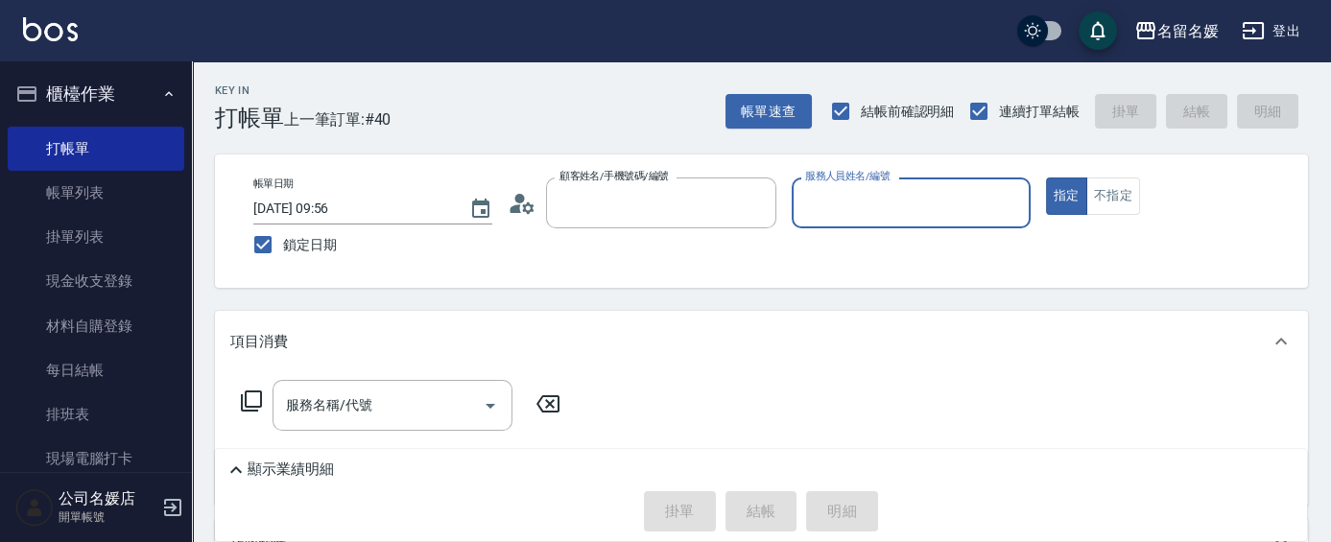
type input "無名字/02/null"
click at [864, 214] on input "服務人員姓名/編號" at bounding box center [912, 203] width 222 height 34
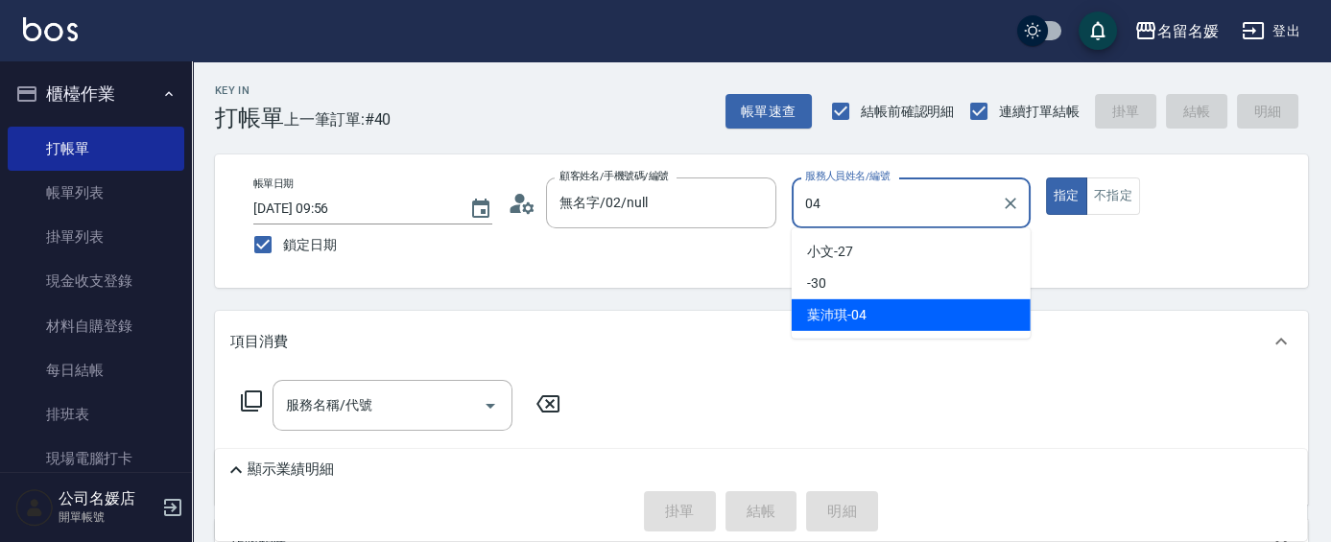
type input "[PERSON_NAME]-04"
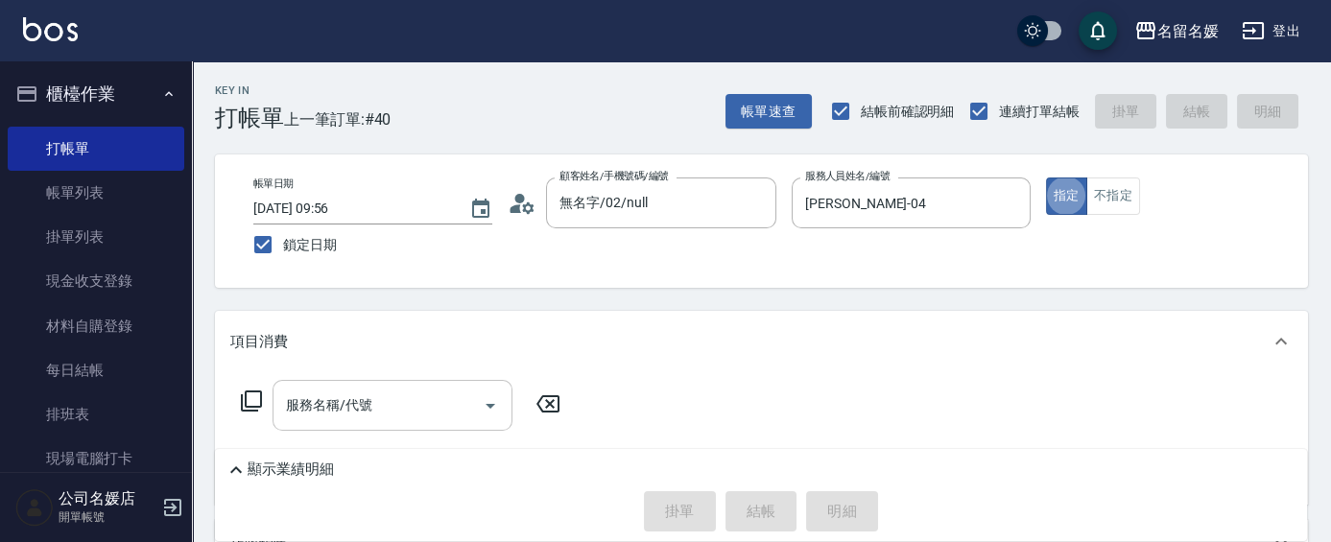
click at [424, 410] on input "服務名稱/代號" at bounding box center [378, 406] width 194 height 34
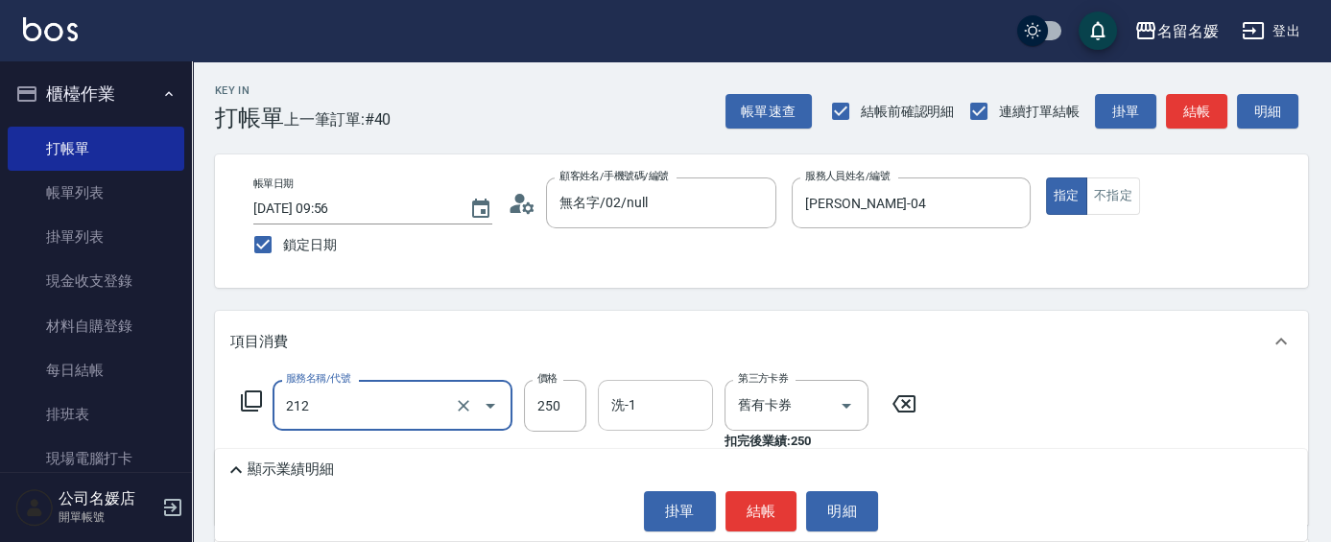
click at [699, 406] on input "洗-1" at bounding box center [656, 406] width 98 height 34
type input "洗髮券-(卡)250(212)"
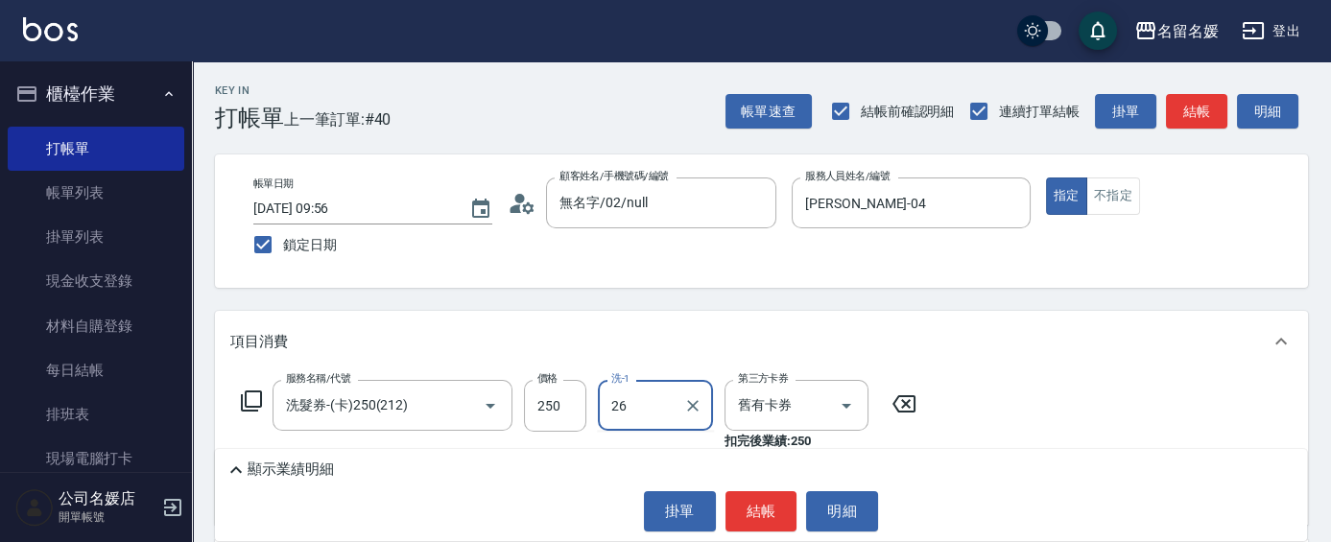
type input "[PERSON_NAME]-26"
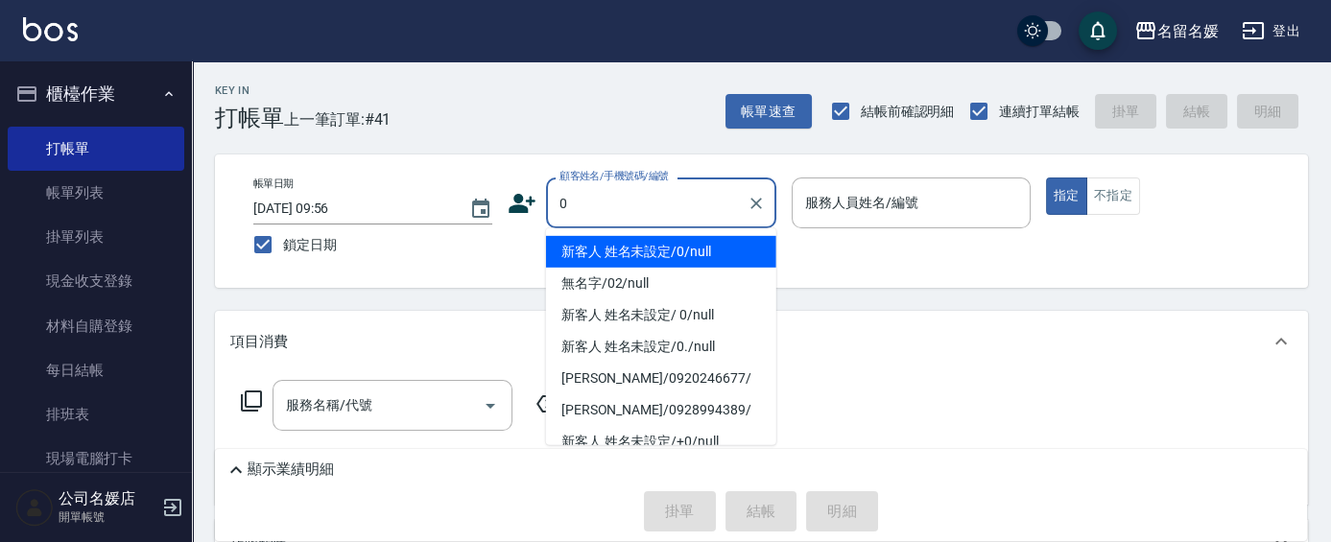
type input "0"
type input "13"
type input "新客人 姓名未設定/0/null"
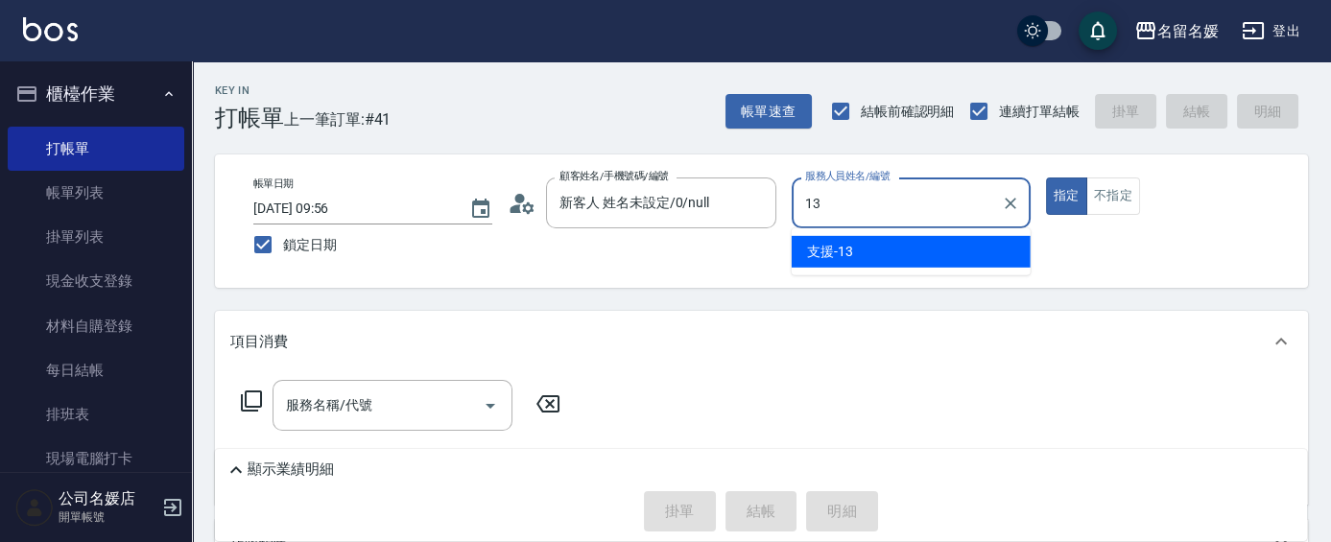
type input "支援-13"
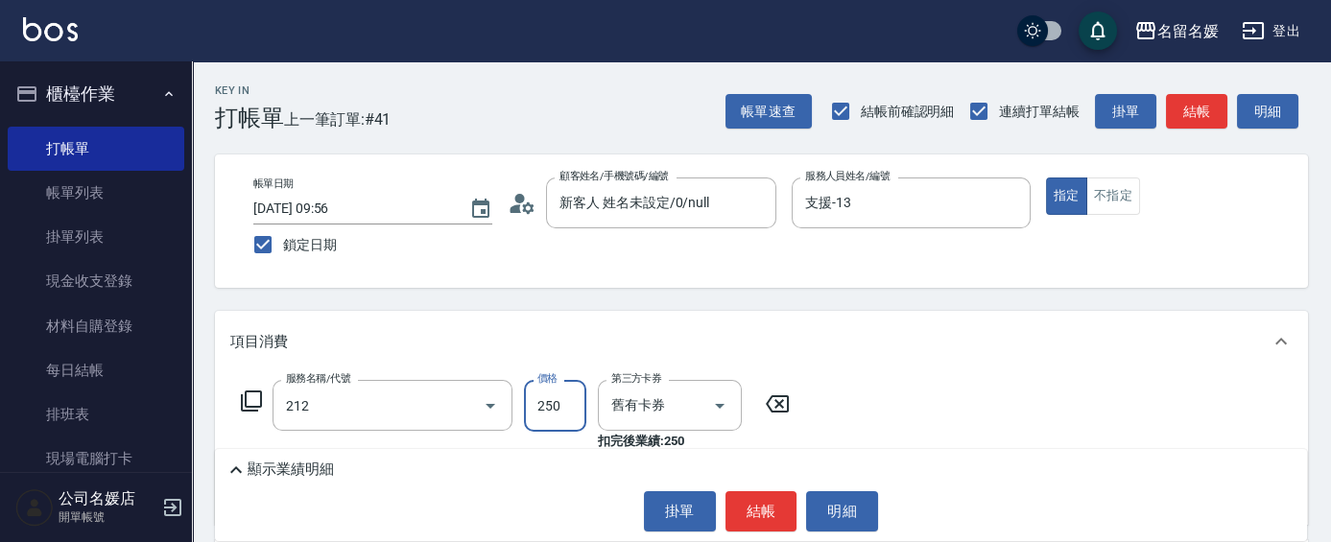
type input "洗髮券-(卡)250(212)"
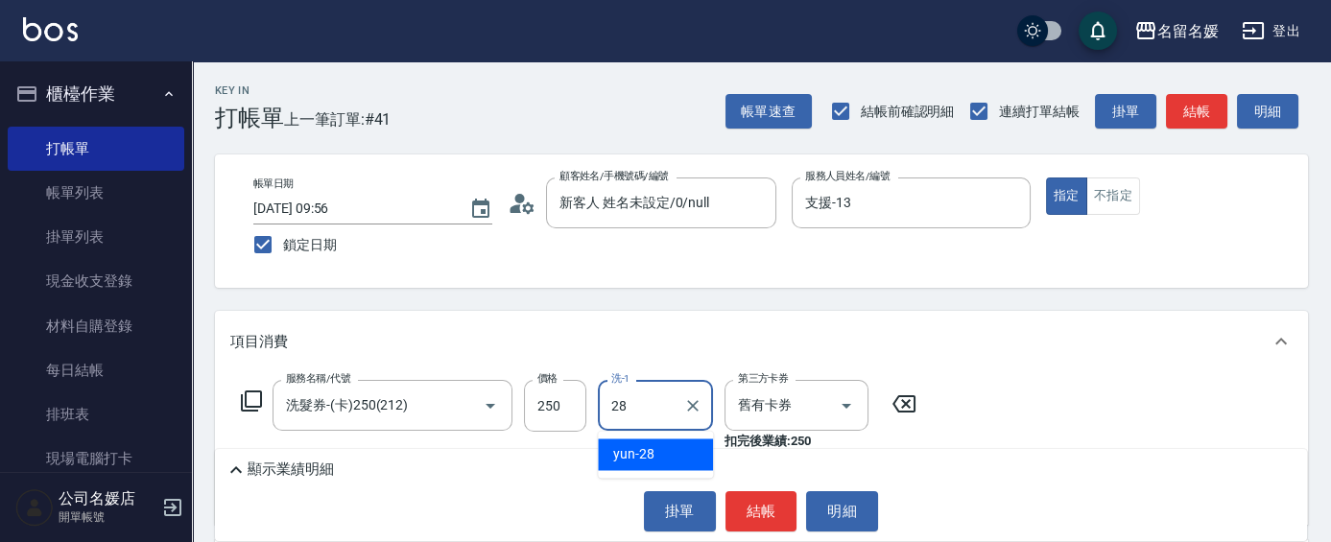
type input "yun-28"
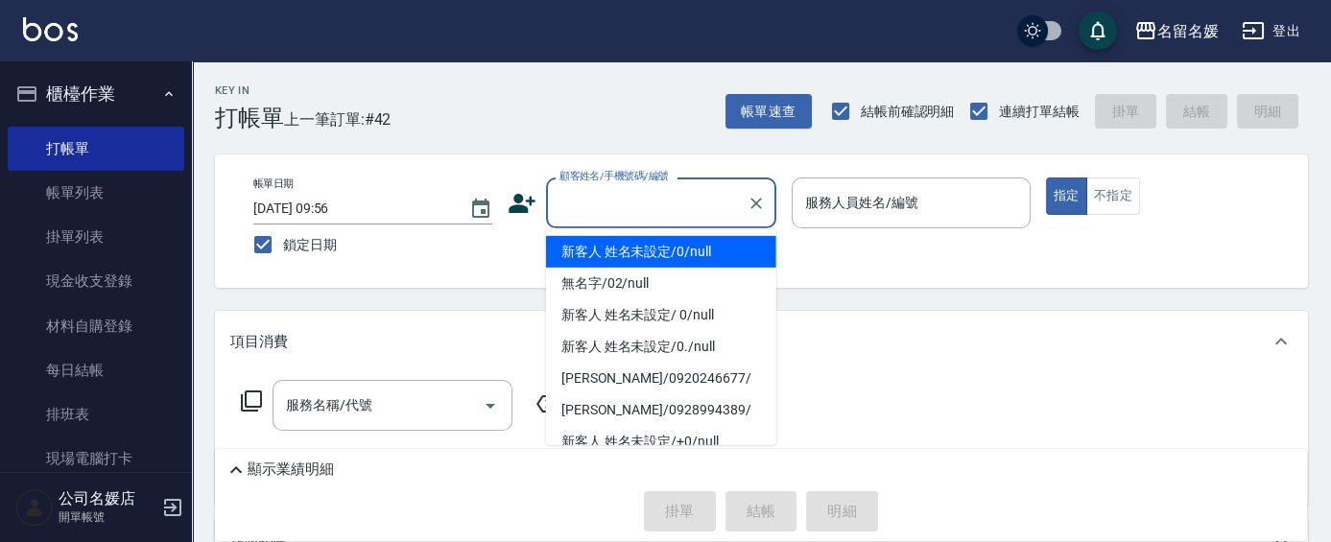
drag, startPoint x: 655, startPoint y: 209, endPoint x: 668, endPoint y: 221, distance: 17.7
click at [660, 210] on input "顧客姓名/手機號碼/編號" at bounding box center [647, 203] width 184 height 34
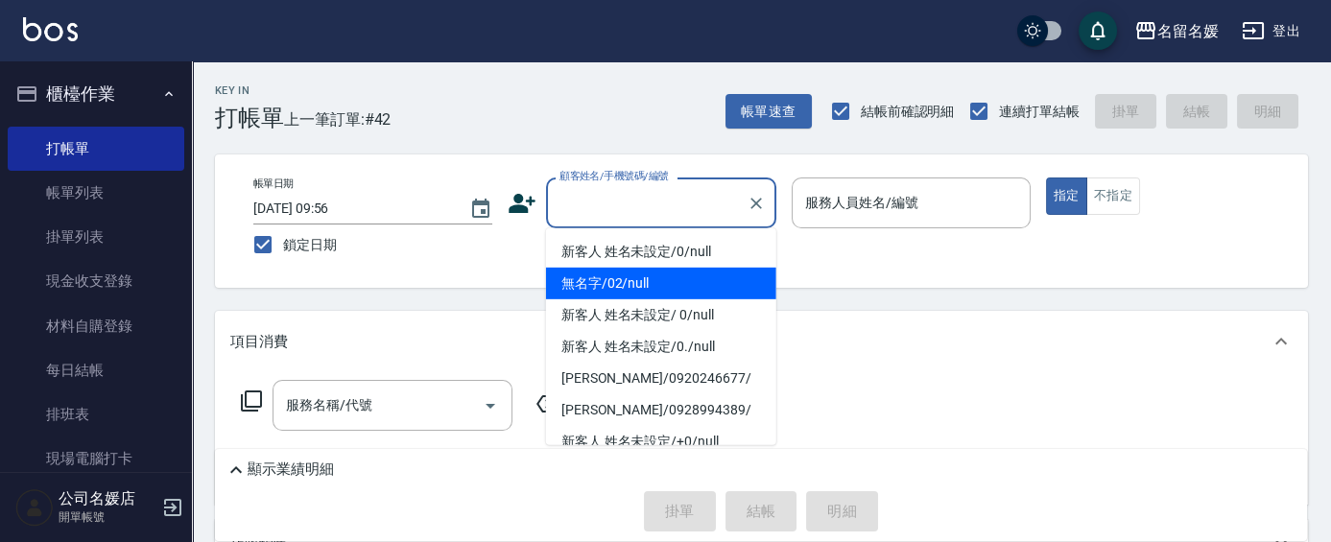
click at [678, 292] on li "無名字/02/null" at bounding box center [661, 284] width 230 height 32
type input "無名字/02/null"
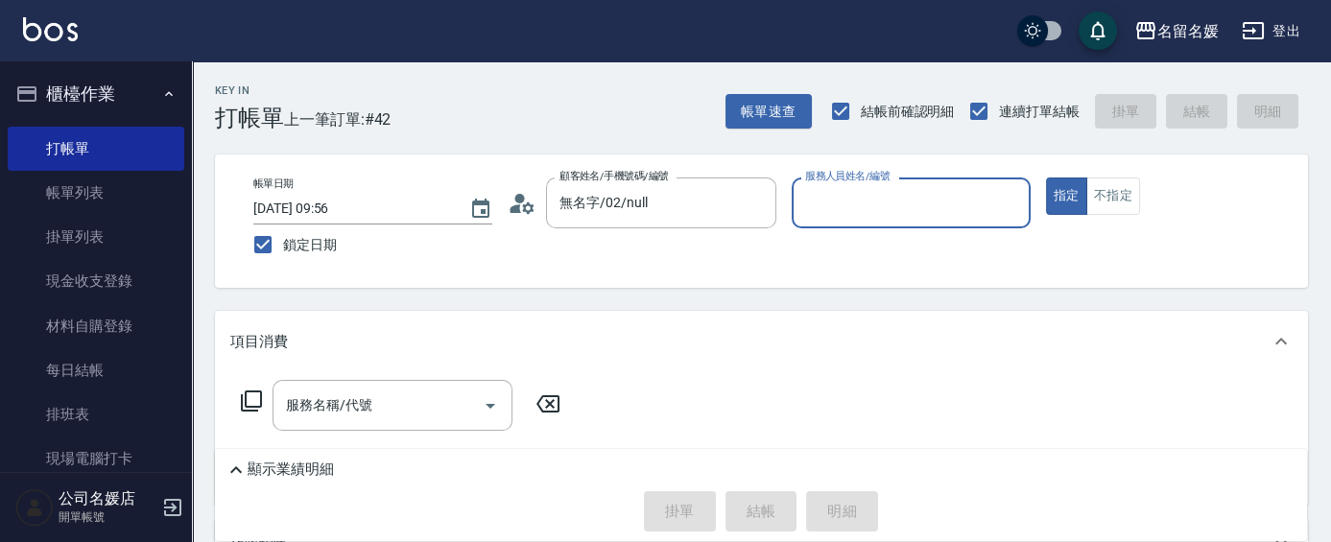
click at [875, 218] on input "服務人員姓名/編號" at bounding box center [912, 203] width 222 height 34
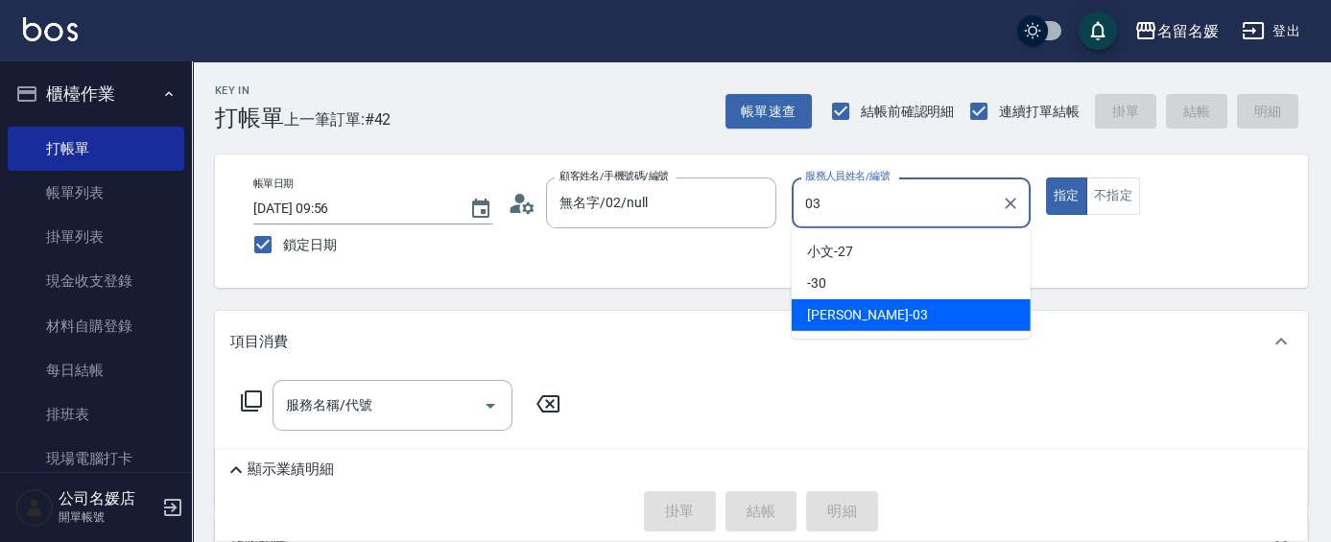
type input "[PERSON_NAME]-03"
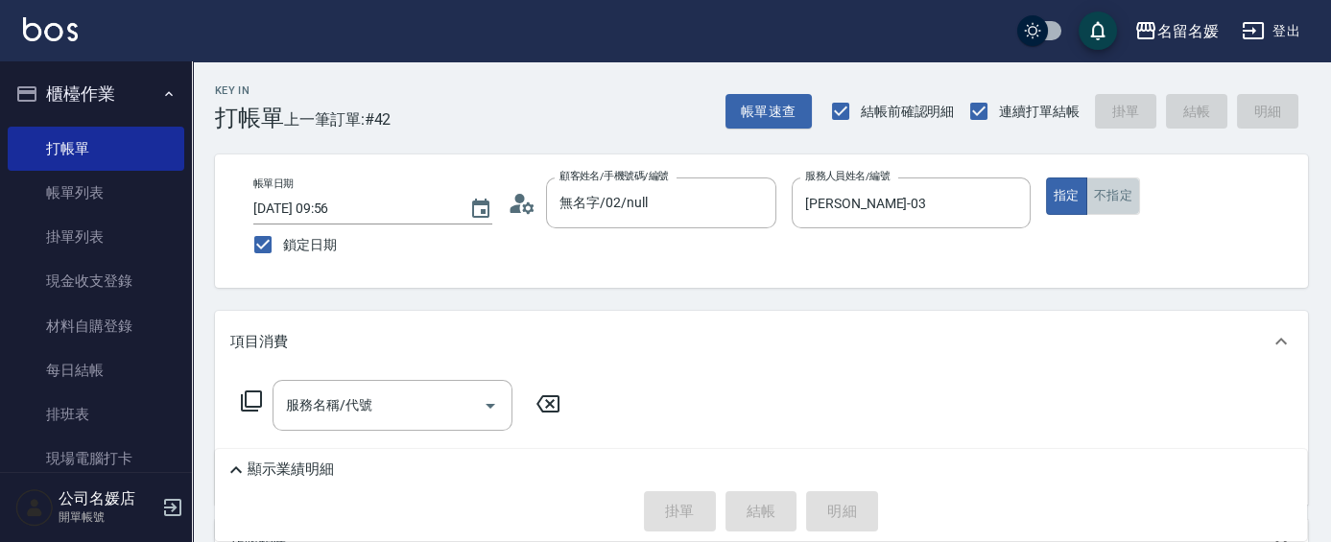
drag, startPoint x: 1101, startPoint y: 197, endPoint x: 938, endPoint y: 246, distance: 170.4
click at [1092, 203] on button "不指定" at bounding box center [1114, 196] width 54 height 37
click at [361, 412] on div "服務名稱/代號 服務名稱/代號" at bounding box center [393, 405] width 240 height 51
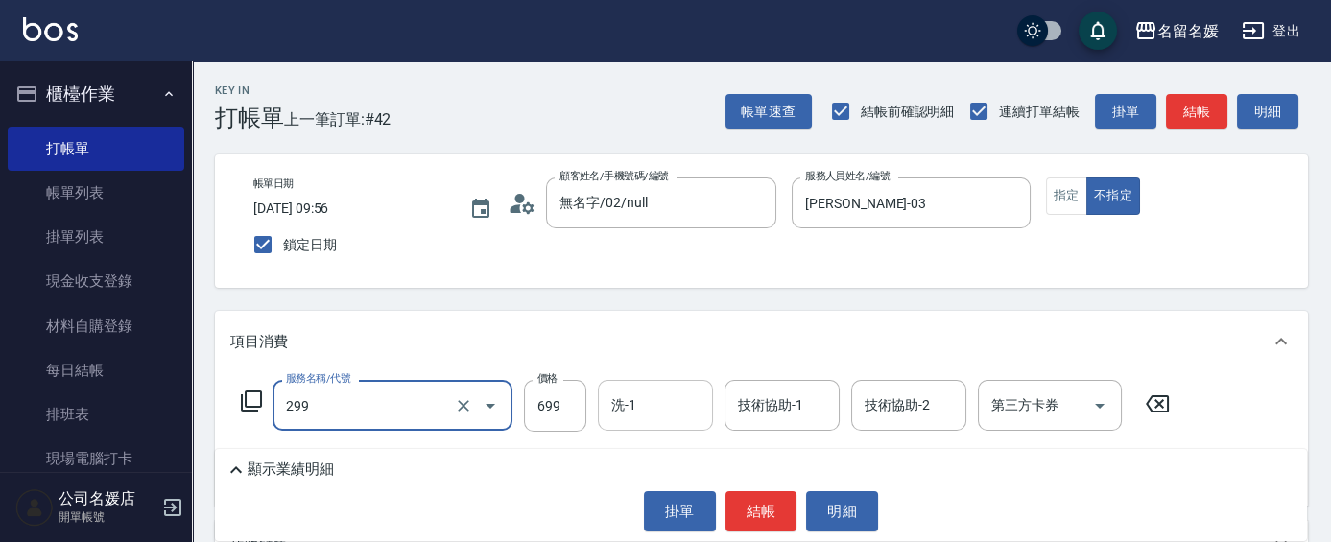
click at [668, 415] on input "洗-1" at bounding box center [656, 406] width 98 height 34
type input "滾珠洗髮699(299)"
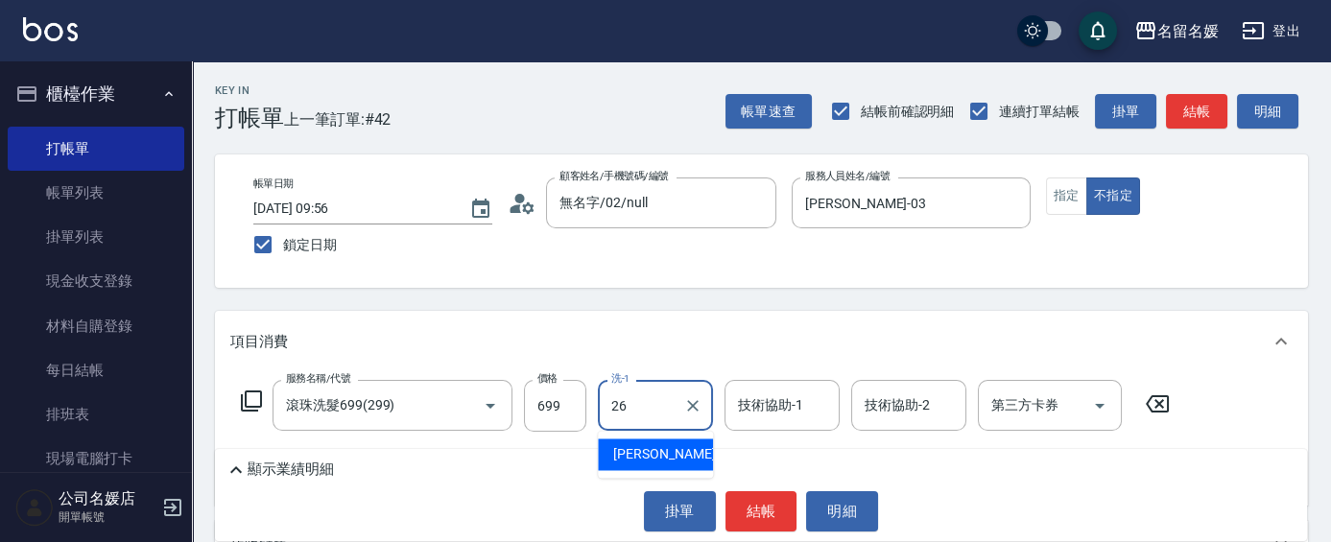
type input "[PERSON_NAME]-26"
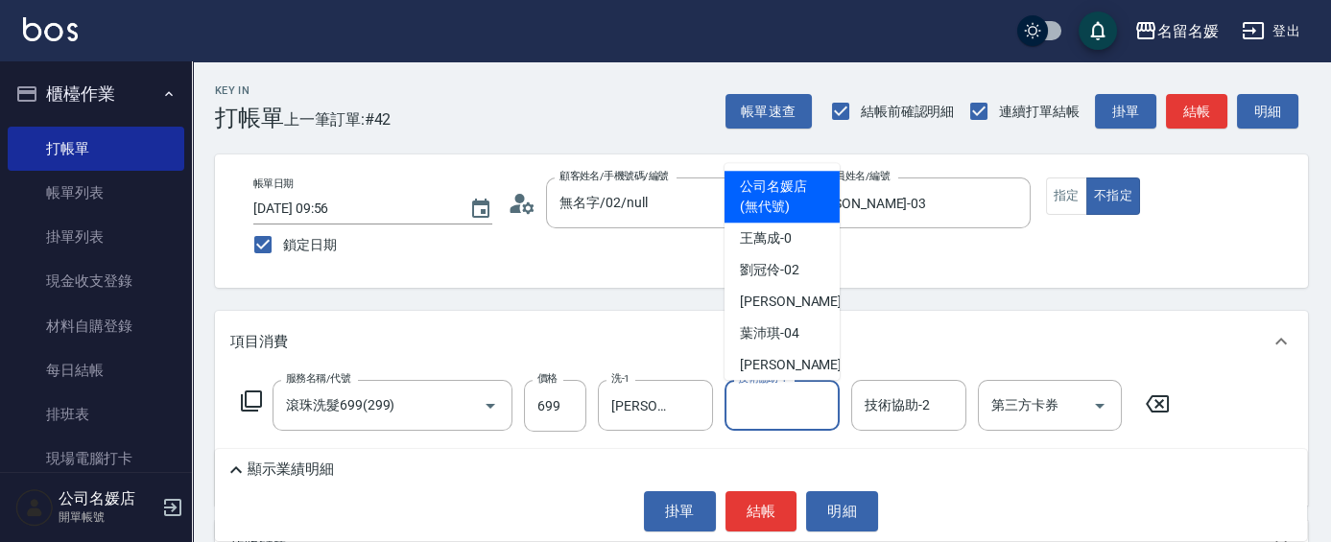
drag, startPoint x: 797, startPoint y: 420, endPoint x: 785, endPoint y: 413, distance: 13.8
click at [797, 418] on input "技術協助-1" at bounding box center [782, 406] width 98 height 34
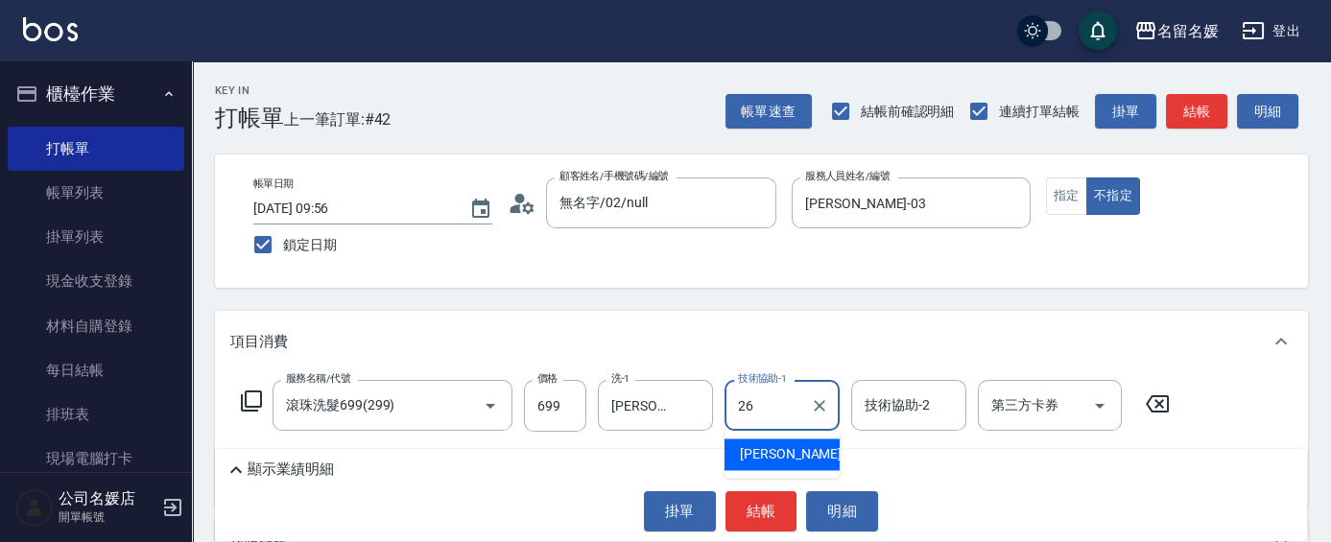
type input "[PERSON_NAME]-26"
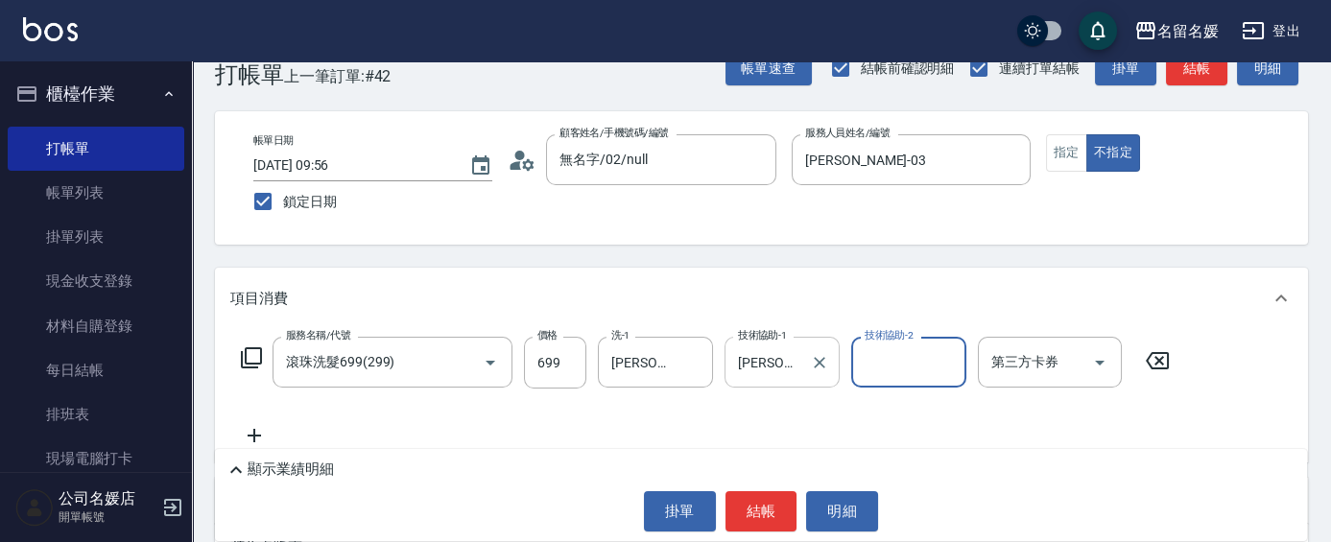
scroll to position [86, 0]
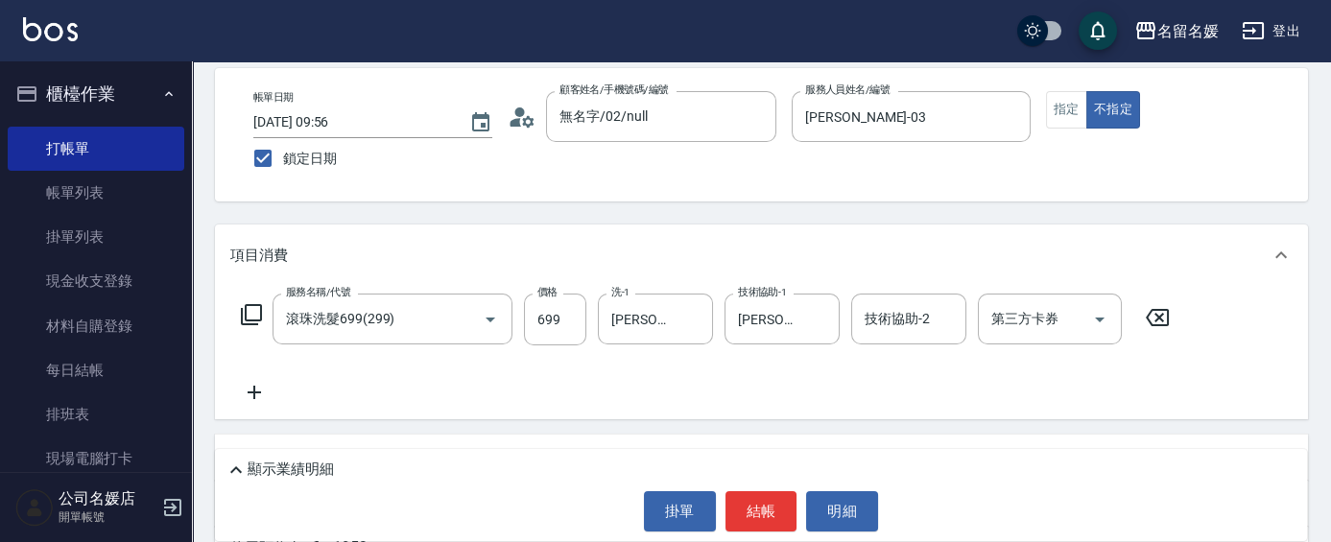
click at [246, 390] on icon at bounding box center [254, 392] width 48 height 23
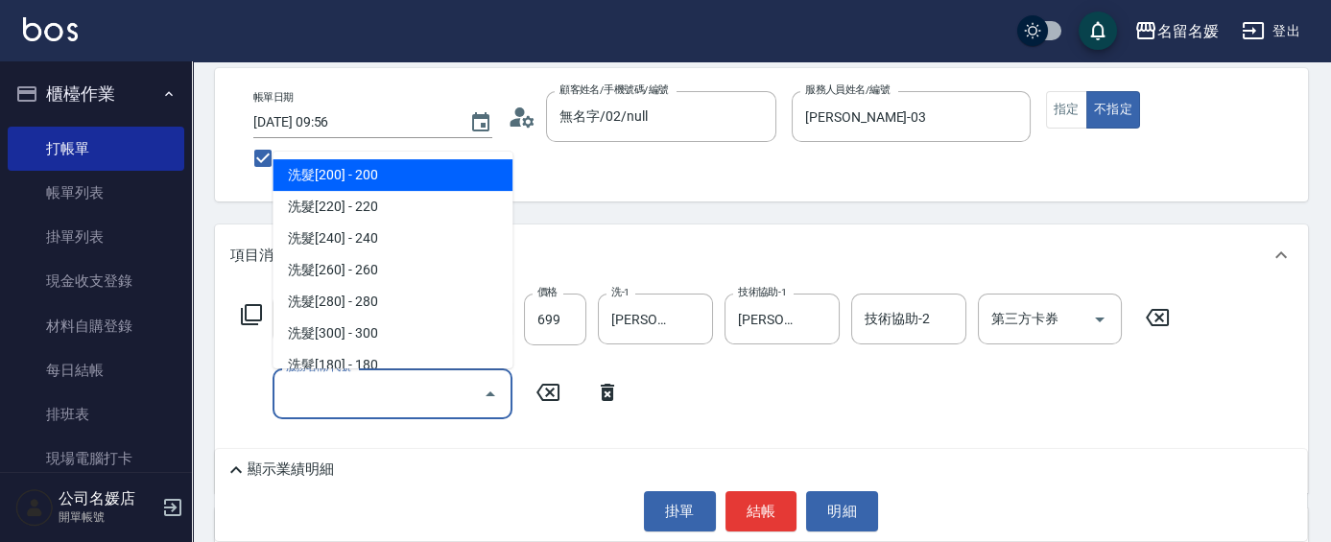
drag, startPoint x: 246, startPoint y: 390, endPoint x: 322, endPoint y: 387, distance: 75.9
click at [321, 390] on input "服務名稱/代號" at bounding box center [378, 394] width 194 height 34
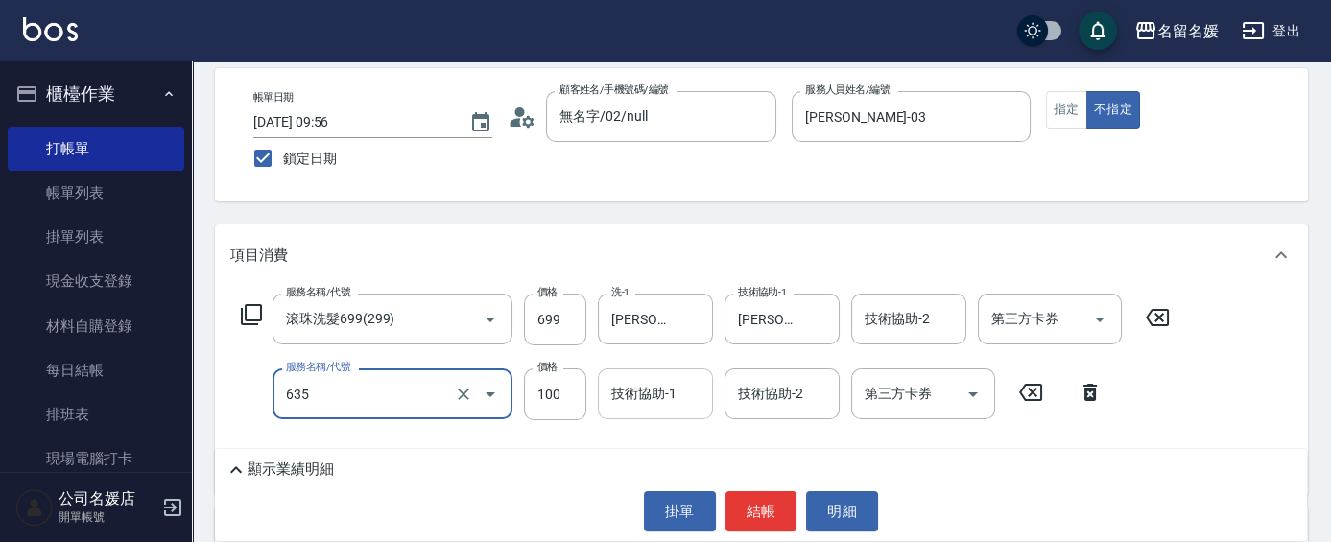
click at [649, 384] on div "技術協助-1 技術協助-1" at bounding box center [655, 394] width 115 height 51
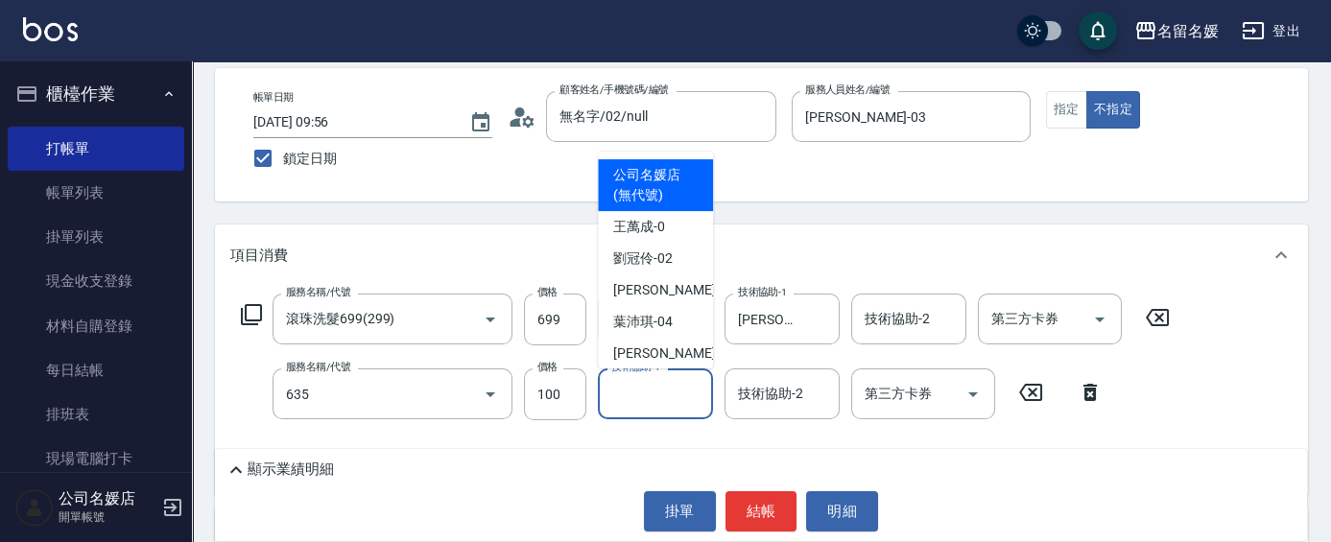
type input "[PERSON_NAME].玻酸.晶膜.水療(635)"
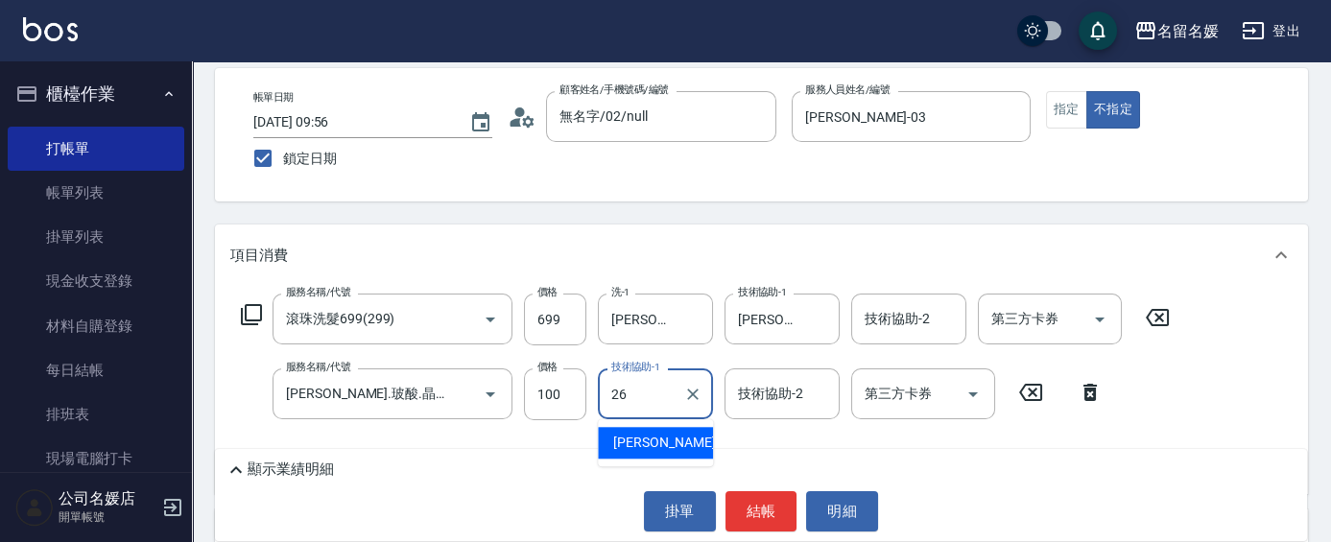
type input "[PERSON_NAME]-26"
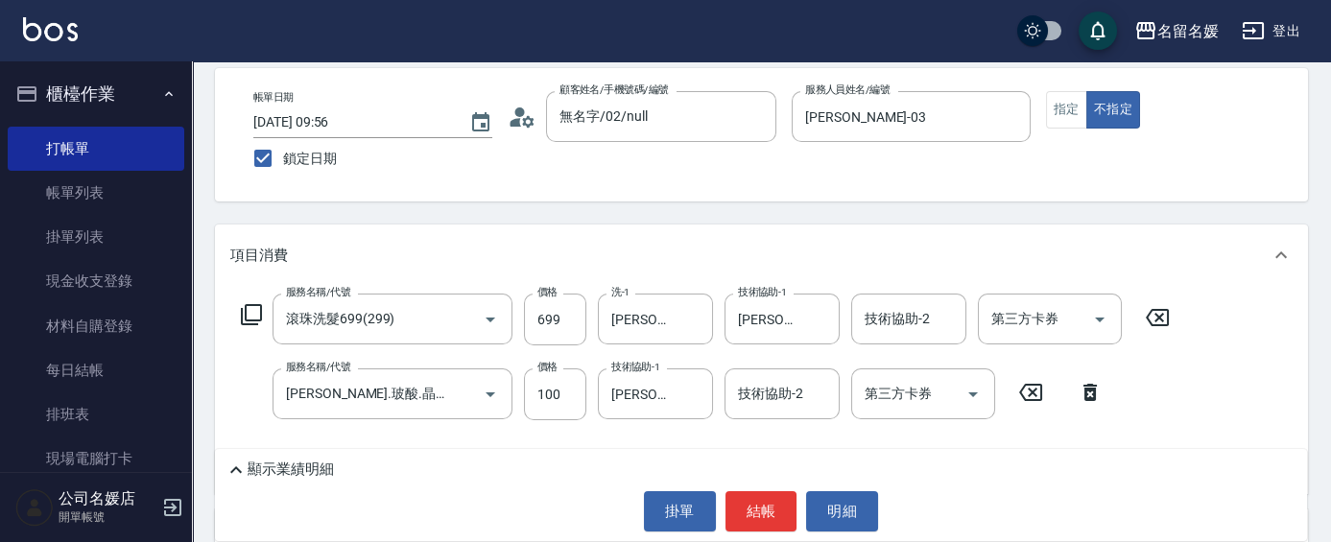
click at [256, 300] on div "服務名稱/代號 滾珠洗髮699(299) 服務名稱/代號 價格 699 價格 洗-1 [PERSON_NAME]-26 洗-1 技術協助-1 [PERSON_…" at bounding box center [705, 320] width 951 height 52
click at [255, 305] on icon at bounding box center [251, 314] width 21 height 21
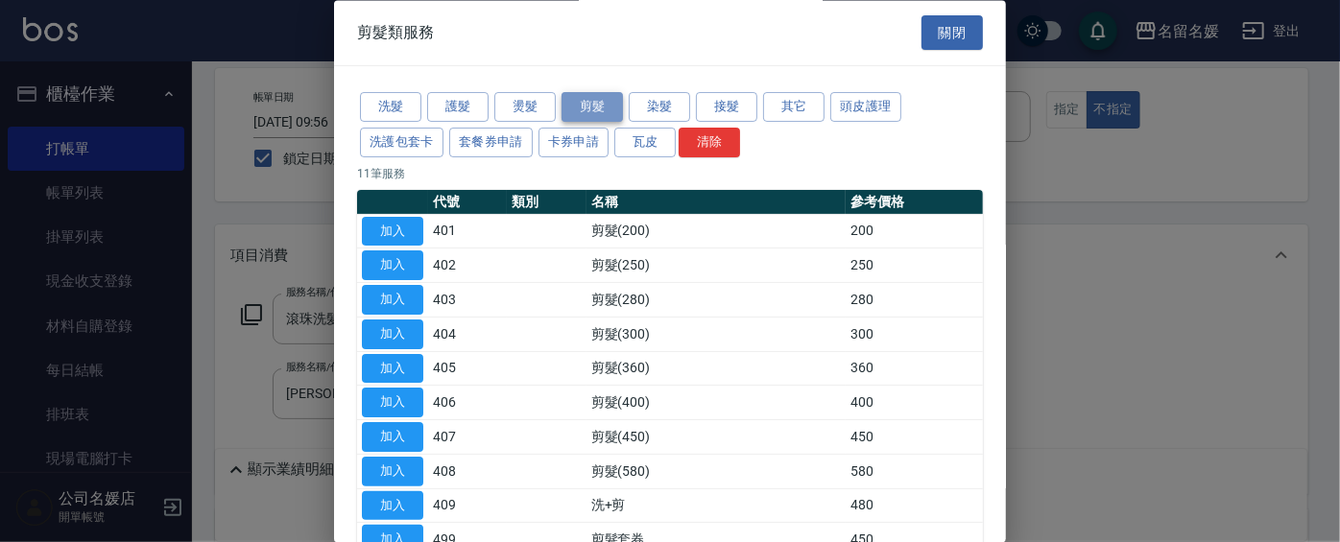
click at [587, 110] on button "剪髮" at bounding box center [592, 108] width 61 height 30
click at [396, 229] on button "加入" at bounding box center [392, 232] width 61 height 30
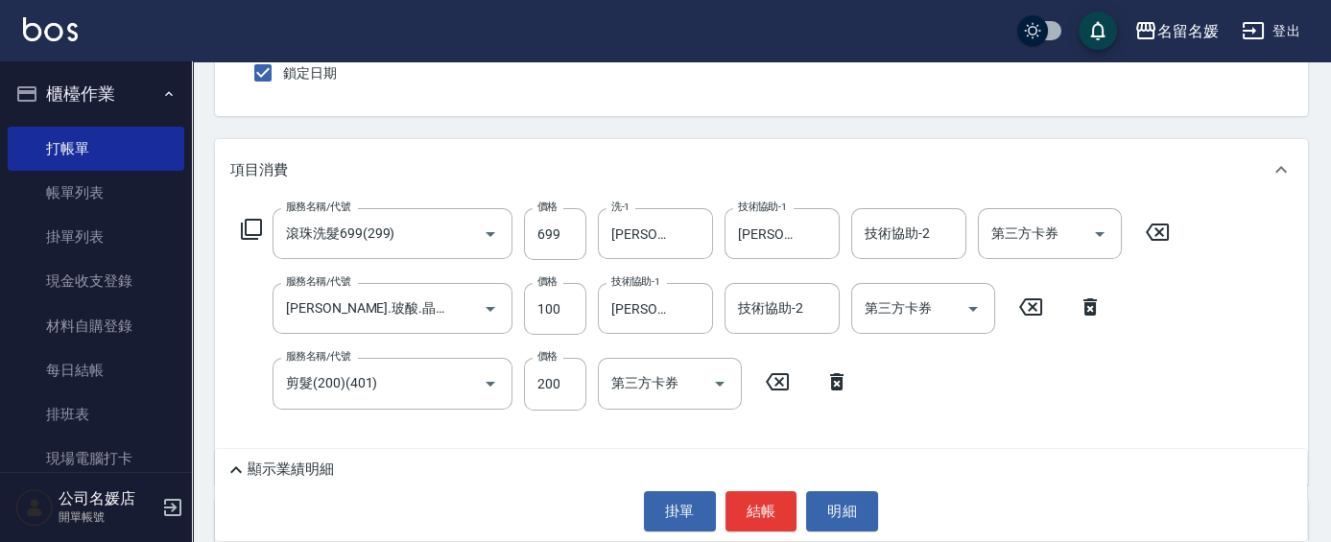
scroll to position [261, 0]
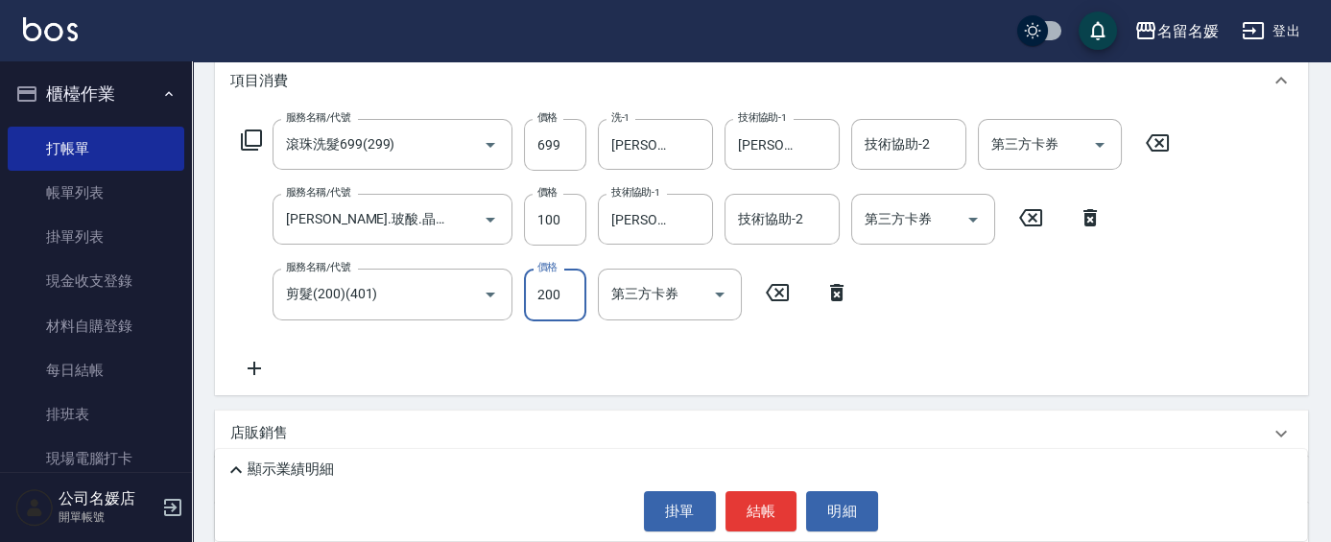
click at [573, 295] on input "200" at bounding box center [555, 295] width 62 height 52
type input "100"
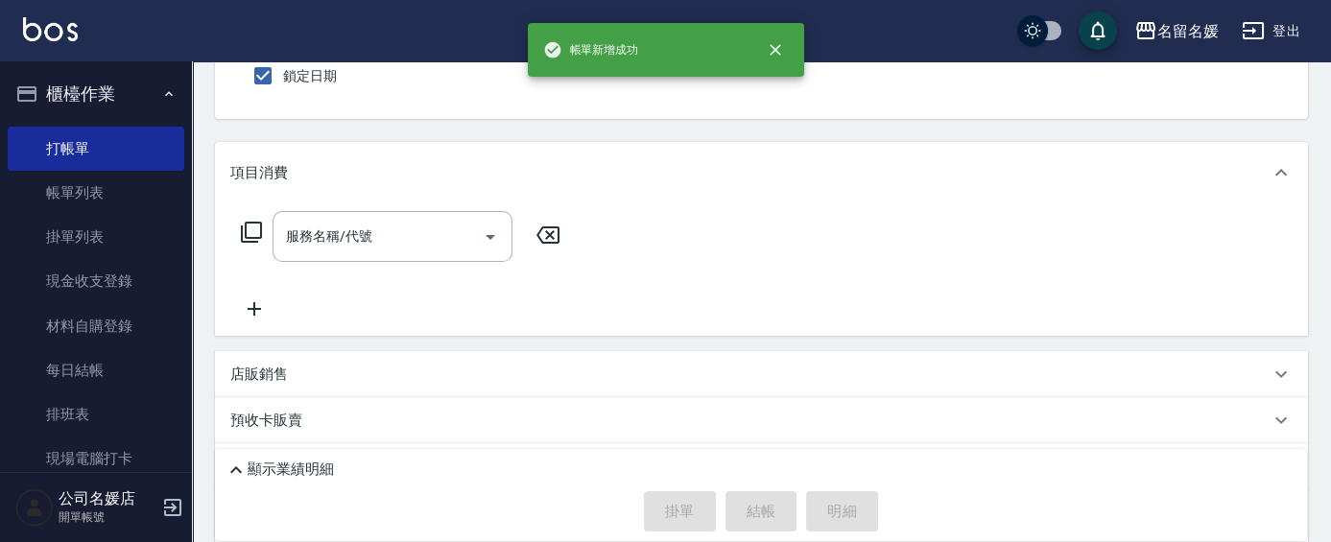
scroll to position [174, 0]
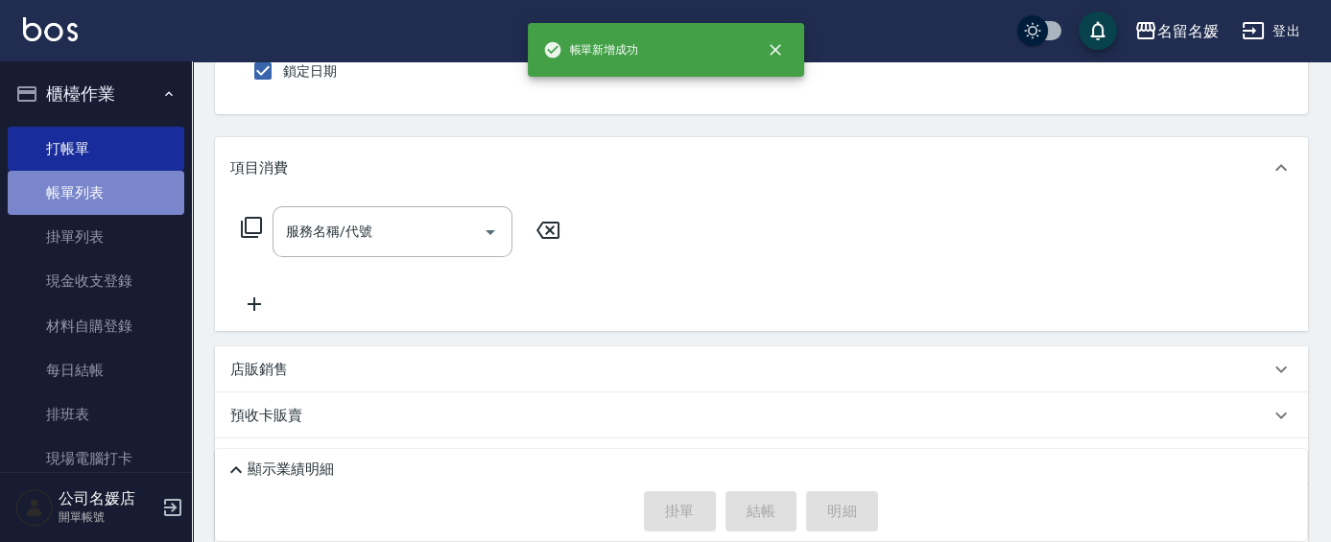
click at [108, 199] on link "帳單列表" at bounding box center [96, 193] width 177 height 44
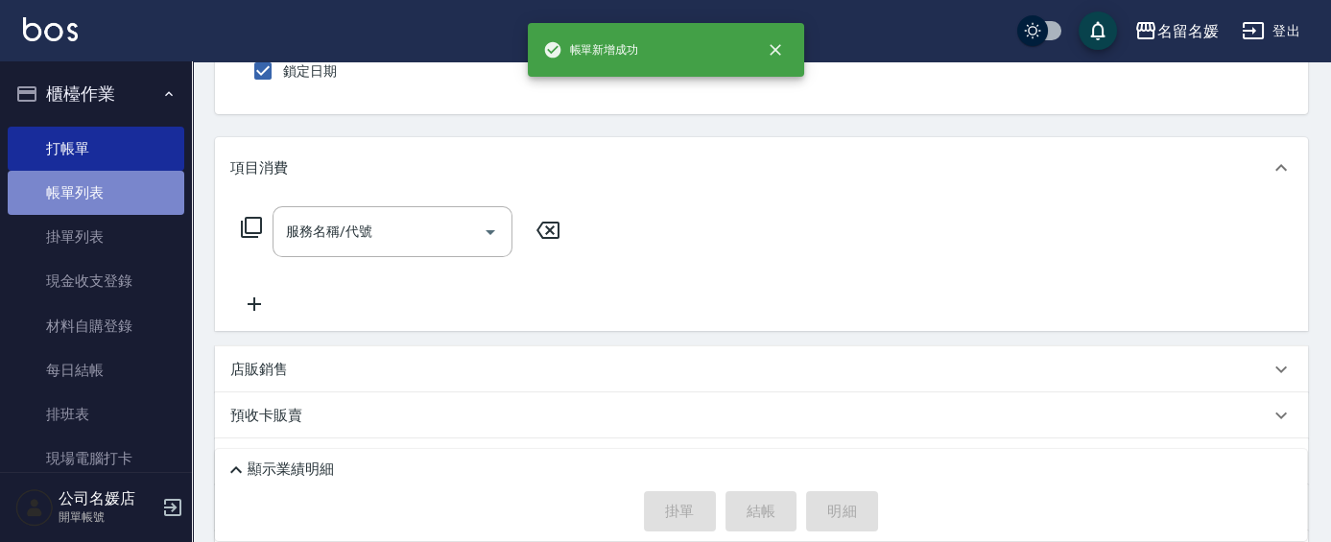
click at [108, 199] on link "帳單列表" at bounding box center [96, 193] width 177 height 44
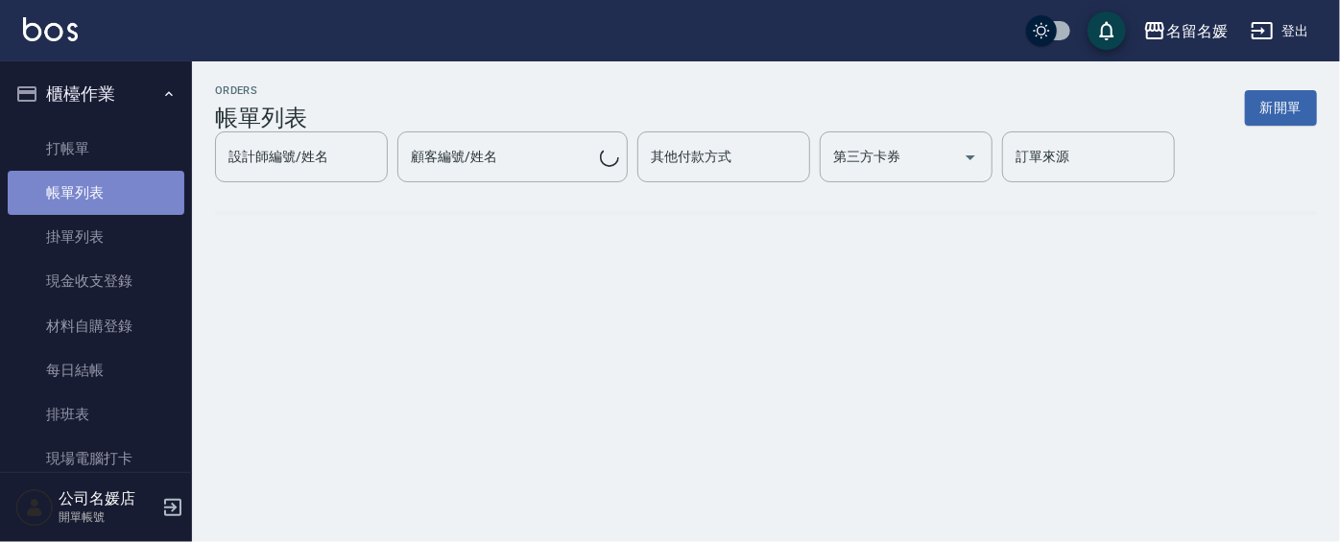
click at [108, 199] on link "帳單列表" at bounding box center [96, 193] width 177 height 44
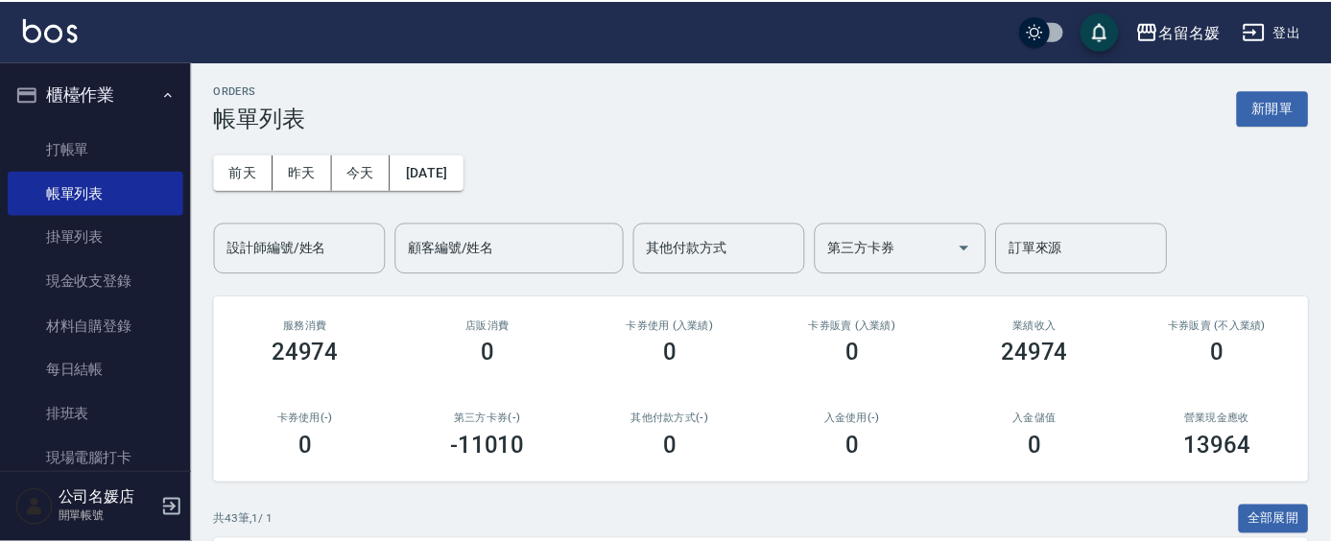
scroll to position [261, 0]
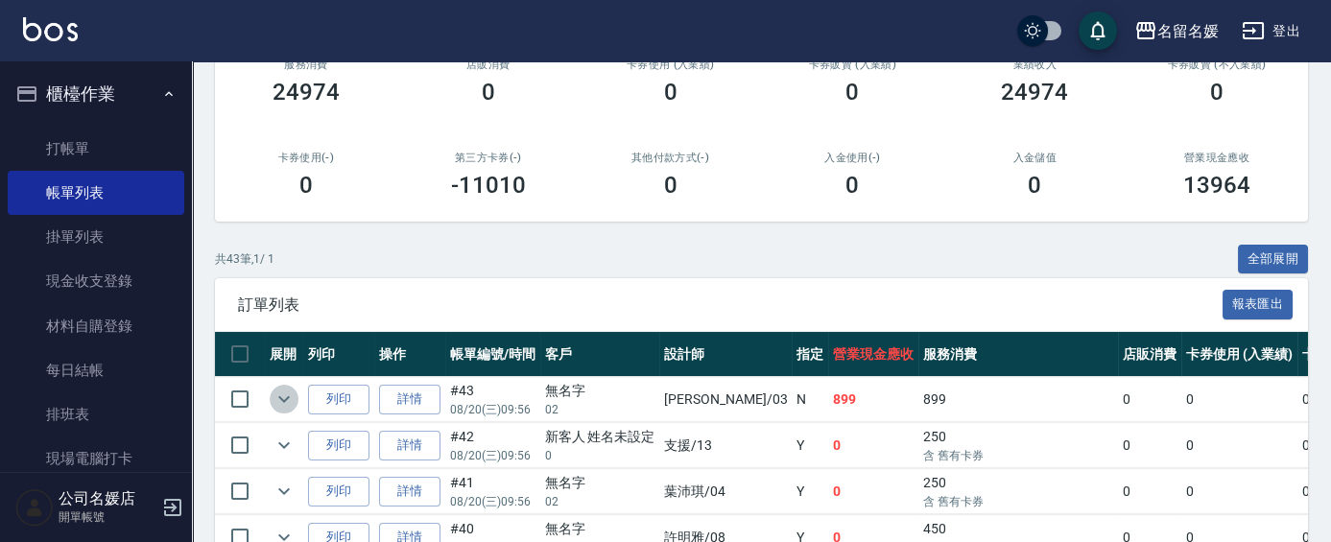
click at [275, 390] on icon "expand row" at bounding box center [284, 399] width 23 height 23
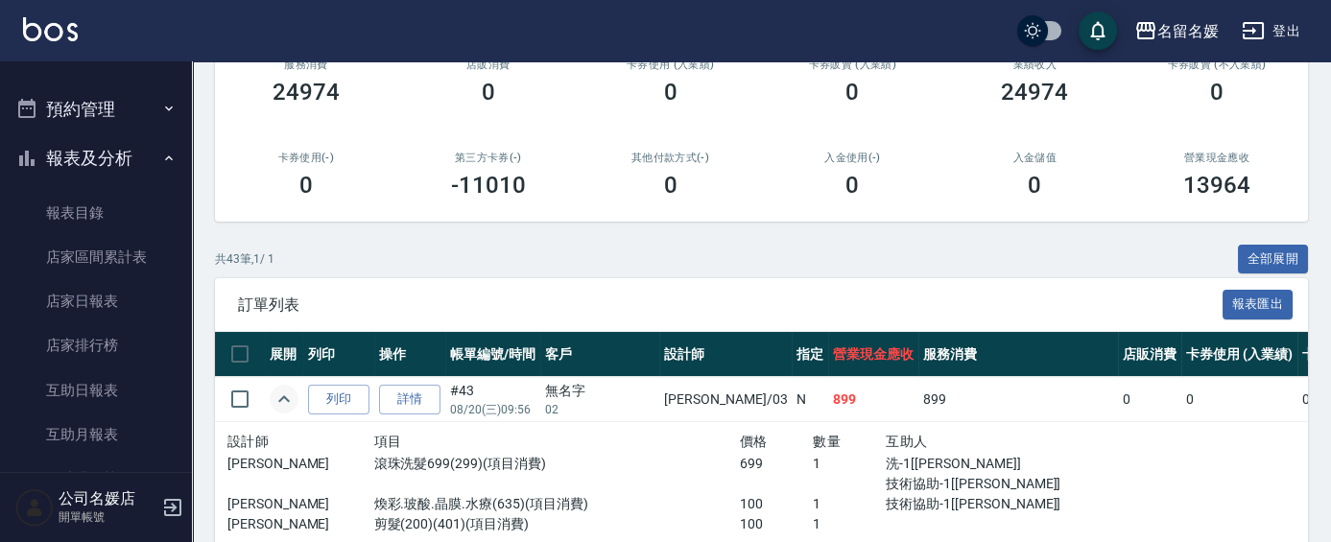
scroll to position [436, 0]
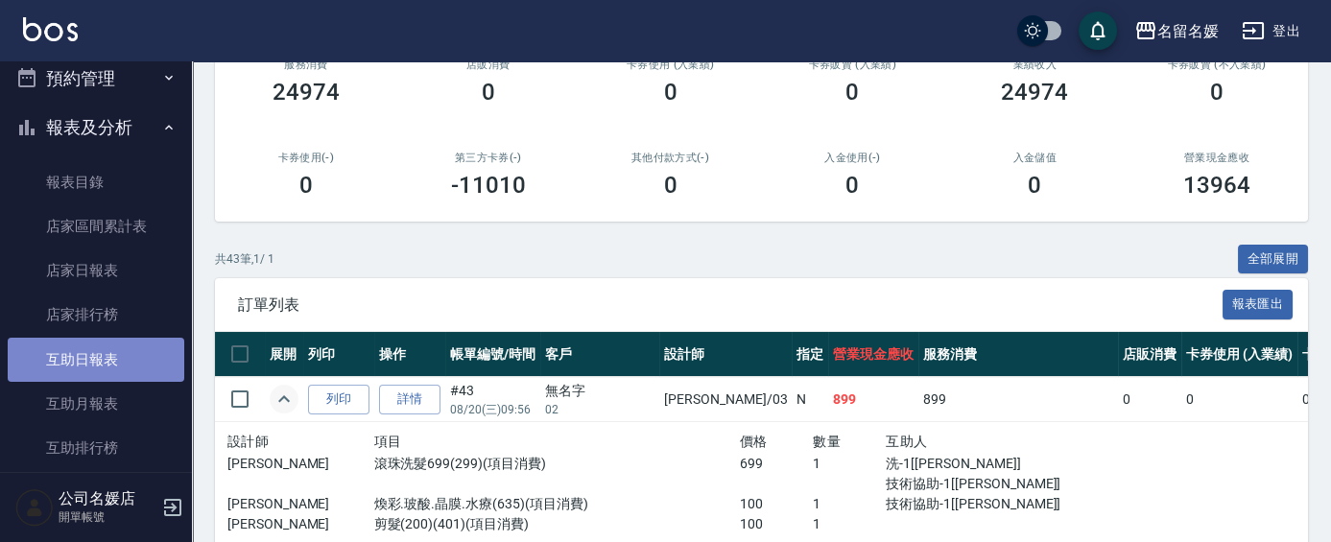
click at [126, 362] on link "互助日報表" at bounding box center [96, 360] width 177 height 44
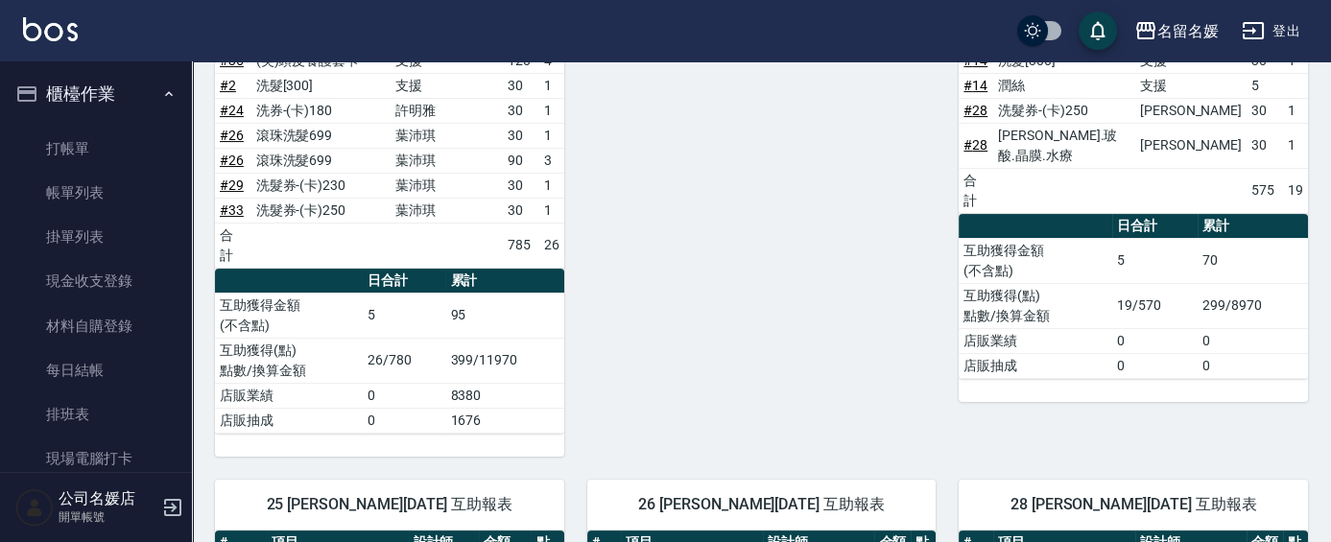
scroll to position [1111, 0]
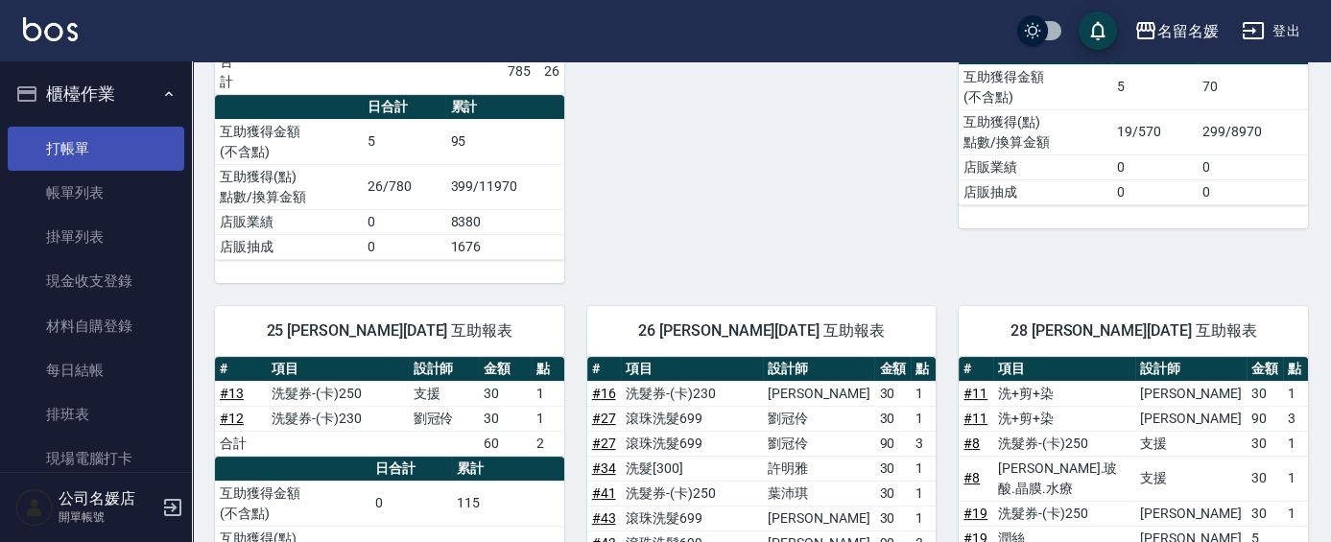
click at [109, 144] on link "打帳單" at bounding box center [96, 149] width 177 height 44
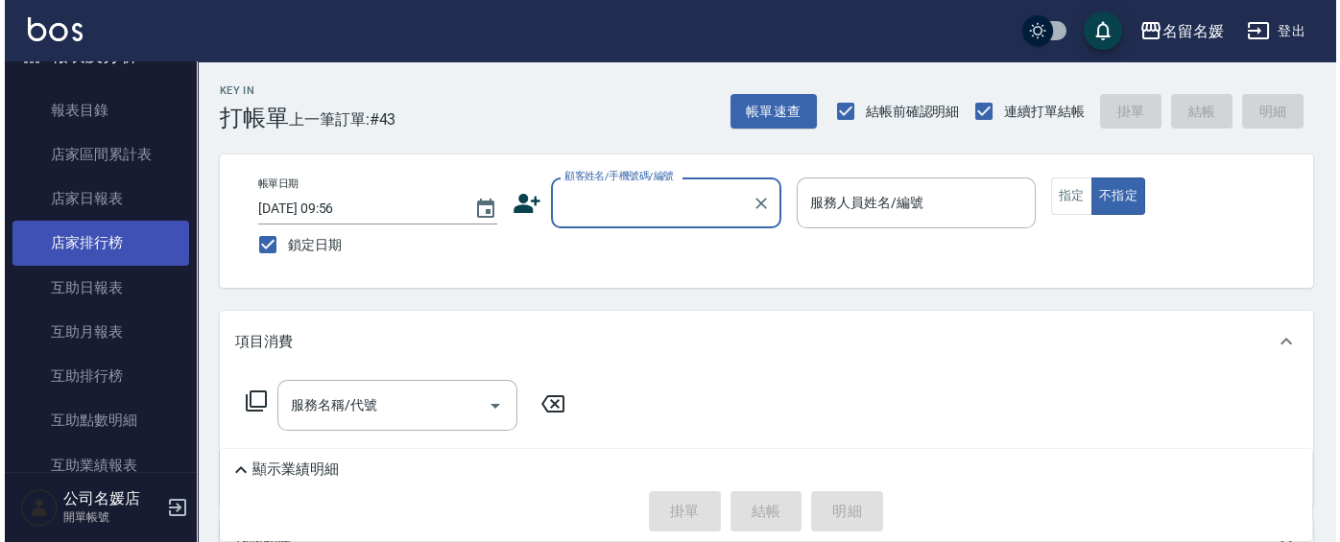
scroll to position [523, 0]
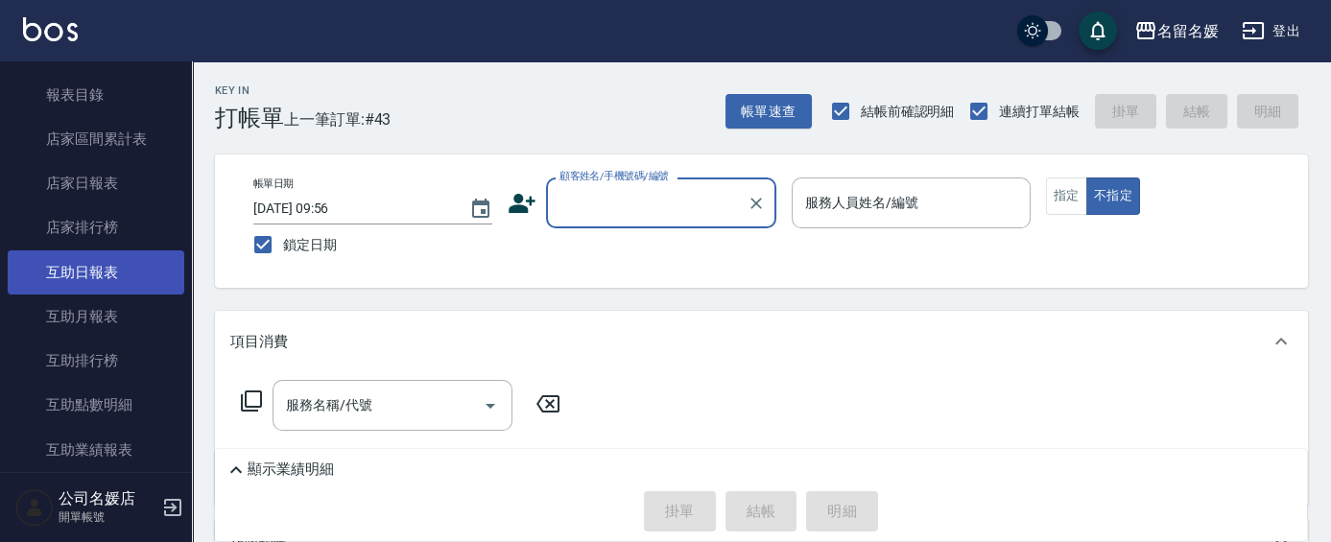
click at [128, 273] on link "互助日報表" at bounding box center [96, 273] width 177 height 44
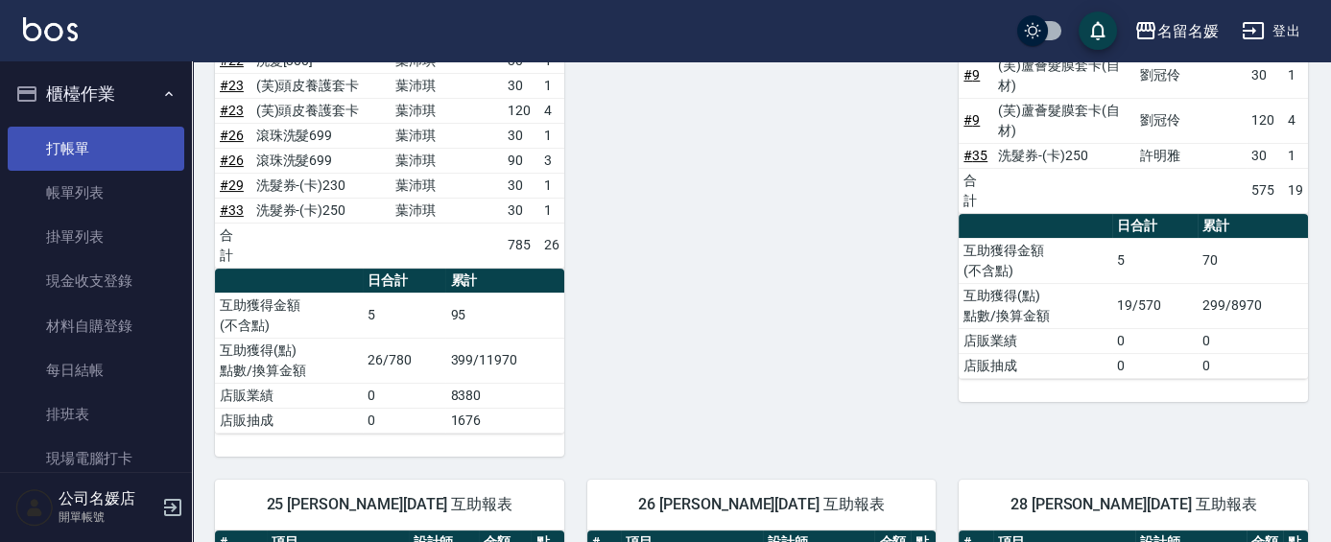
click at [108, 161] on link "打帳單" at bounding box center [96, 149] width 177 height 44
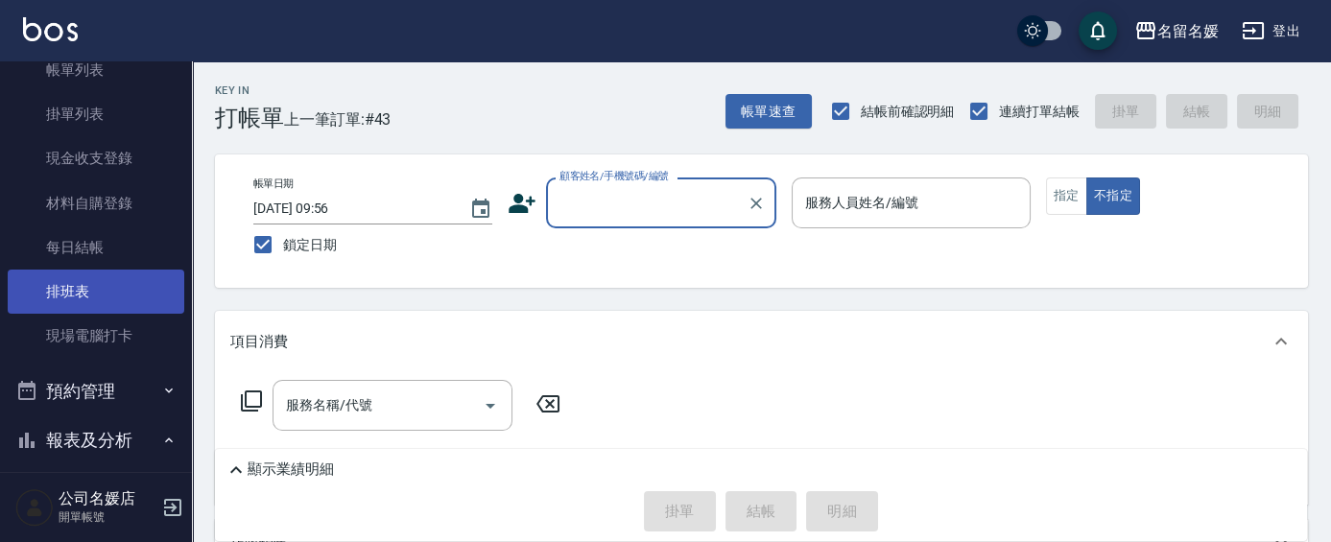
scroll to position [261, 0]
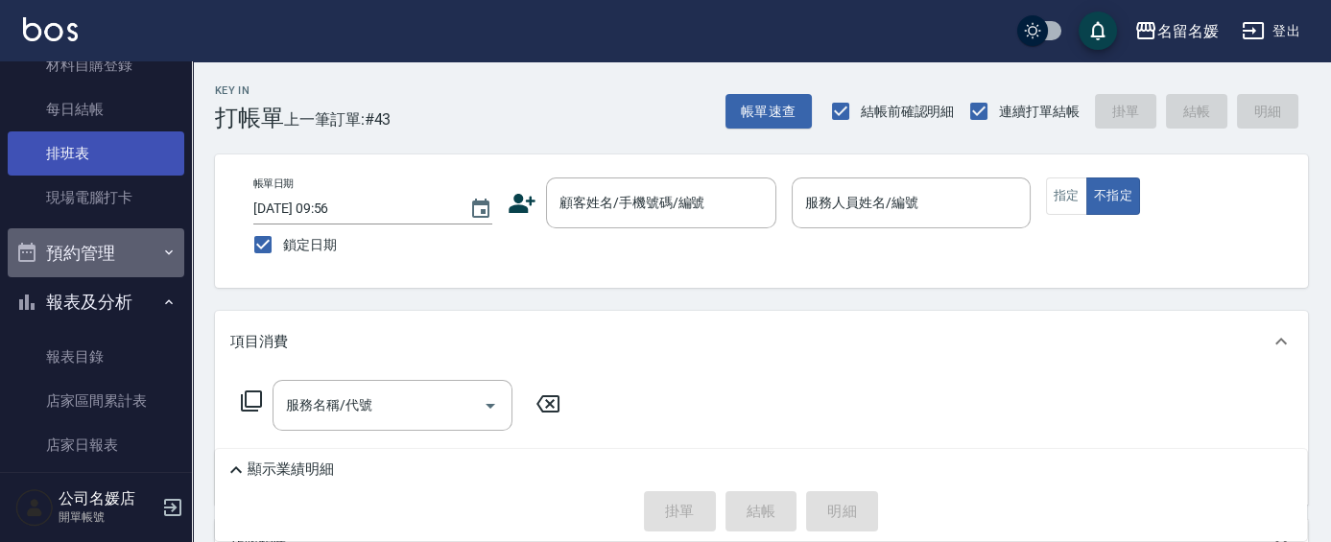
click at [115, 249] on button "預約管理" at bounding box center [96, 253] width 177 height 50
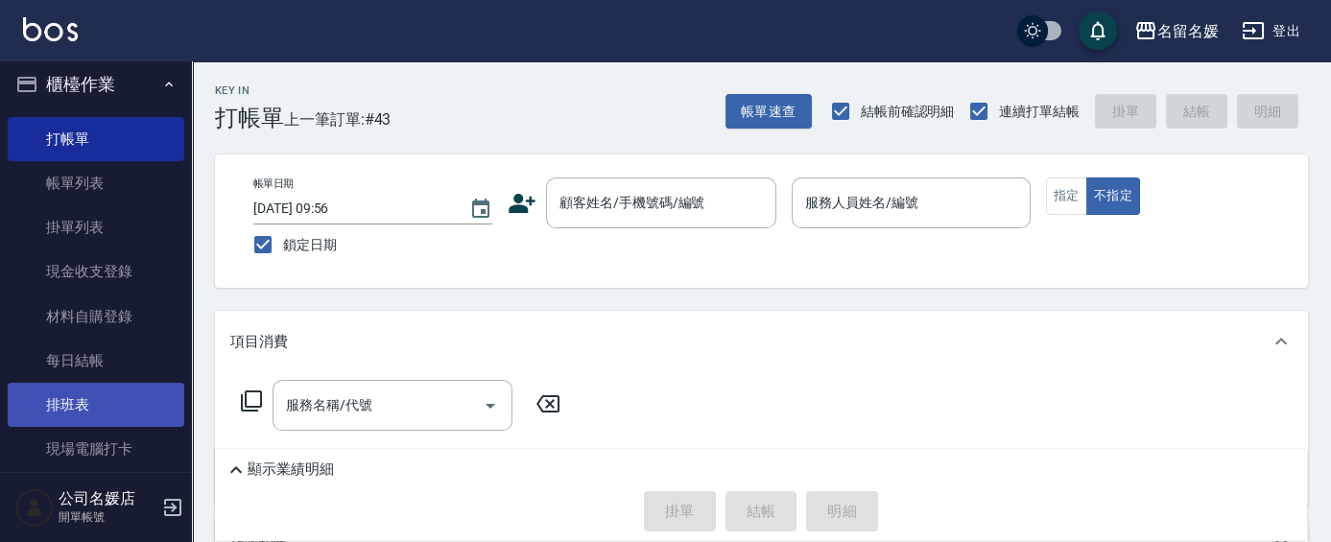
scroll to position [0, 0]
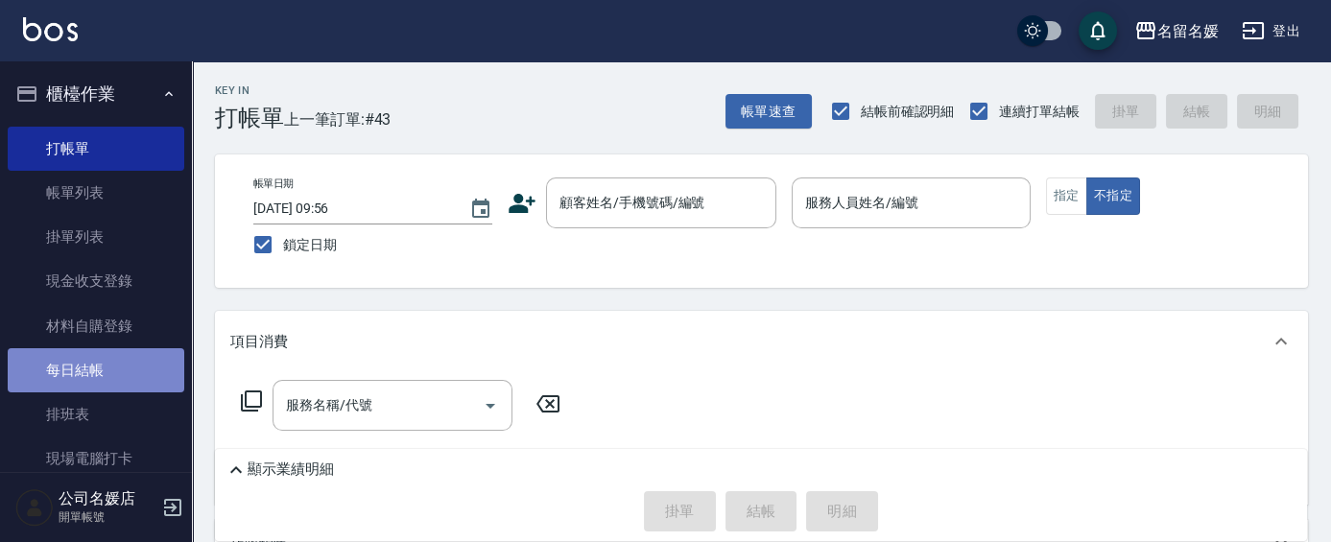
click at [97, 356] on link "每日結帳" at bounding box center [96, 370] width 177 height 44
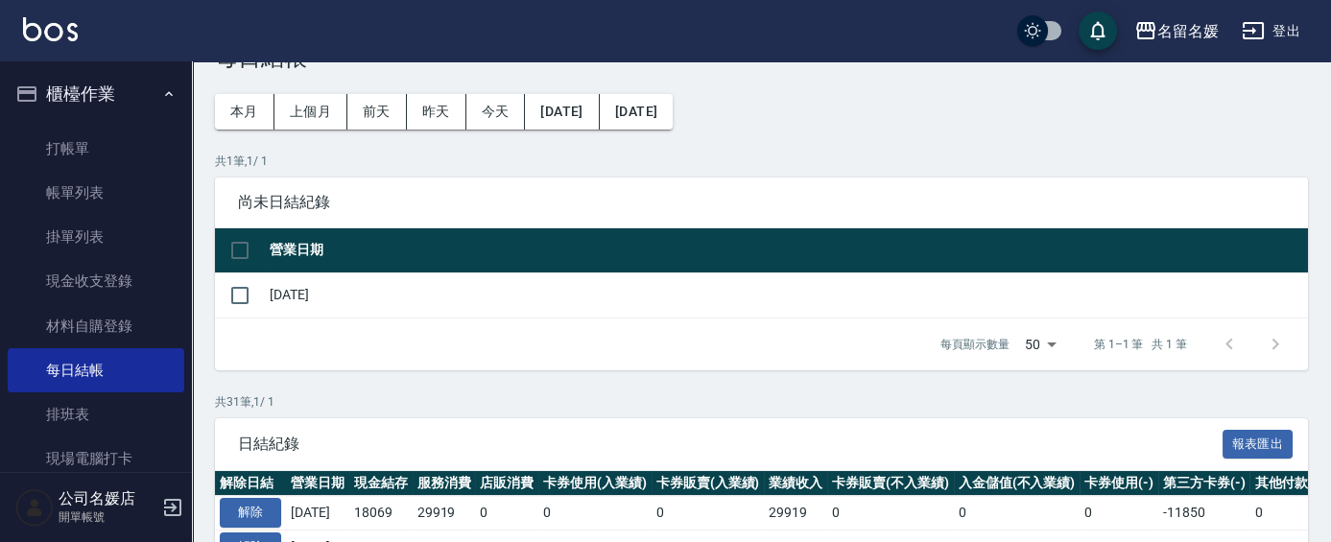
scroll to position [174, 0]
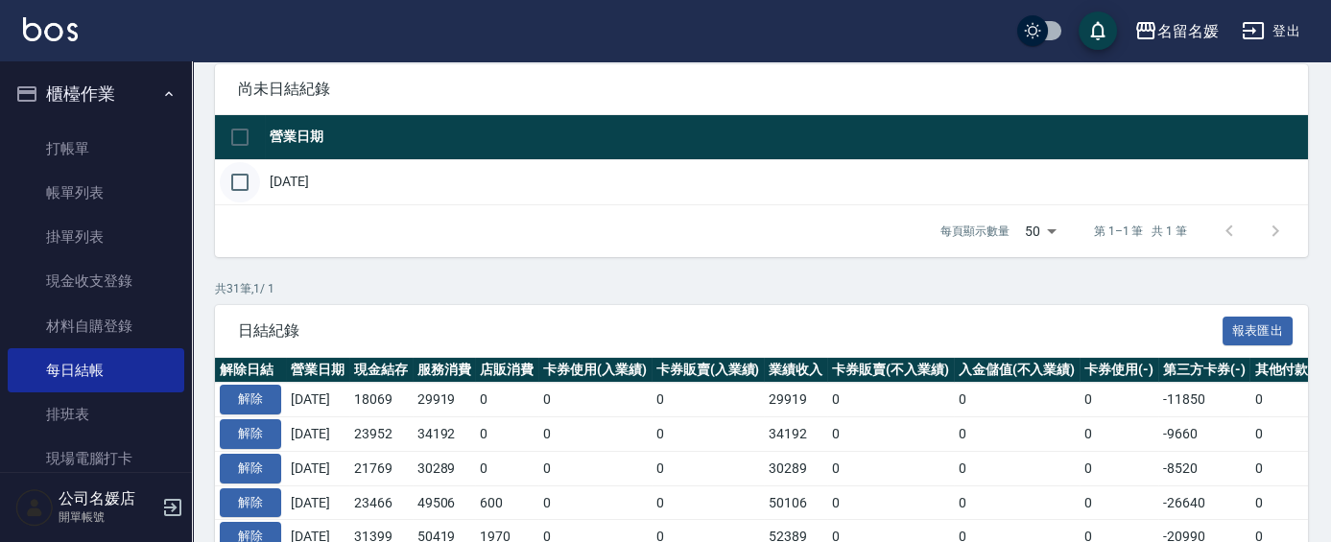
click at [240, 169] on input "checkbox" at bounding box center [240, 182] width 40 height 40
checkbox input "true"
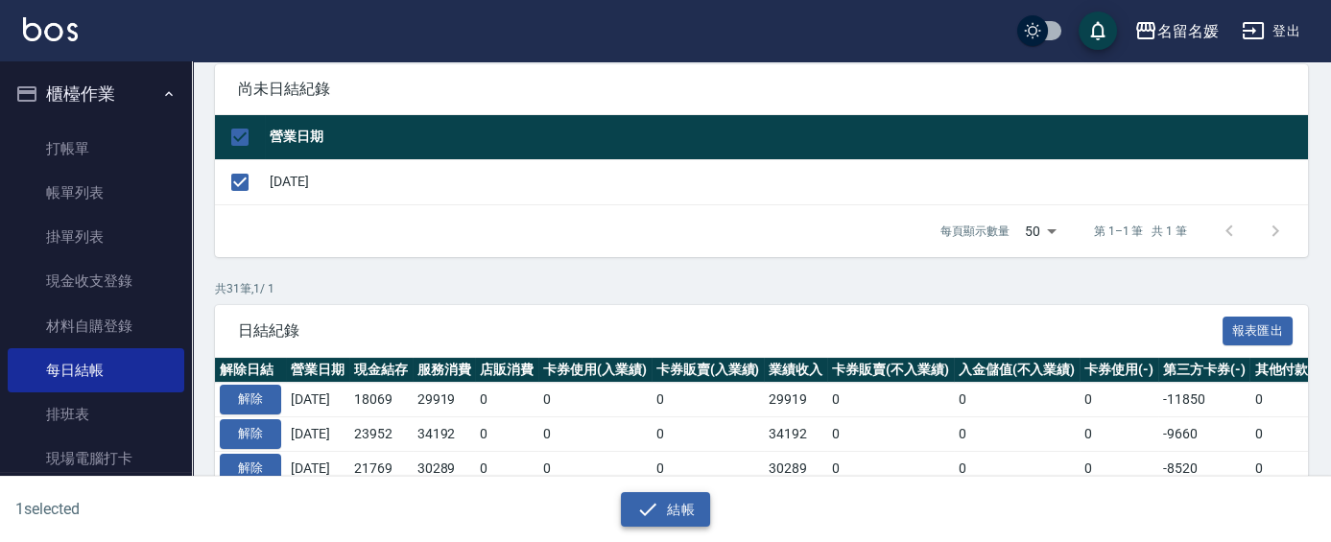
click at [673, 505] on button "結帳" at bounding box center [665, 510] width 89 height 36
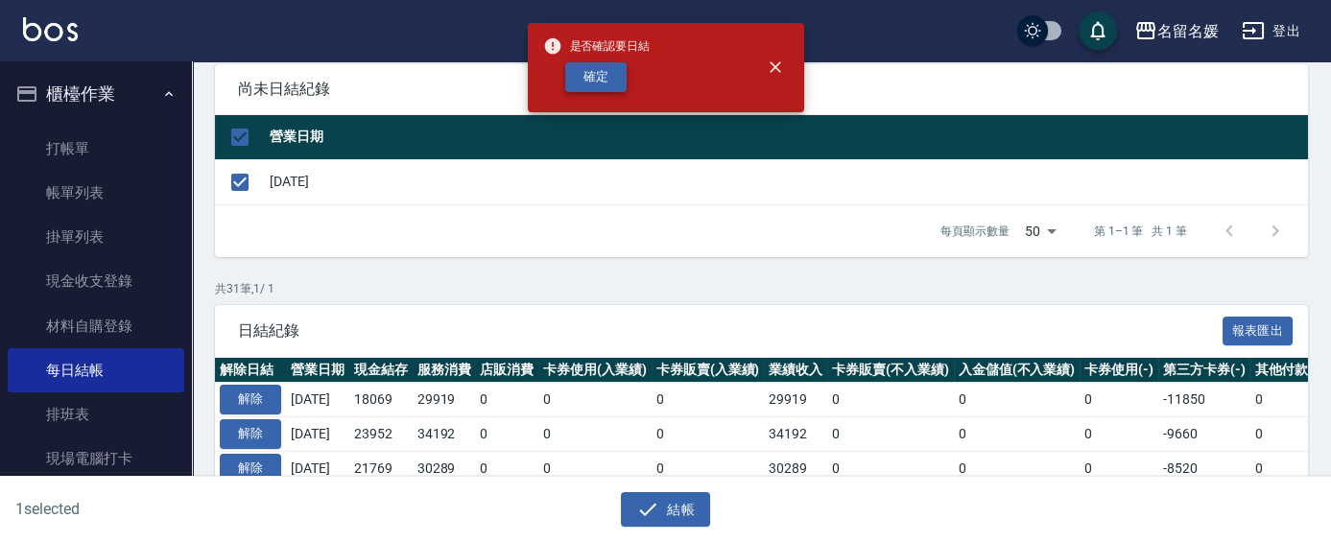
click at [591, 68] on button "確定" at bounding box center [595, 77] width 61 height 30
checkbox input "false"
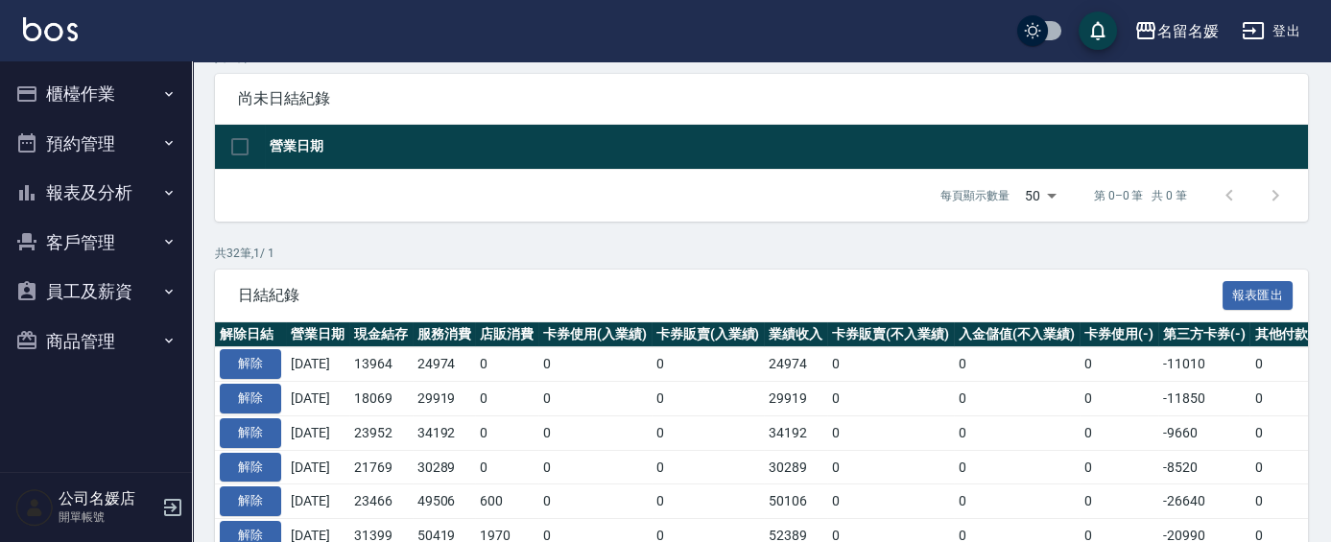
scroll to position [164, 0]
click at [87, 185] on button "報表及分析" at bounding box center [96, 193] width 177 height 50
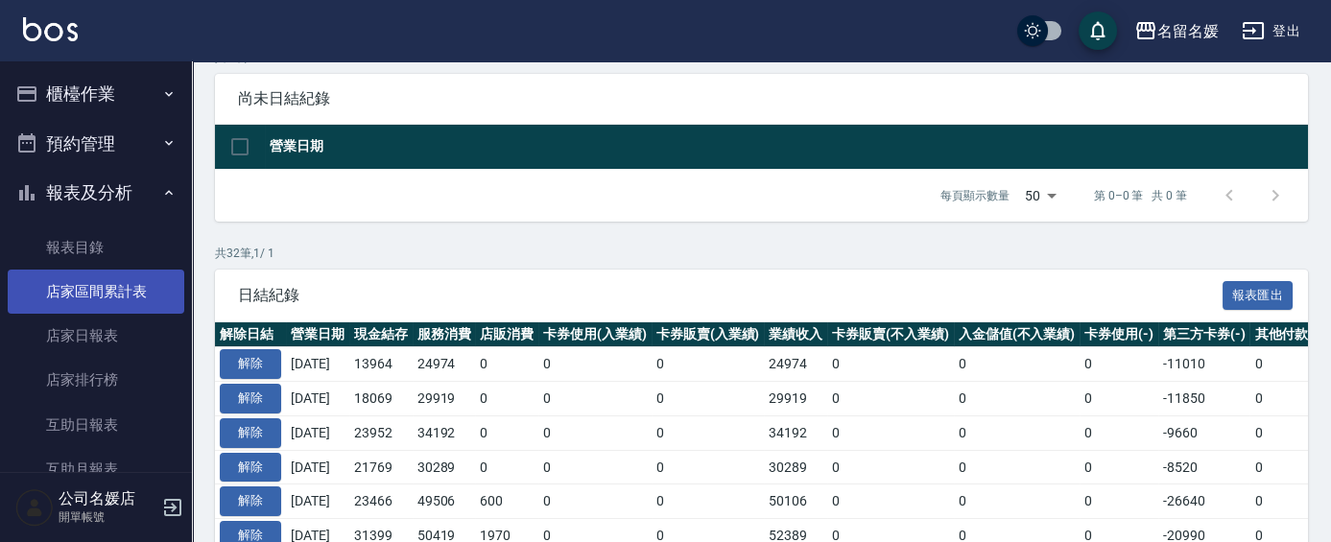
scroll to position [174, 0]
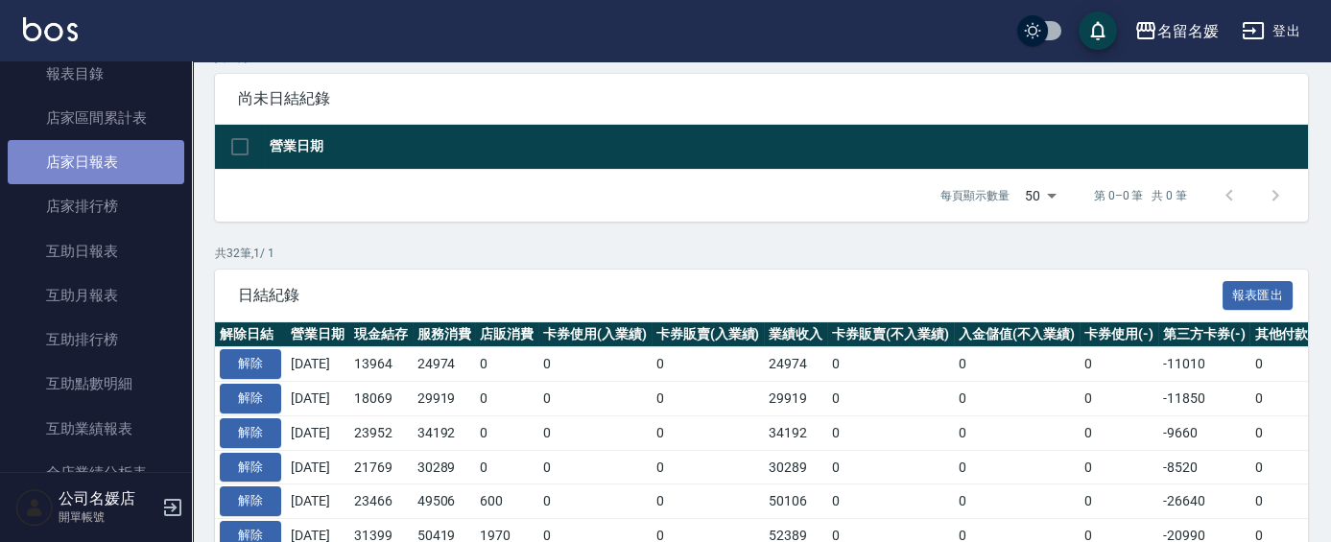
click at [105, 163] on link "店家日報表" at bounding box center [96, 162] width 177 height 44
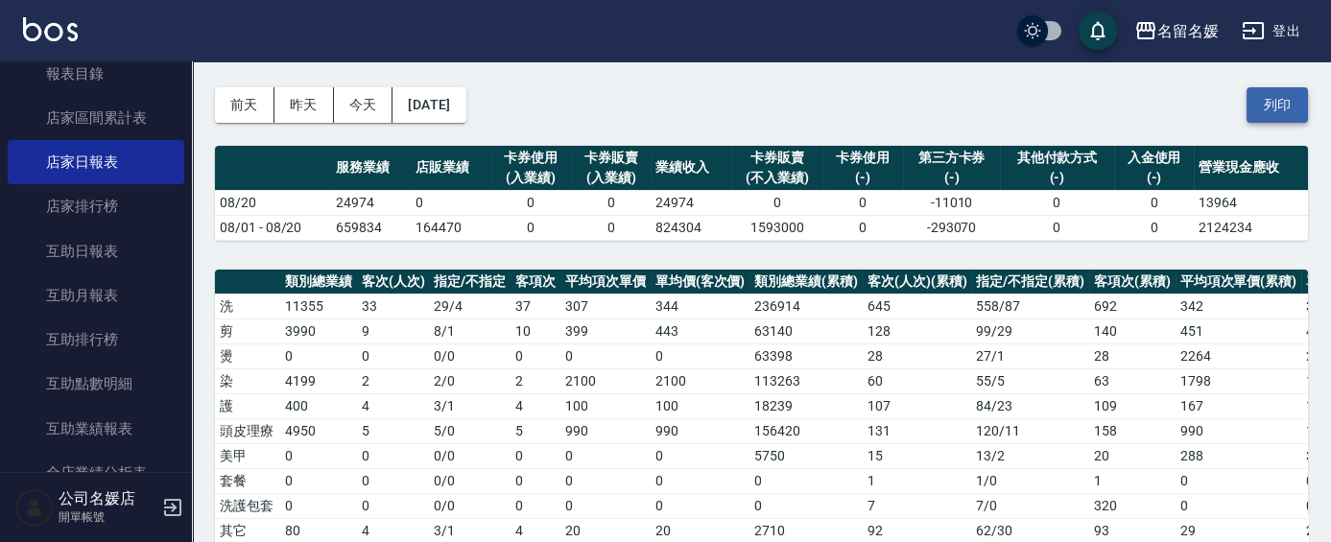
scroll to position [86, 0]
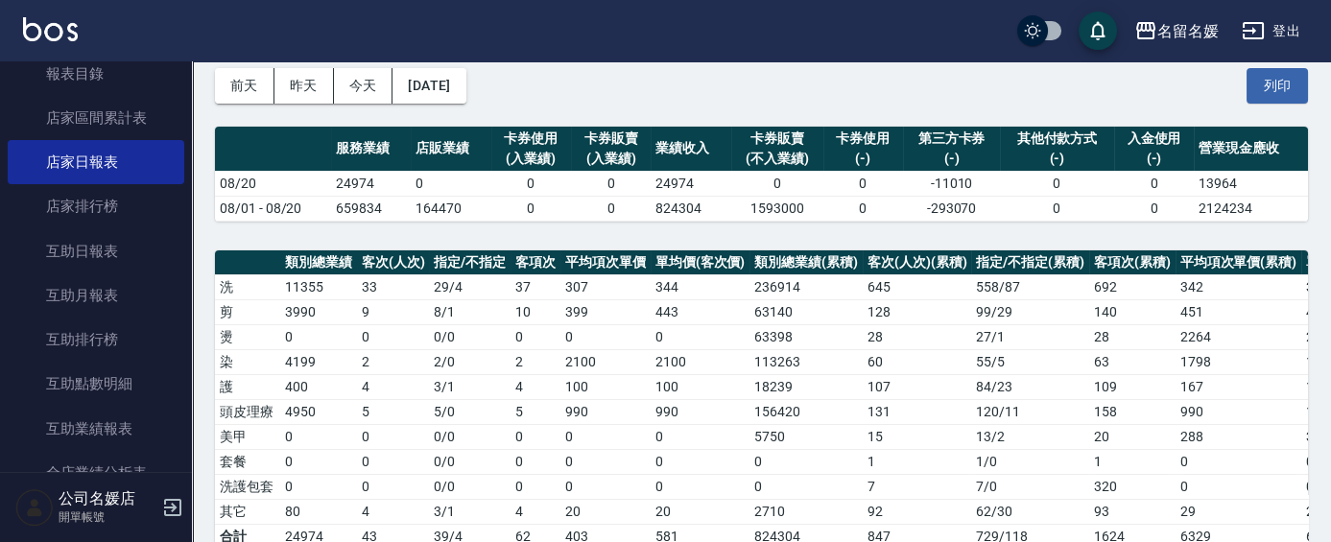
drag, startPoint x: 1264, startPoint y: 94, endPoint x: 1021, endPoint y: 484, distance: 459.2
click at [1264, 93] on button "列印" at bounding box center [1277, 86] width 61 height 36
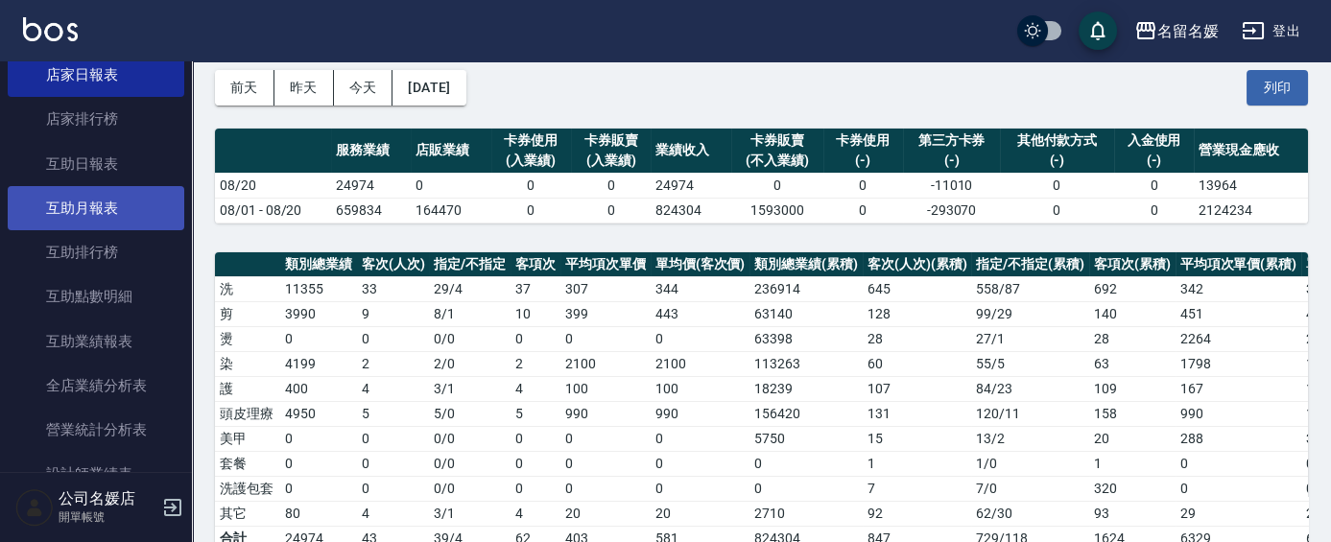
scroll to position [261, 0]
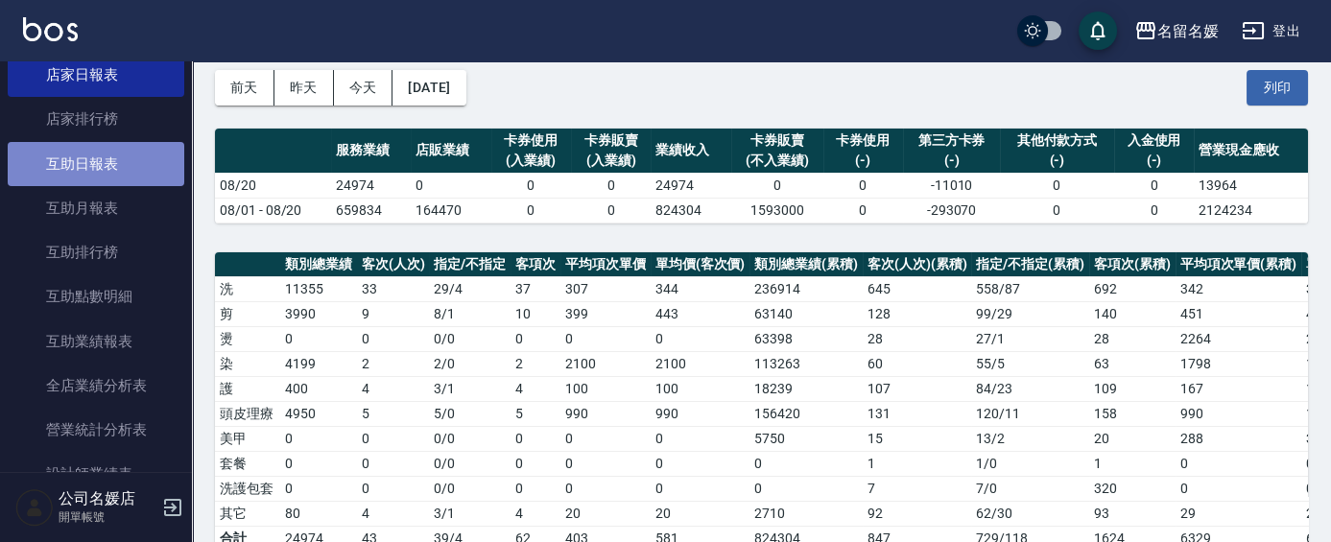
click at [103, 167] on link "互助日報表" at bounding box center [96, 164] width 177 height 44
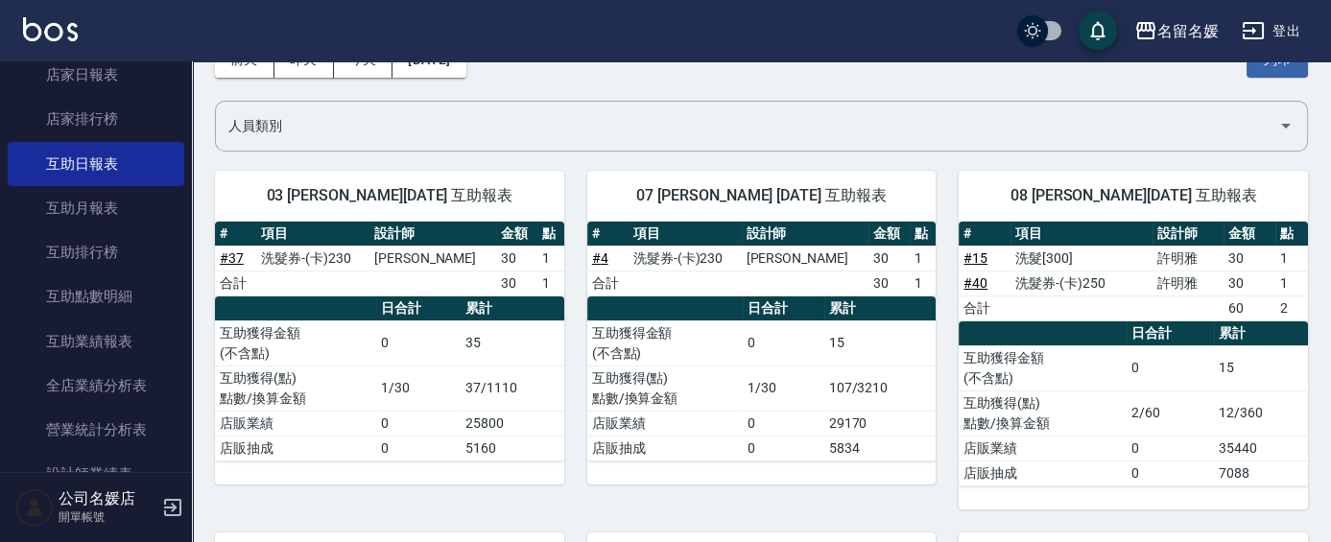
scroll to position [86, 0]
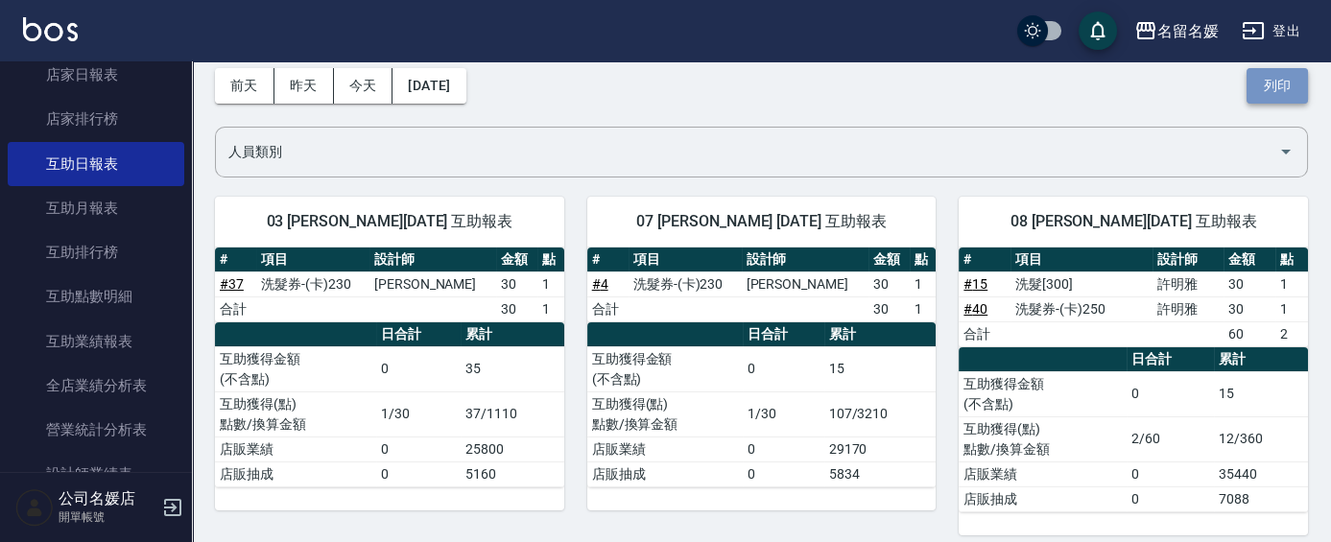
click at [1277, 74] on button "列印" at bounding box center [1277, 86] width 61 height 36
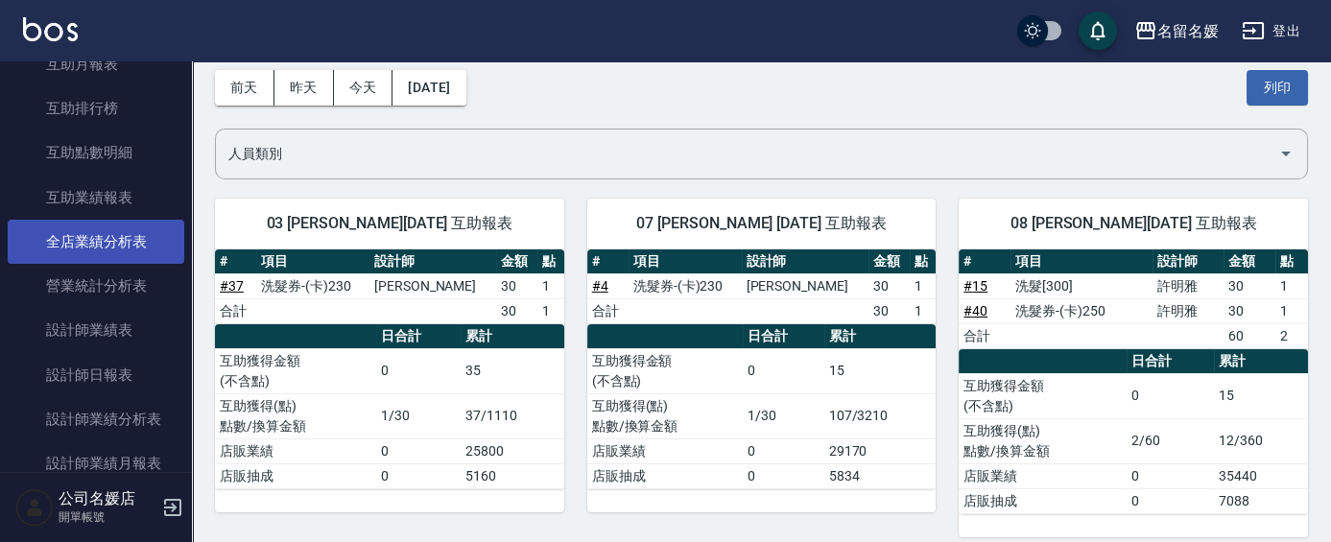
scroll to position [436, 0]
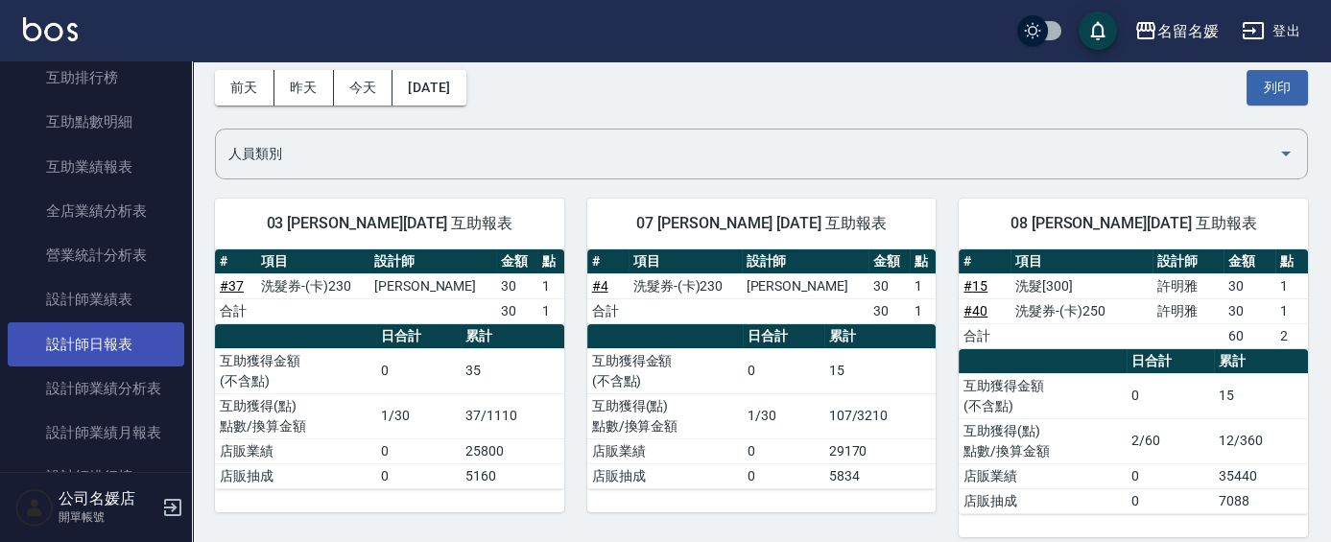
click at [103, 339] on link "設計師日報表" at bounding box center [96, 345] width 177 height 44
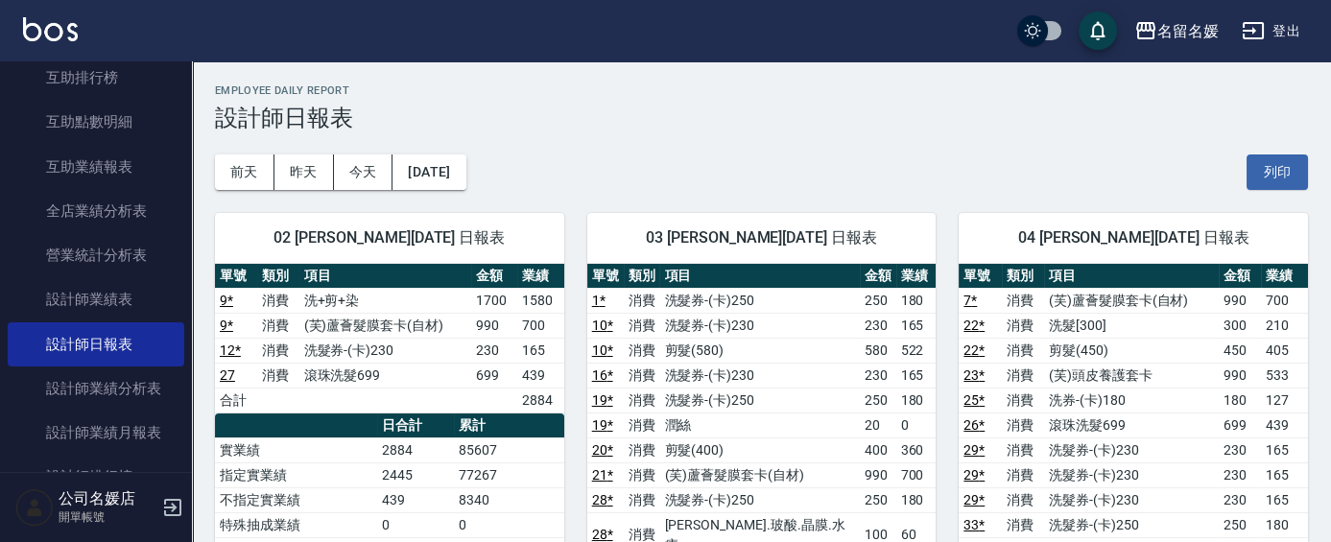
drag, startPoint x: 1270, startPoint y: 173, endPoint x: 1339, endPoint y: 140, distance: 76.4
click at [1270, 173] on button "列印" at bounding box center [1277, 173] width 61 height 36
